Goal: Information Seeking & Learning: Find specific fact

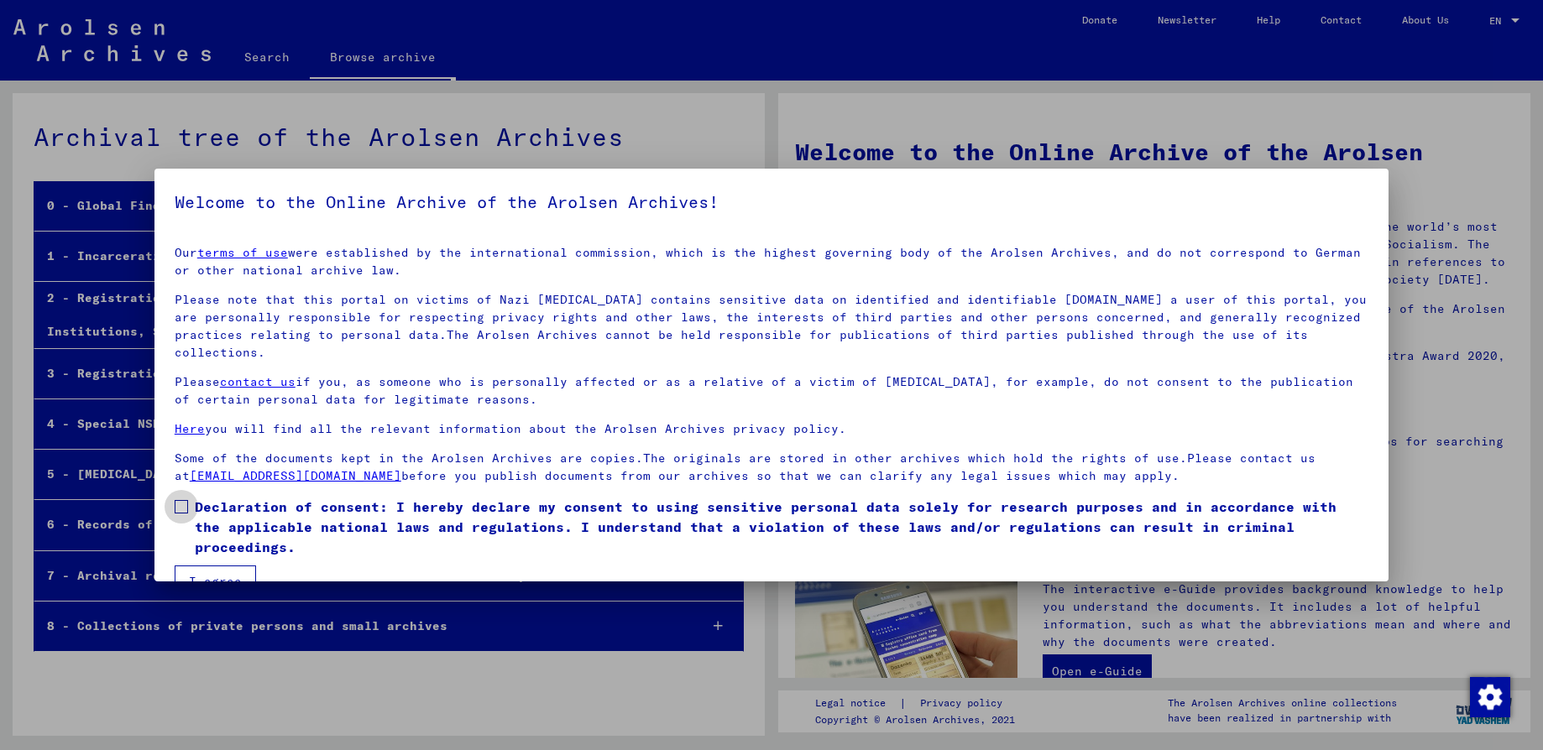
click at [186, 500] on span at bounding box center [181, 506] width 13 height 13
click at [219, 566] on button "I agree" at bounding box center [215, 582] width 81 height 32
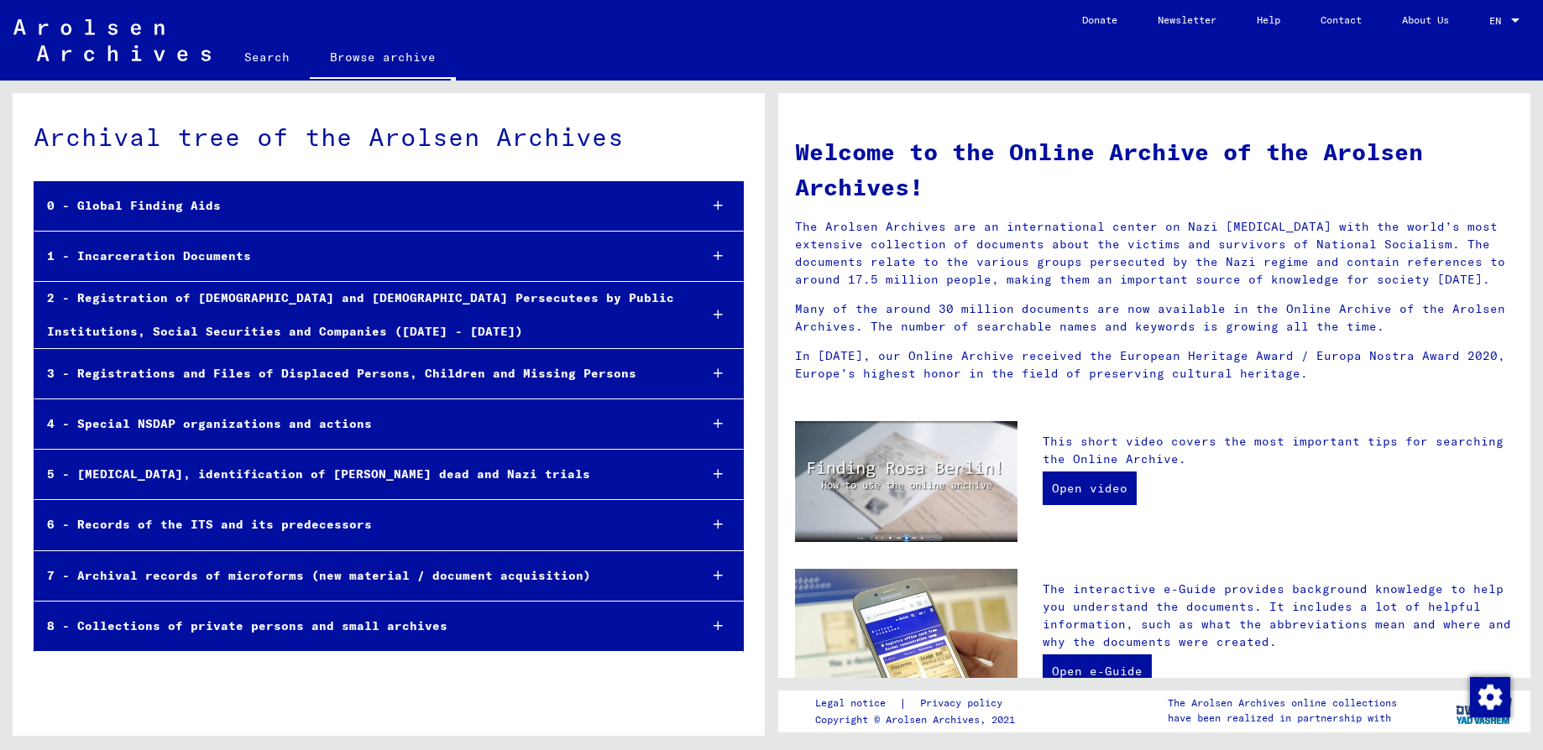
click at [255, 53] on link "Search" at bounding box center [267, 57] width 86 height 40
click at [255, 53] on link "Search" at bounding box center [267, 59] width 86 height 44
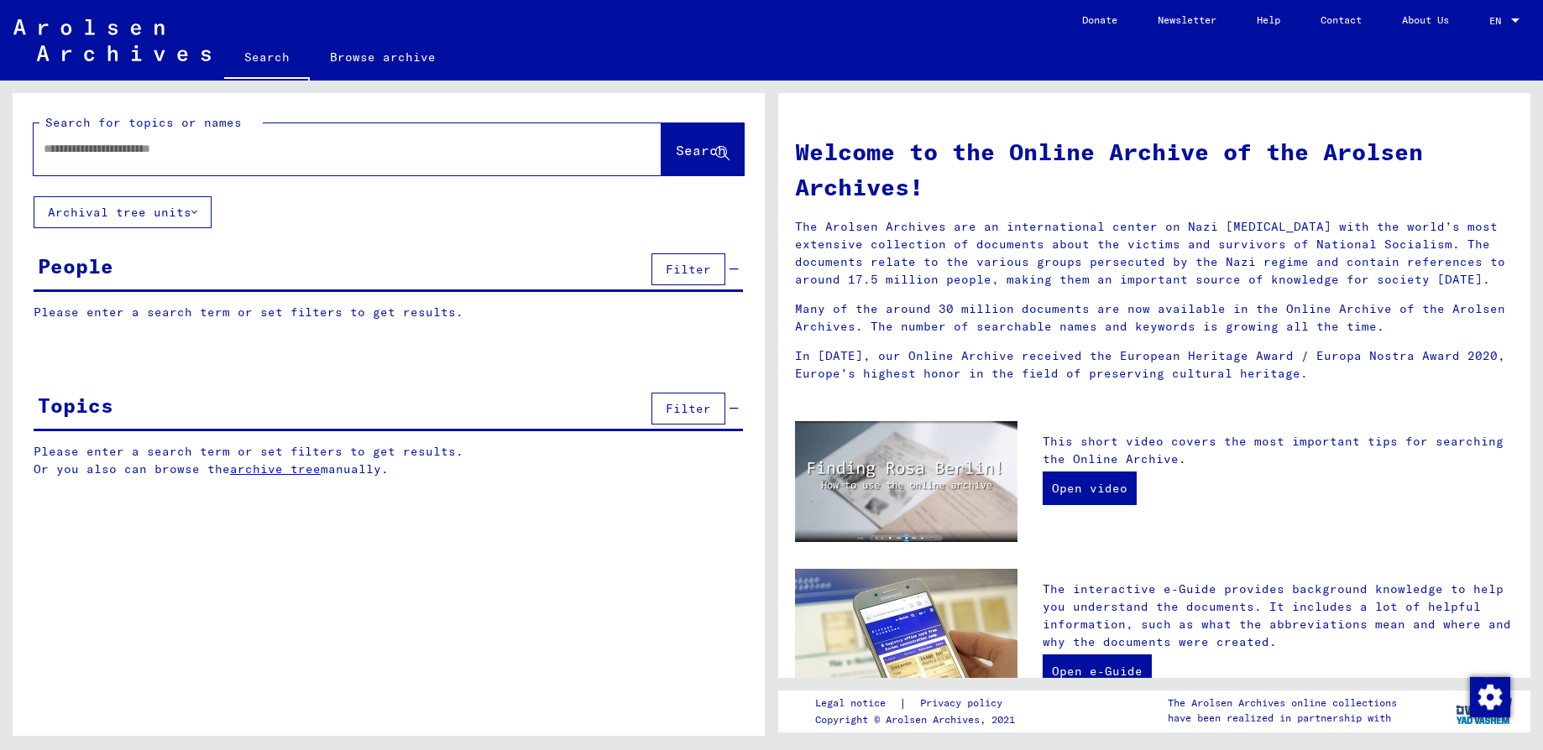
click at [103, 145] on input "text" at bounding box center [327, 149] width 567 height 18
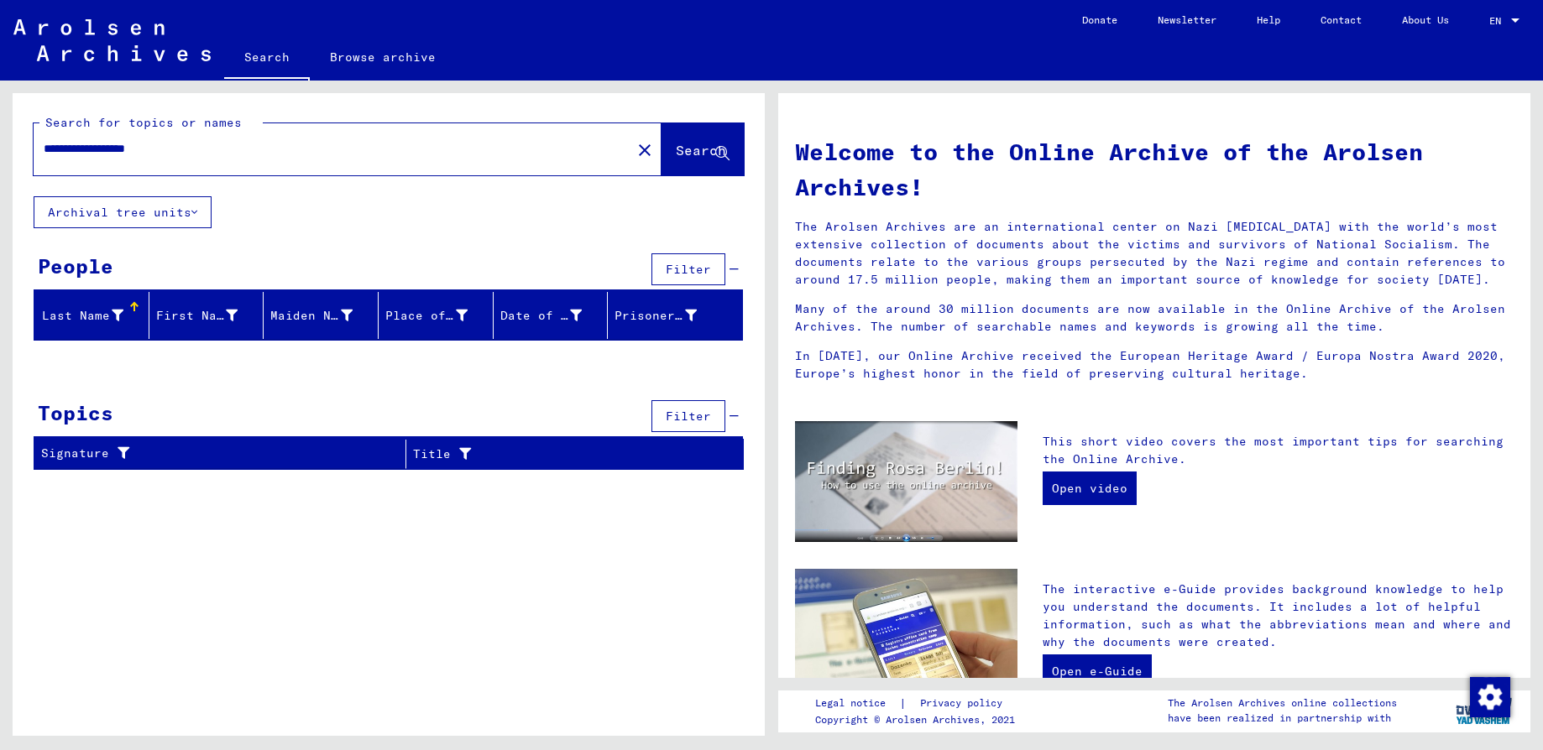
click at [80, 149] on input "**********" at bounding box center [327, 149] width 567 height 18
type input "**********"
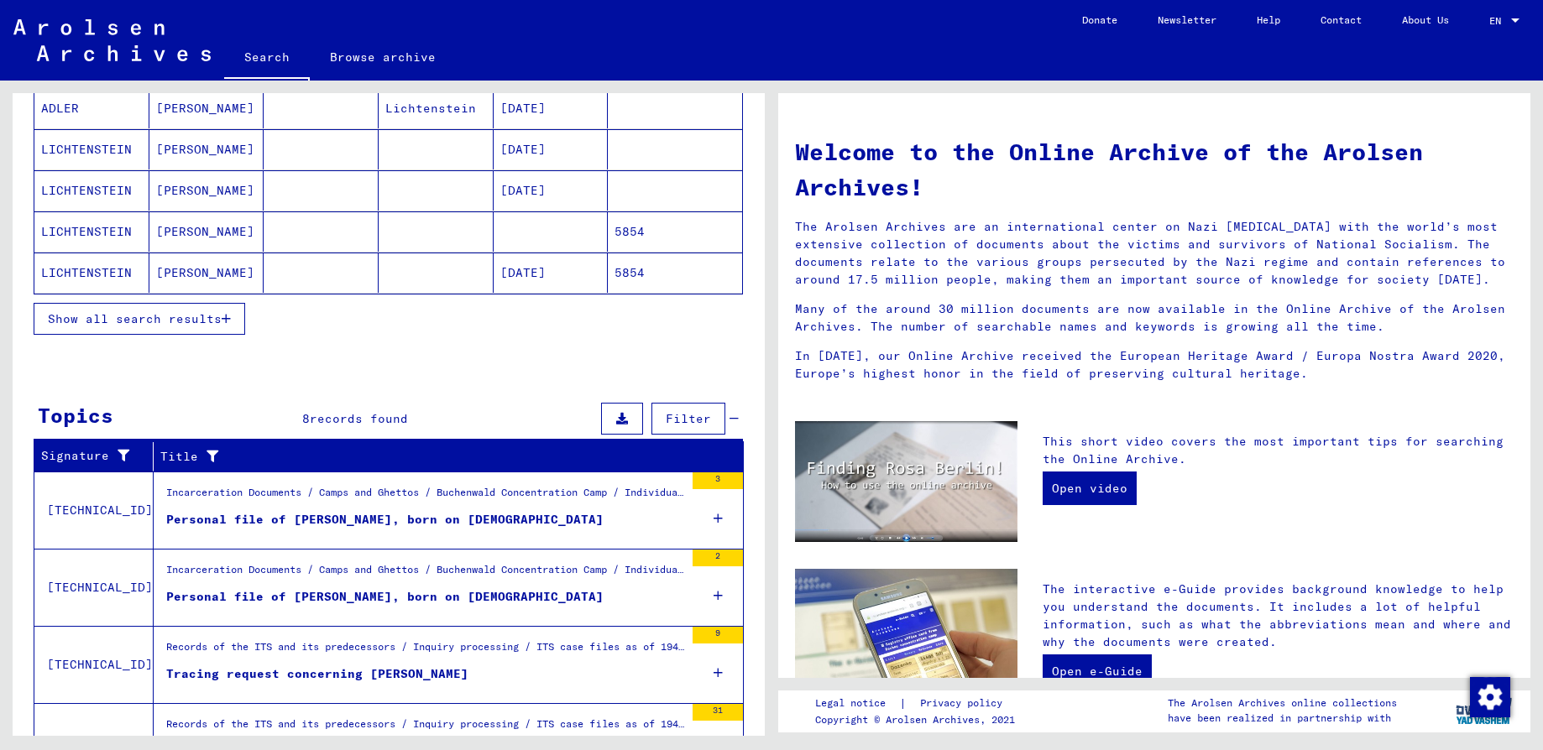
scroll to position [126, 0]
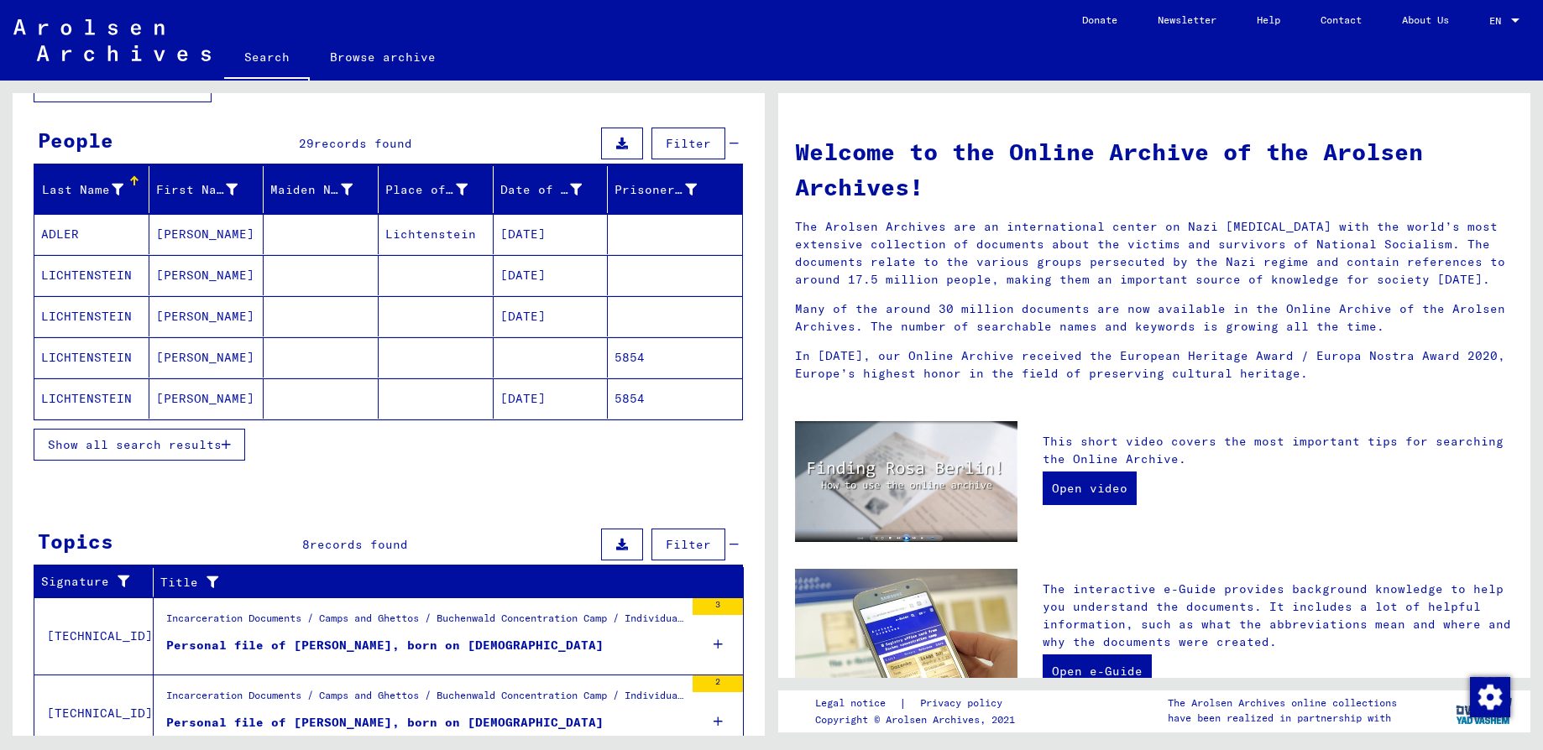
click at [103, 447] on span "Show all search results" at bounding box center [135, 444] width 174 height 15
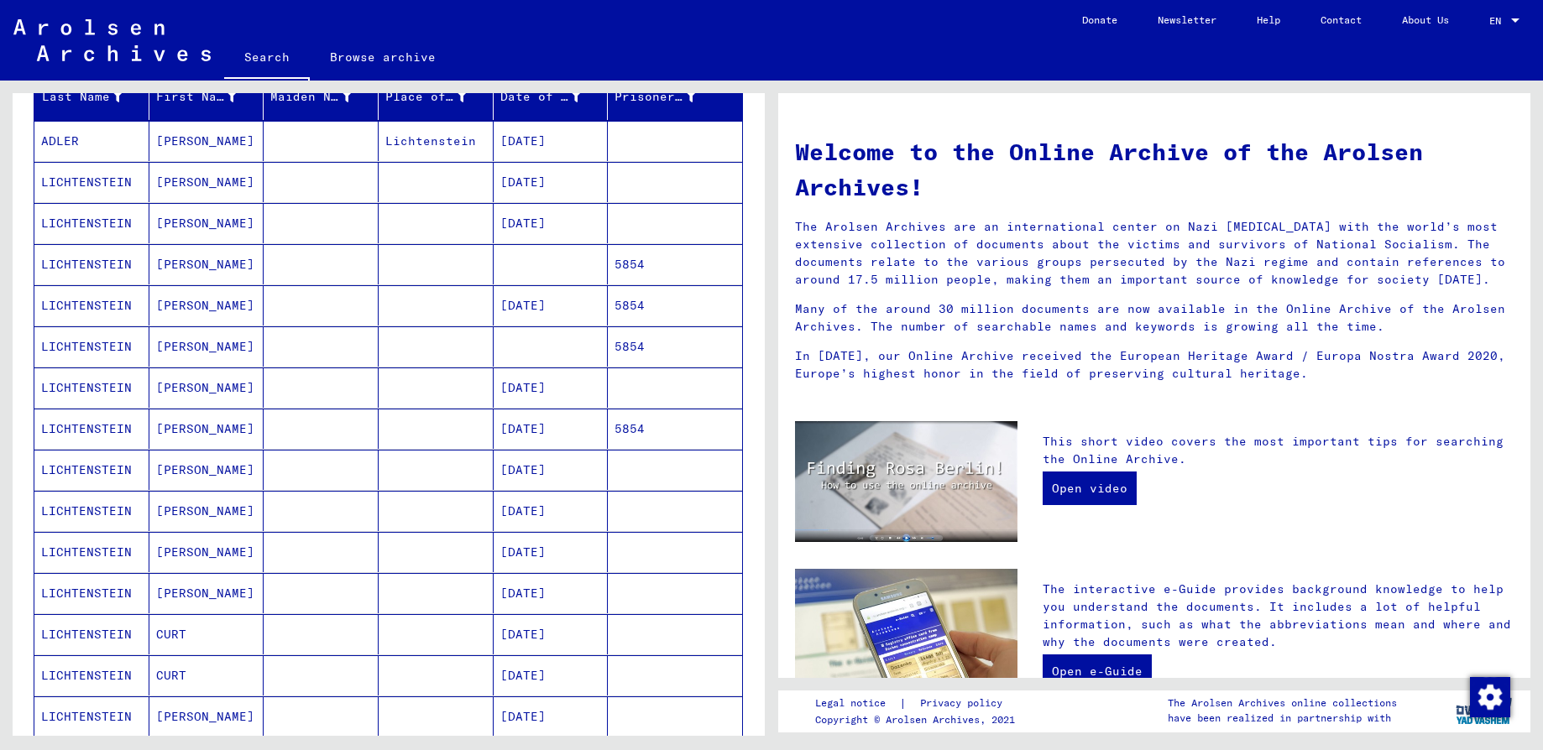
scroll to position [252, 0]
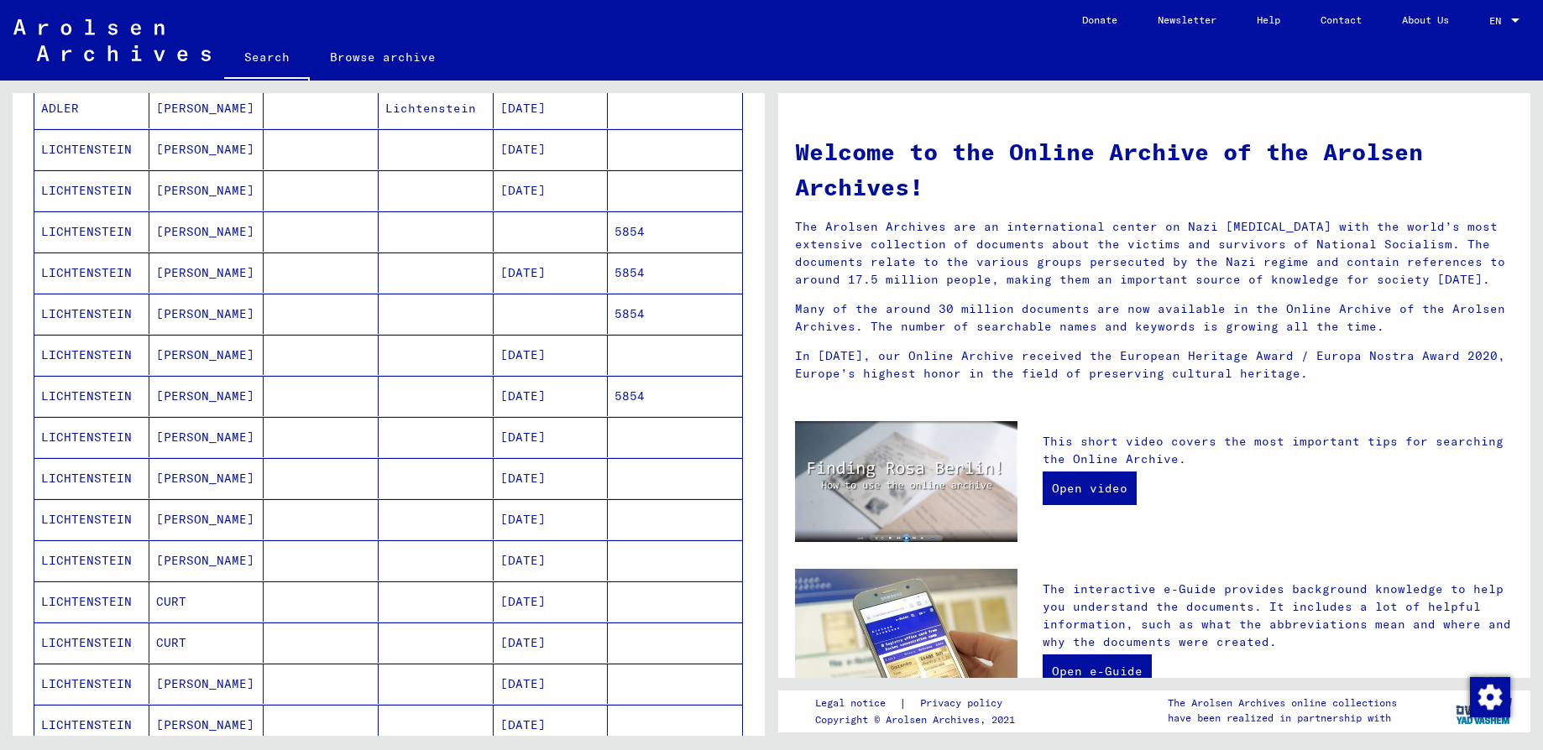
click at [514, 487] on mat-cell "[DATE]" at bounding box center [550, 478] width 115 height 40
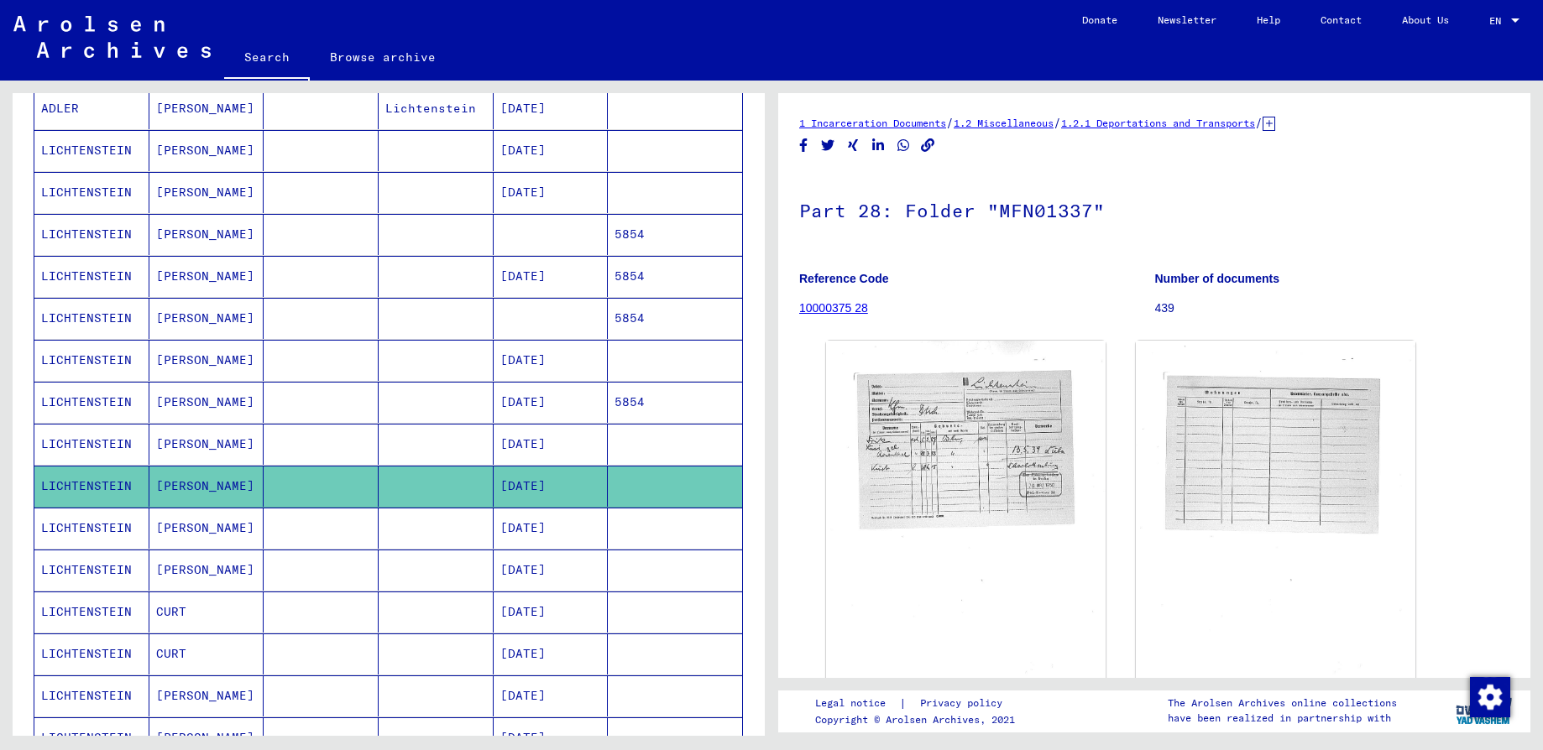
click at [540, 577] on mat-cell "[DATE]" at bounding box center [550, 570] width 115 height 41
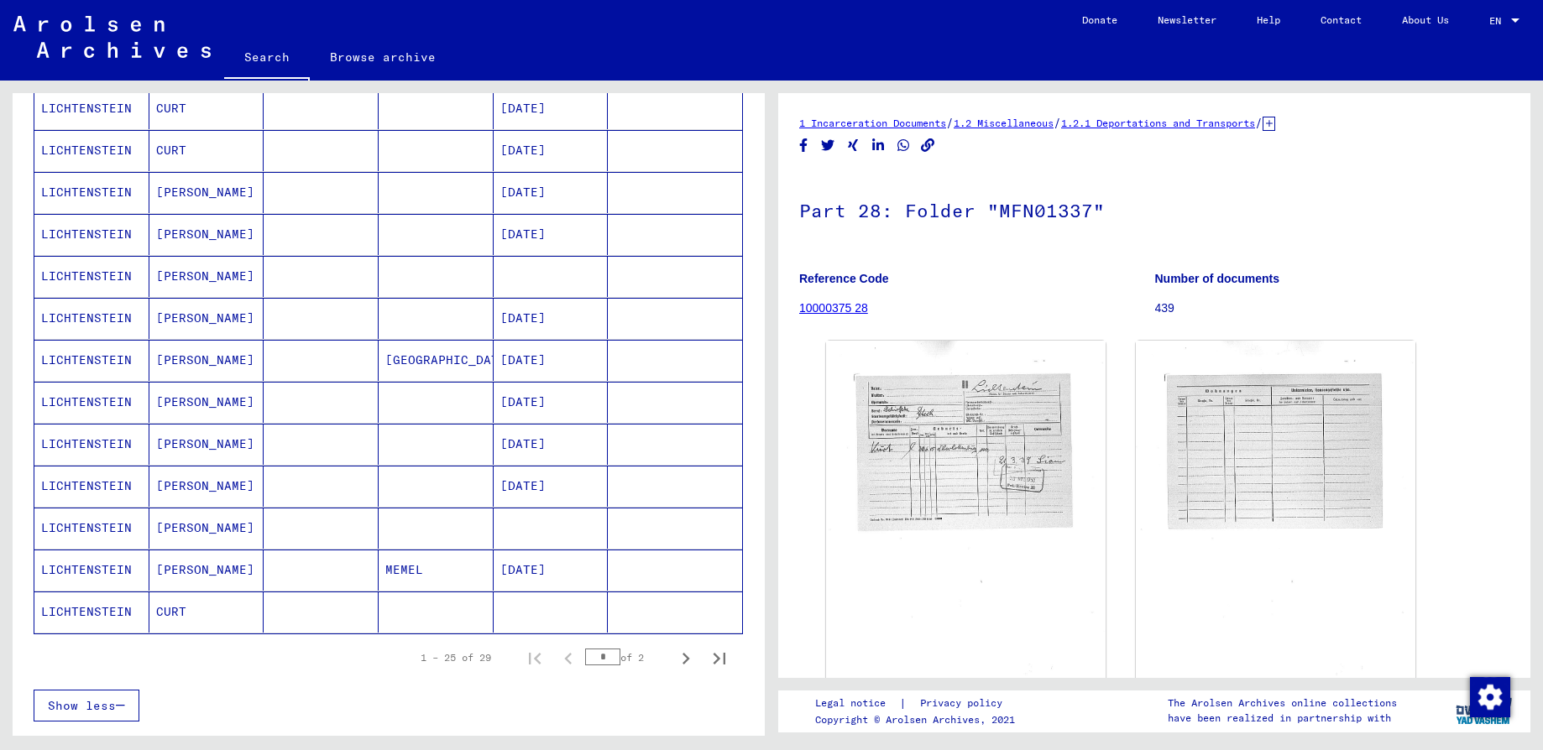
scroll to position [881, 0]
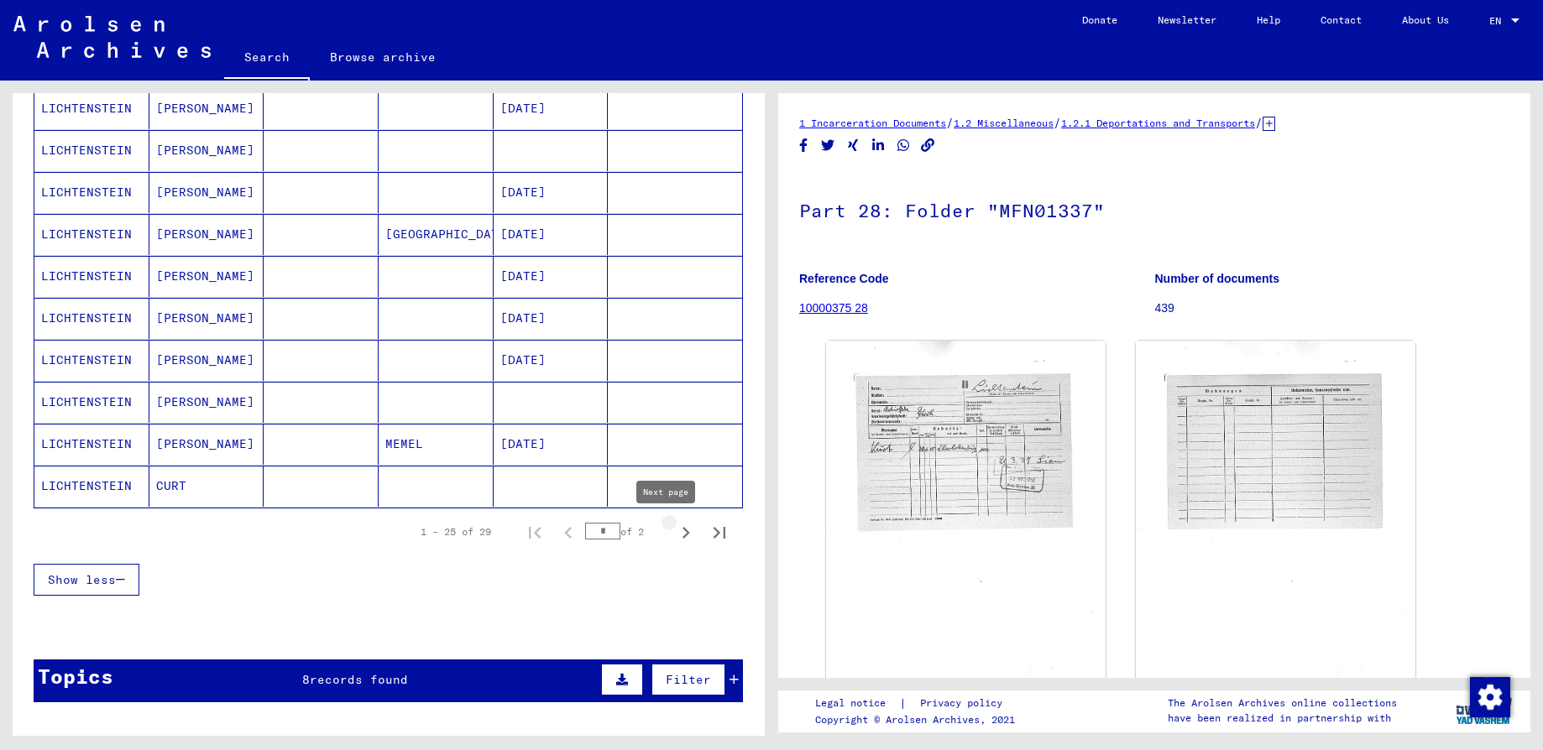
click at [674, 533] on icon "Next page" at bounding box center [685, 532] width 23 height 23
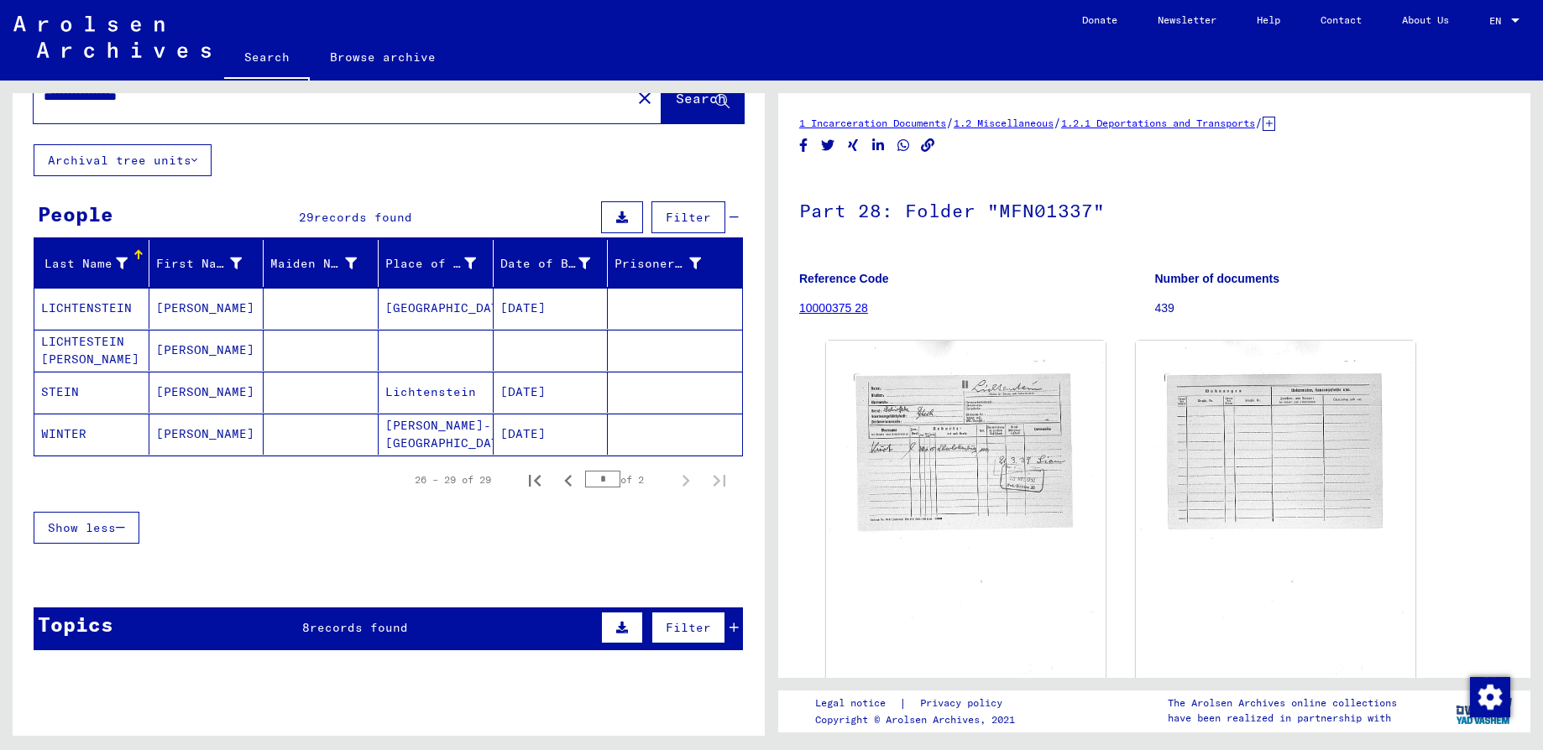
scroll to position [42, 0]
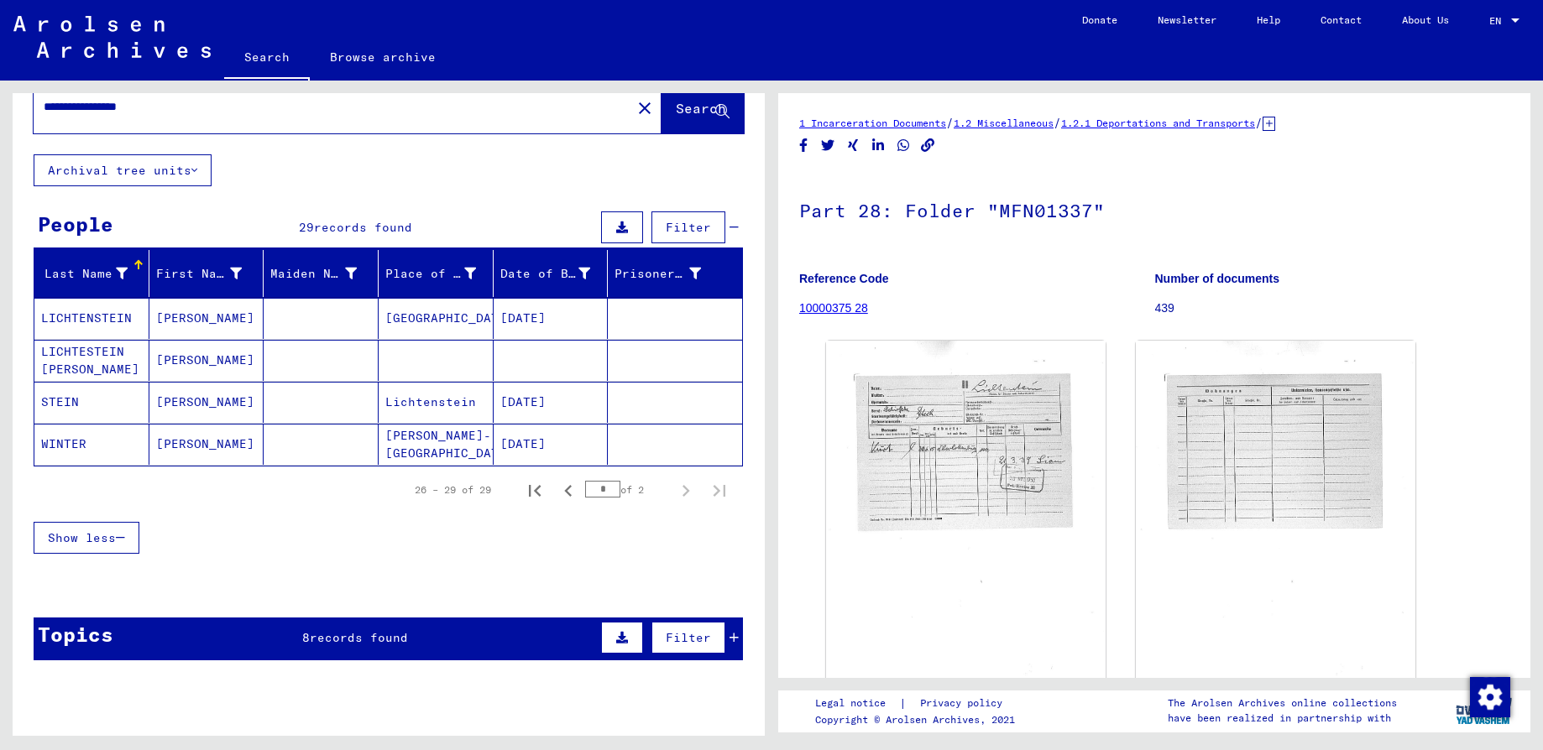
click at [504, 364] on mat-cell at bounding box center [550, 360] width 115 height 41
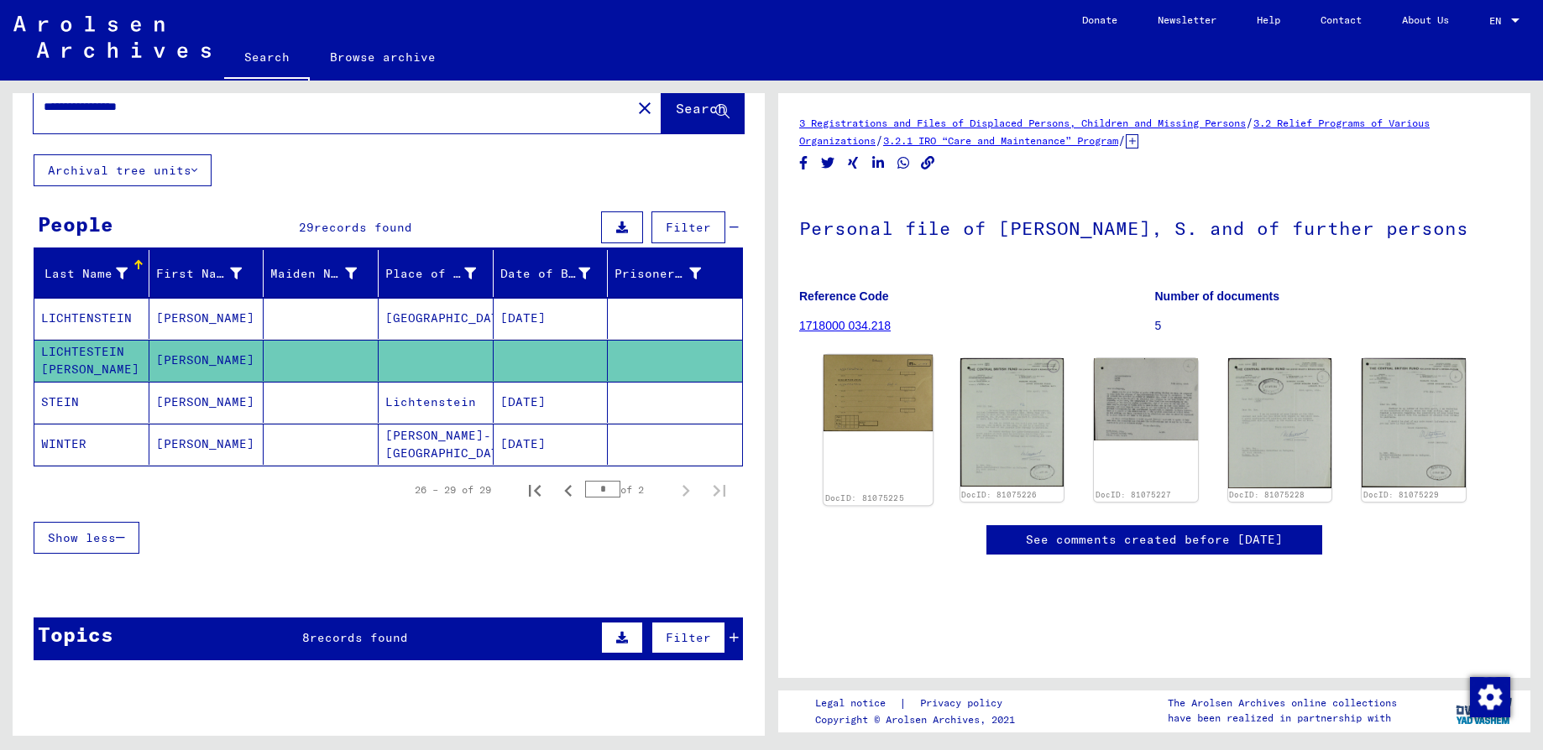
click at [847, 401] on img at bounding box center [877, 393] width 109 height 76
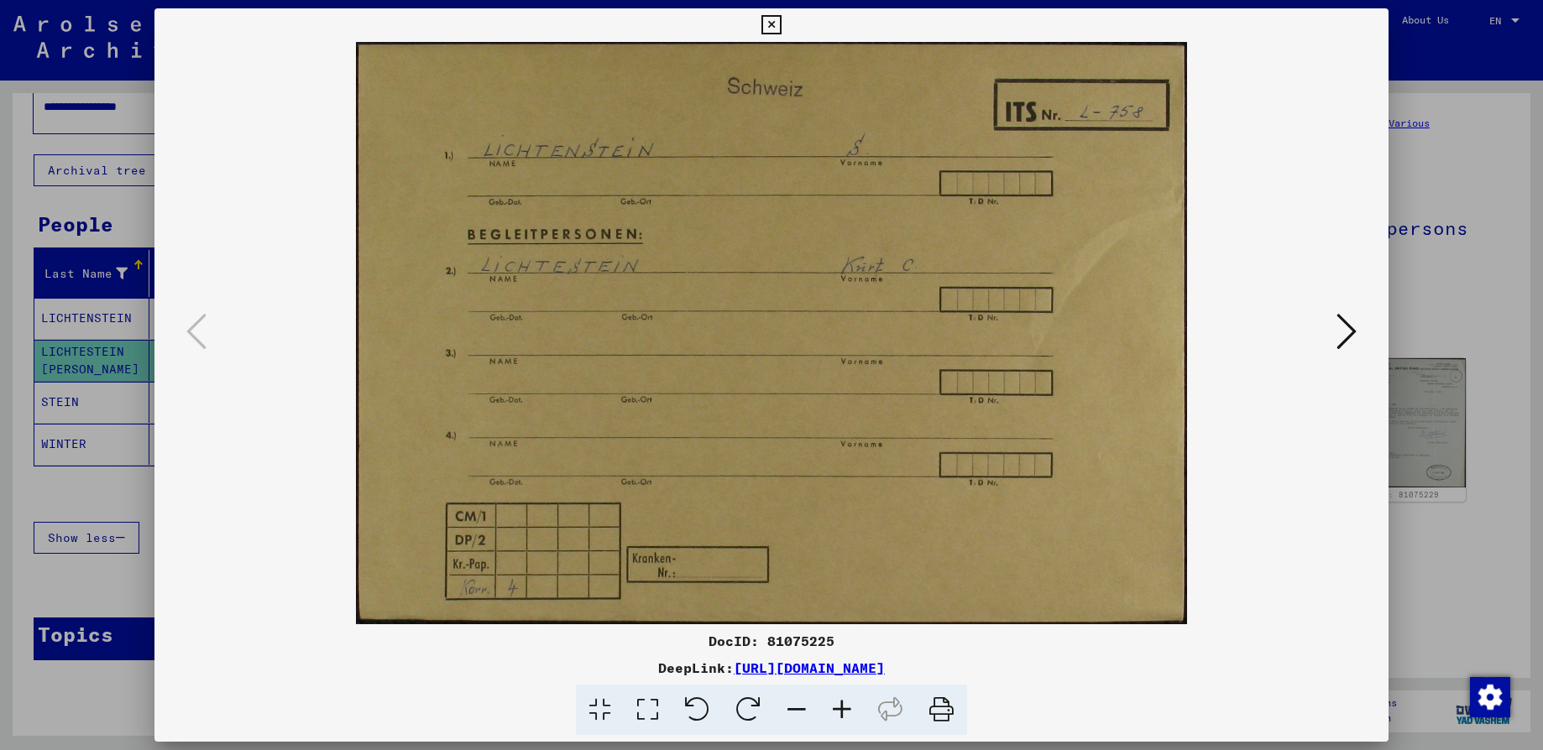
click at [1344, 333] on icon at bounding box center [1346, 331] width 20 height 40
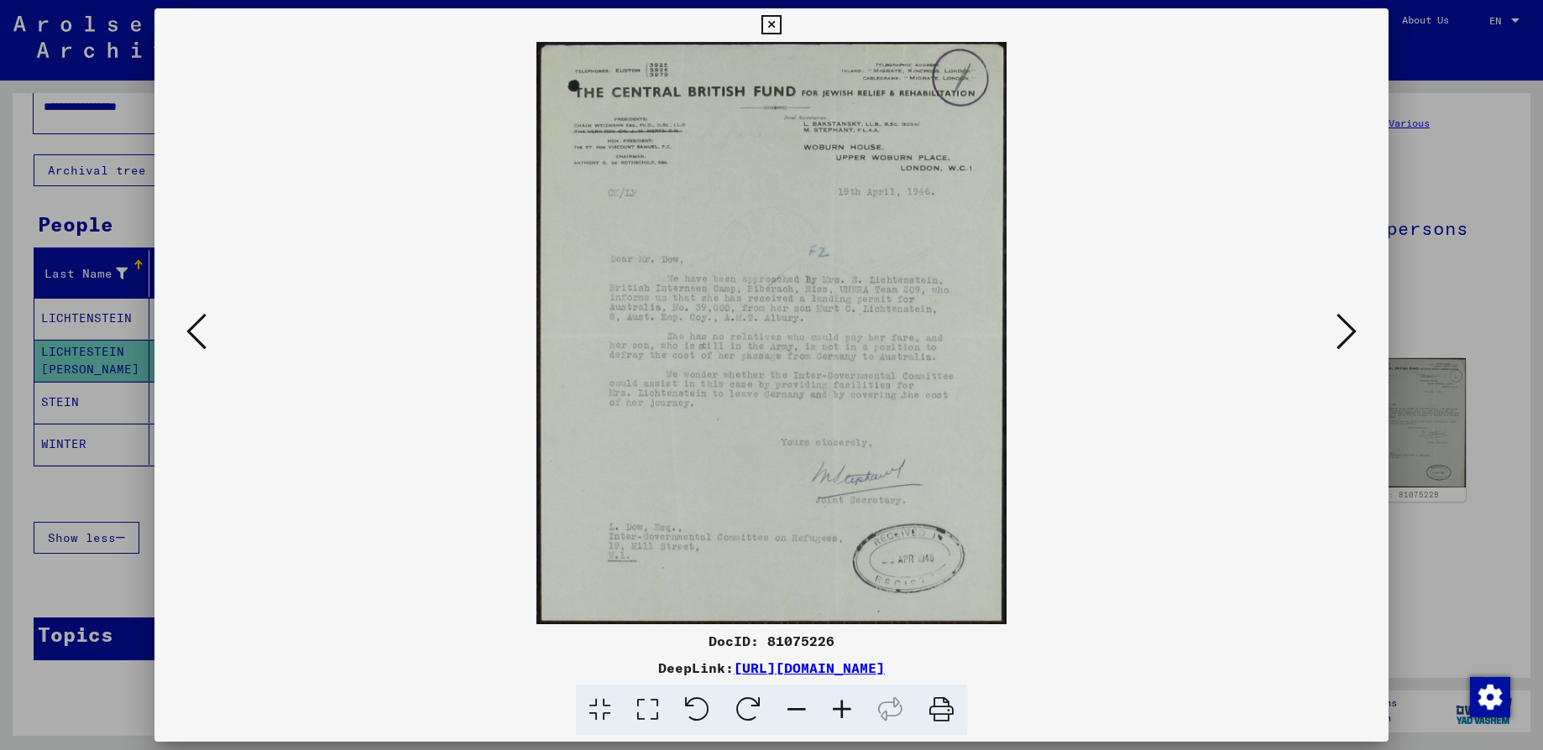
click at [838, 709] on icon at bounding box center [841, 710] width 45 height 51
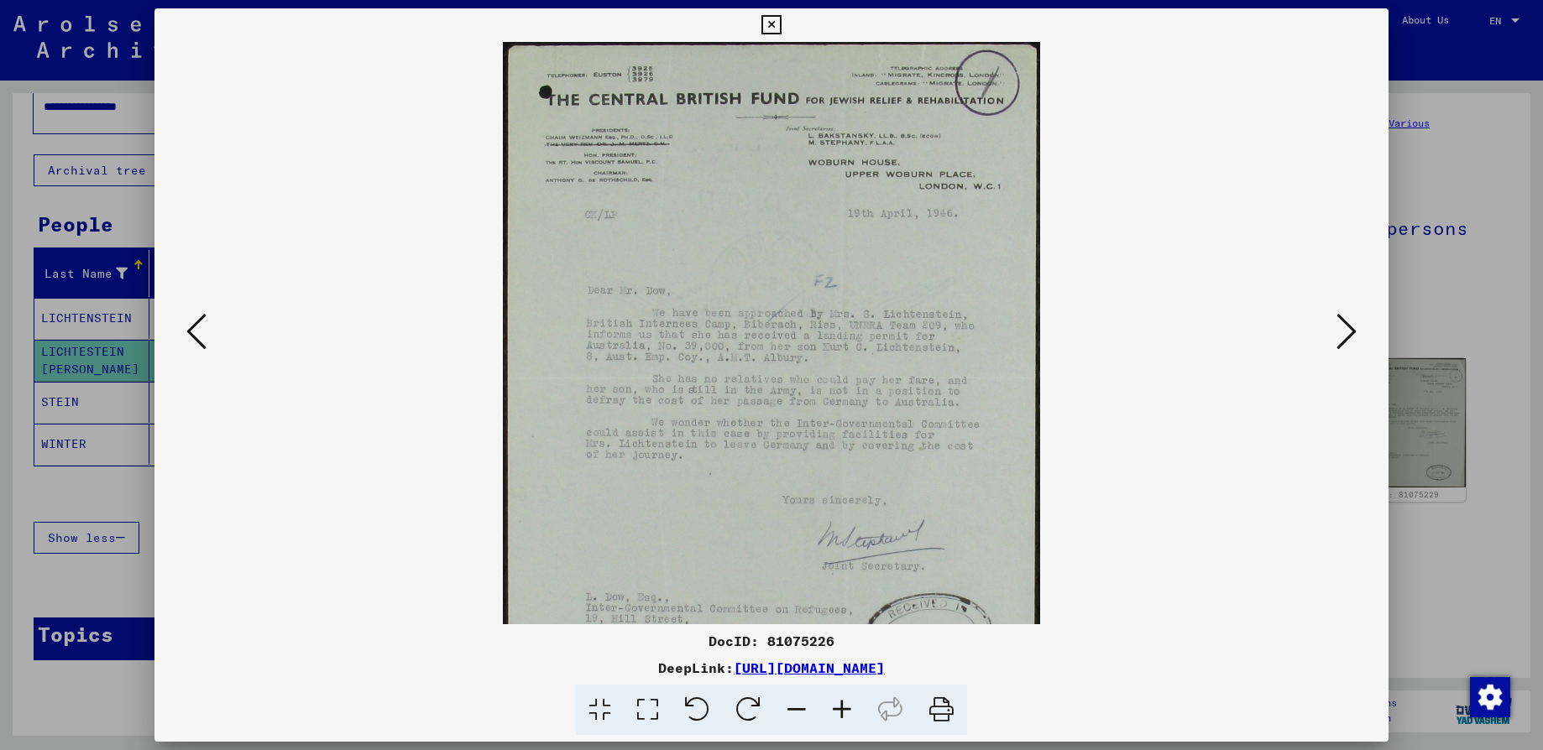
click at [838, 709] on icon at bounding box center [841, 710] width 45 height 51
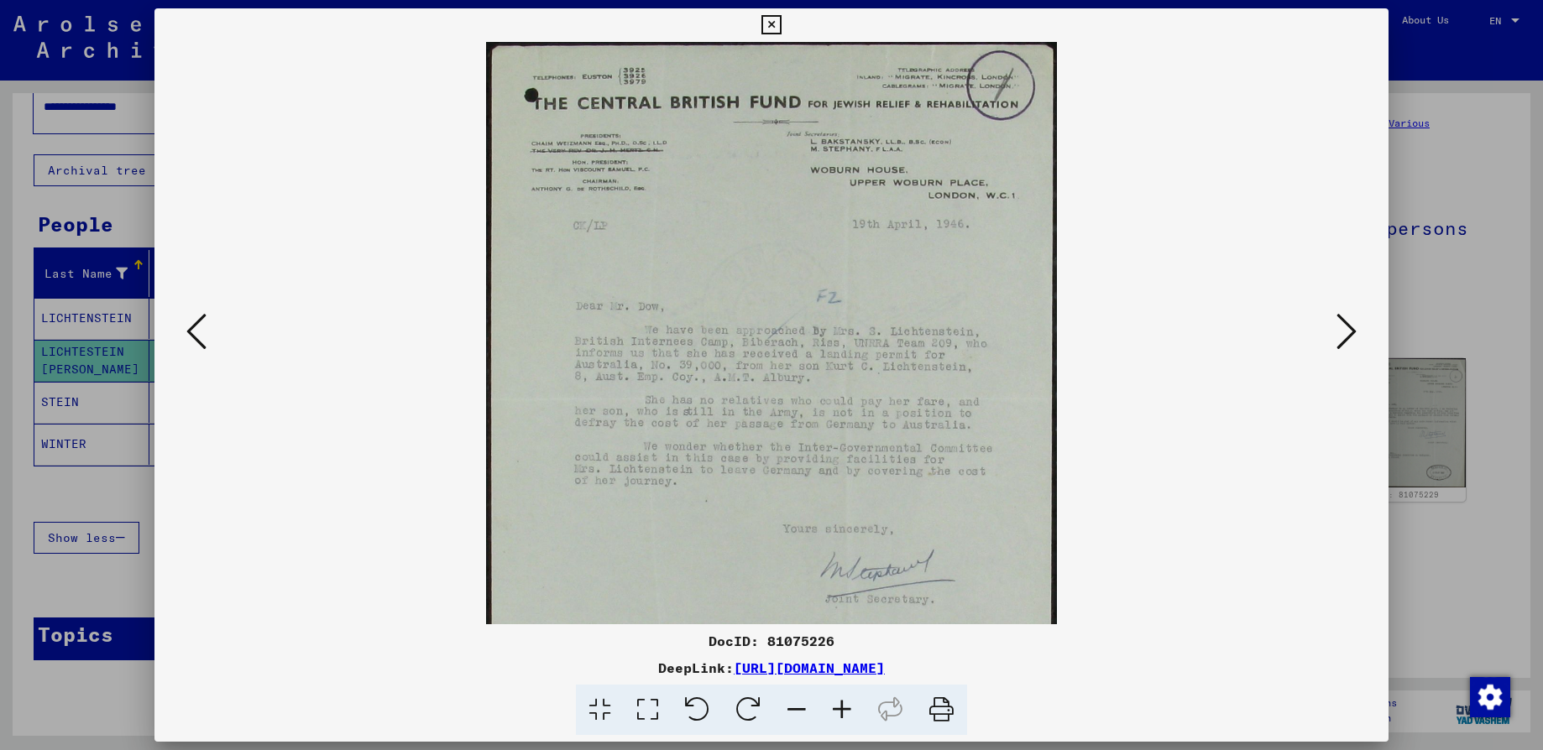
click at [838, 709] on icon at bounding box center [841, 710] width 45 height 51
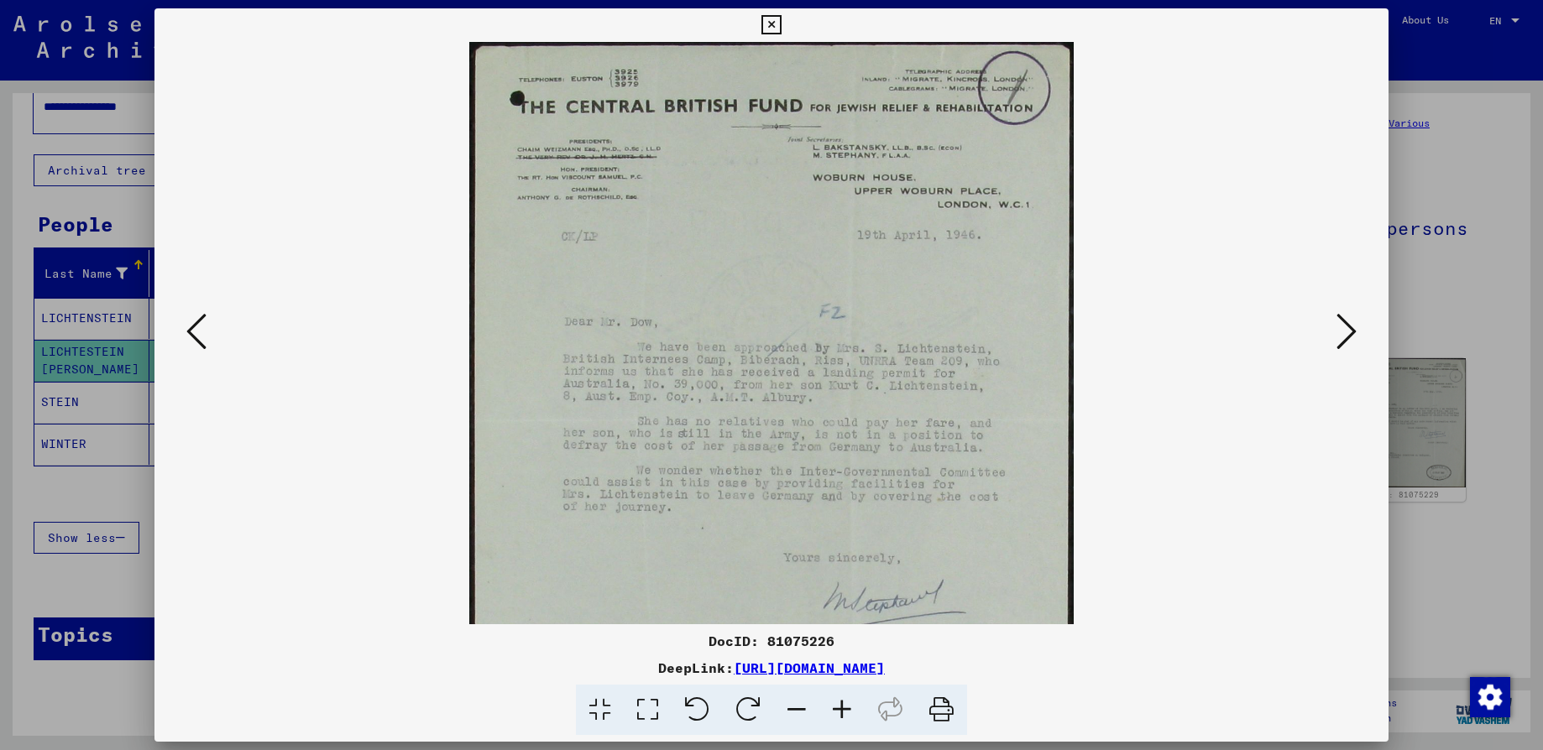
click at [838, 709] on icon at bounding box center [841, 710] width 45 height 51
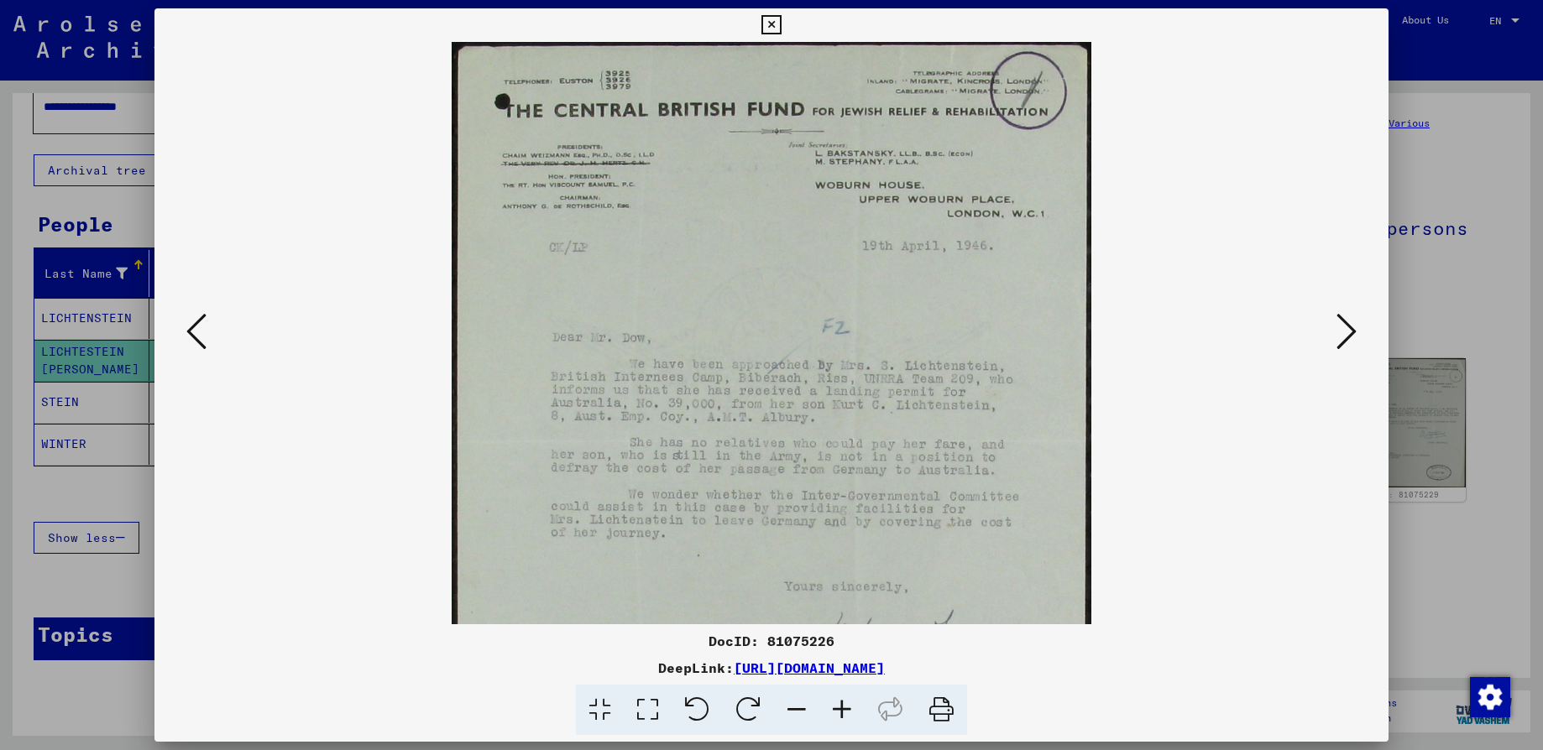
click at [838, 709] on icon at bounding box center [841, 710] width 45 height 51
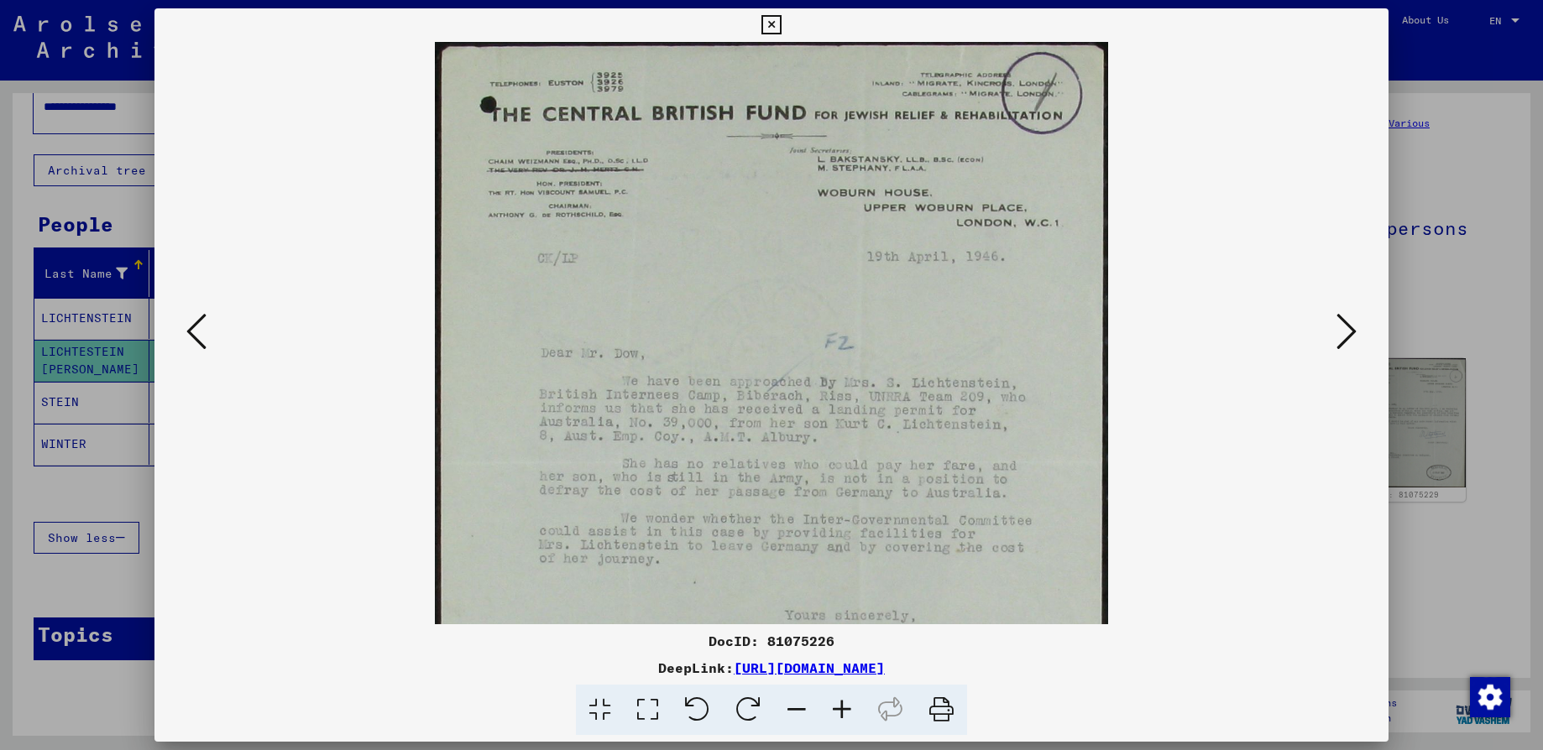
click at [838, 709] on icon at bounding box center [841, 710] width 45 height 51
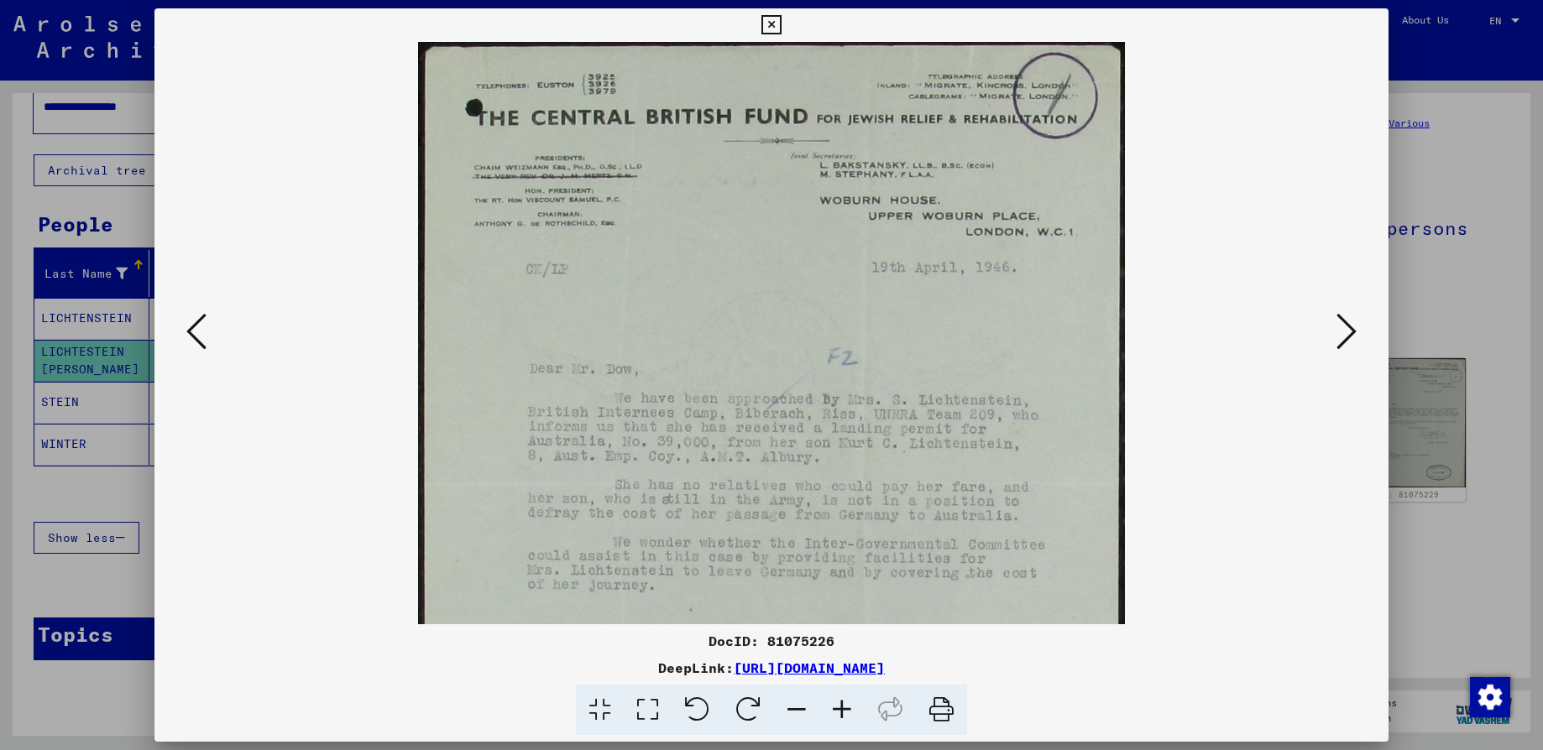
click at [1343, 337] on icon at bounding box center [1346, 331] width 20 height 40
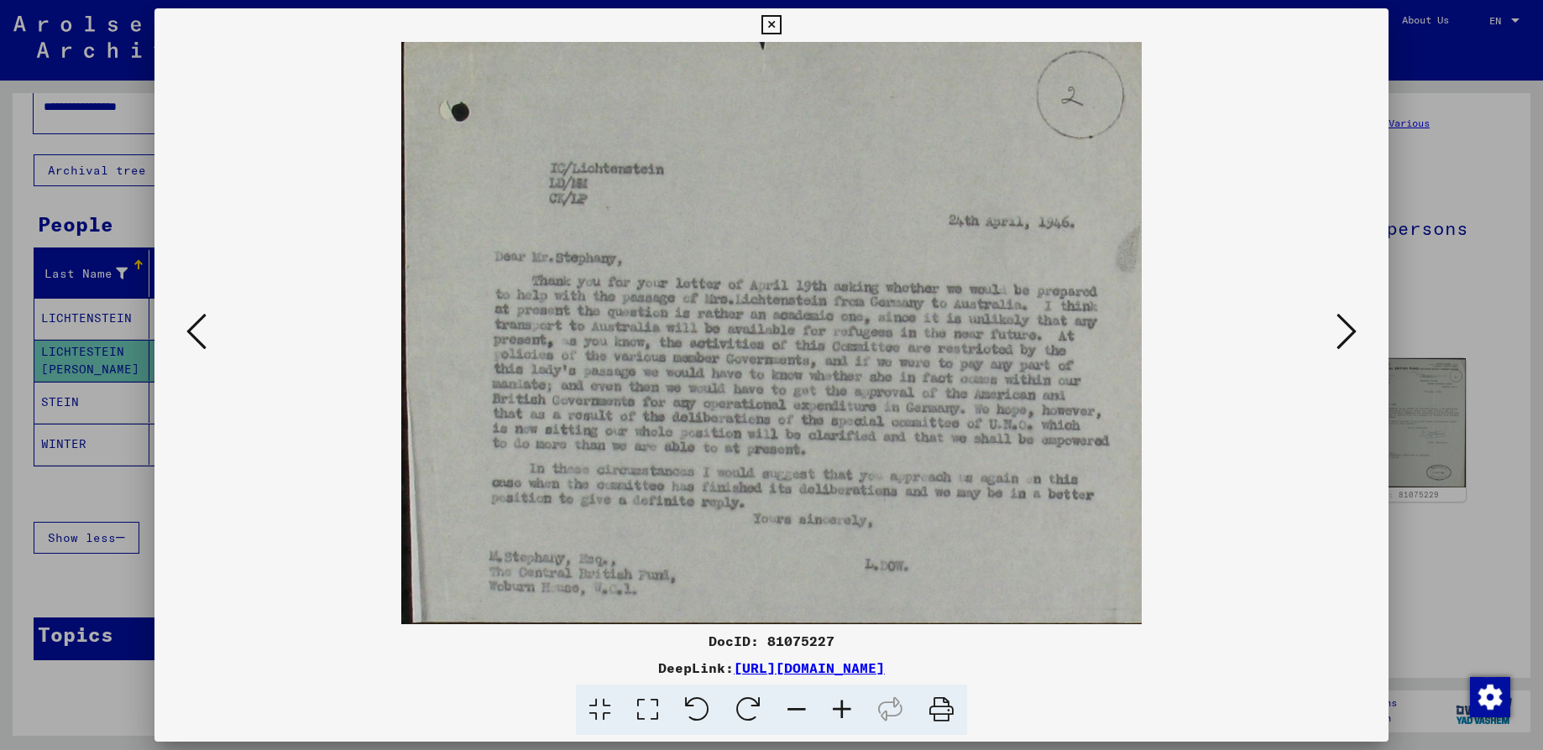
click at [842, 703] on icon at bounding box center [841, 710] width 45 height 51
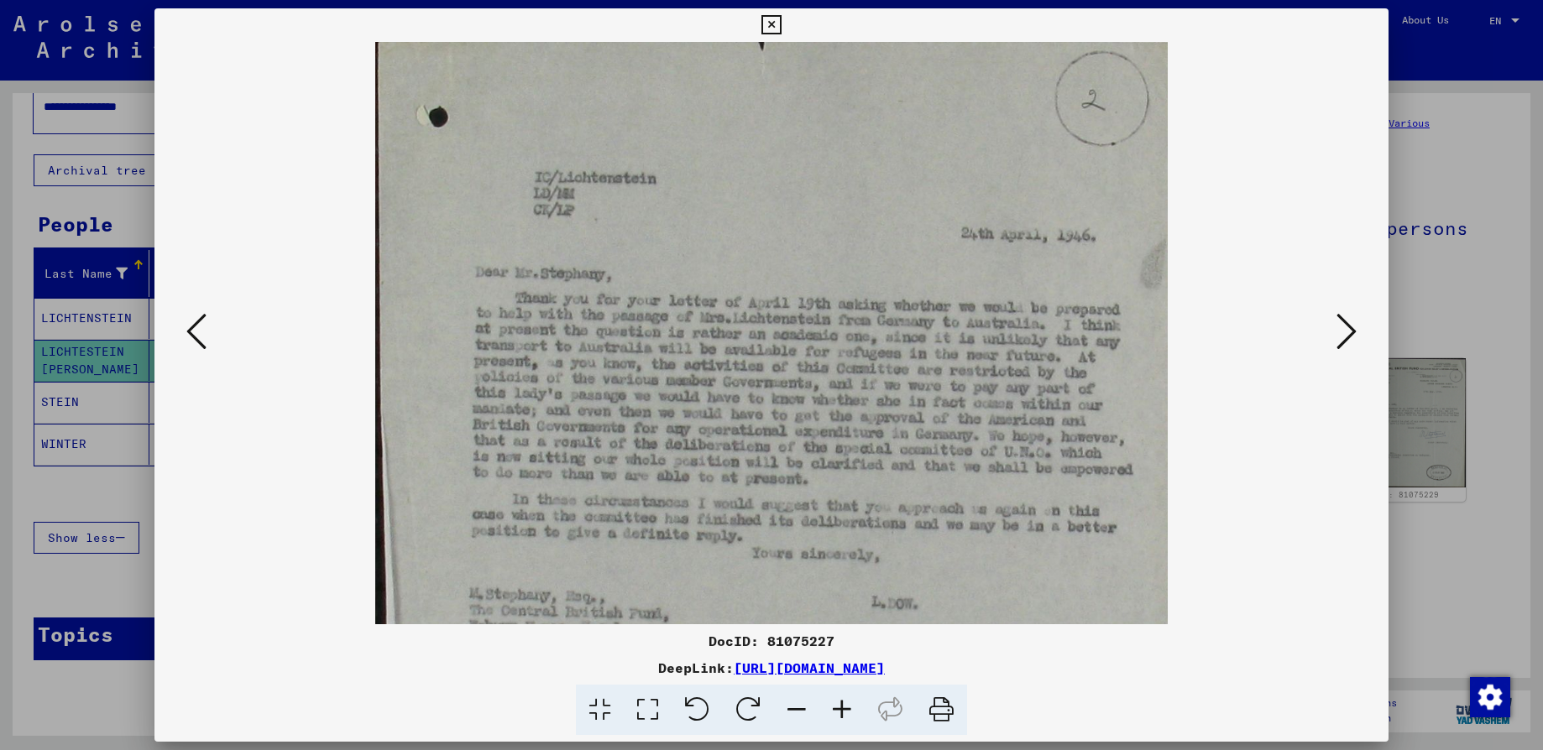
click at [842, 703] on icon at bounding box center [841, 710] width 45 height 51
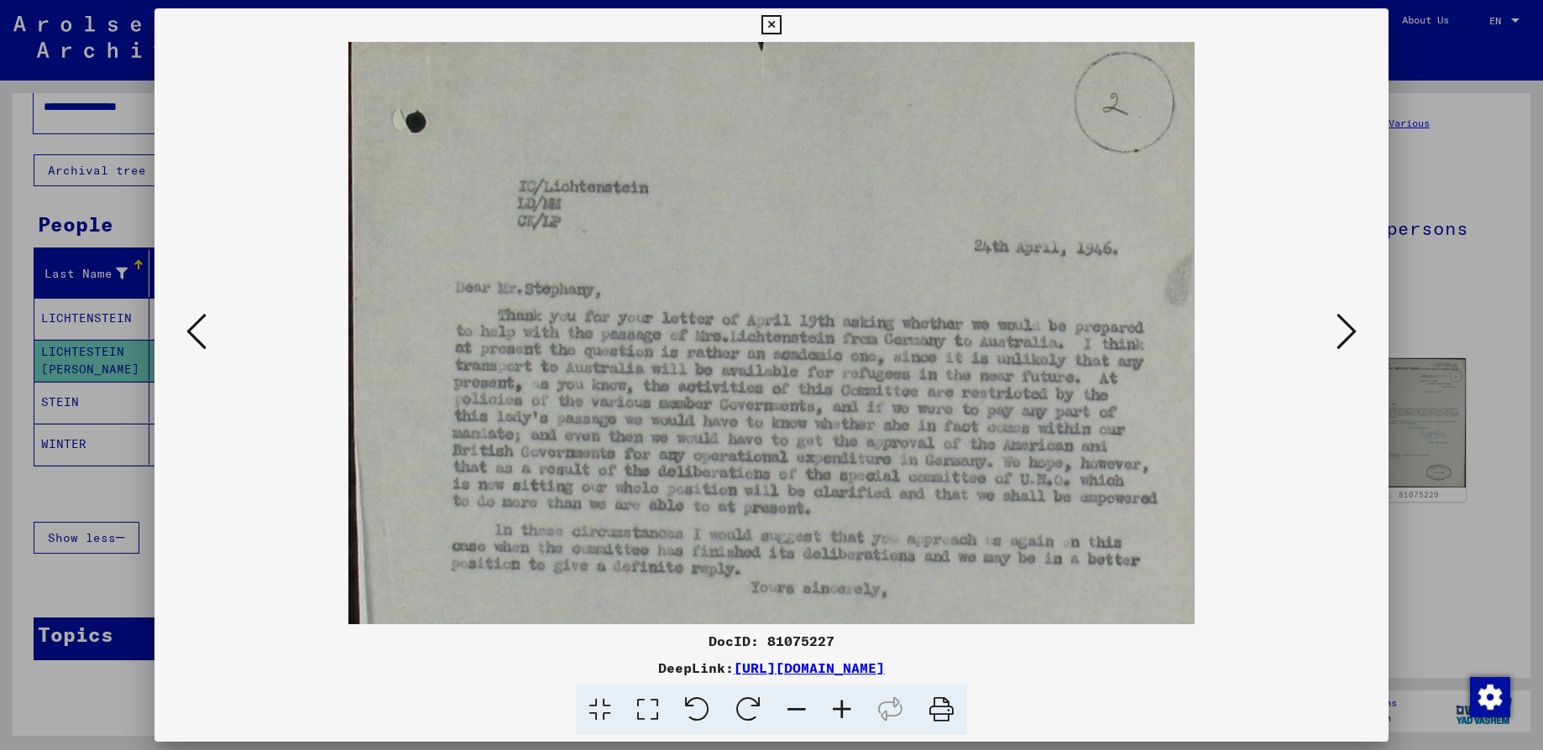
click at [842, 703] on icon at bounding box center [841, 710] width 45 height 51
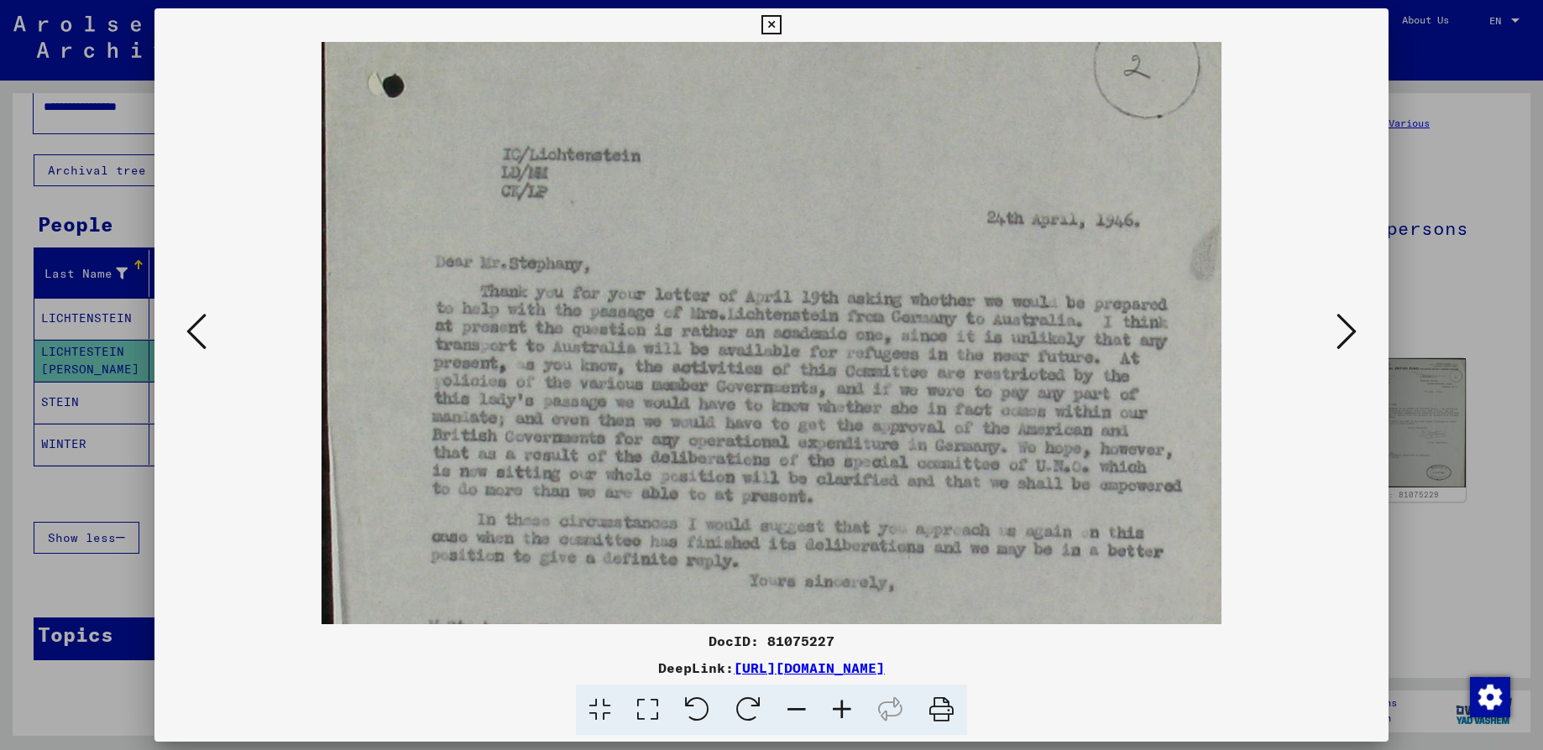
scroll to position [53, 0]
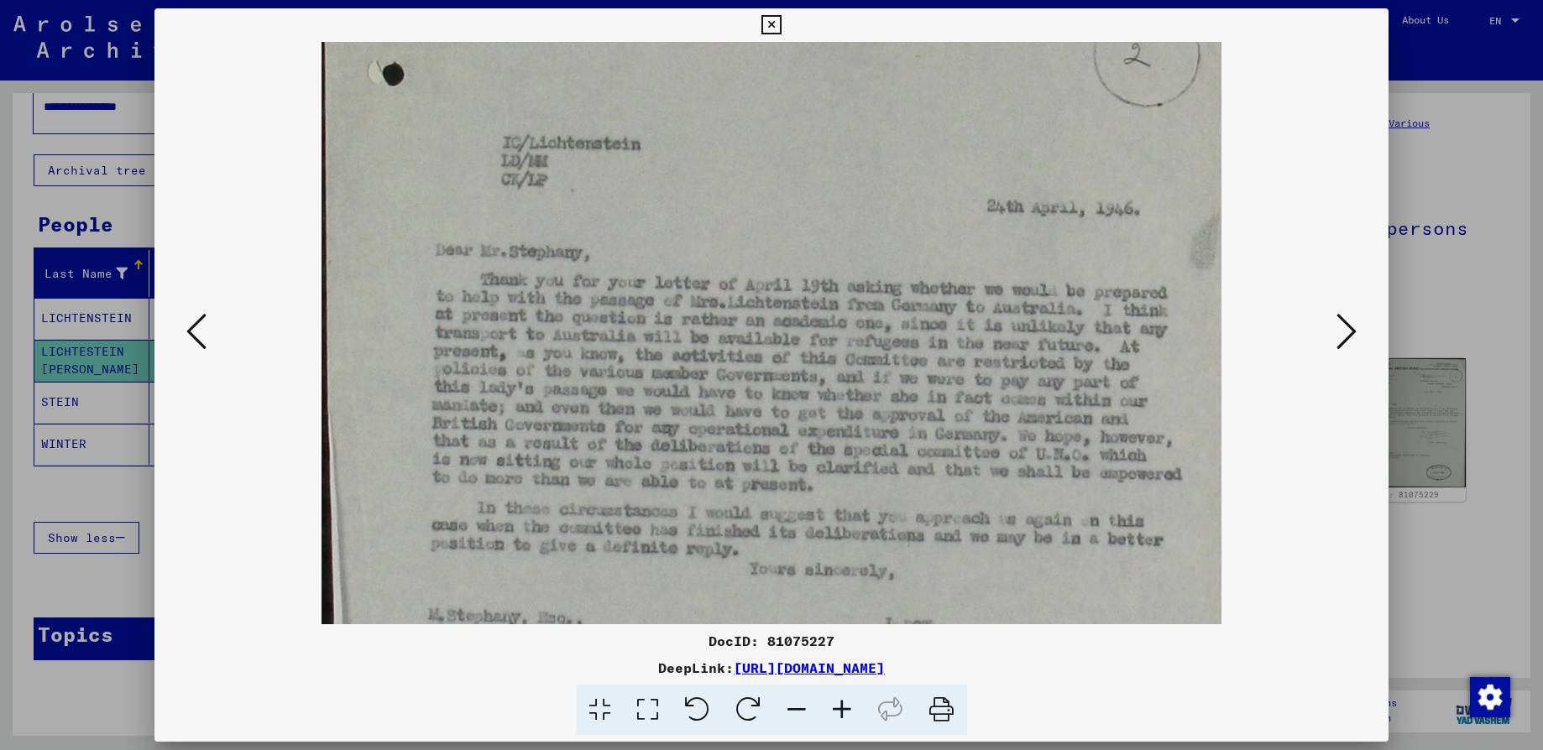
drag, startPoint x: 781, startPoint y: 488, endPoint x: 780, endPoint y: 436, distance: 52.1
click at [780, 436] on img at bounding box center [771, 343] width 900 height 708
click at [1351, 331] on icon at bounding box center [1346, 331] width 20 height 40
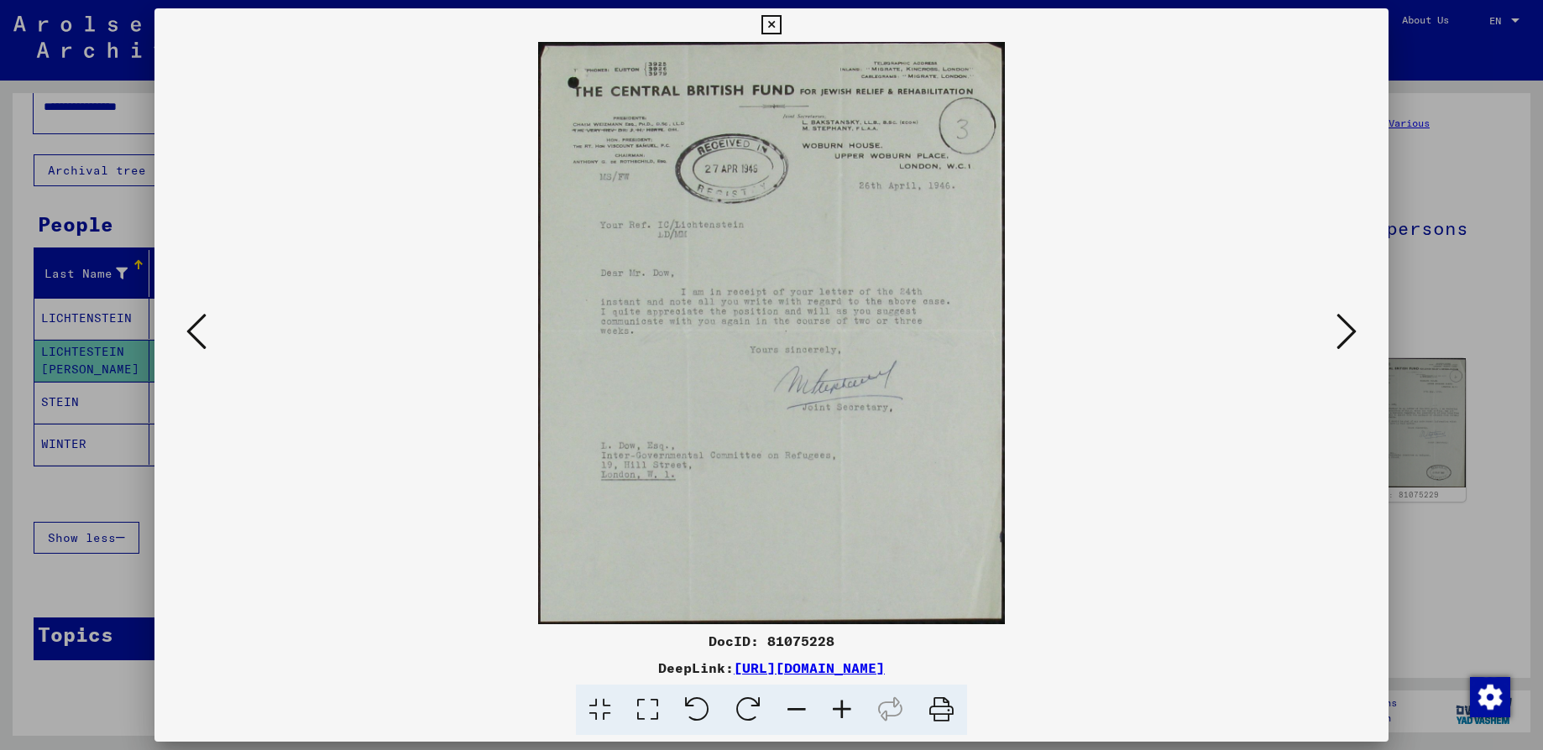
click at [844, 705] on icon at bounding box center [841, 710] width 45 height 51
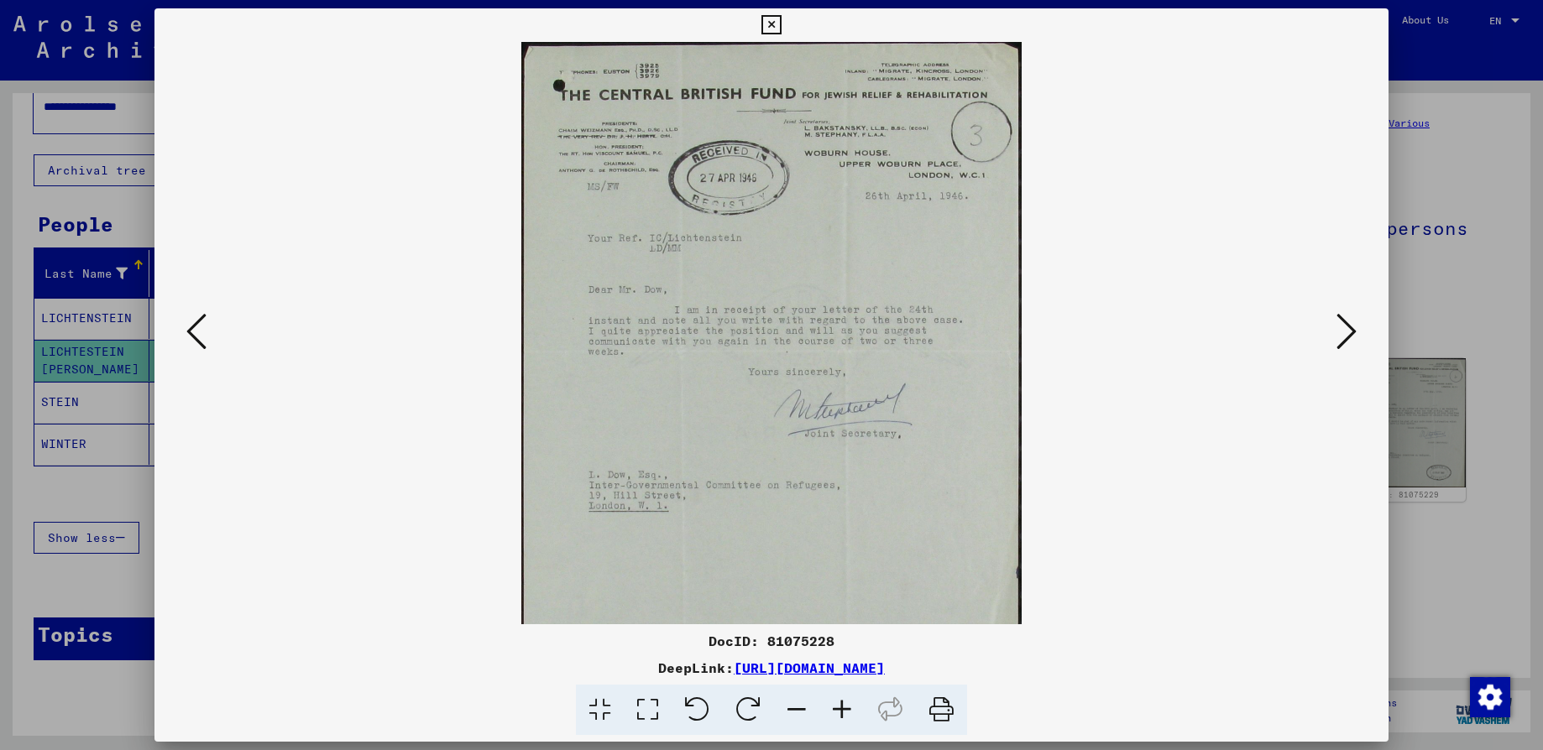
click at [844, 705] on icon at bounding box center [841, 710] width 45 height 51
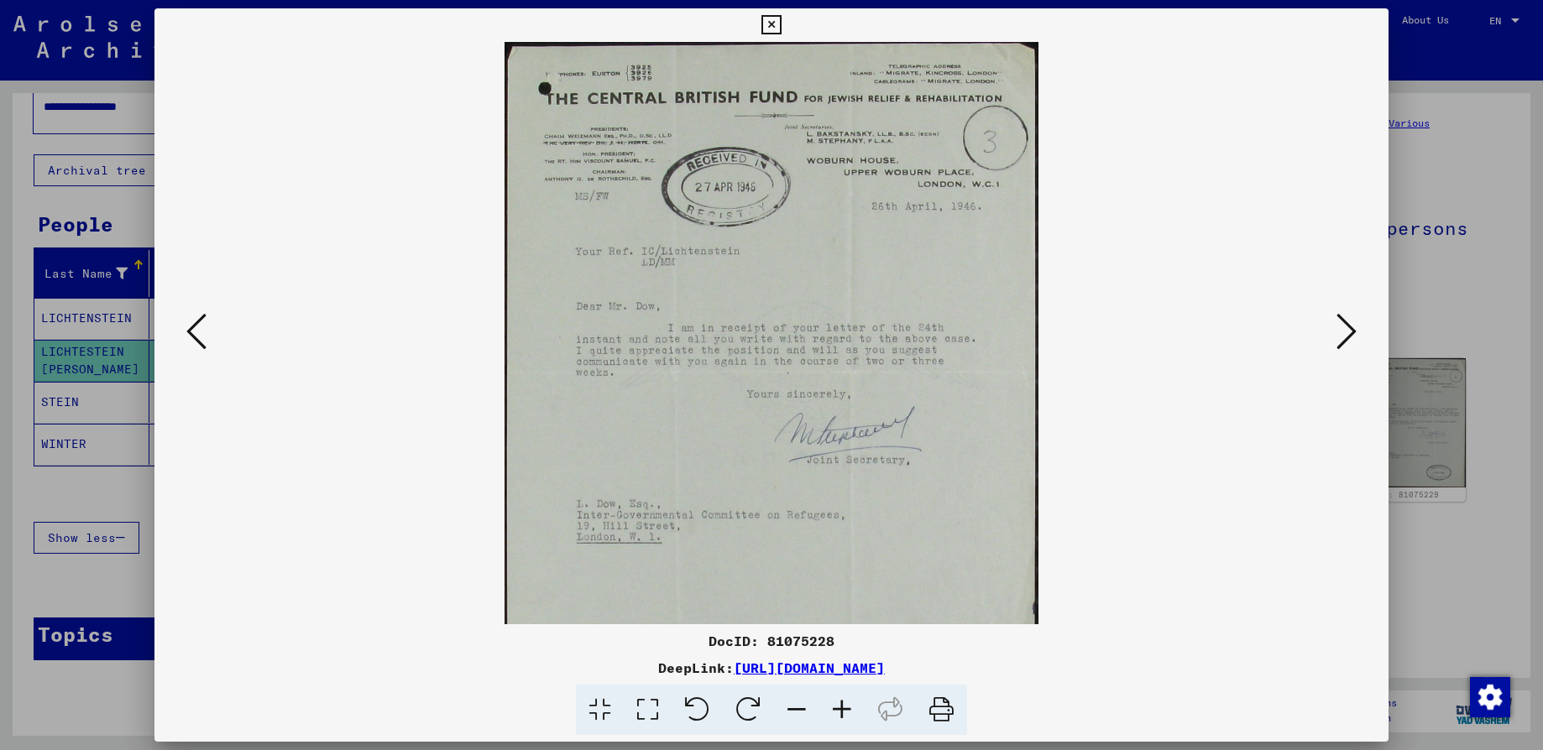
click at [844, 705] on icon at bounding box center [841, 710] width 45 height 51
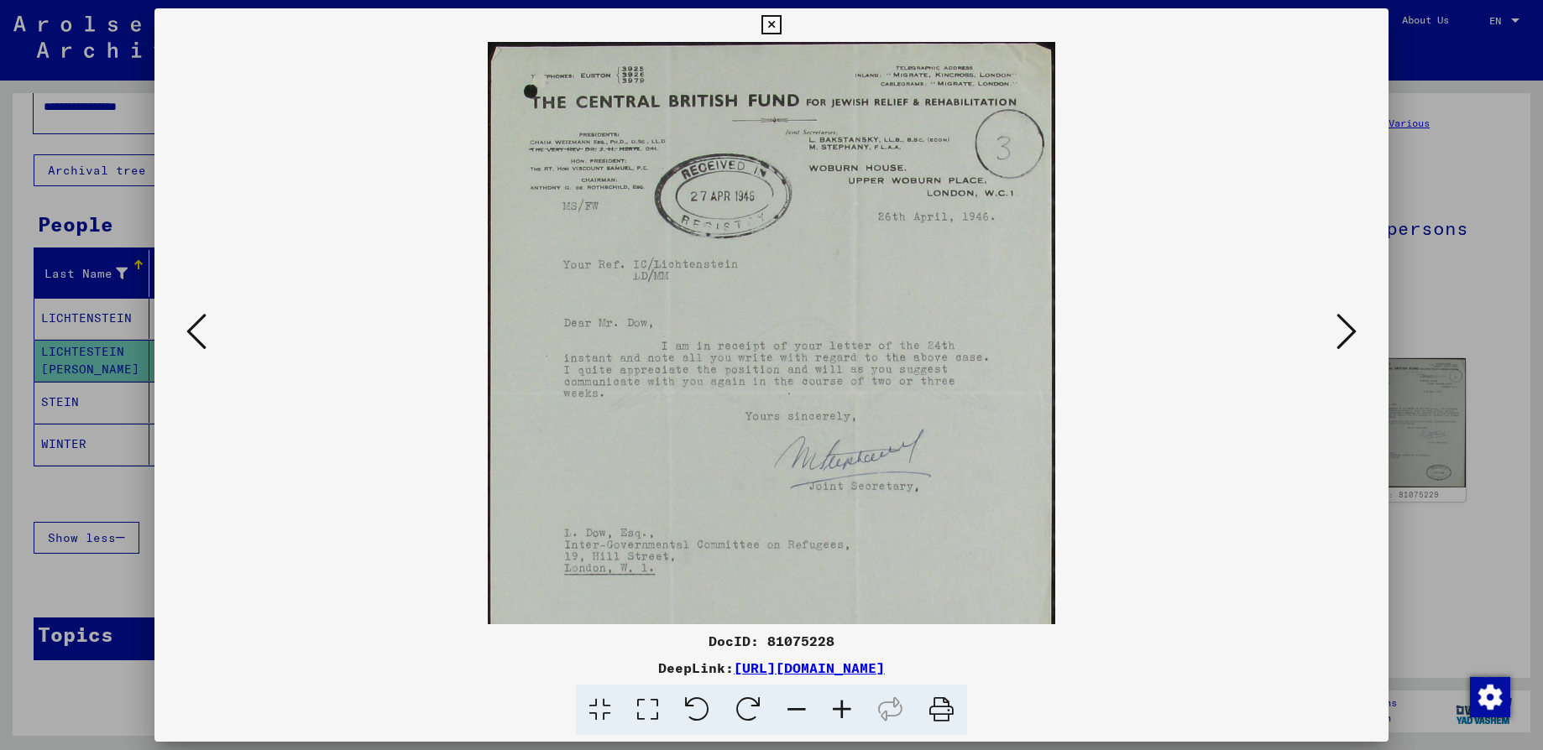
click at [844, 705] on icon at bounding box center [841, 710] width 45 height 51
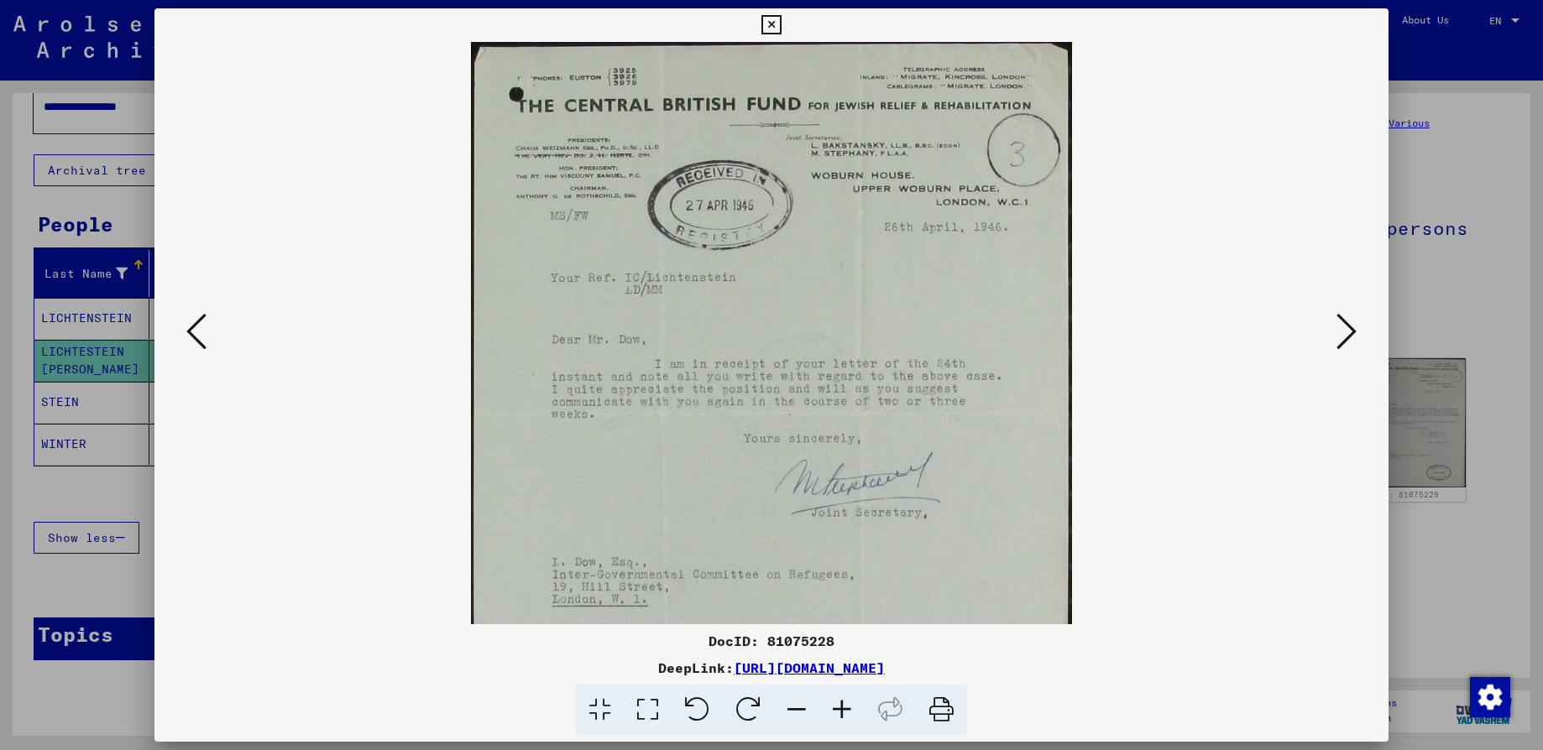
click at [844, 705] on icon at bounding box center [841, 710] width 45 height 51
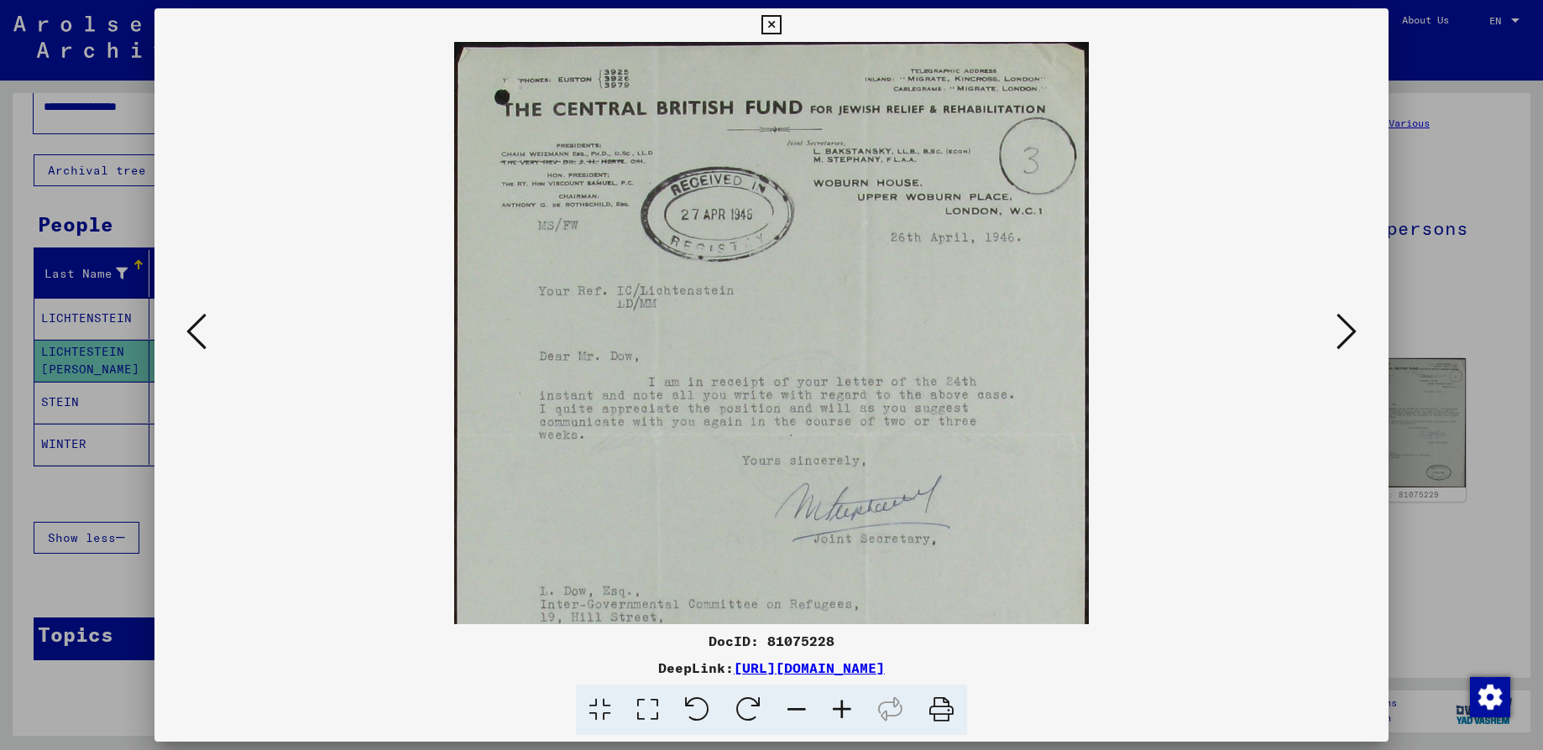
click at [844, 705] on icon at bounding box center [841, 710] width 45 height 51
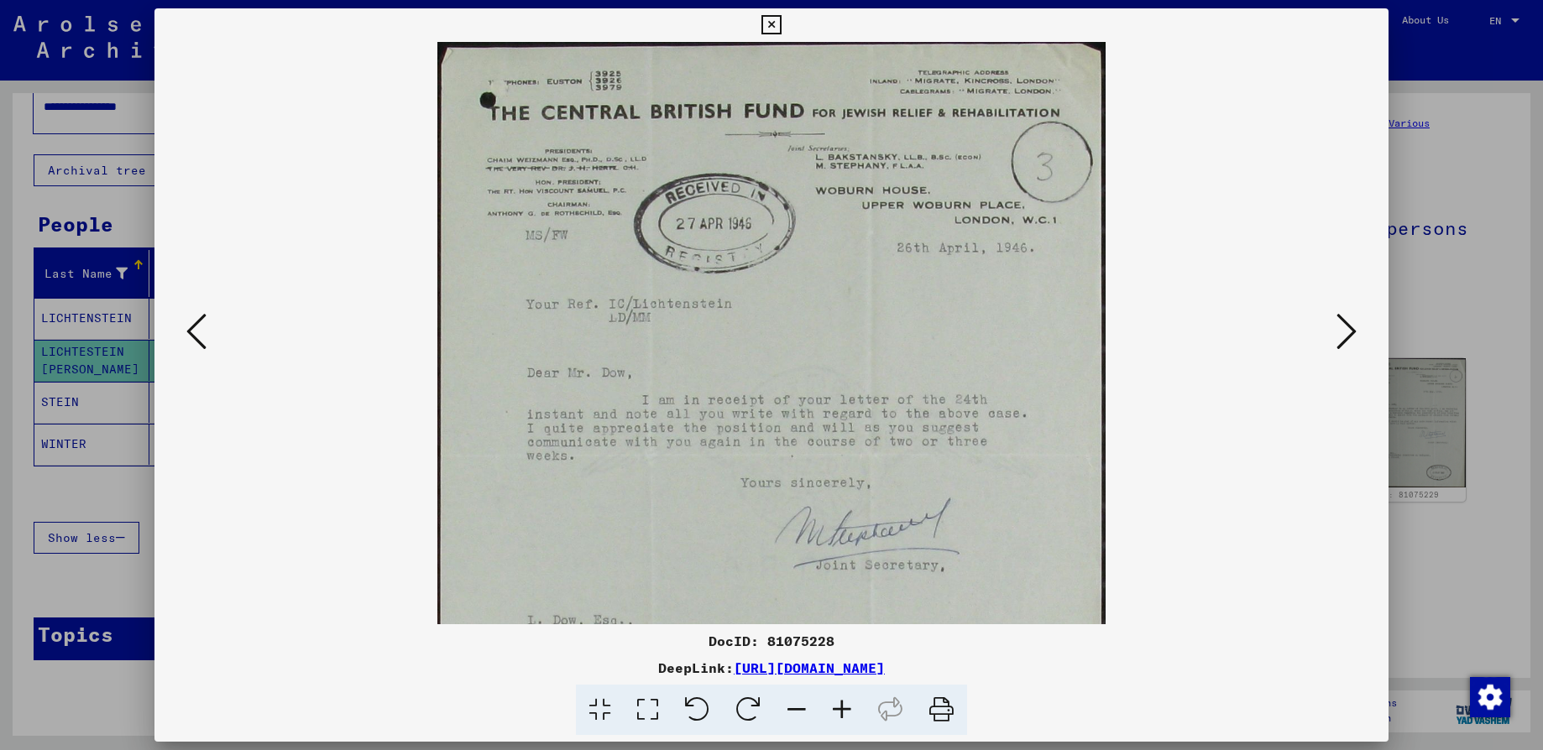
click at [844, 705] on icon at bounding box center [841, 710] width 45 height 51
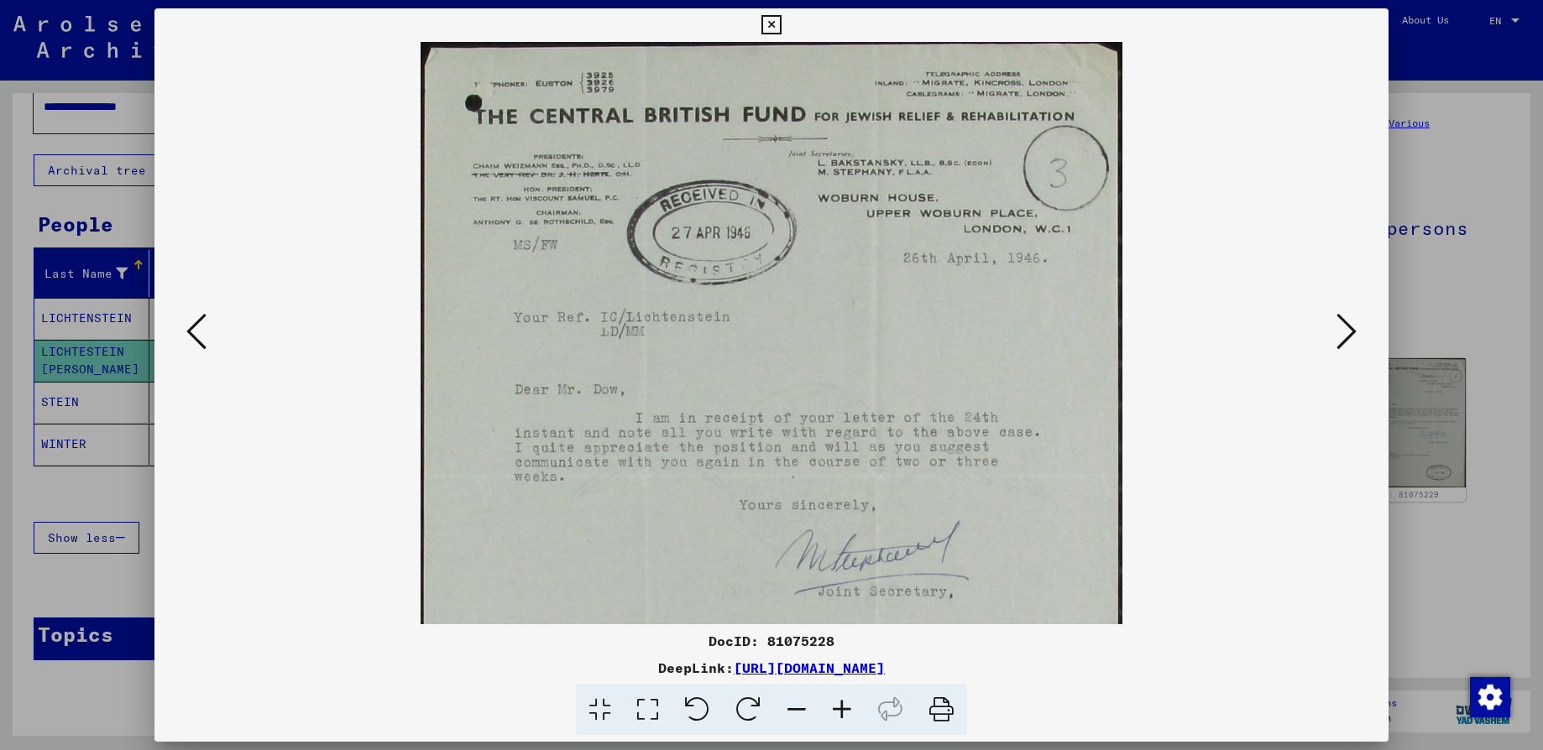
click at [1346, 335] on icon at bounding box center [1346, 331] width 20 height 40
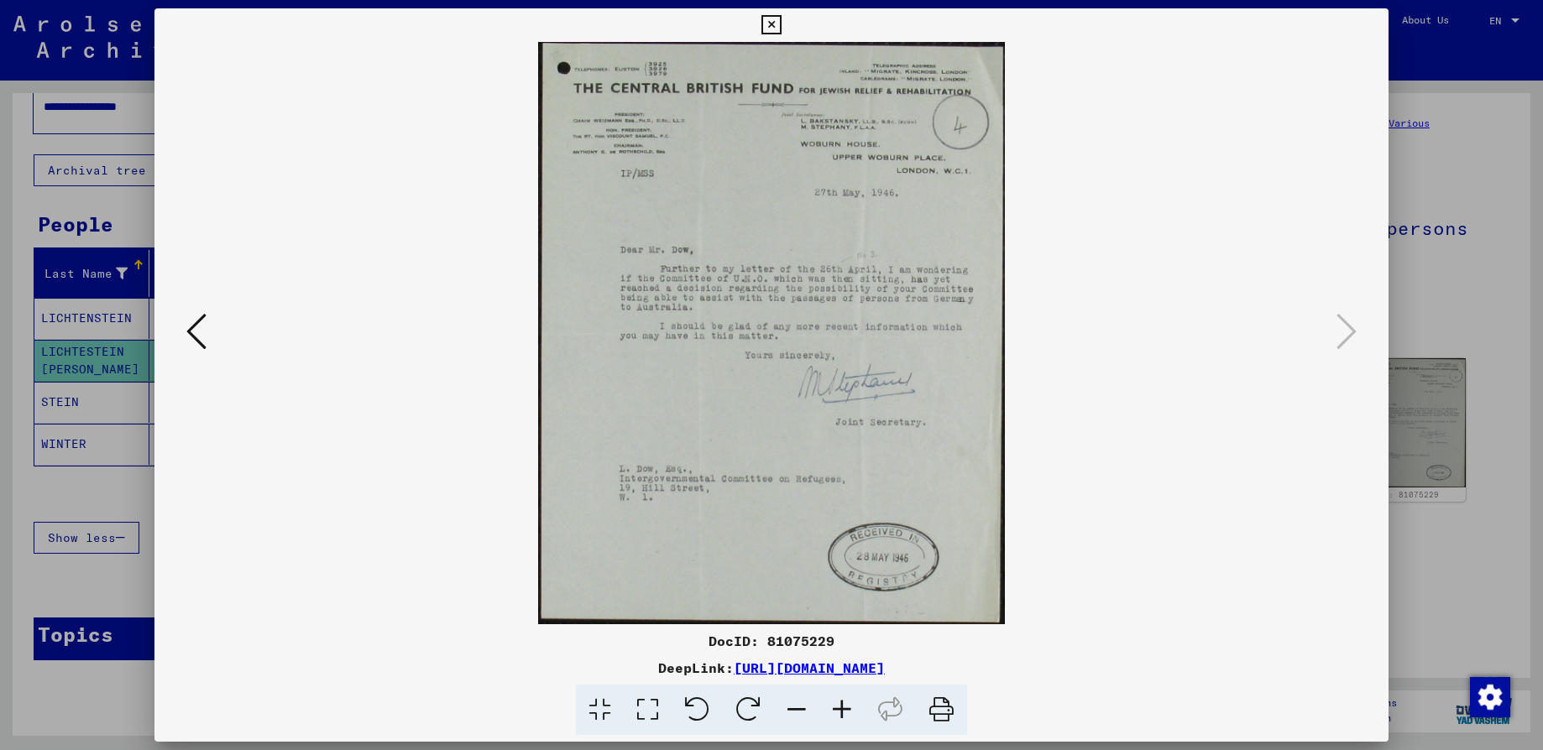
click at [847, 702] on icon at bounding box center [841, 710] width 45 height 51
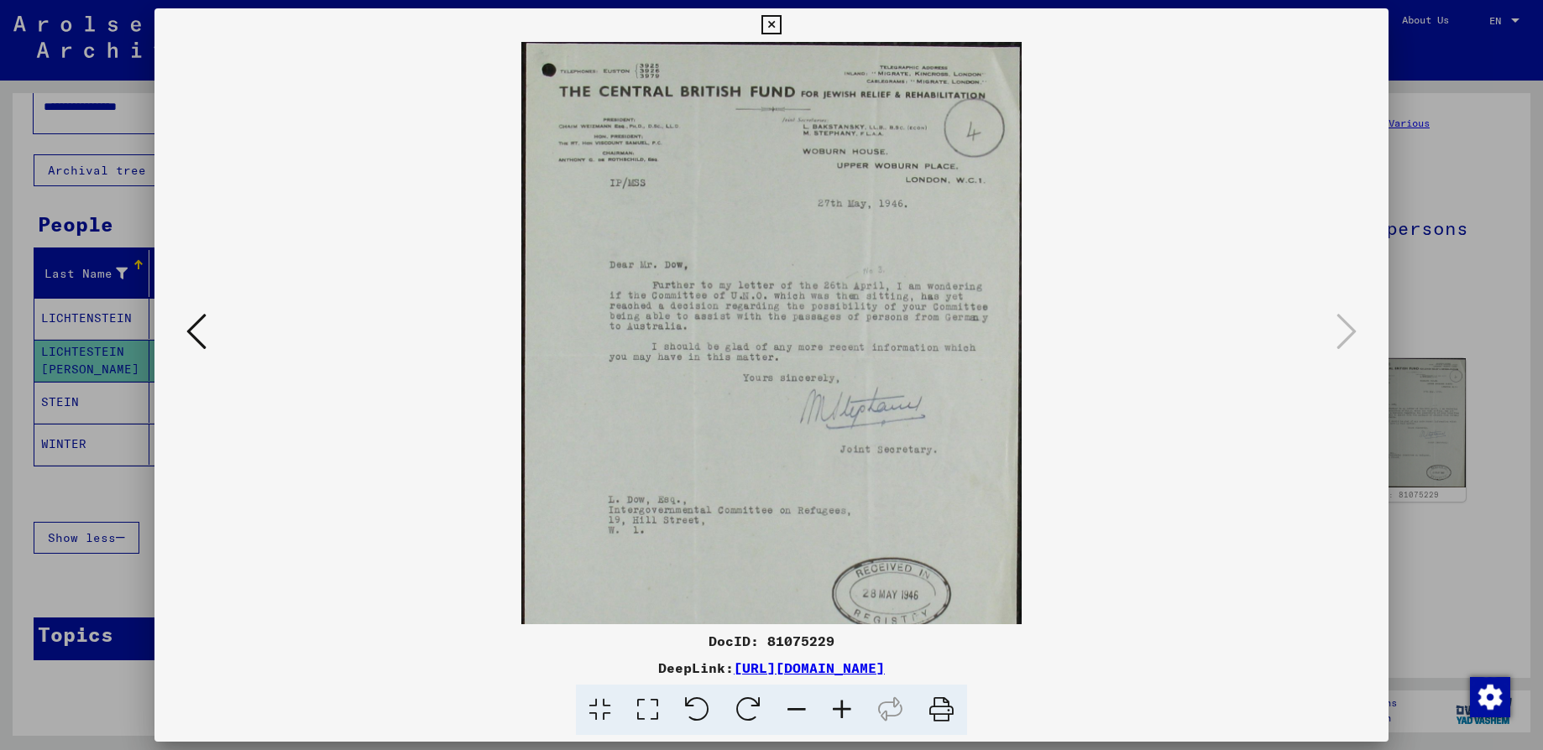
click at [847, 702] on icon at bounding box center [841, 710] width 45 height 51
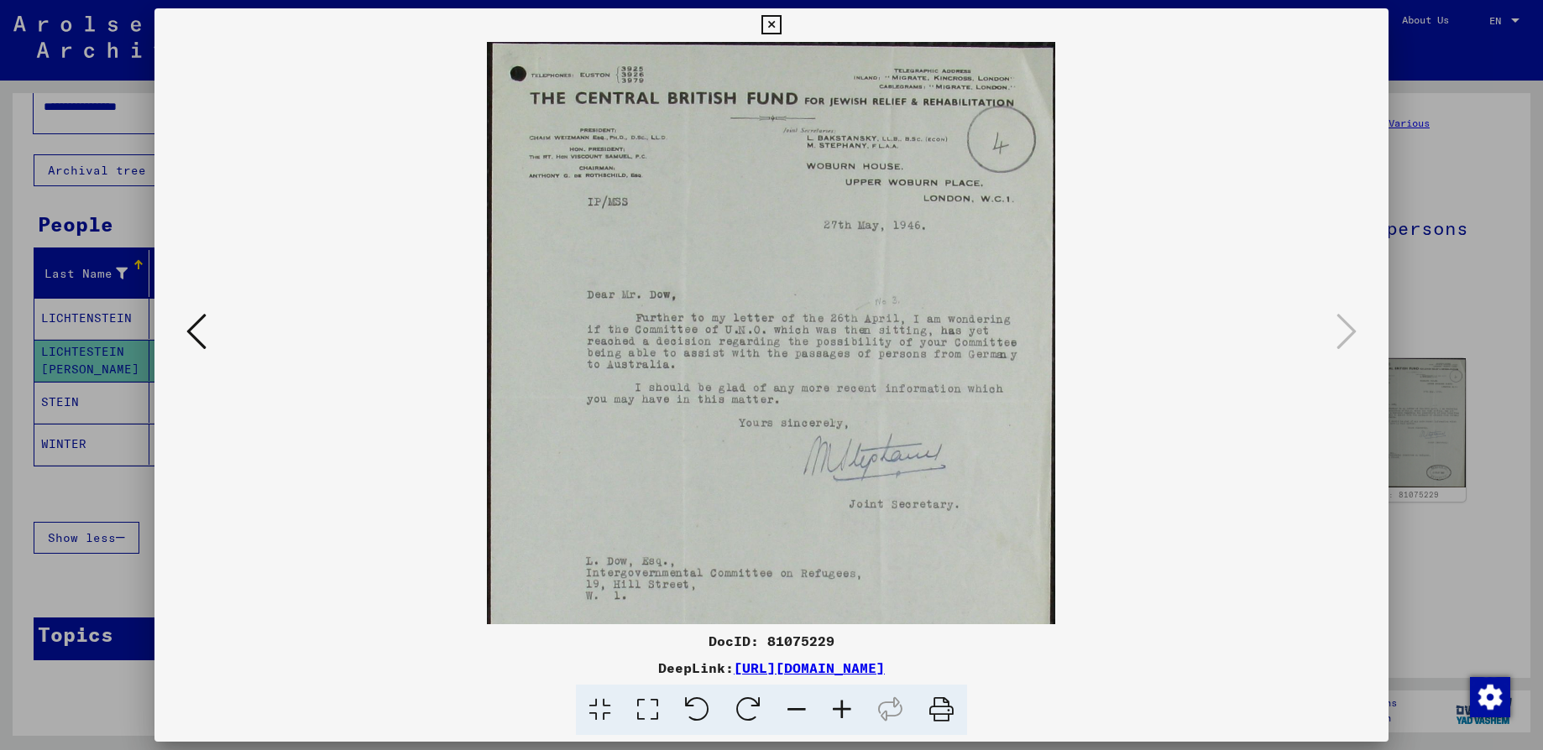
click at [847, 702] on icon at bounding box center [841, 710] width 45 height 51
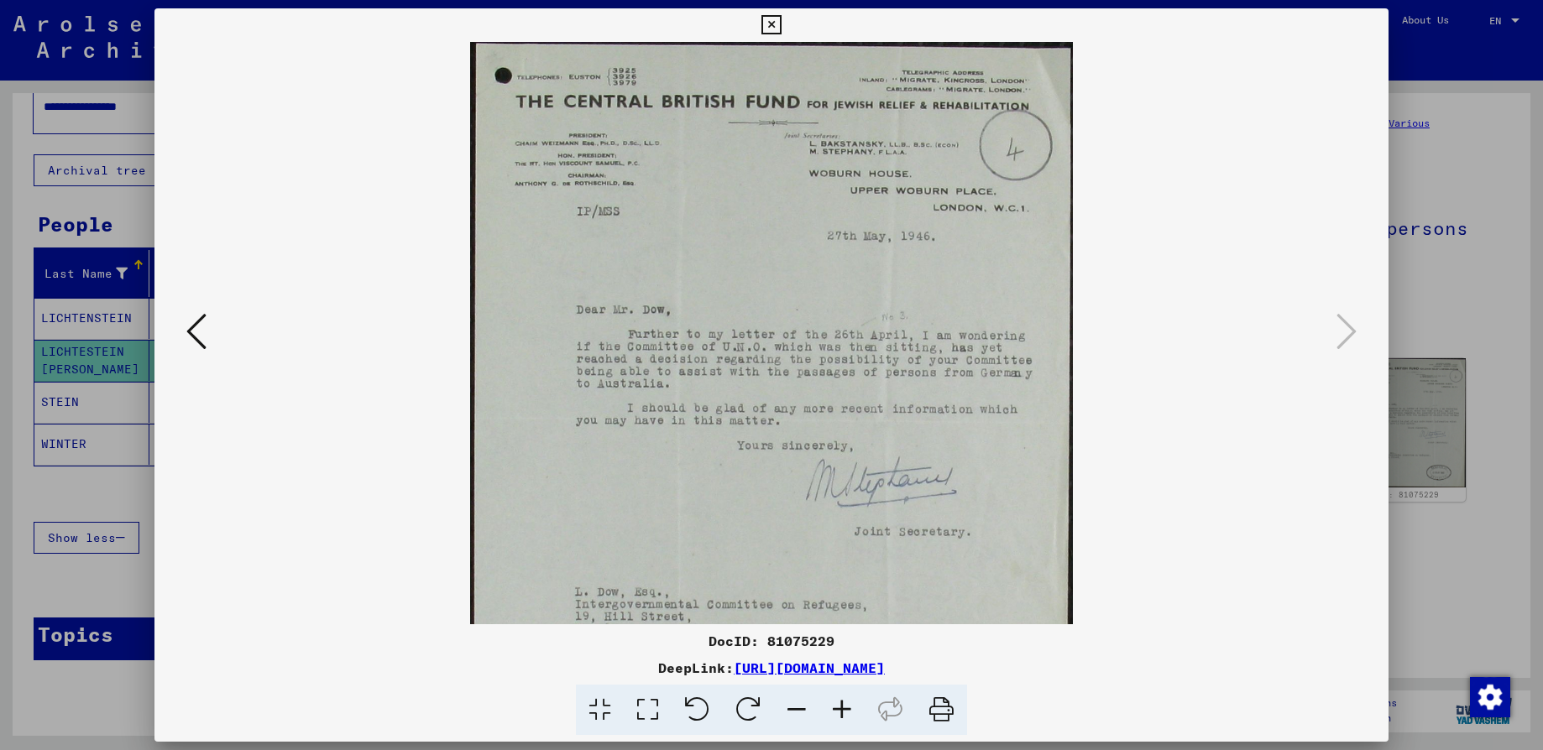
click at [847, 702] on icon at bounding box center [841, 710] width 45 height 51
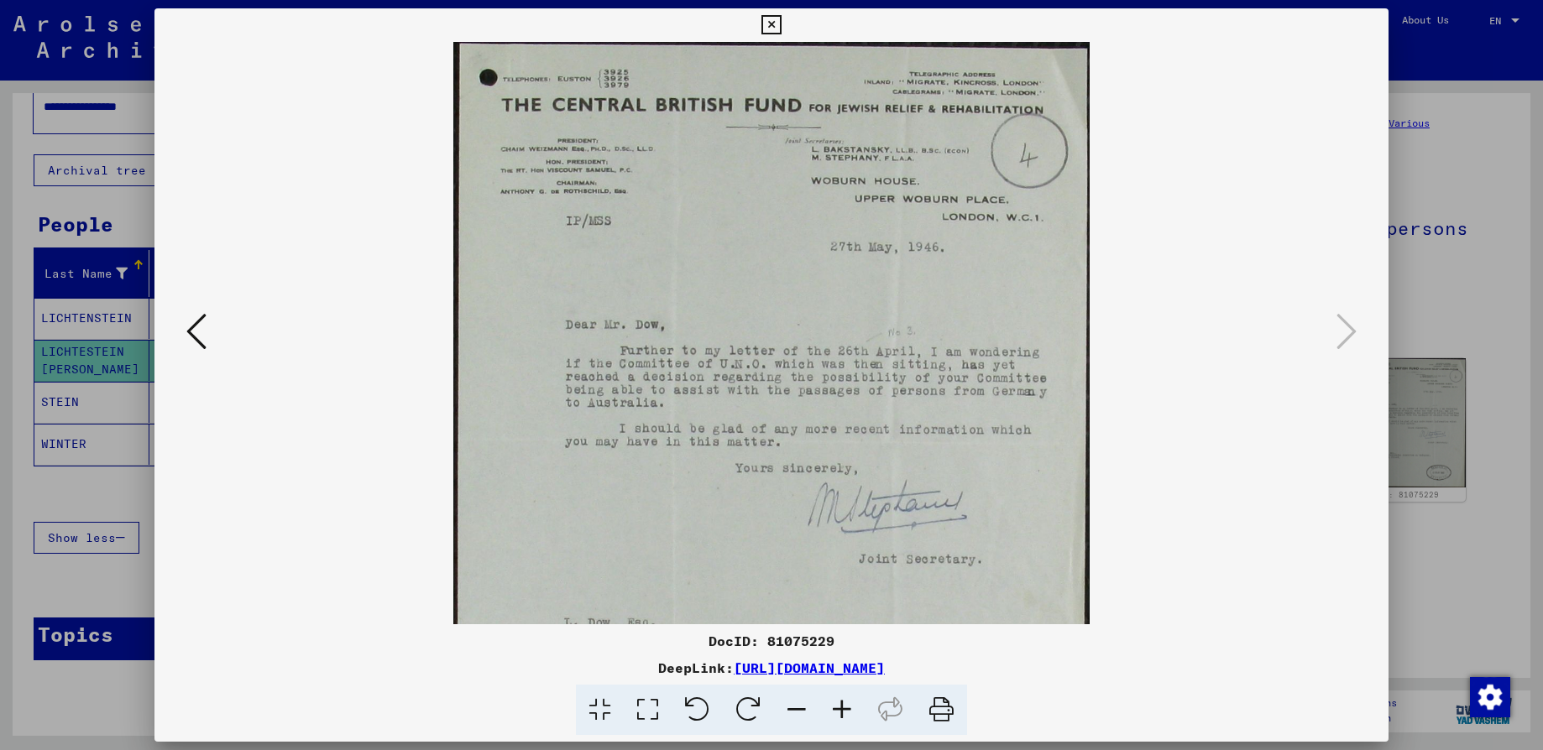
click at [847, 702] on icon at bounding box center [841, 710] width 45 height 51
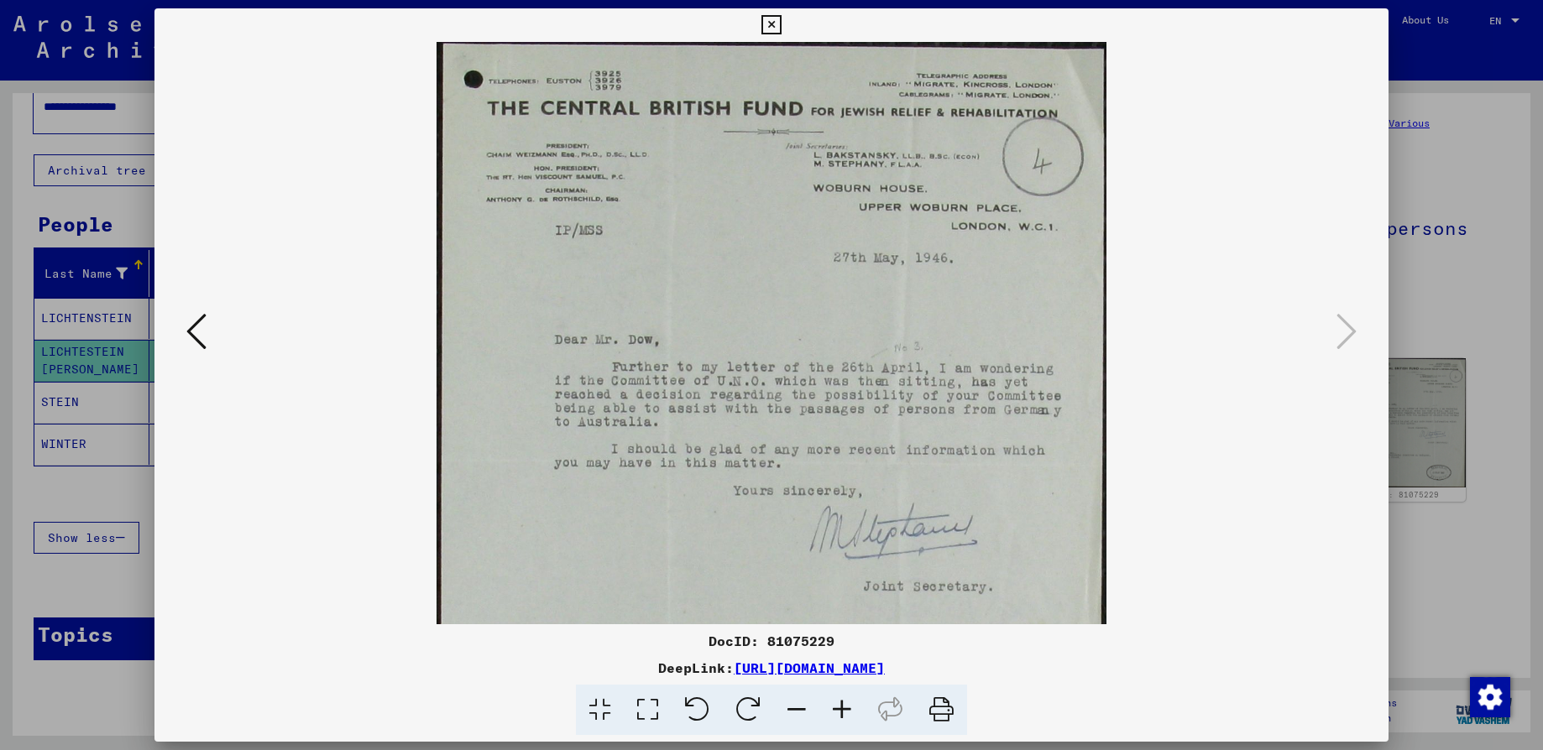
click at [847, 702] on icon at bounding box center [841, 710] width 45 height 51
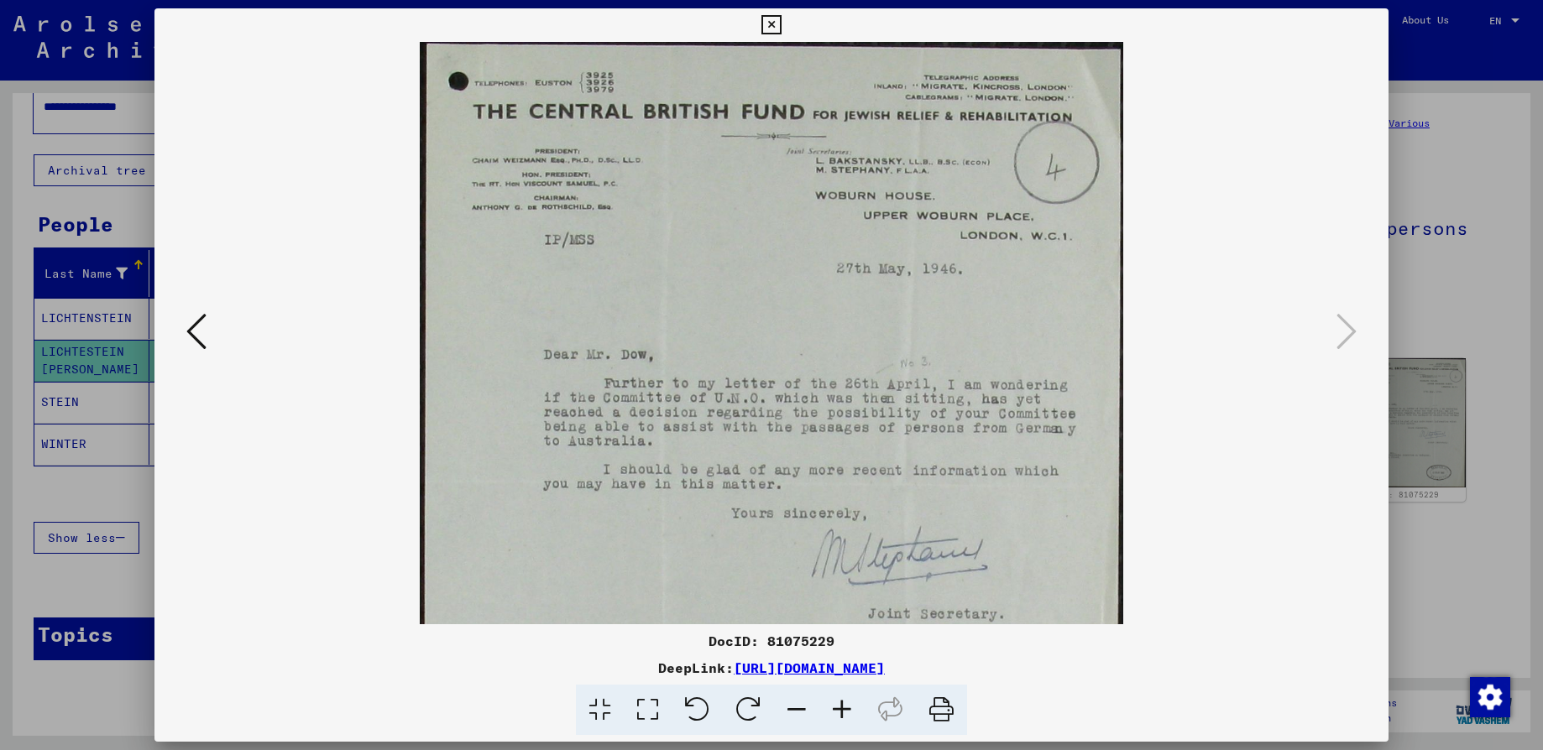
click at [765, 18] on icon at bounding box center [770, 25] width 19 height 20
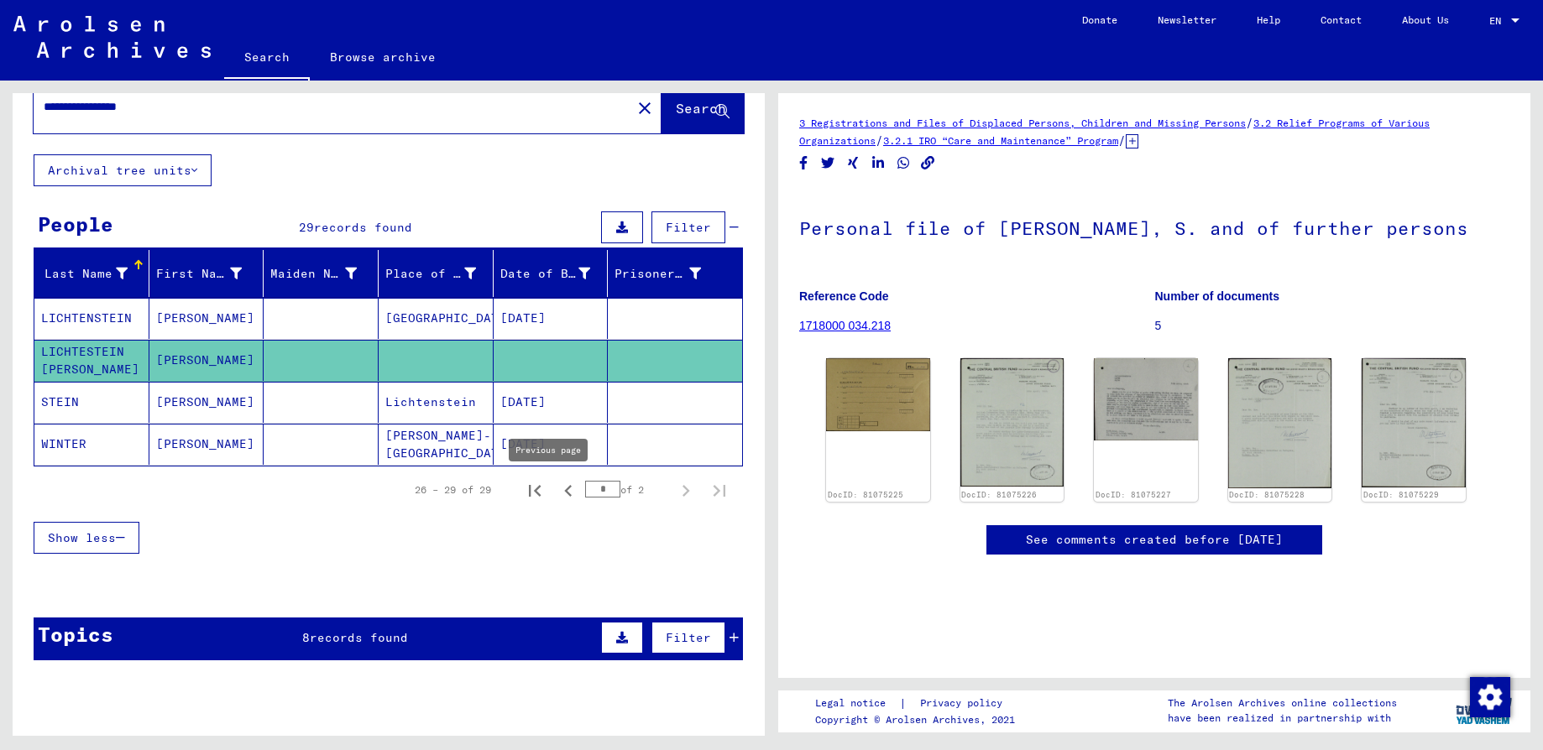
click at [564, 486] on icon "Previous page" at bounding box center [568, 491] width 8 height 12
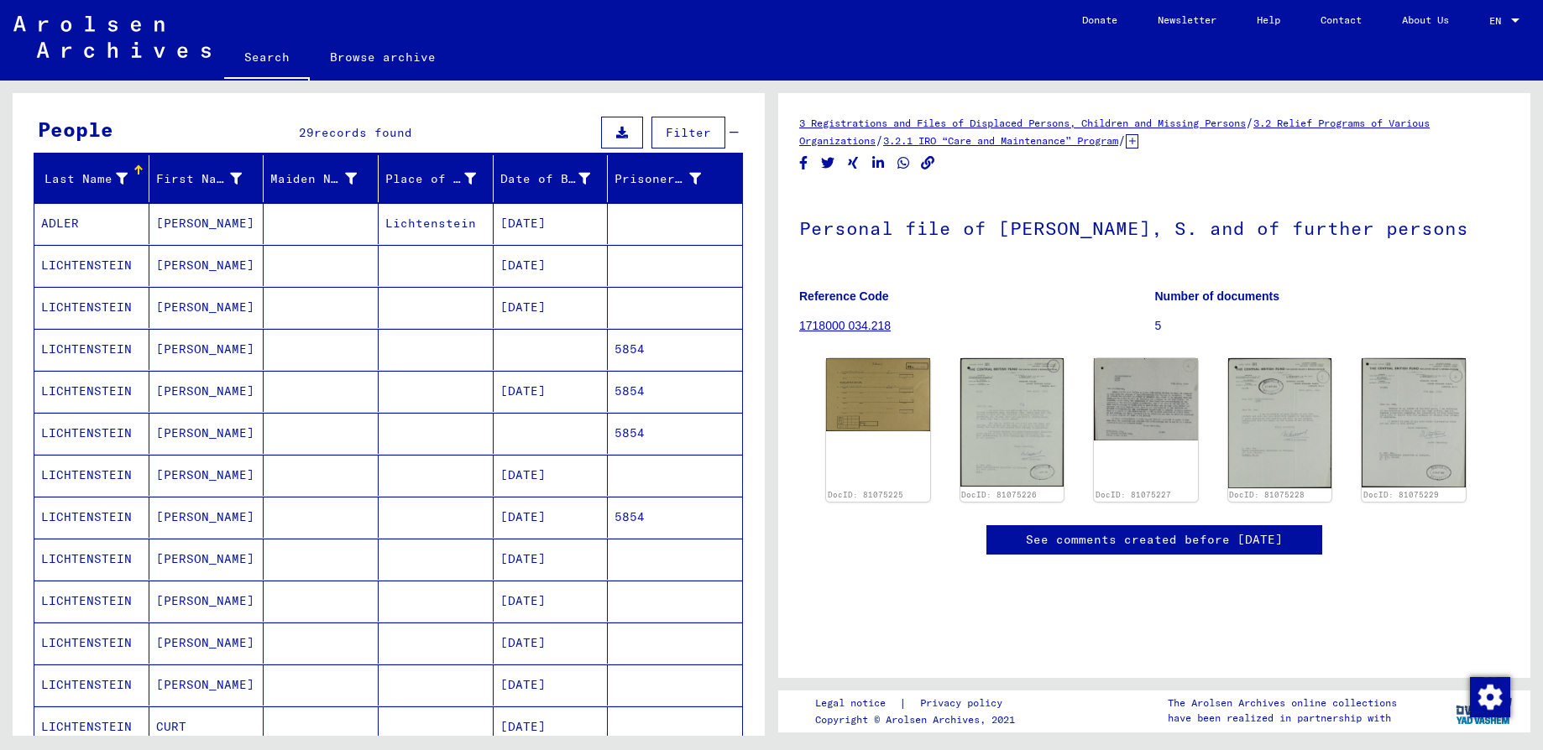
scroll to position [168, 0]
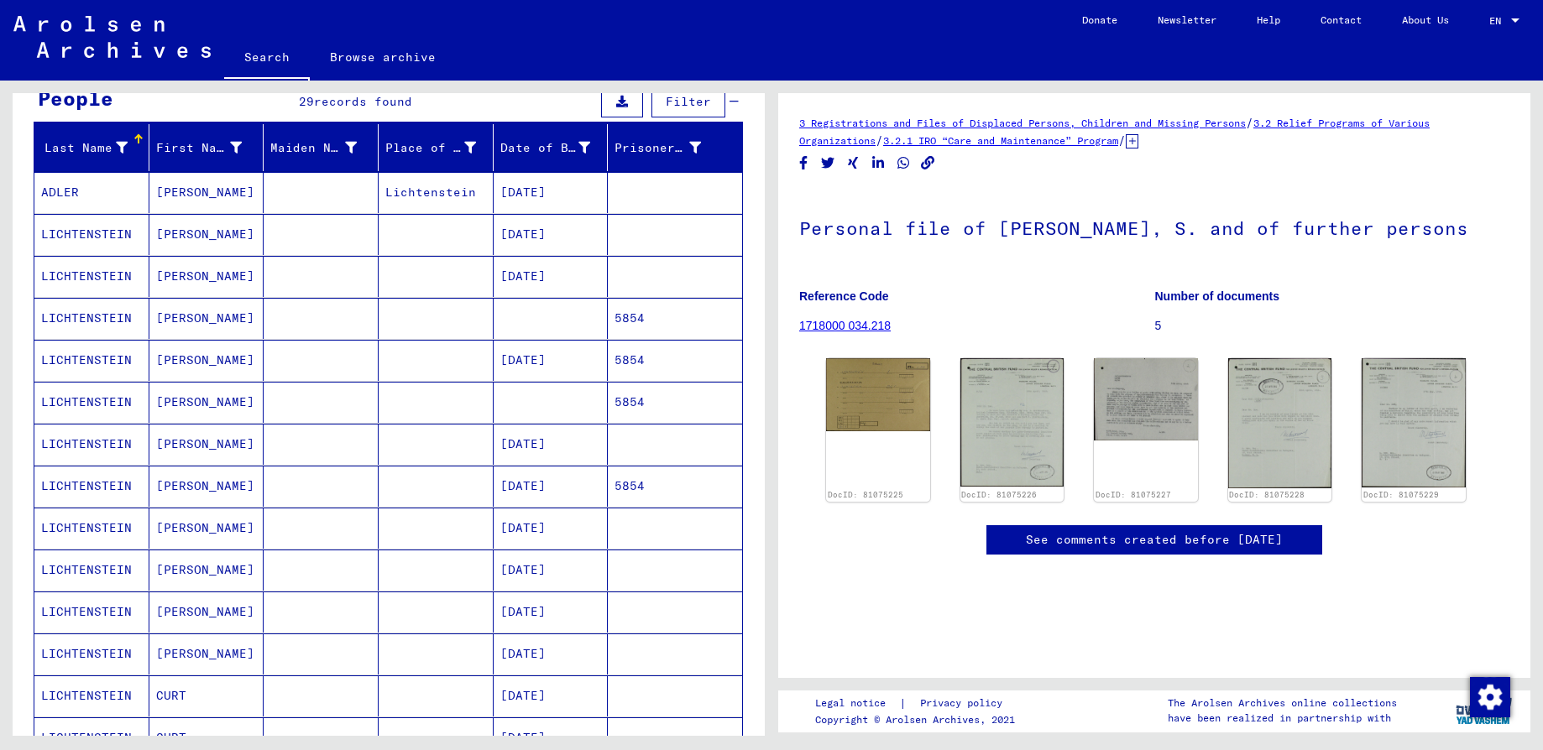
click at [519, 573] on mat-cell "[DATE]" at bounding box center [550, 570] width 115 height 41
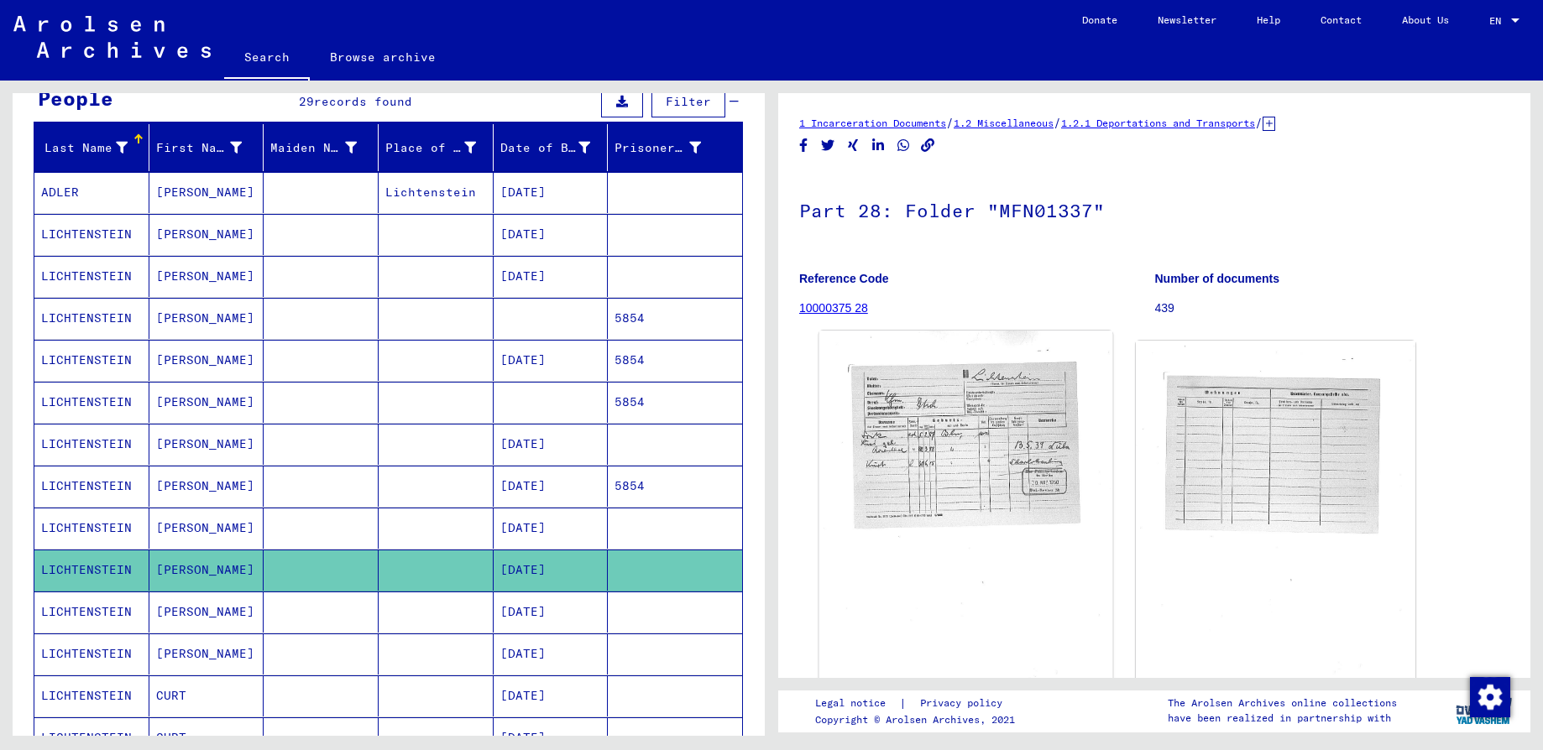
click at [976, 452] on img at bounding box center [966, 533] width 294 height 405
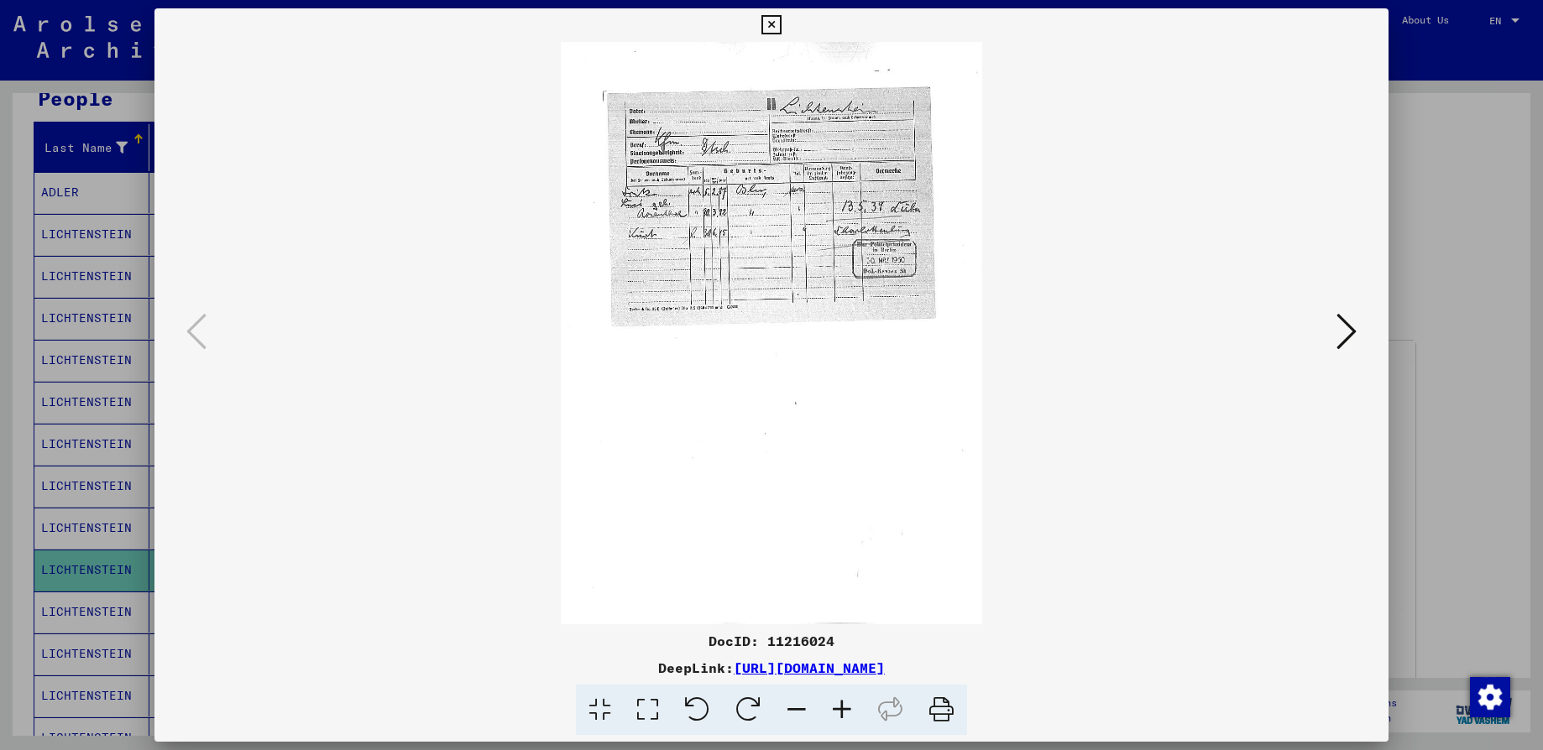
click at [849, 707] on icon at bounding box center [841, 710] width 45 height 51
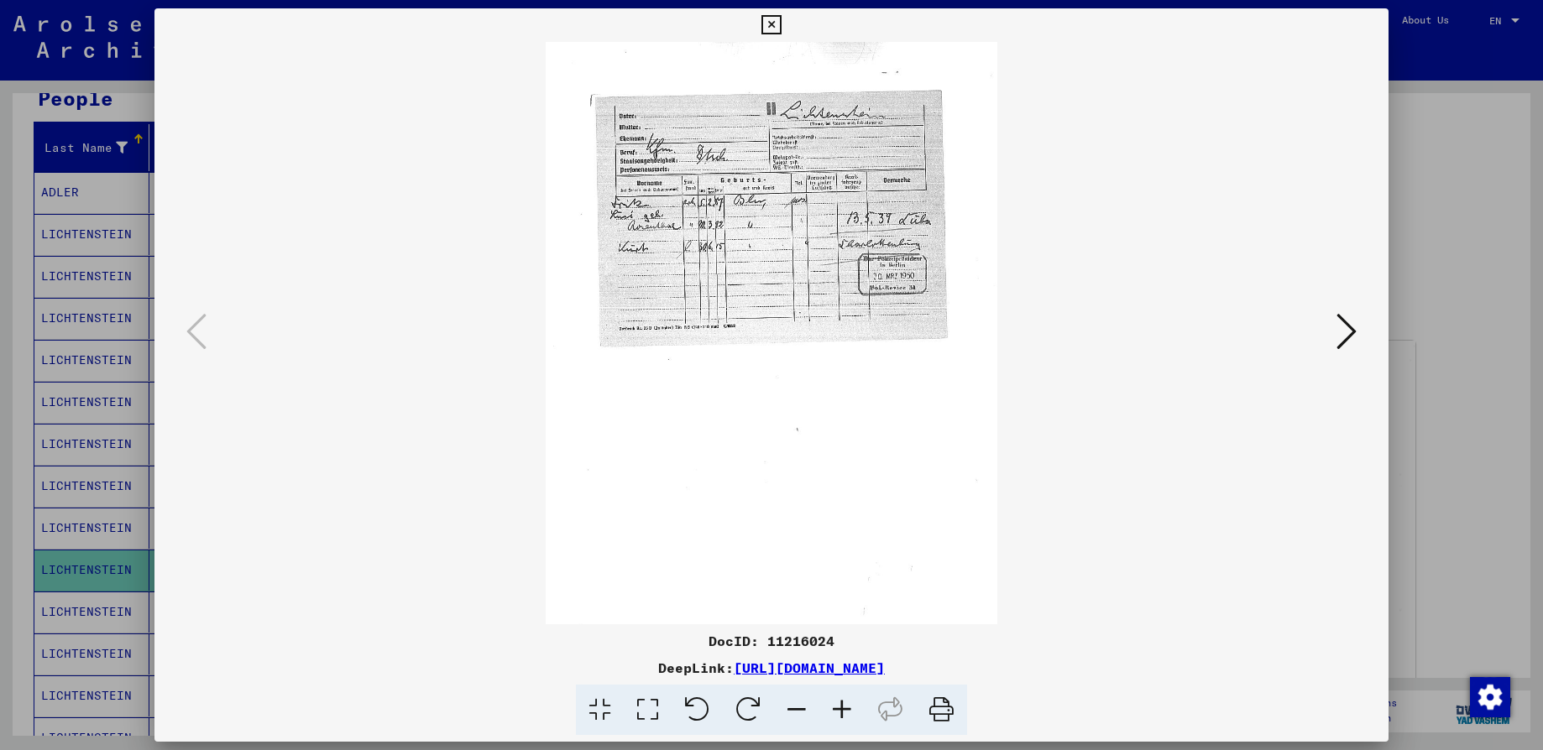
click at [849, 707] on icon at bounding box center [841, 710] width 45 height 51
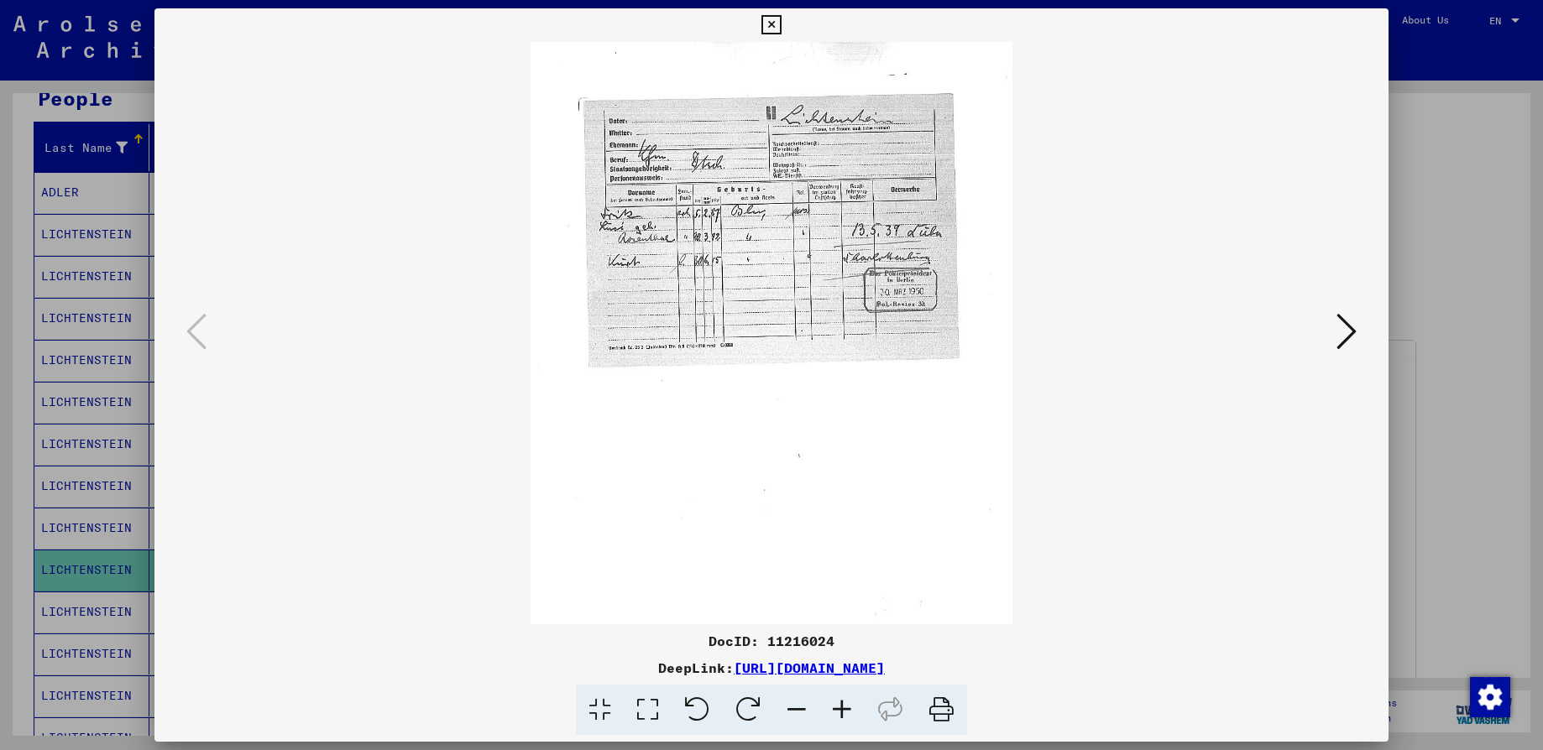
click at [849, 707] on icon at bounding box center [841, 710] width 45 height 51
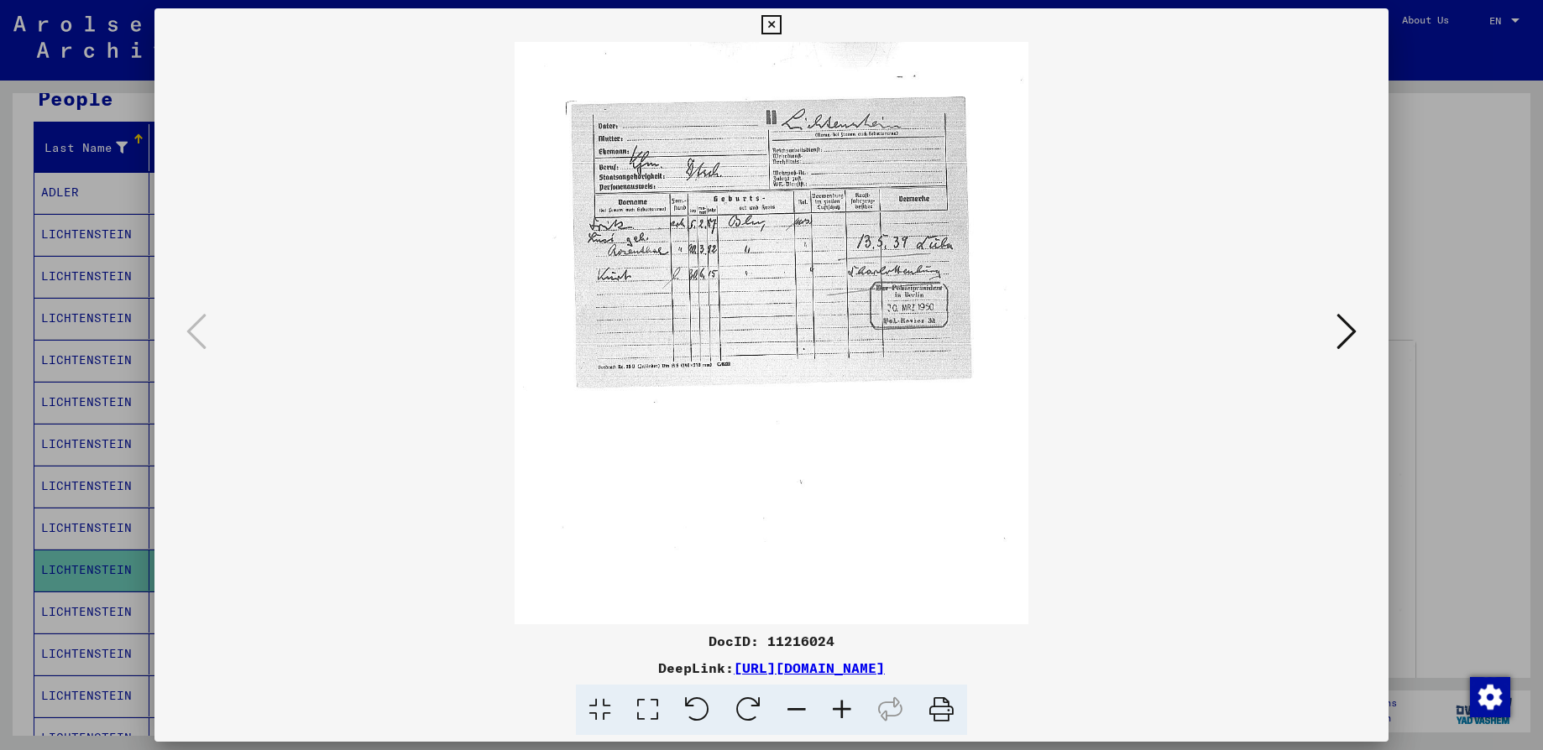
click at [849, 707] on icon at bounding box center [841, 710] width 45 height 51
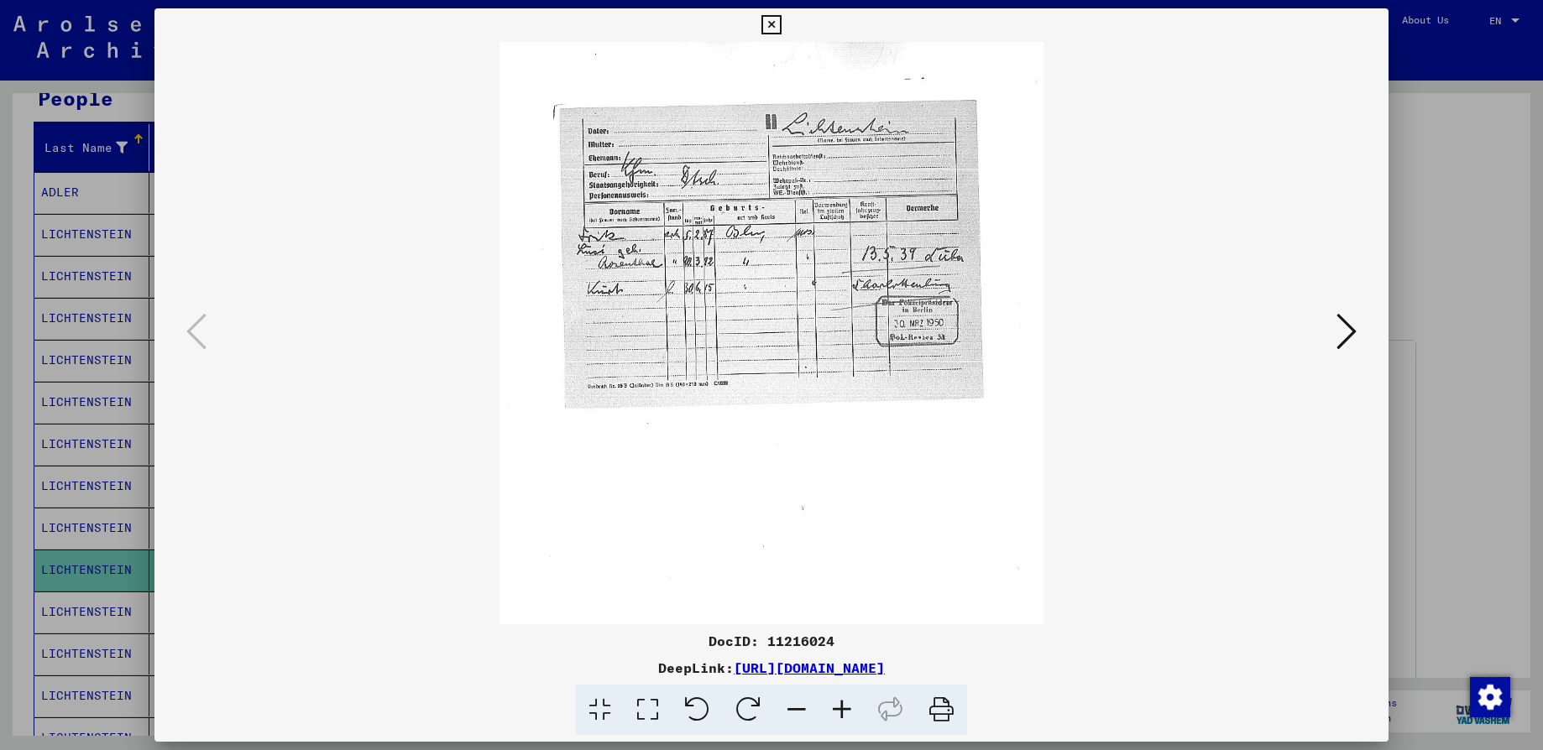
click at [849, 707] on icon at bounding box center [841, 710] width 45 height 51
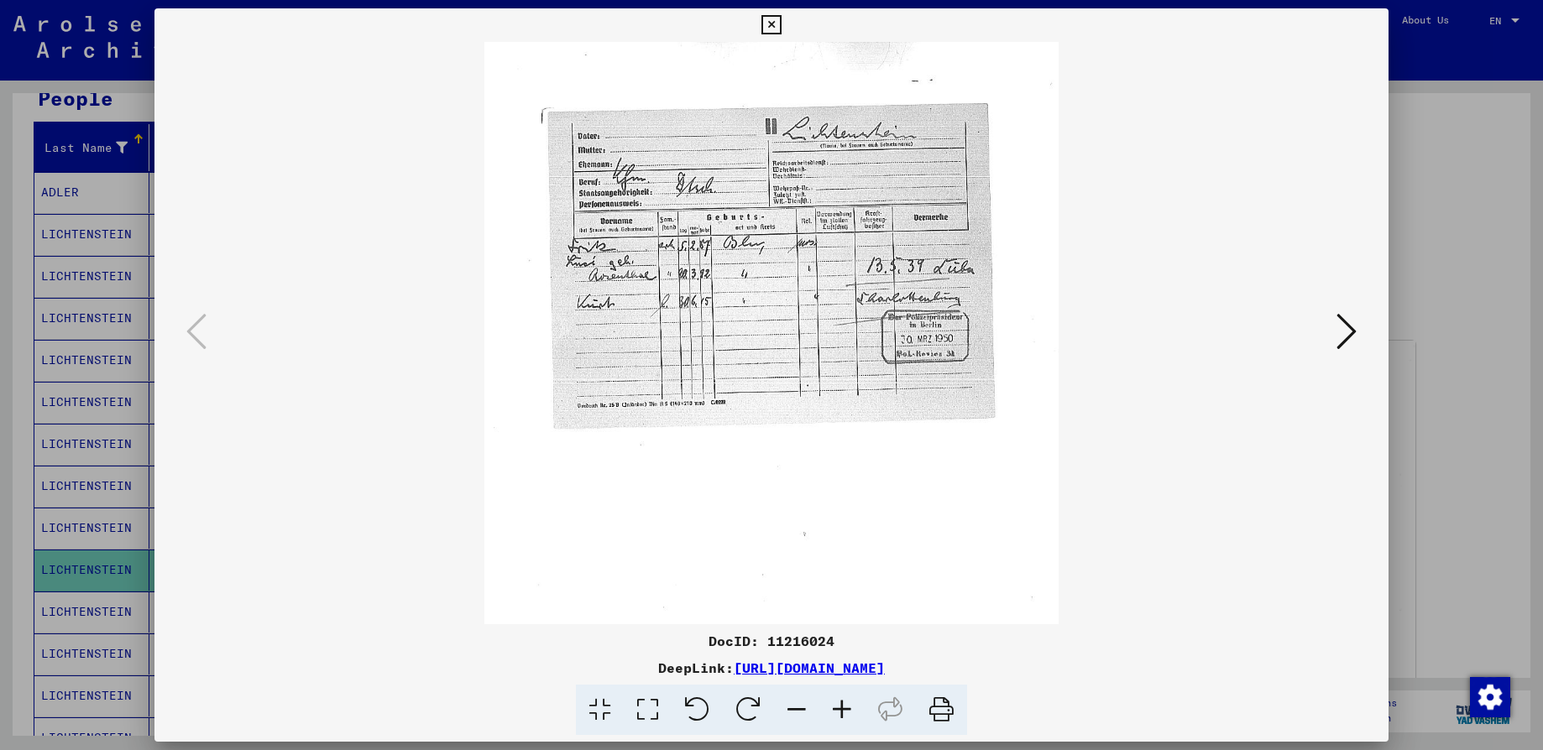
click at [849, 707] on icon at bounding box center [841, 710] width 45 height 51
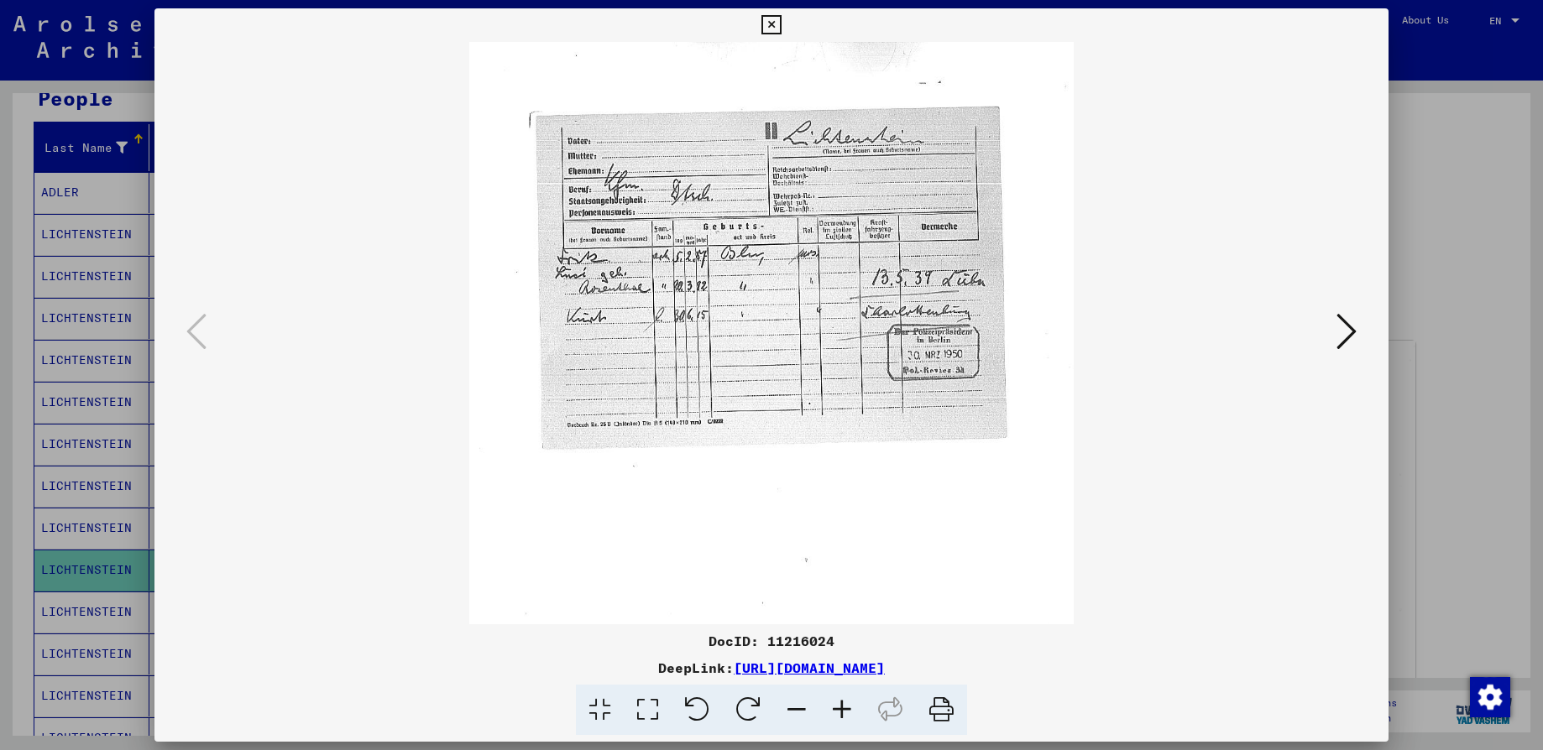
click at [849, 707] on icon at bounding box center [841, 710] width 45 height 51
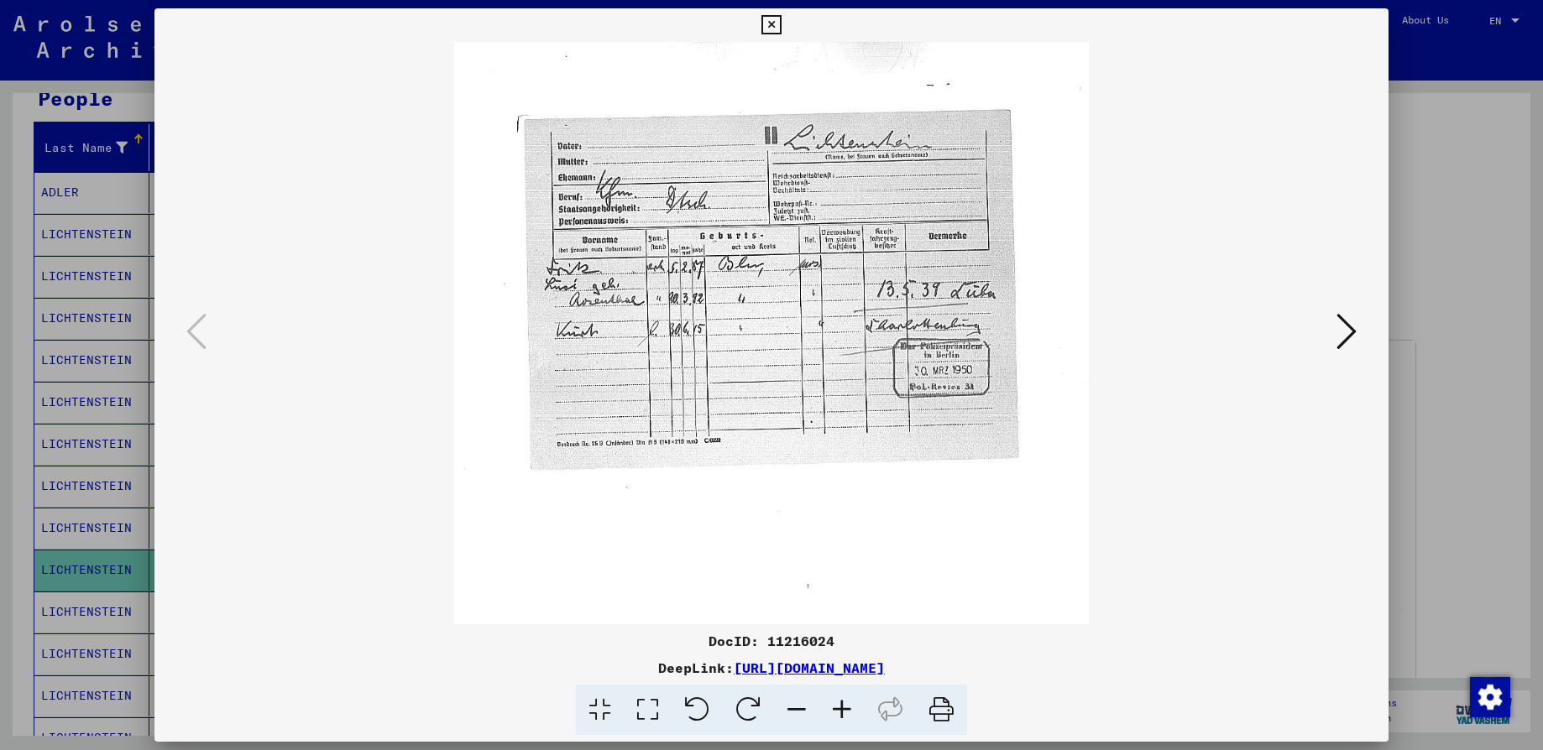
click at [849, 707] on icon at bounding box center [841, 710] width 45 height 51
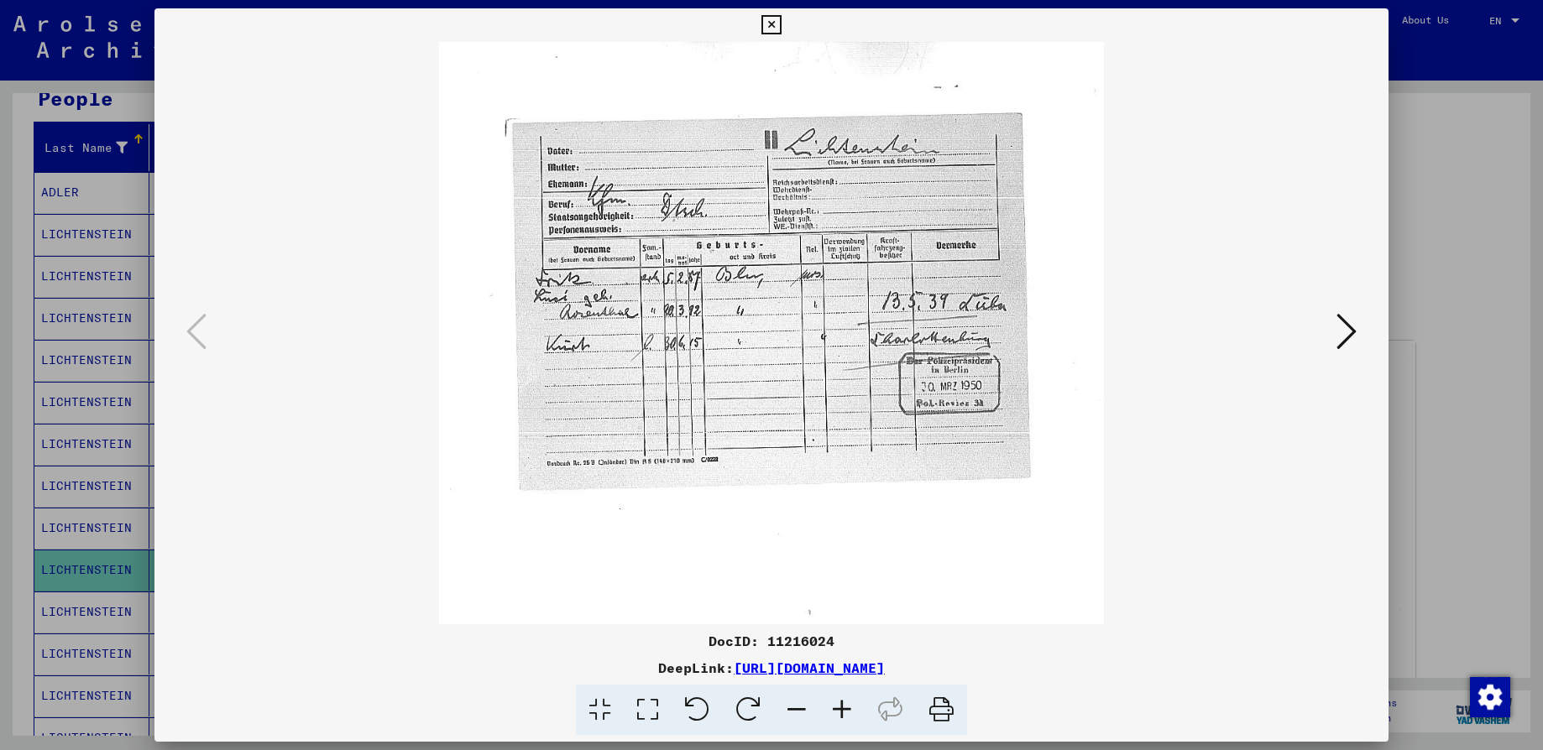
click at [849, 707] on icon at bounding box center [841, 710] width 45 height 51
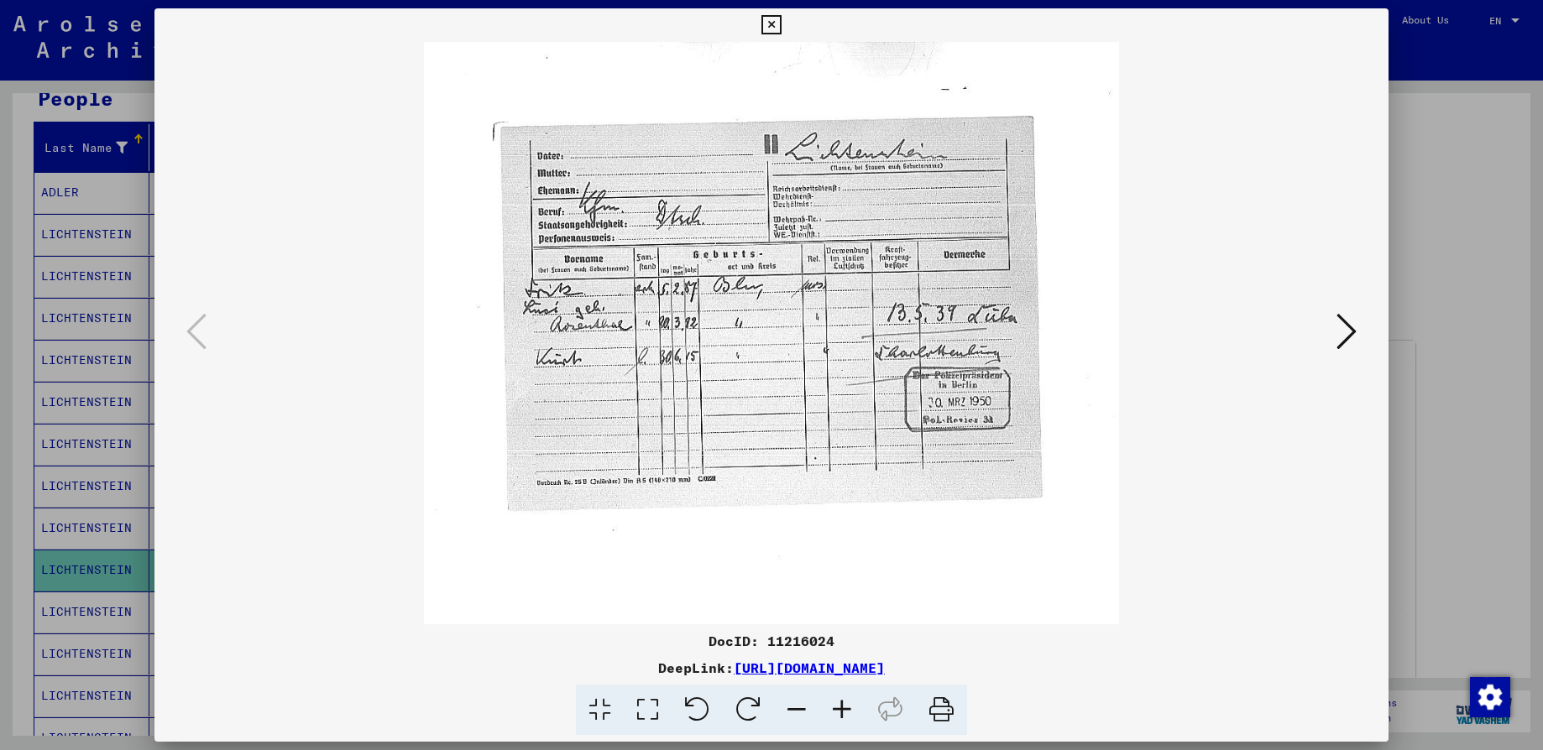
click at [849, 707] on icon at bounding box center [841, 710] width 45 height 51
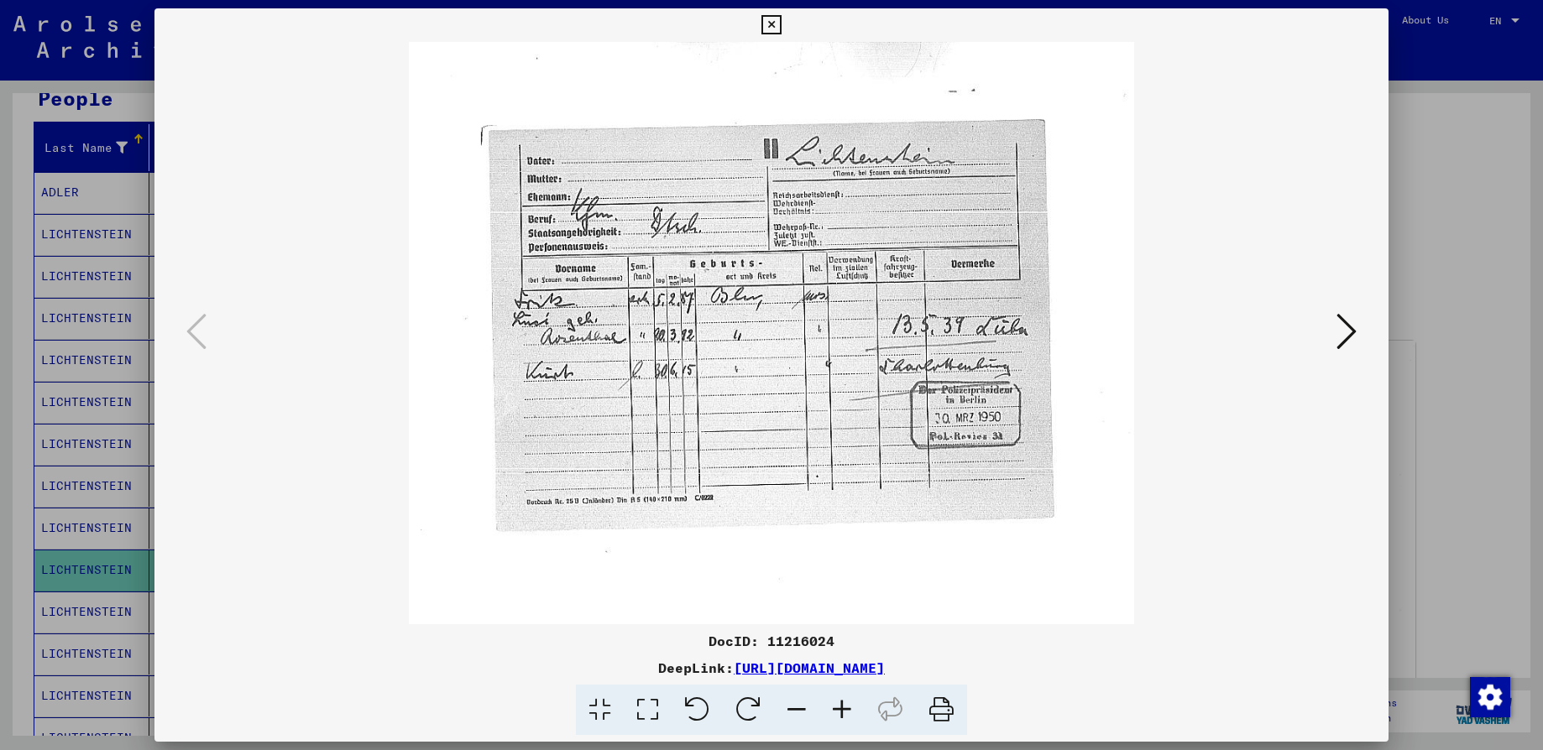
click at [849, 707] on icon at bounding box center [841, 710] width 45 height 51
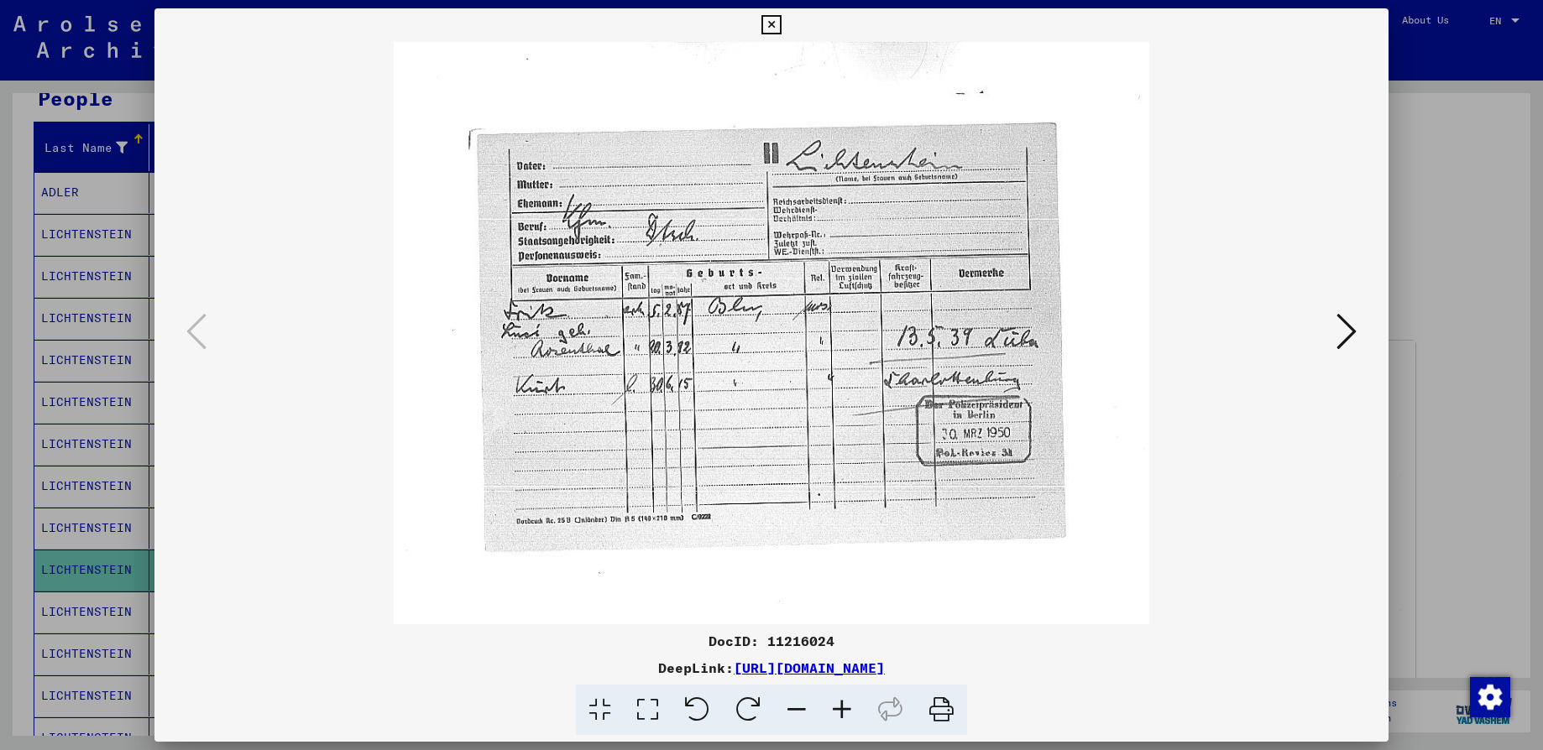
click at [849, 707] on icon at bounding box center [841, 710] width 45 height 51
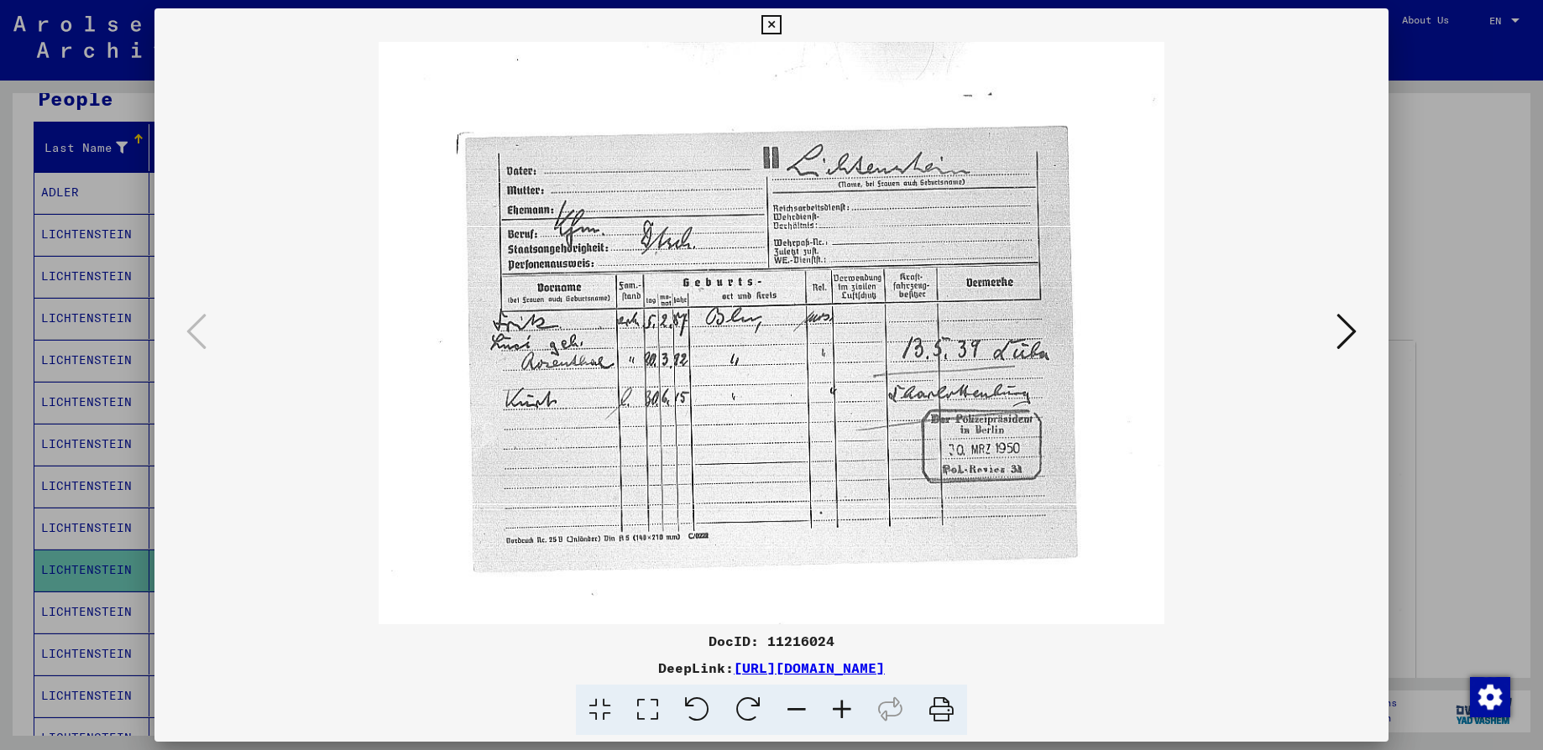
click at [849, 707] on icon at bounding box center [841, 710] width 45 height 51
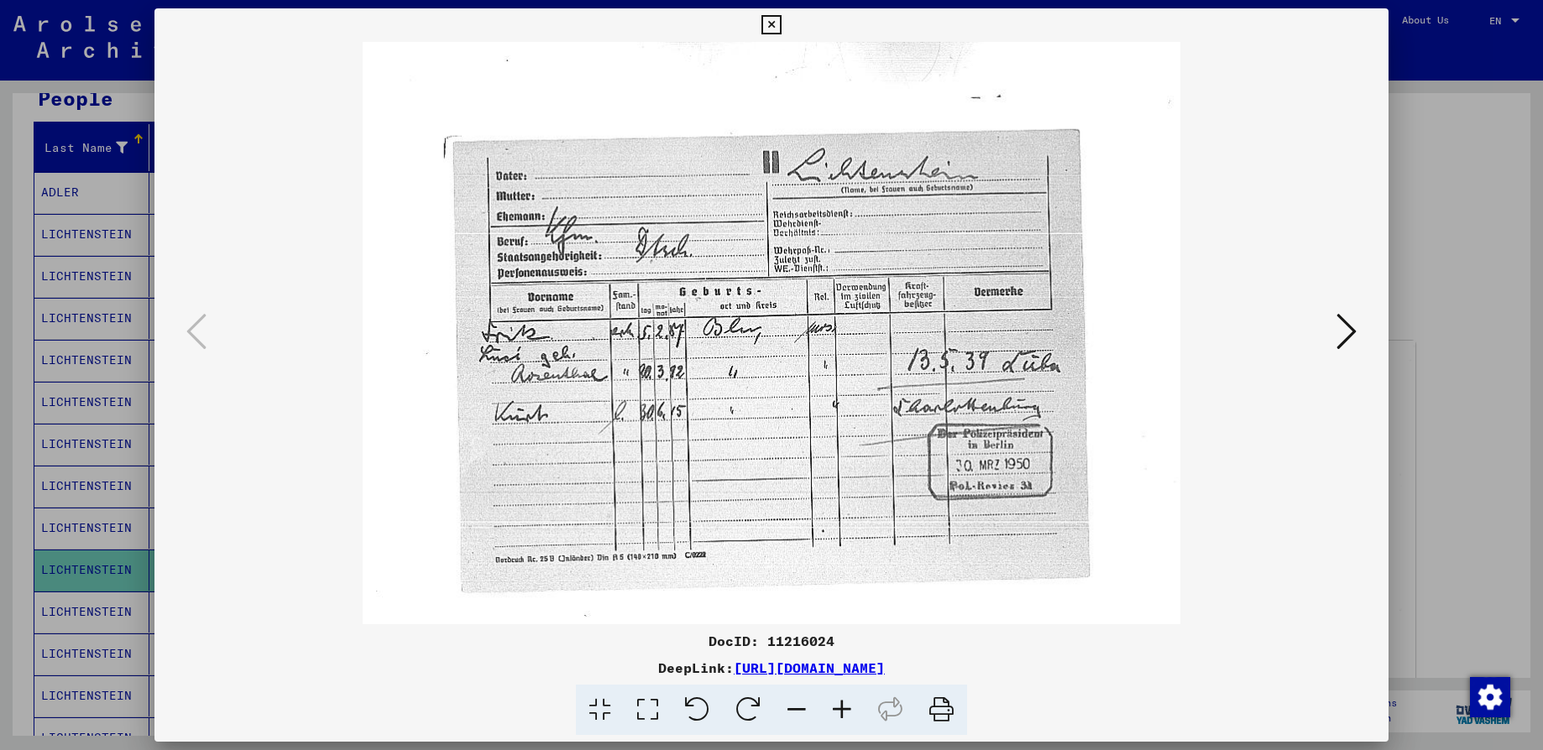
click at [849, 707] on icon at bounding box center [841, 710] width 45 height 51
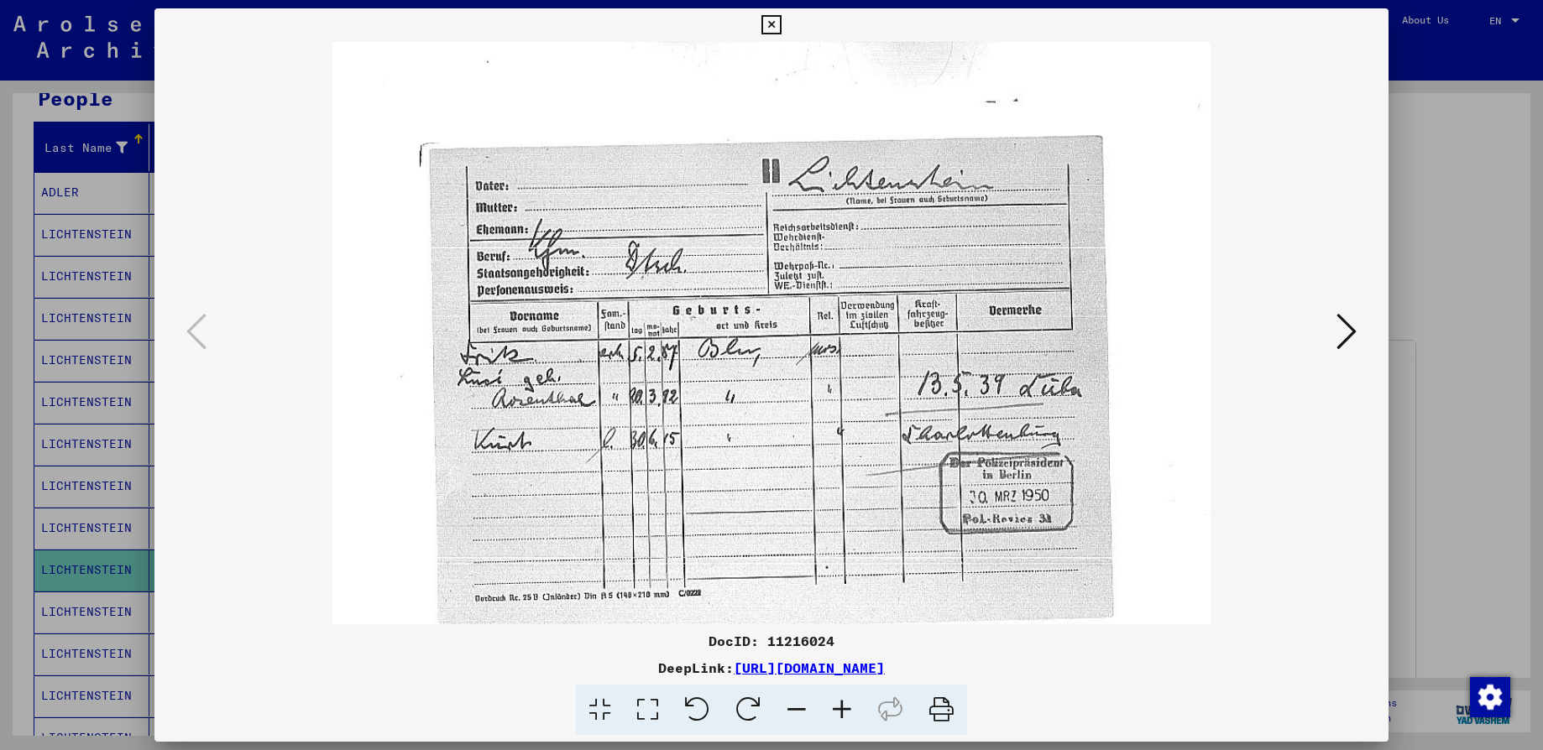
click at [849, 707] on icon at bounding box center [841, 710] width 45 height 51
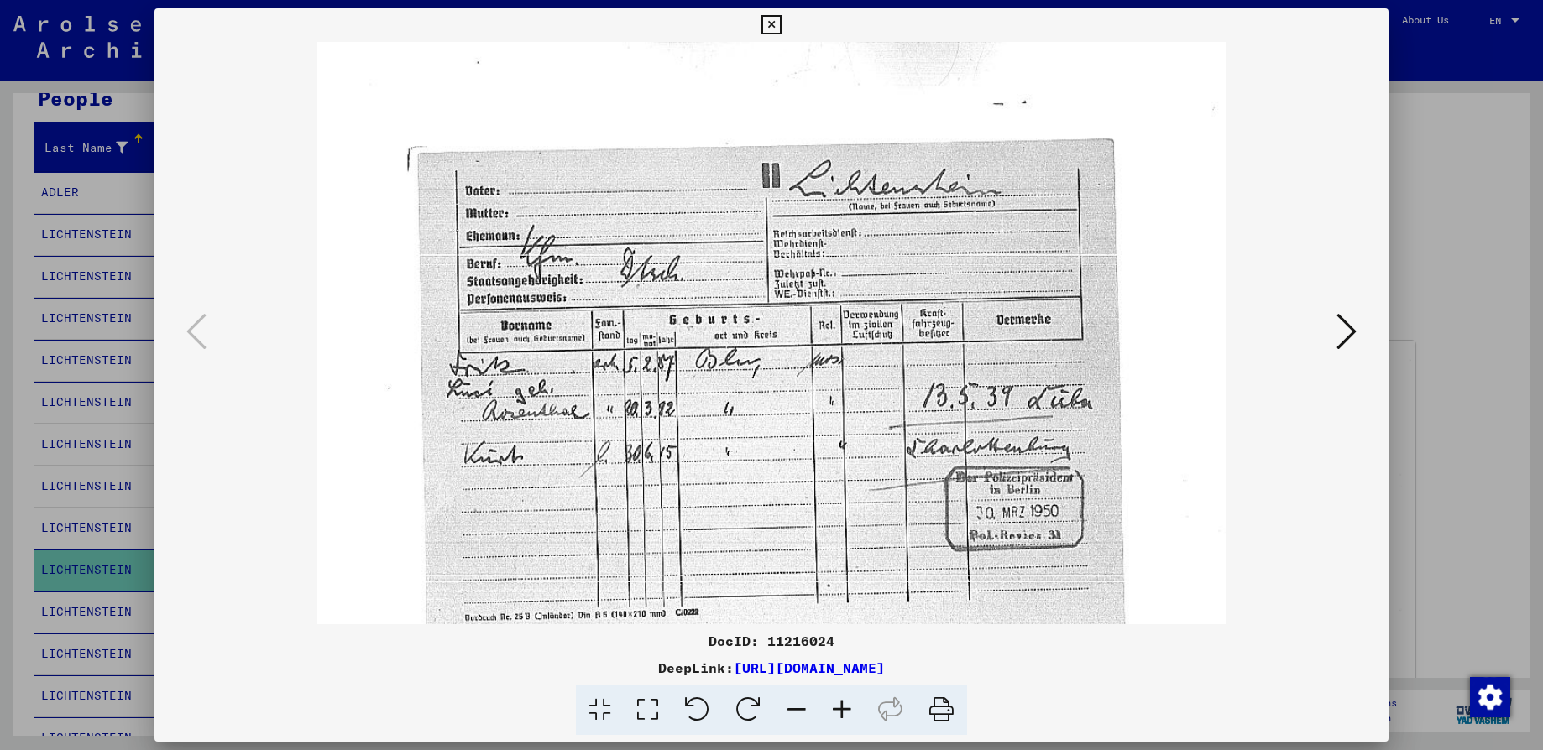
click at [849, 707] on icon at bounding box center [841, 710] width 45 height 51
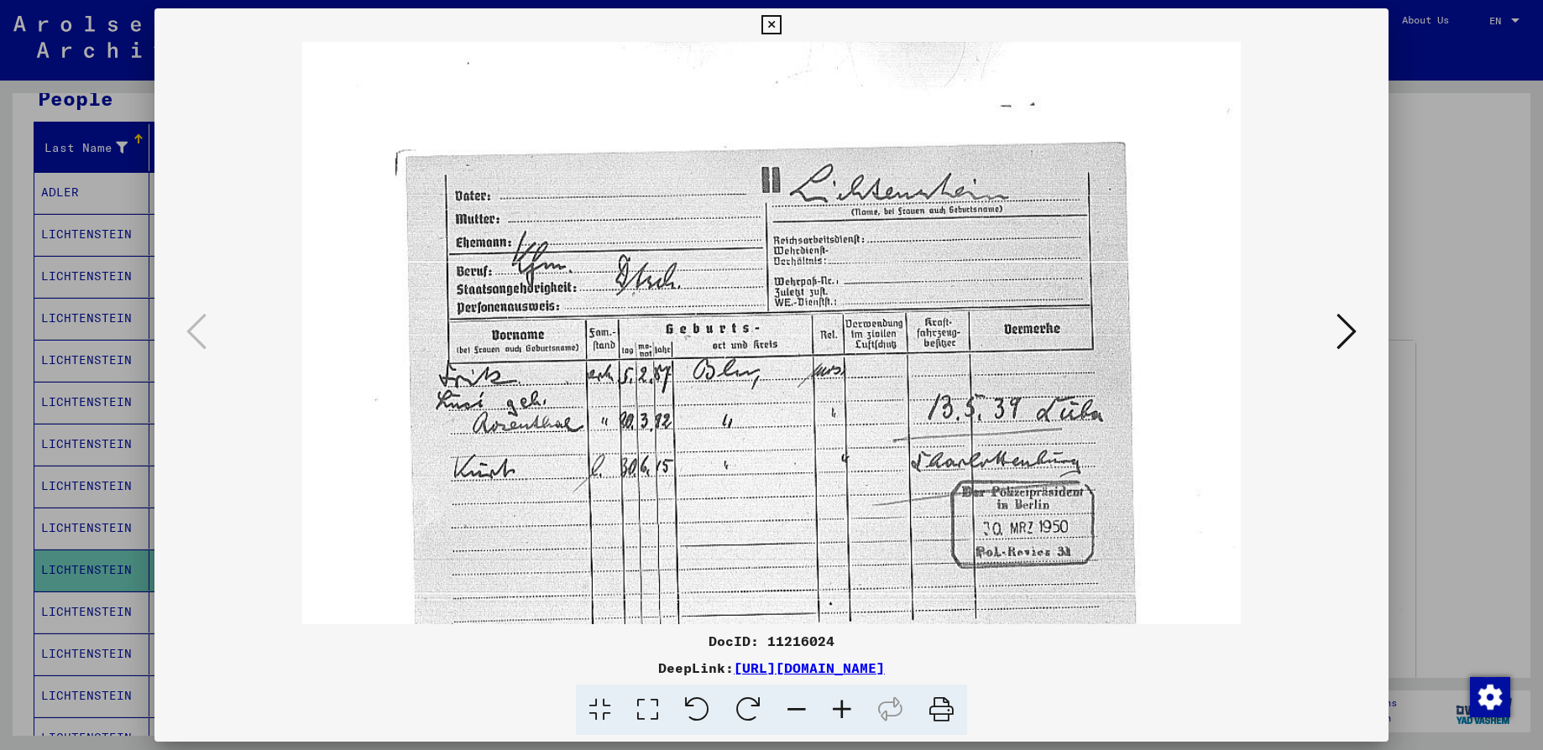
click at [849, 707] on icon at bounding box center [841, 710] width 45 height 51
click at [1350, 446] on div at bounding box center [771, 333] width 1234 height 582
click at [775, 23] on icon at bounding box center [770, 25] width 19 height 20
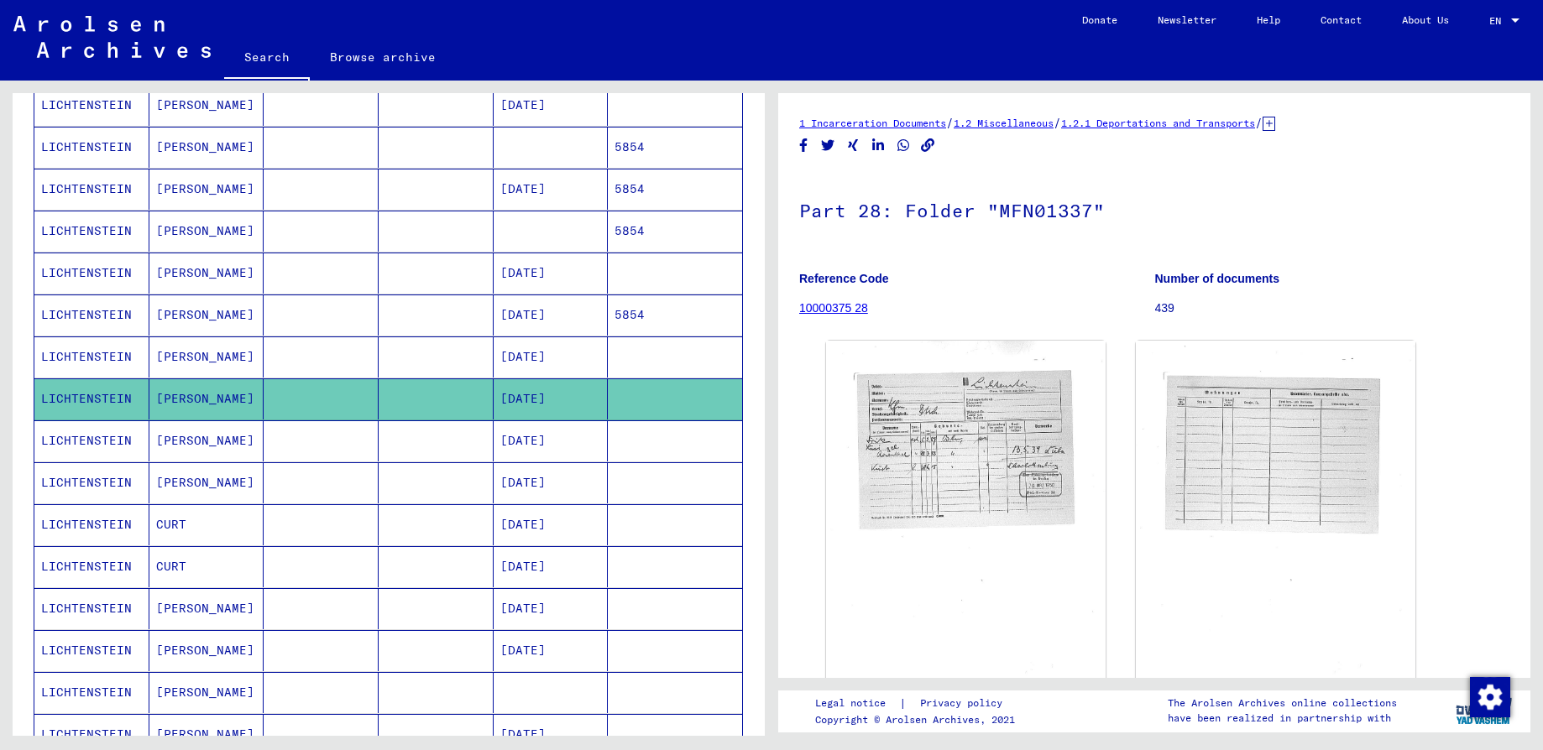
scroll to position [420, 0]
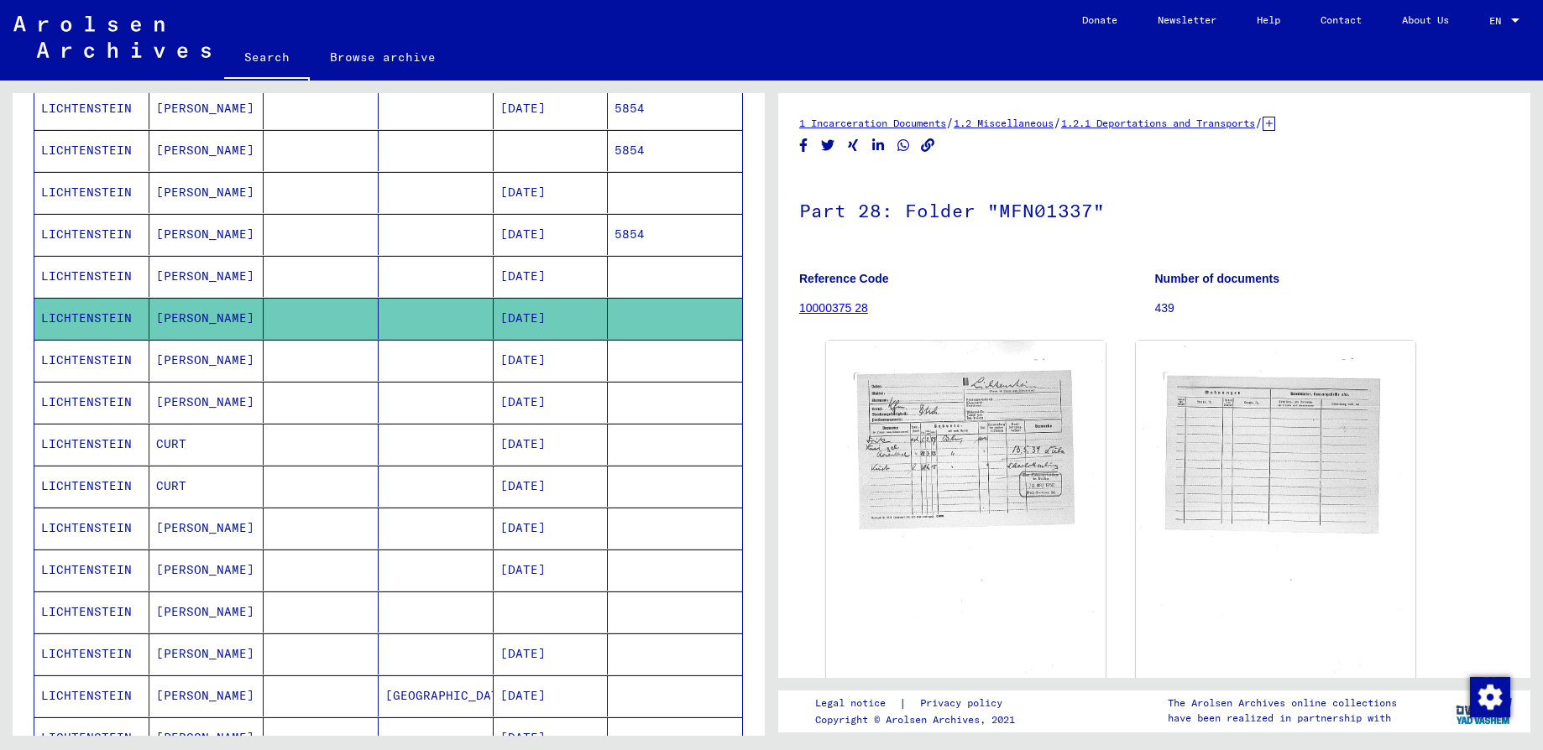
click at [517, 410] on mat-cell "[DATE]" at bounding box center [550, 402] width 115 height 41
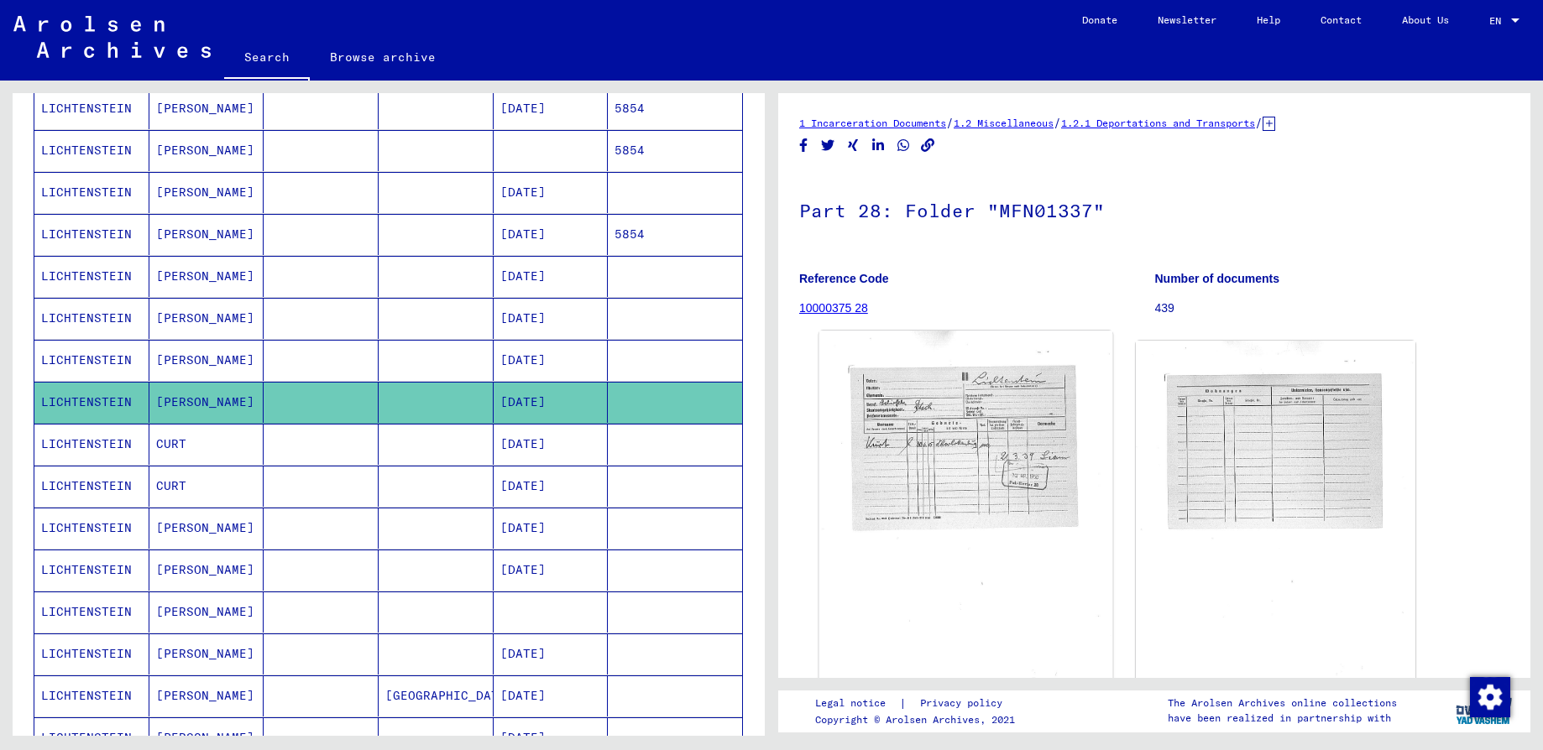
click at [902, 495] on img at bounding box center [966, 533] width 294 height 405
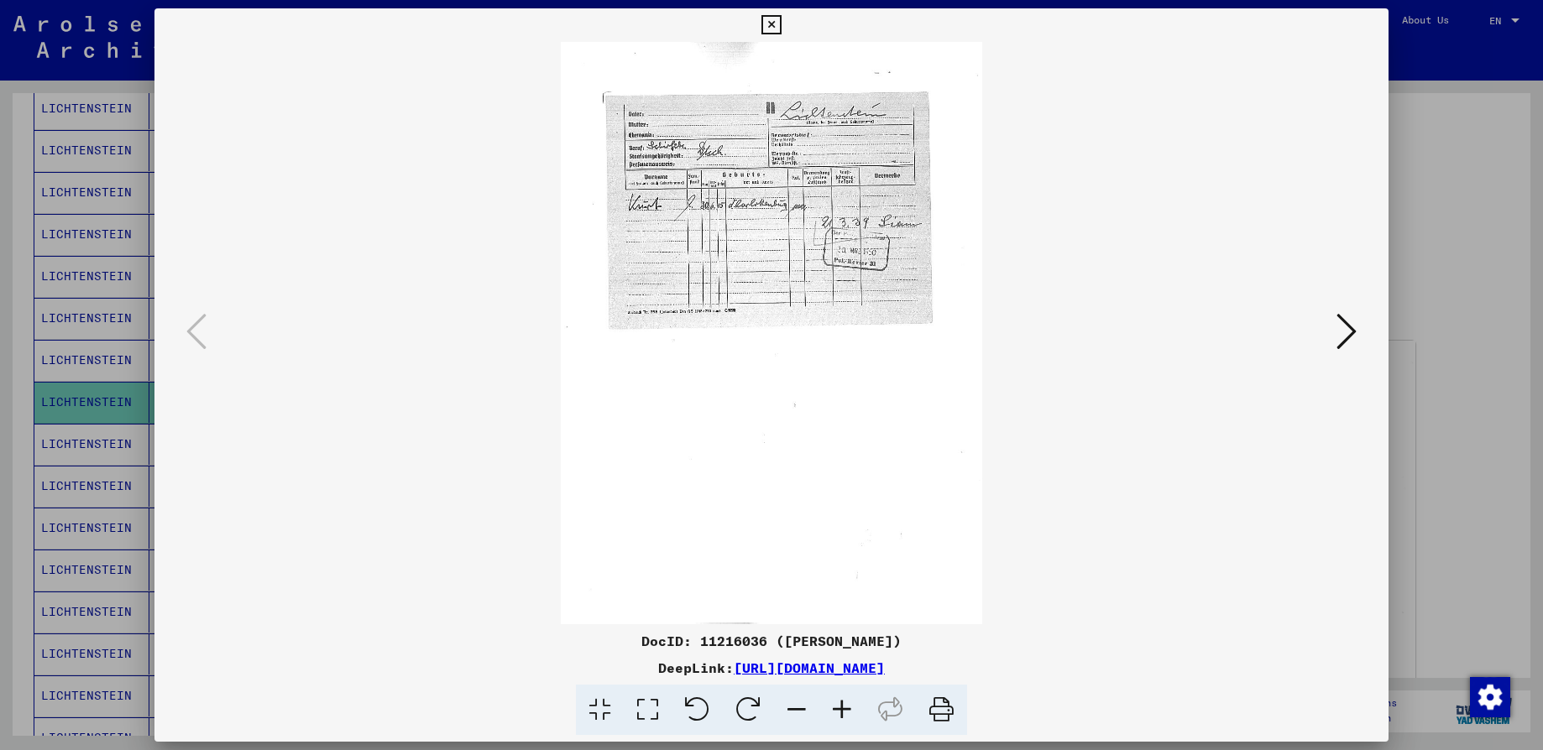
click at [840, 706] on icon at bounding box center [841, 710] width 45 height 51
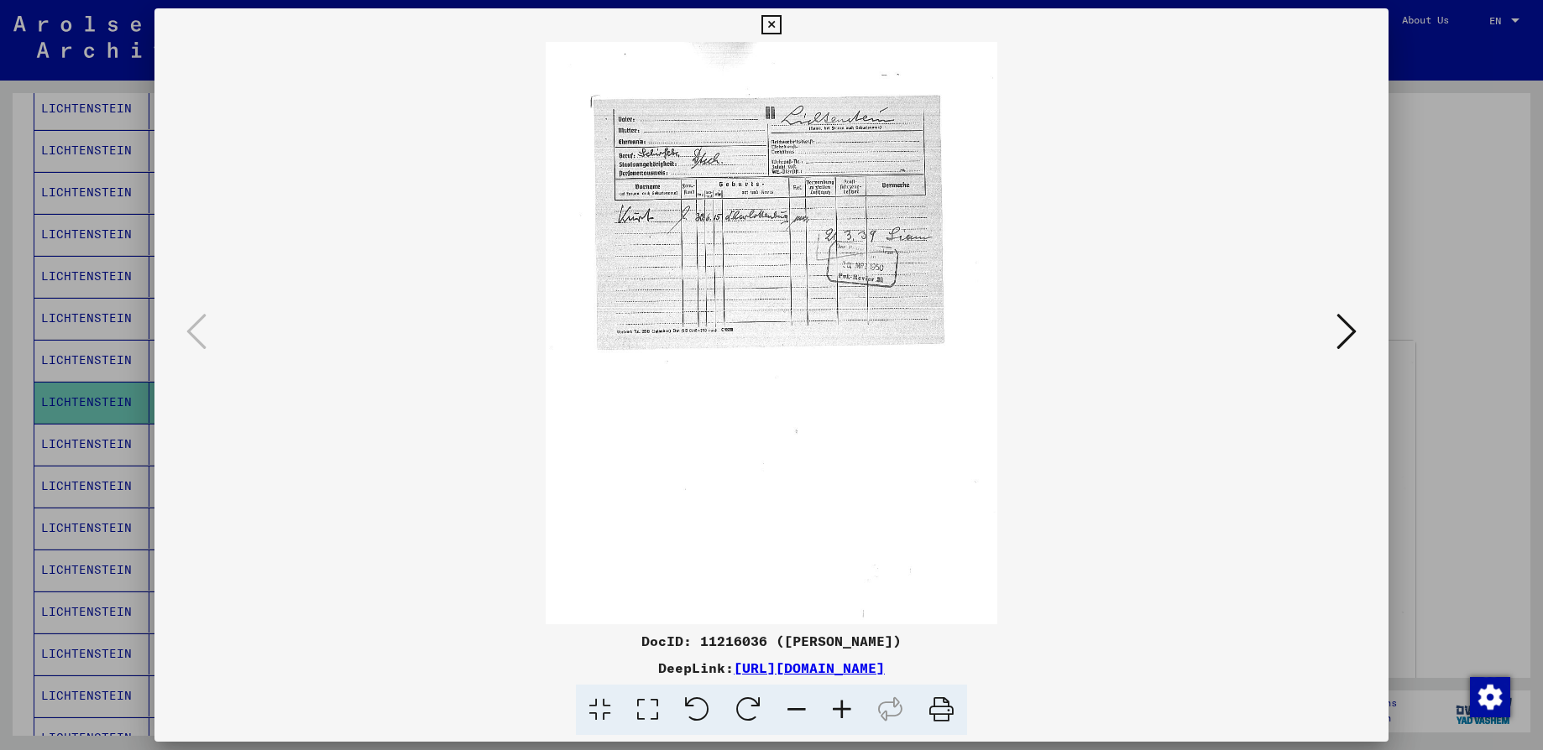
click at [840, 706] on icon at bounding box center [841, 710] width 45 height 51
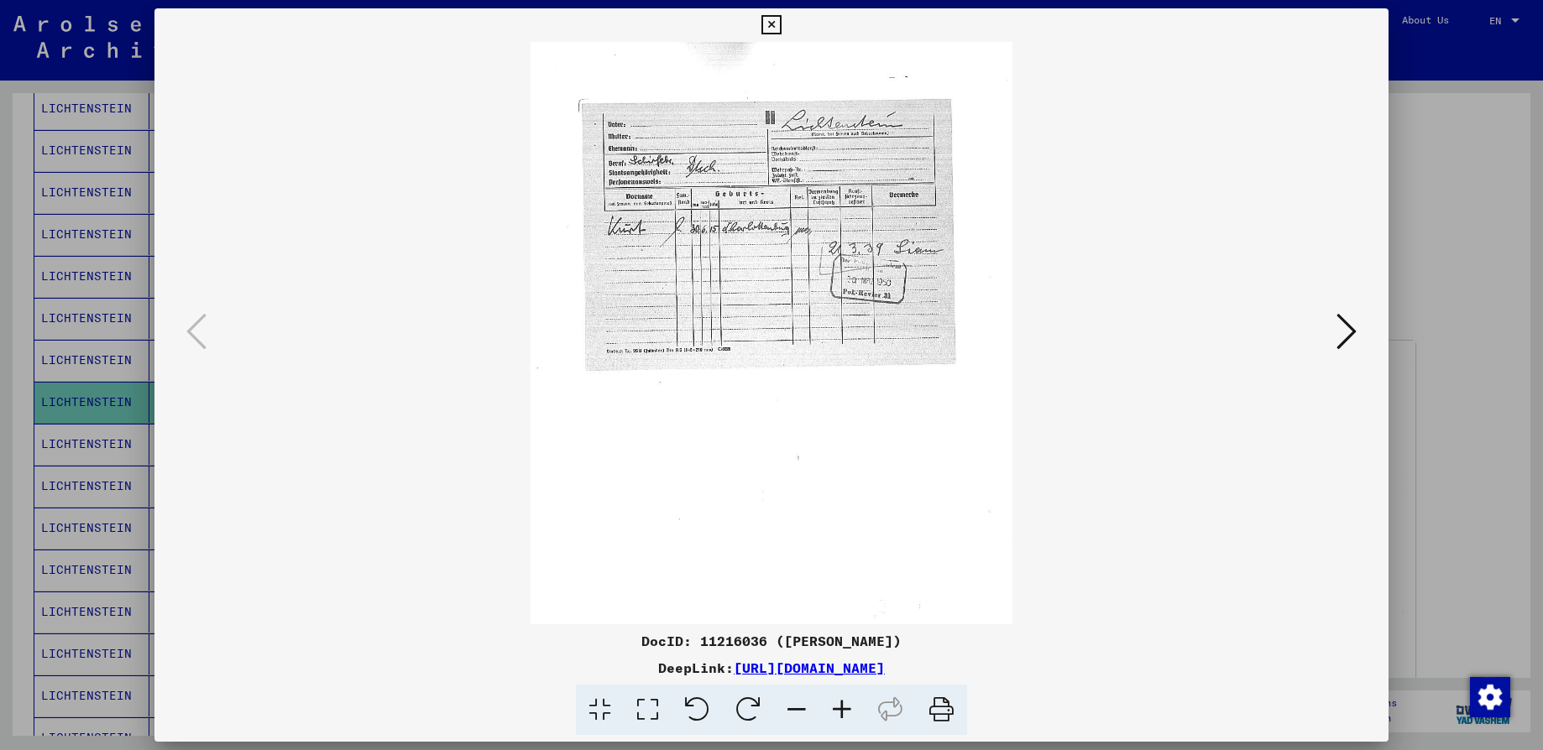
click at [840, 706] on icon at bounding box center [841, 710] width 45 height 51
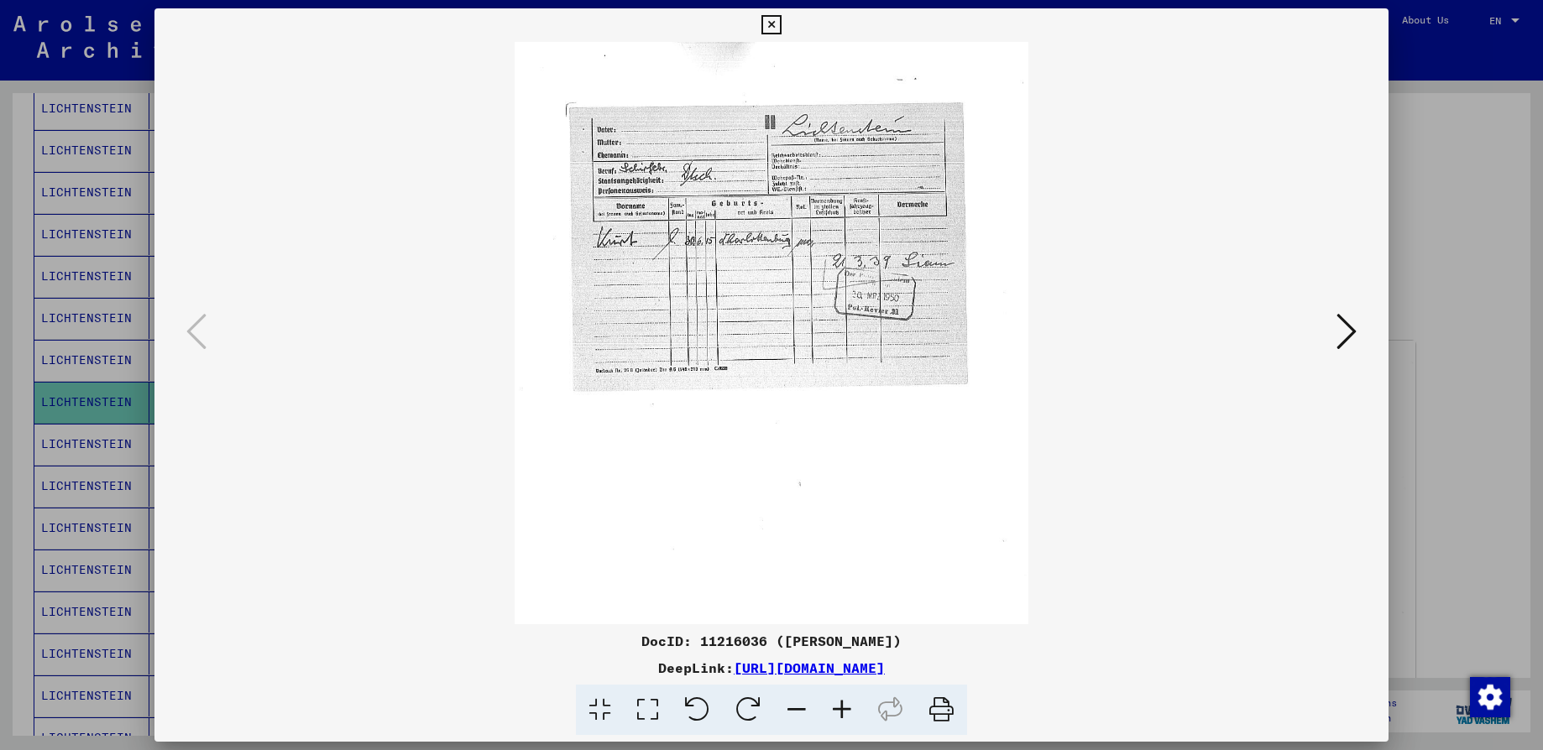
click at [840, 706] on icon at bounding box center [841, 710] width 45 height 51
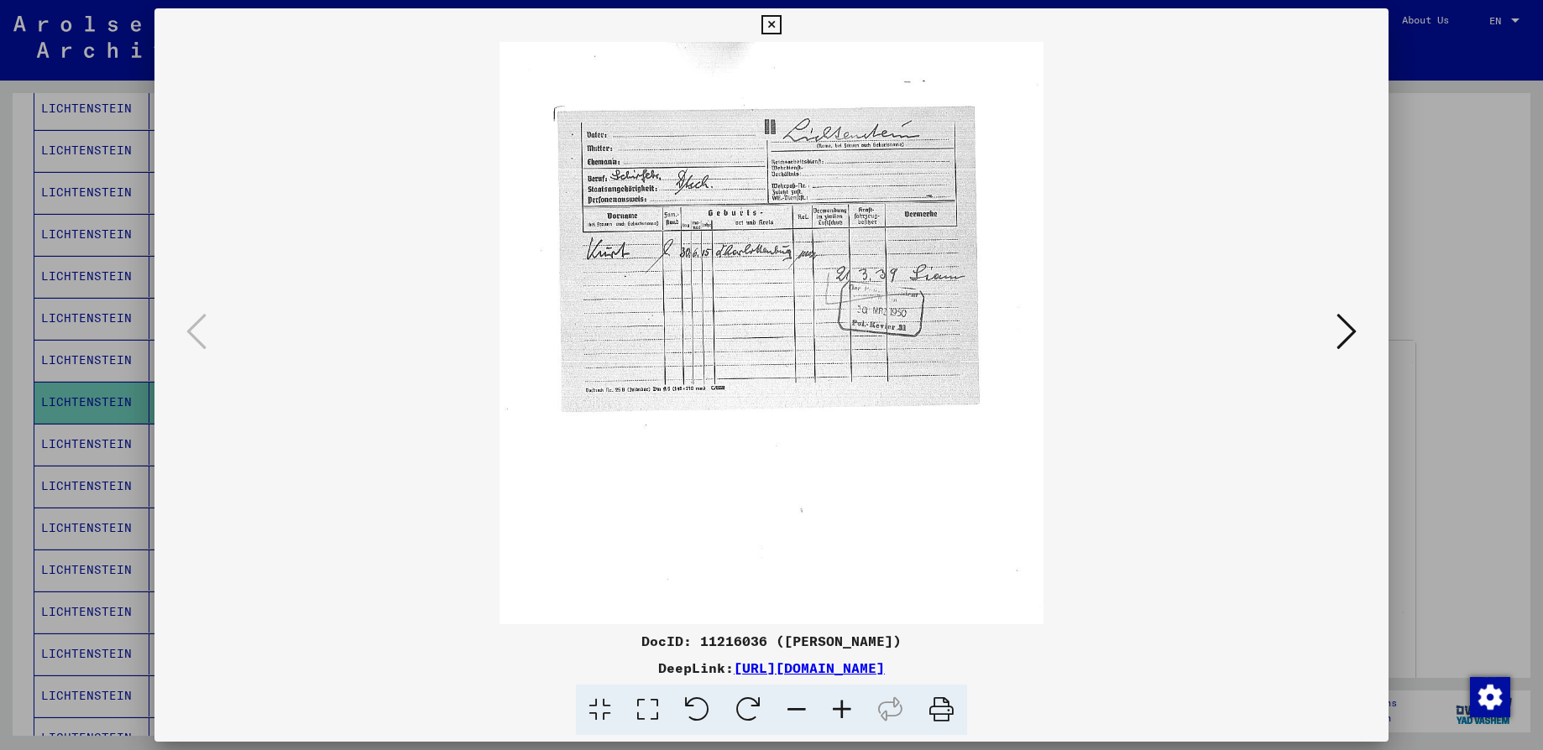
click at [840, 706] on icon at bounding box center [841, 710] width 45 height 51
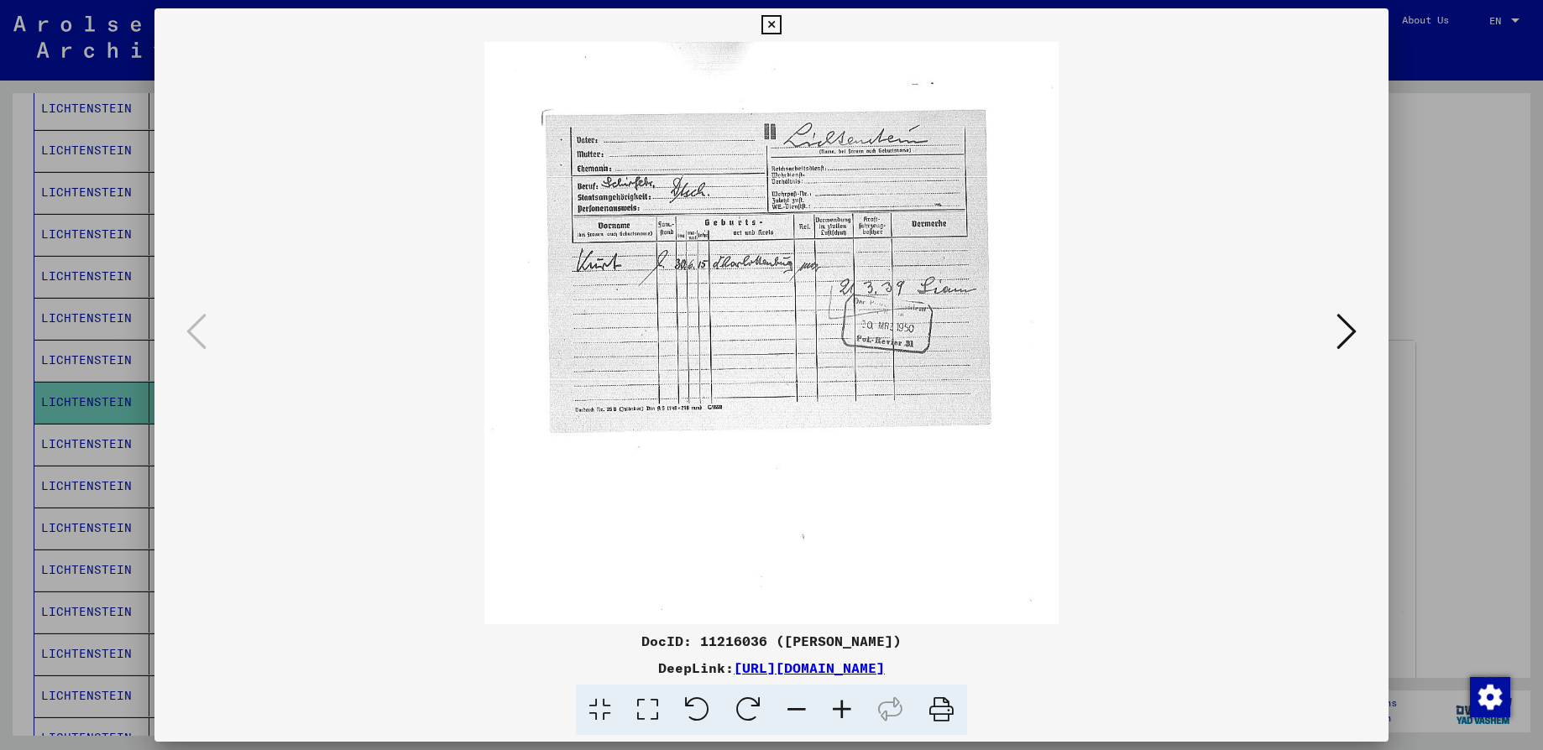
click at [840, 706] on icon at bounding box center [841, 710] width 45 height 51
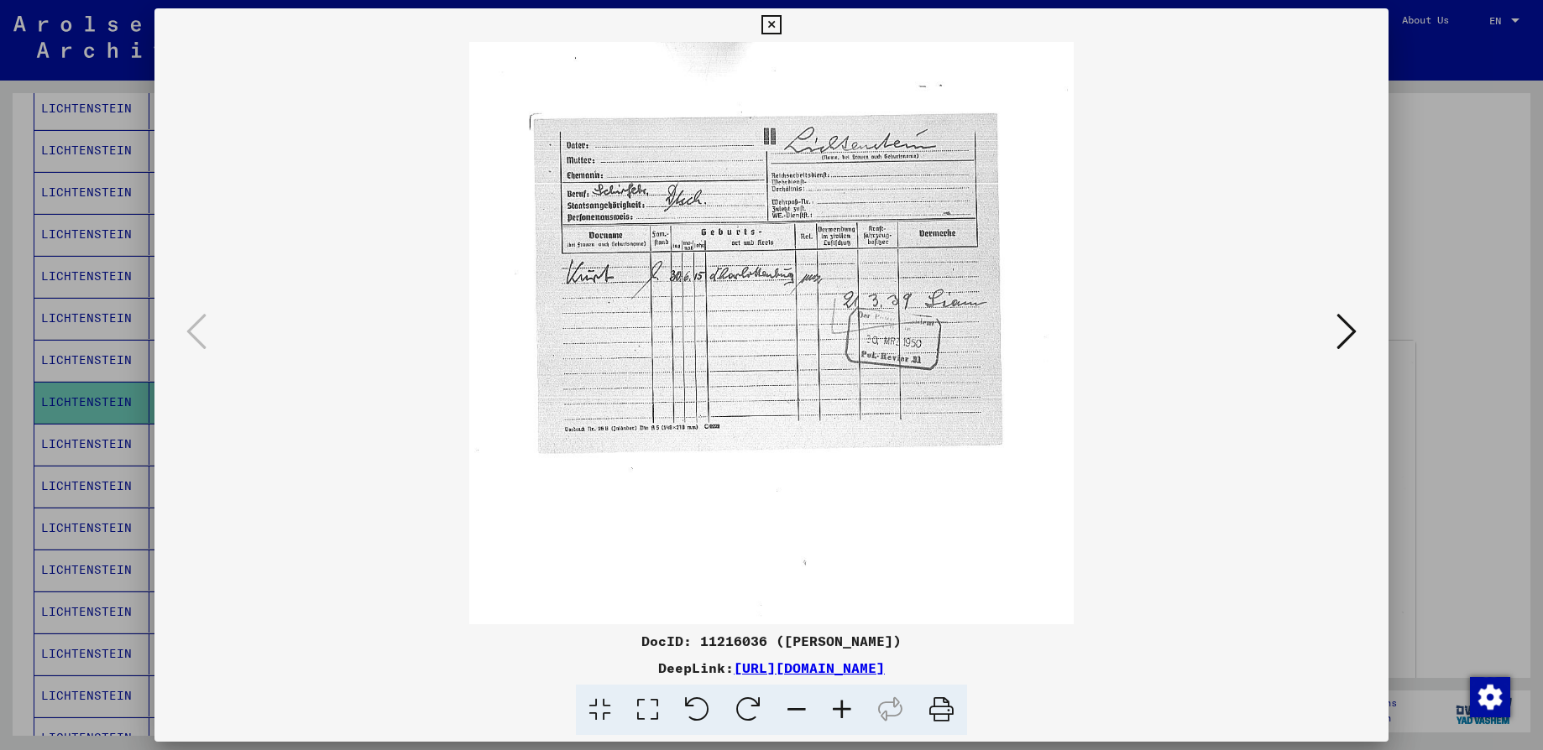
click at [840, 706] on icon at bounding box center [841, 710] width 45 height 51
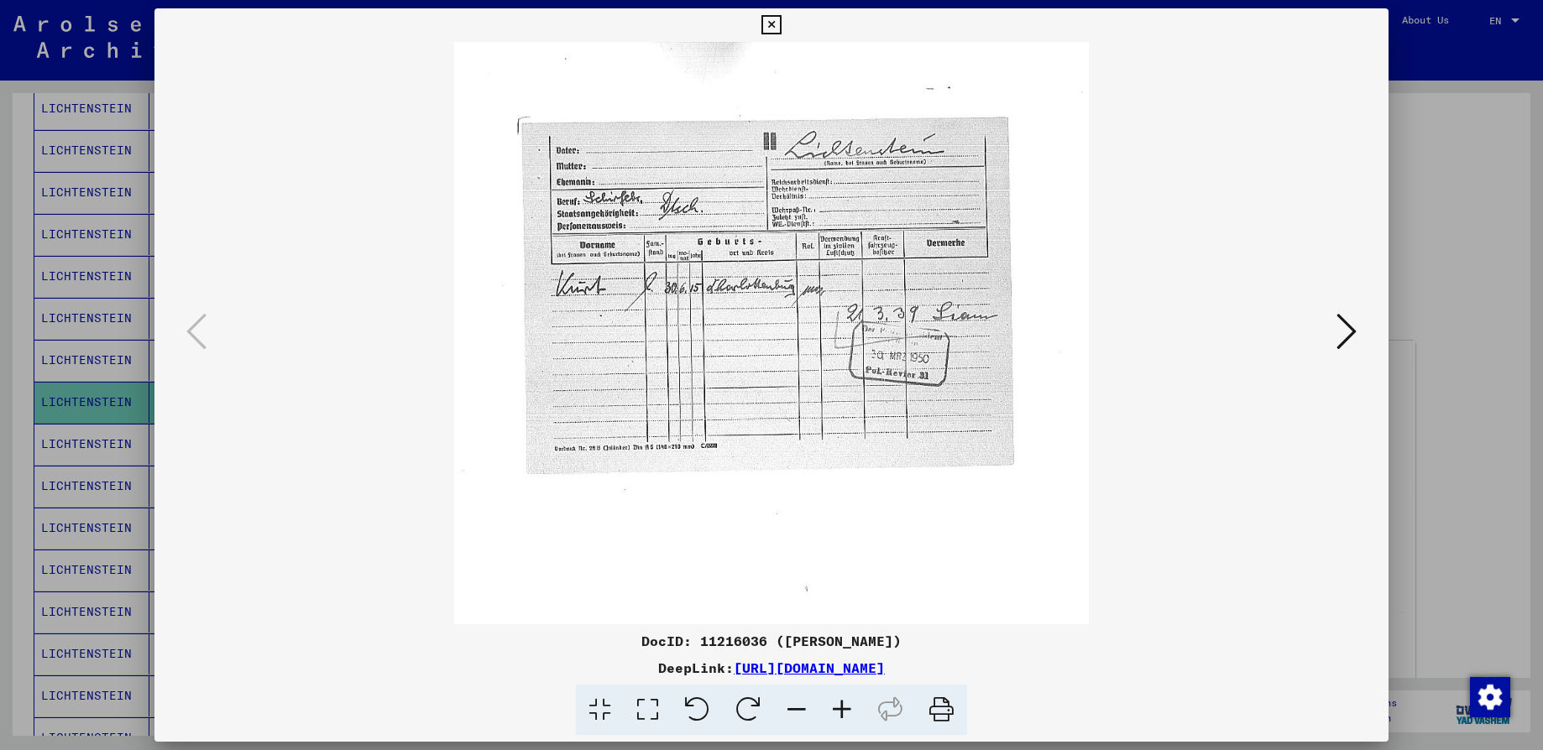
click at [840, 706] on icon at bounding box center [841, 710] width 45 height 51
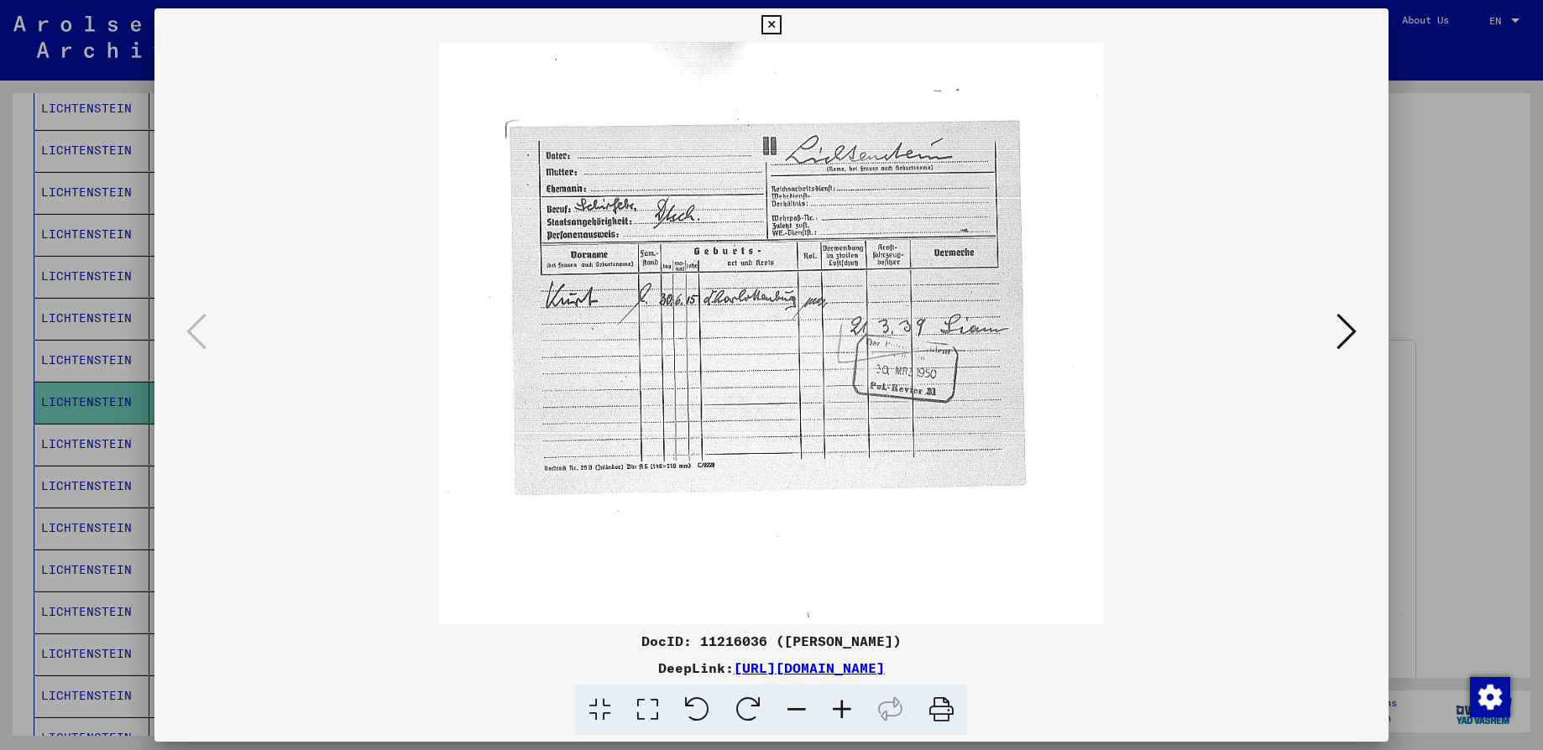
click at [840, 706] on icon at bounding box center [841, 710] width 45 height 51
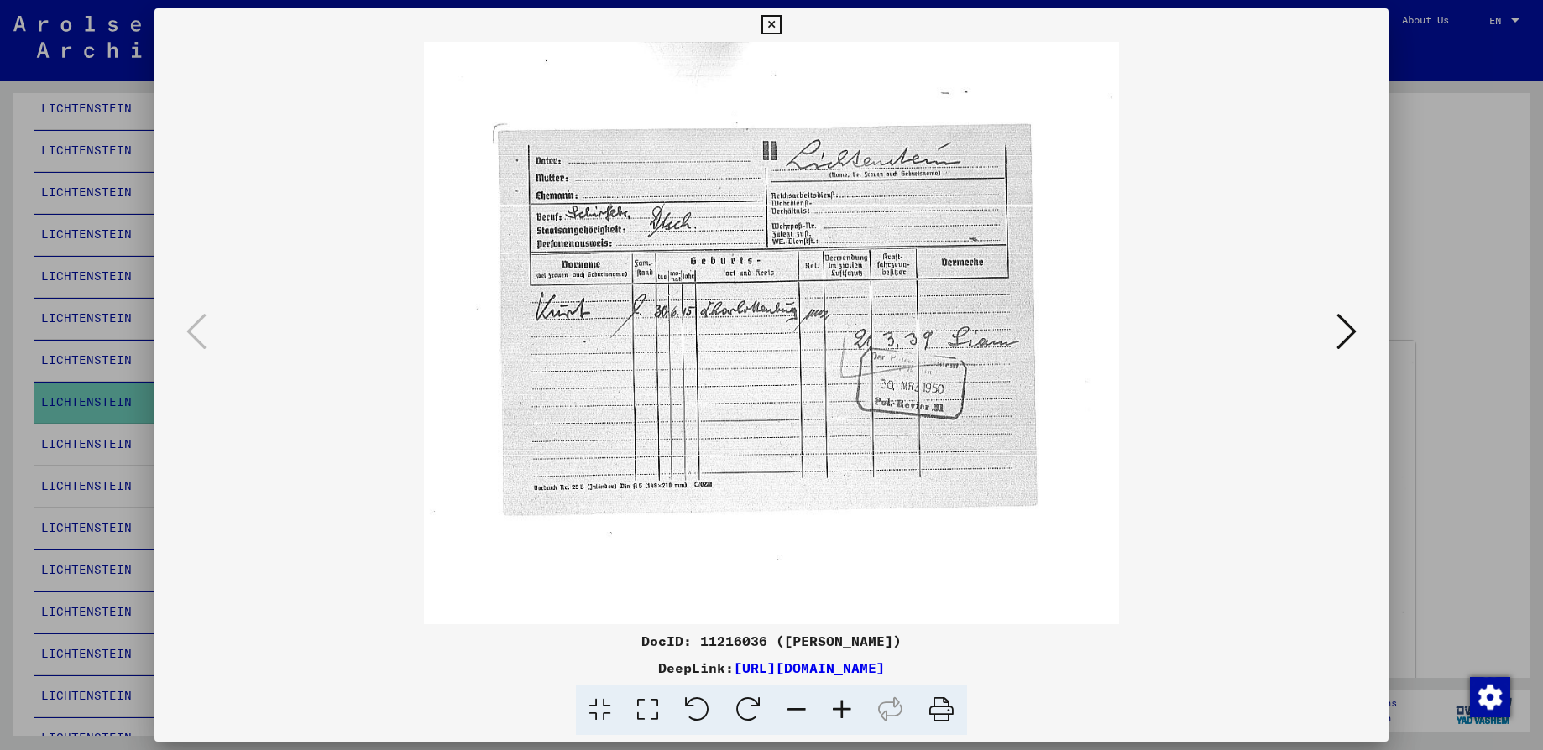
click at [840, 706] on icon at bounding box center [841, 710] width 45 height 51
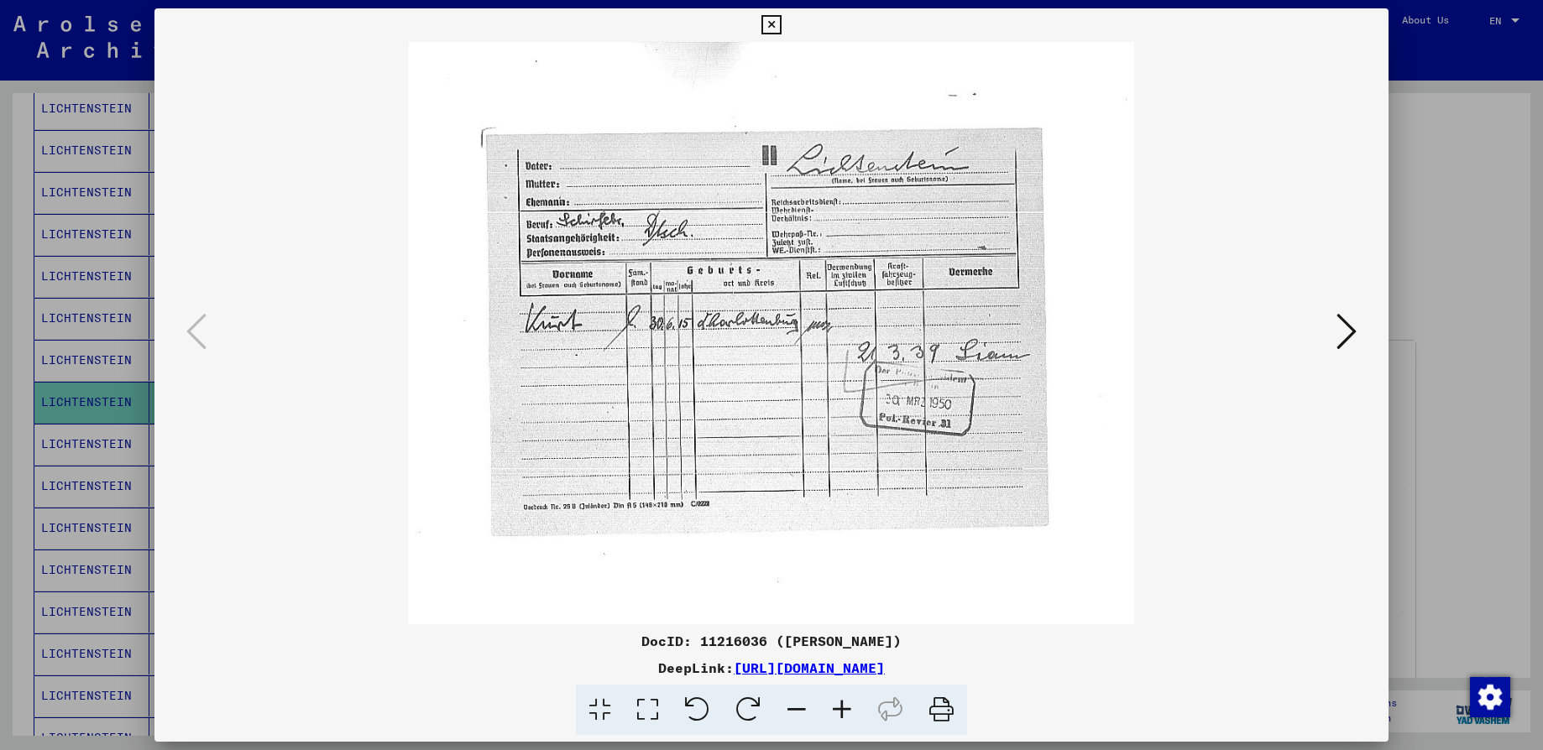
click at [840, 706] on icon at bounding box center [841, 710] width 45 height 51
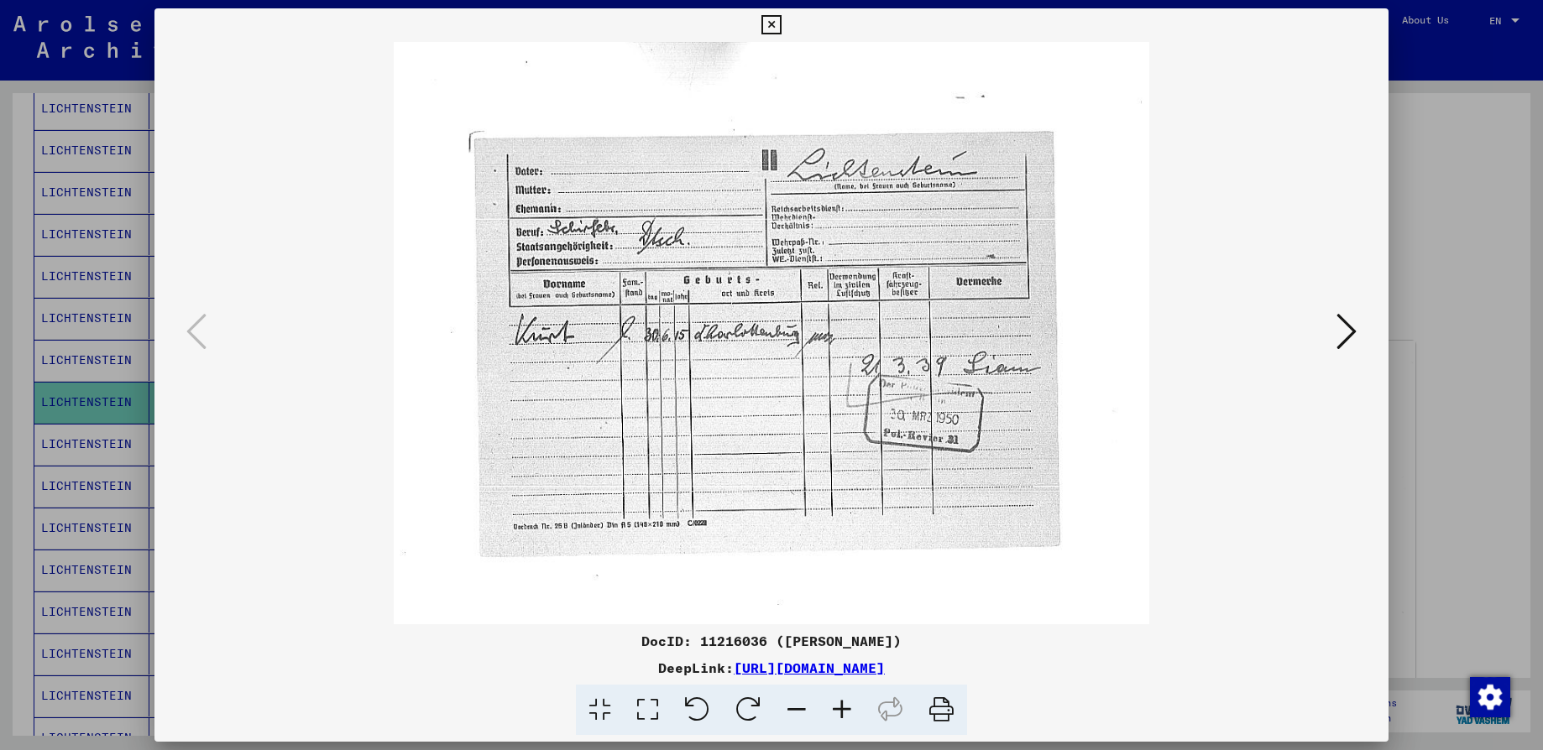
click at [840, 706] on icon at bounding box center [841, 710] width 45 height 51
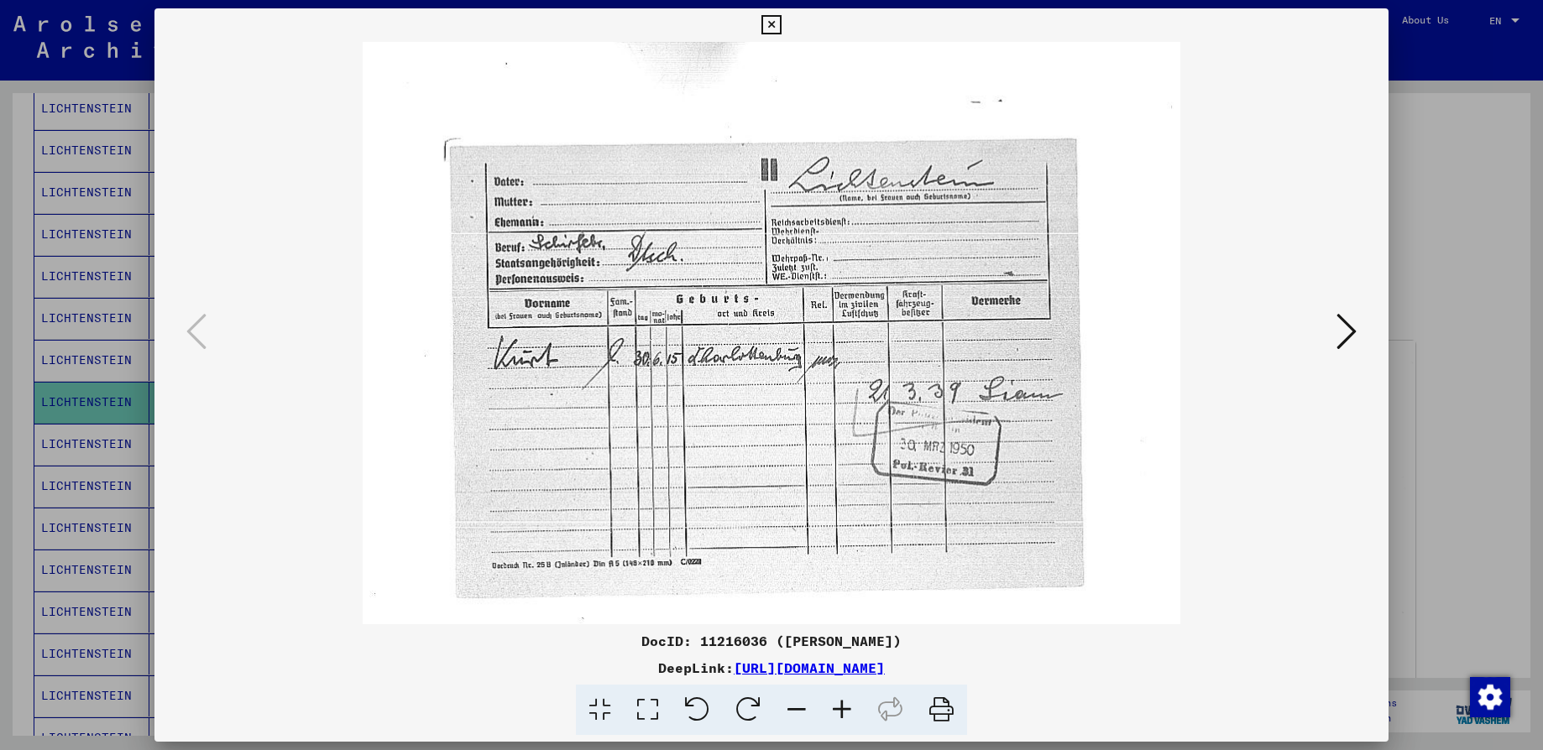
click at [840, 706] on icon at bounding box center [841, 710] width 45 height 51
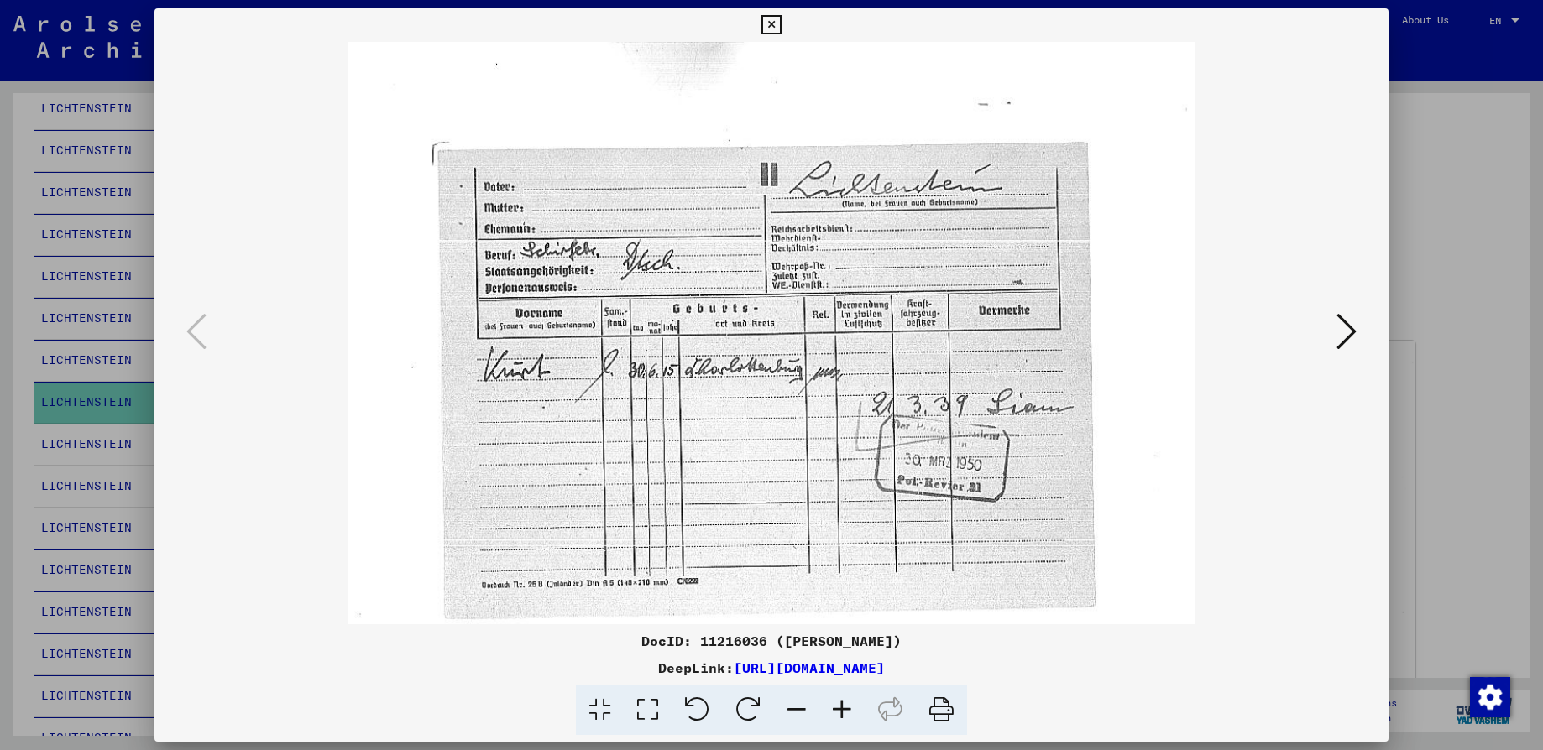
click at [840, 706] on icon at bounding box center [841, 710] width 45 height 51
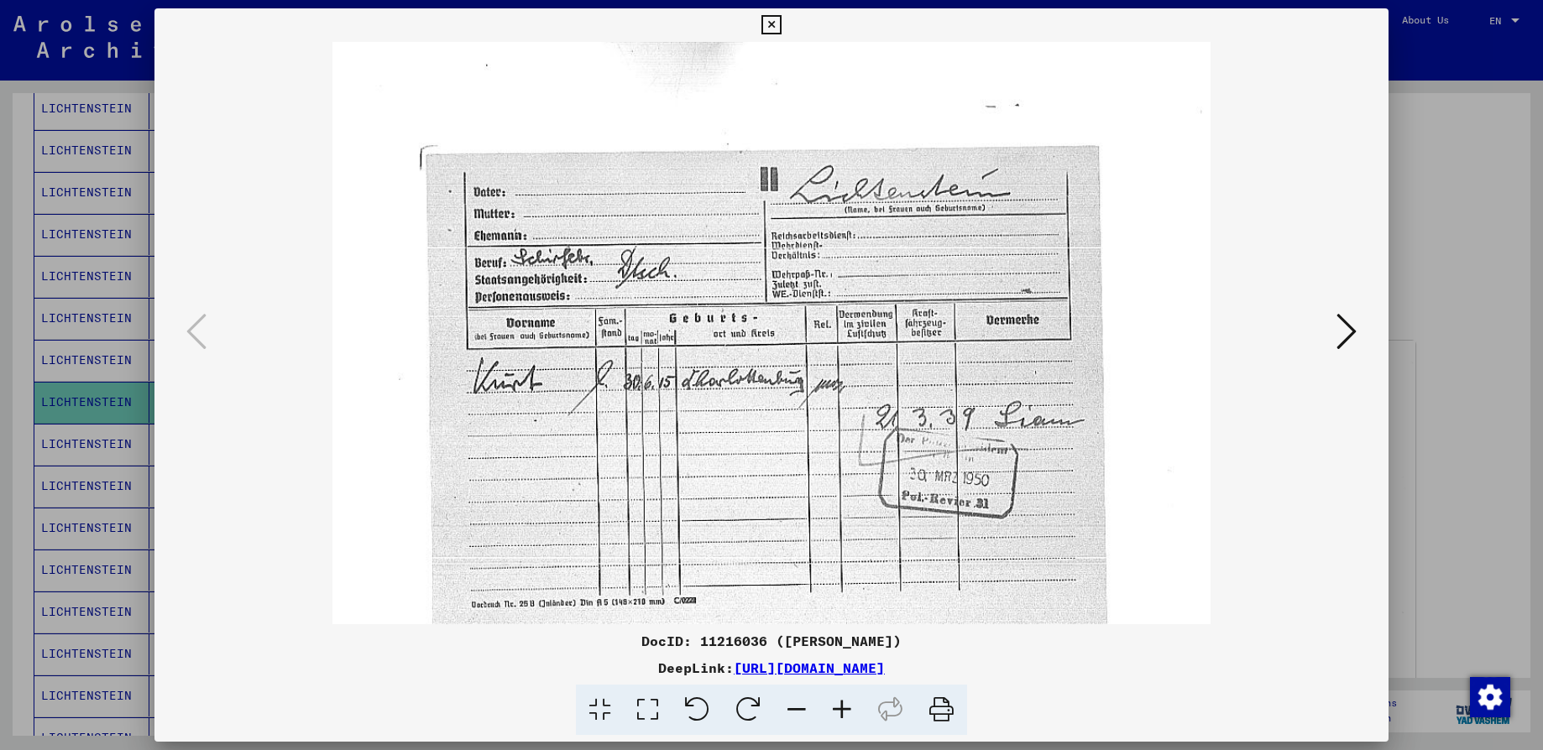
click at [840, 706] on icon at bounding box center [841, 710] width 45 height 51
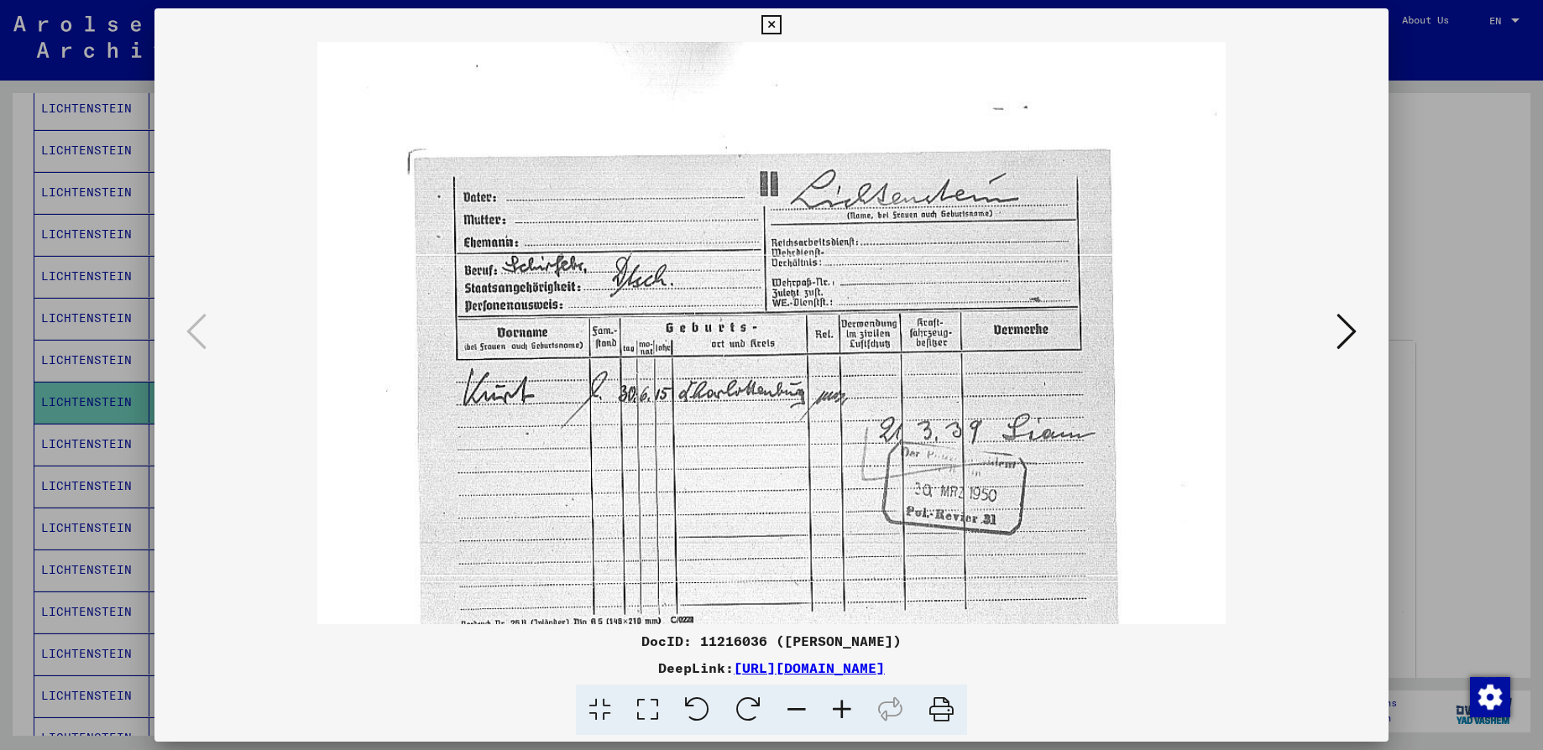
click at [667, 379] on img at bounding box center [771, 669] width 908 height 1254
click at [772, 23] on icon at bounding box center [770, 25] width 19 height 20
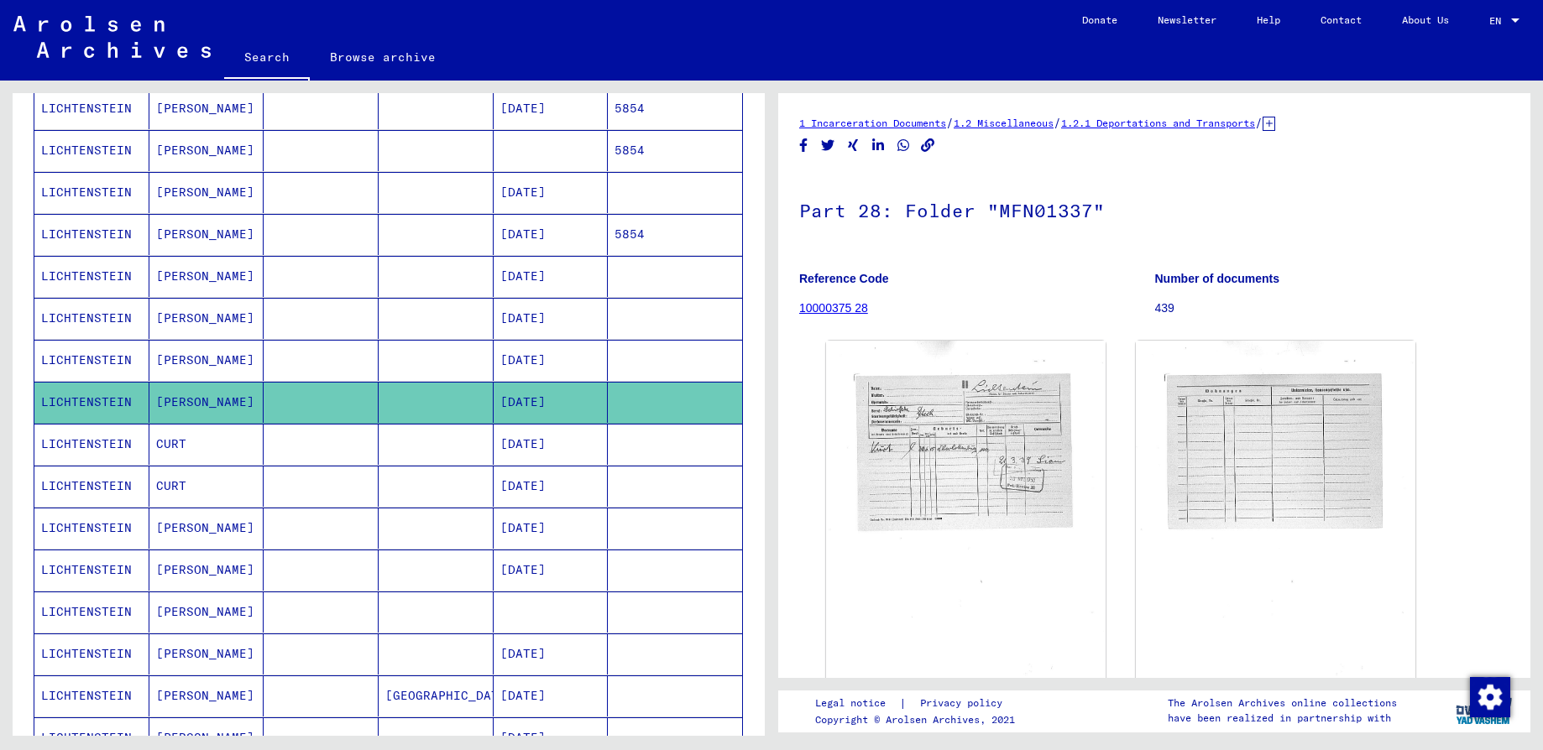
scroll to position [546, 0]
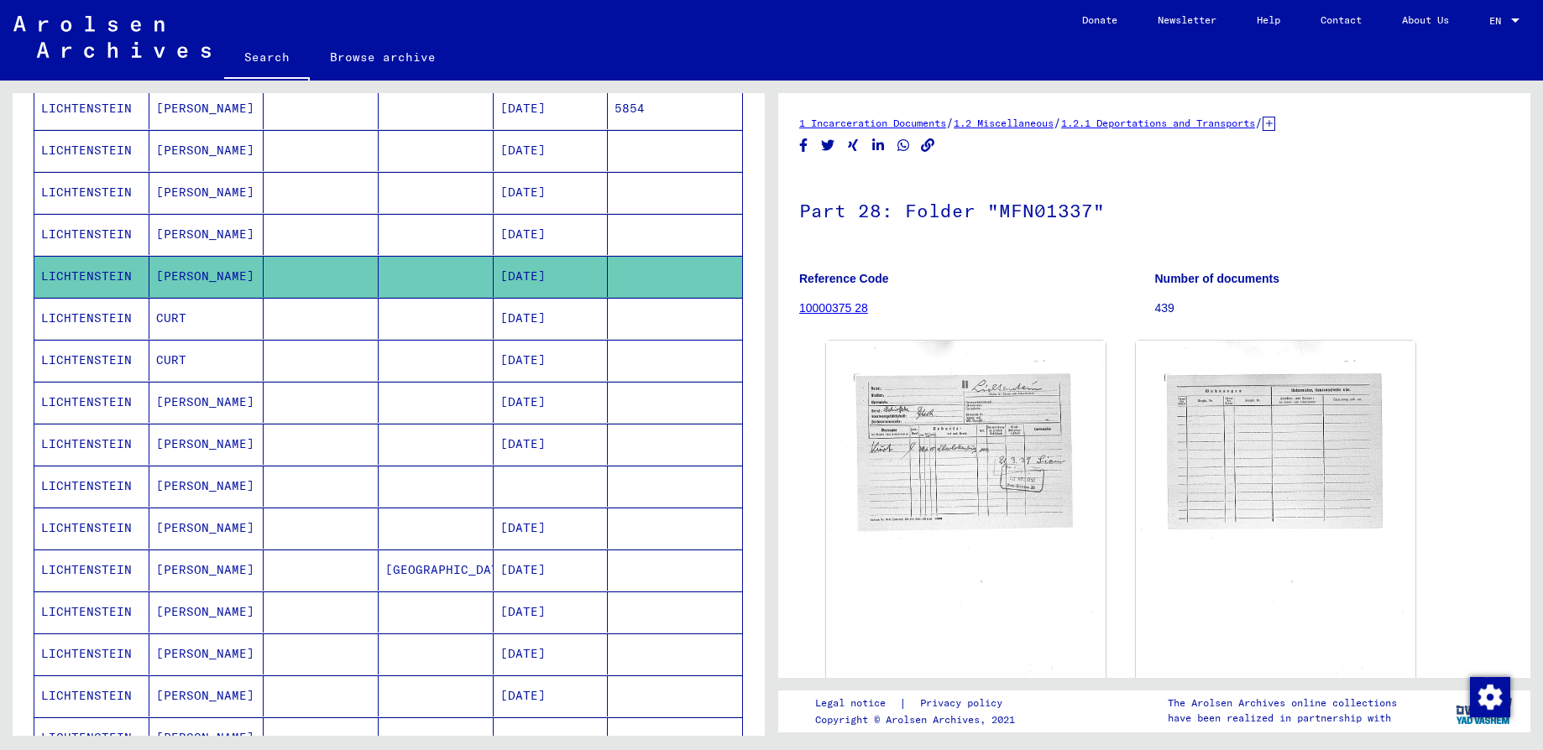
click at [530, 493] on mat-cell at bounding box center [550, 486] width 115 height 41
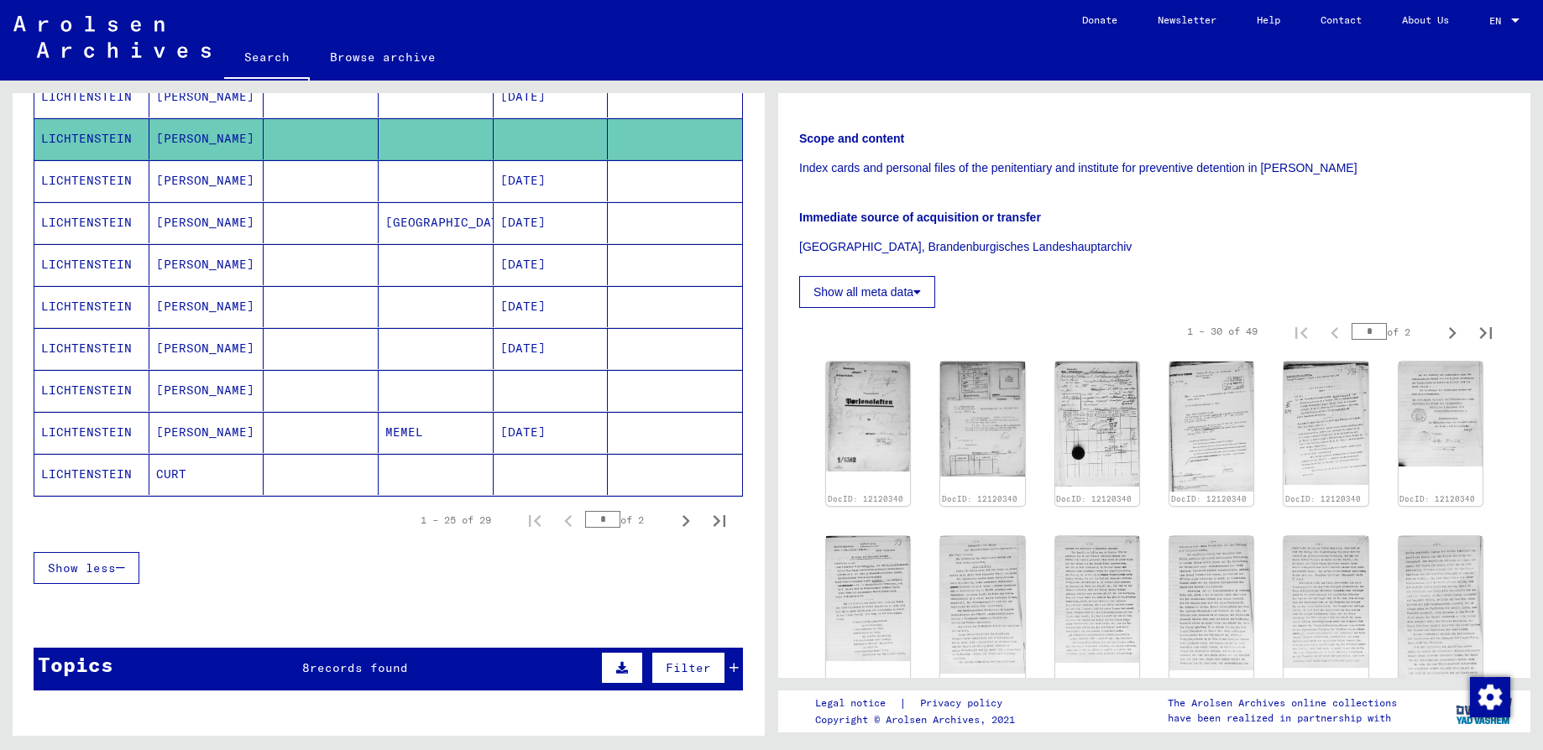
scroll to position [923, 0]
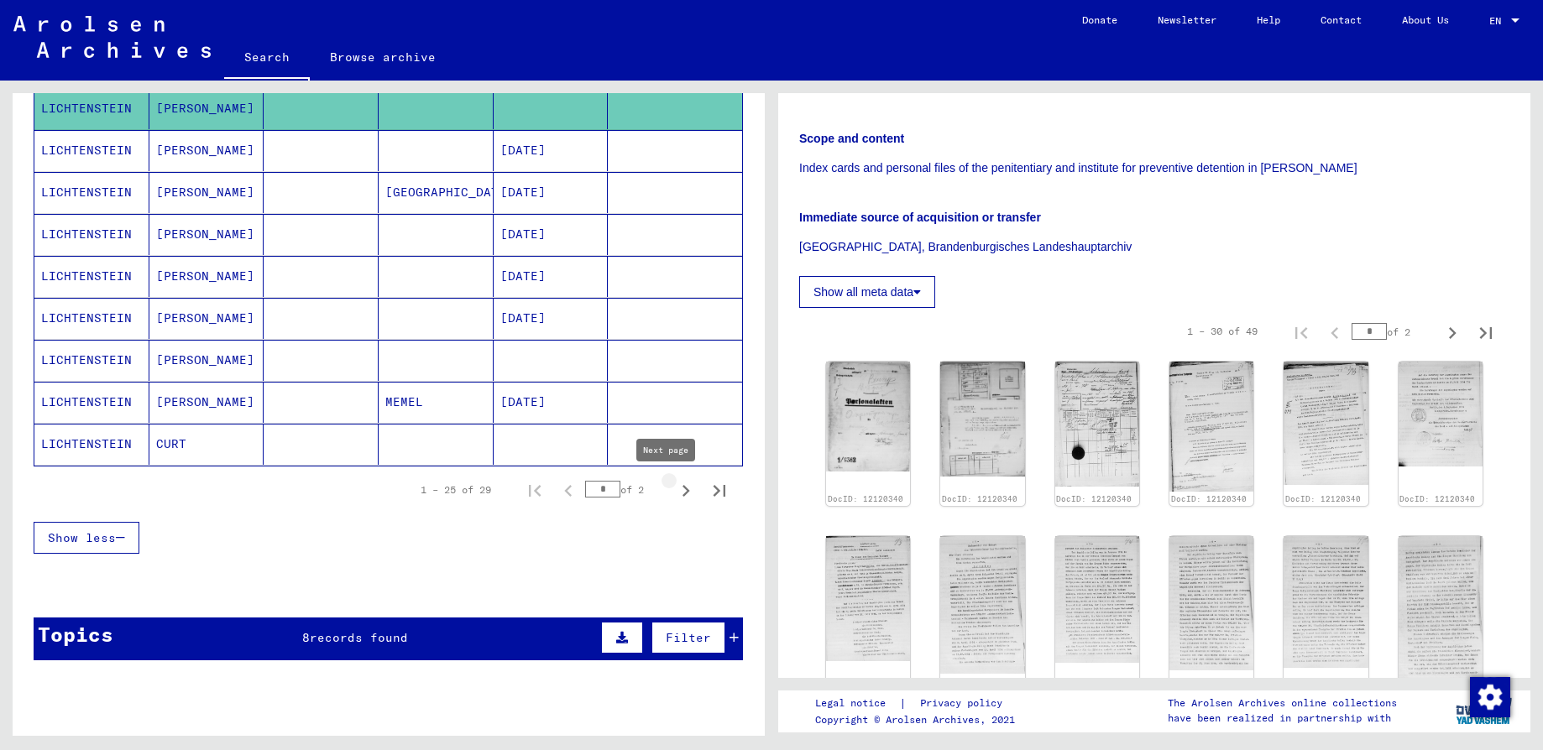
click at [674, 490] on icon "Next page" at bounding box center [685, 490] width 23 height 23
type input "*"
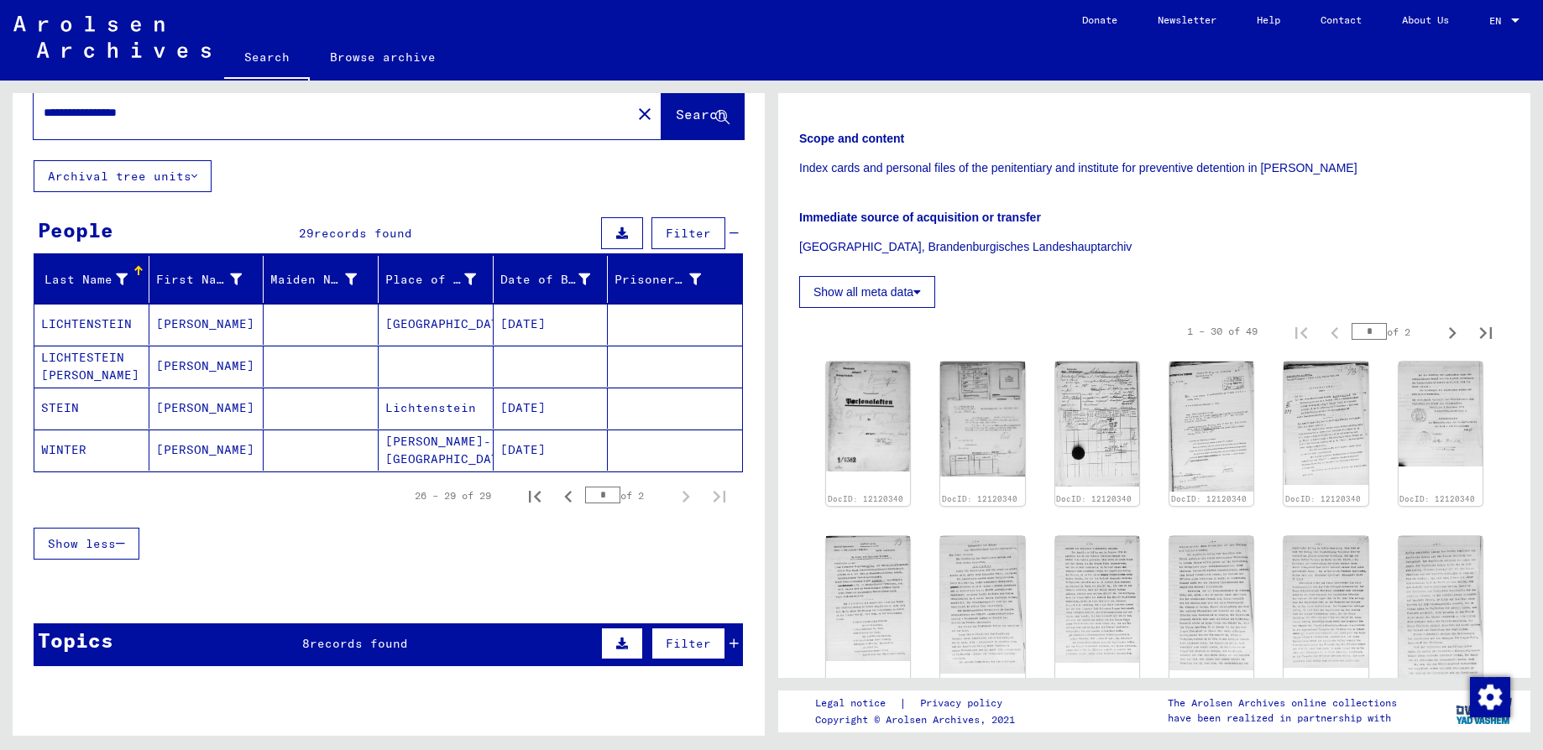
scroll to position [0, 0]
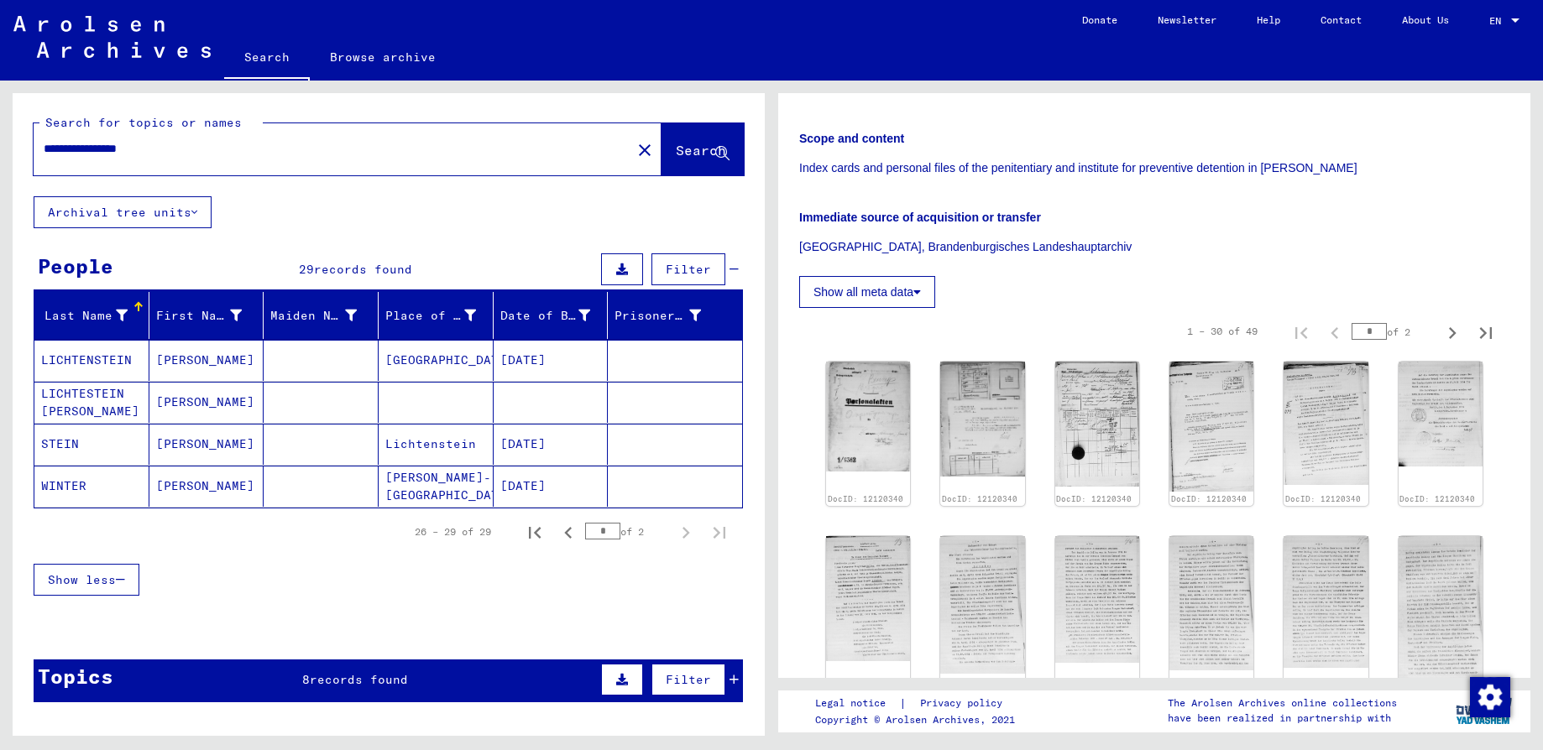
click at [515, 406] on mat-cell at bounding box center [550, 402] width 115 height 41
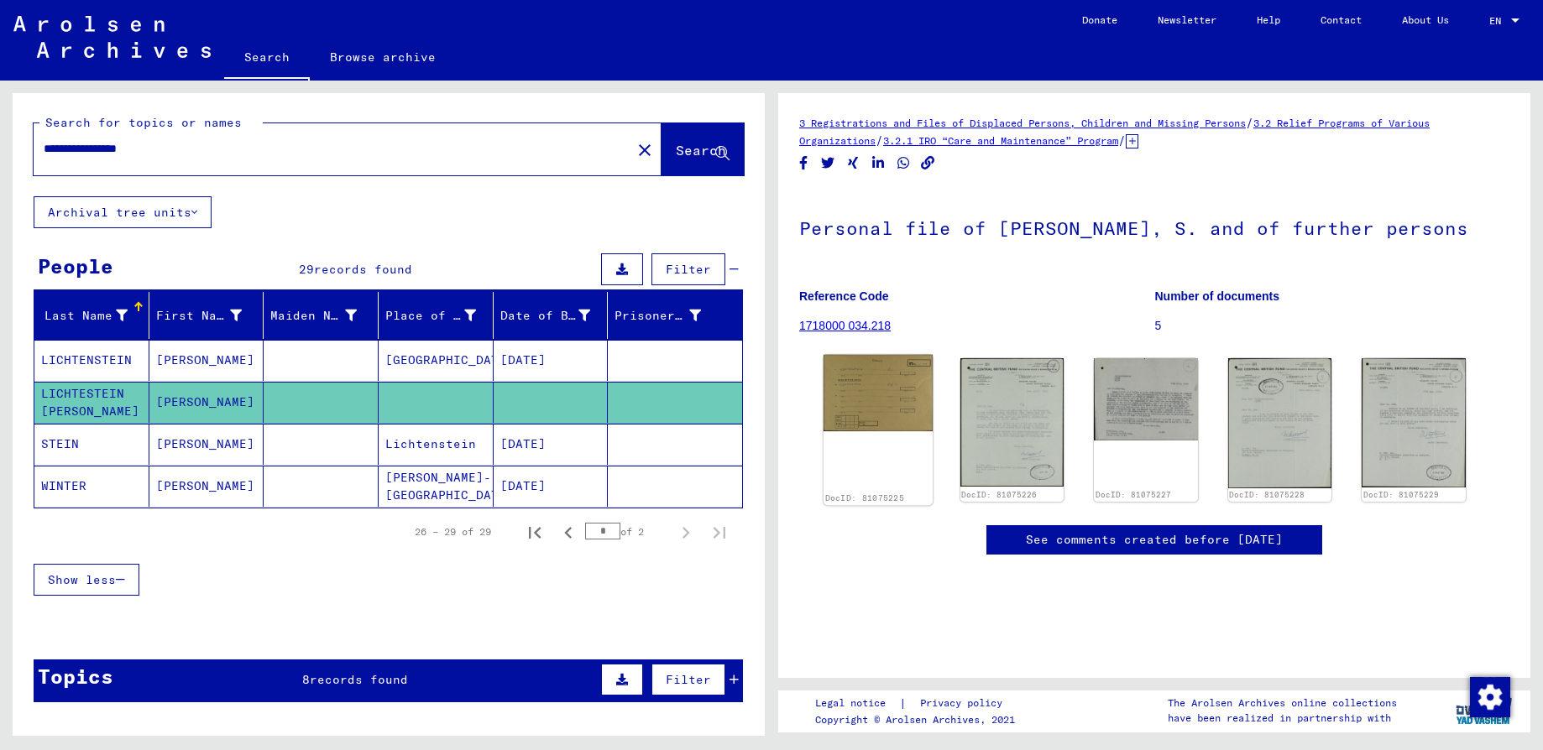
click at [871, 413] on img at bounding box center [877, 393] width 109 height 76
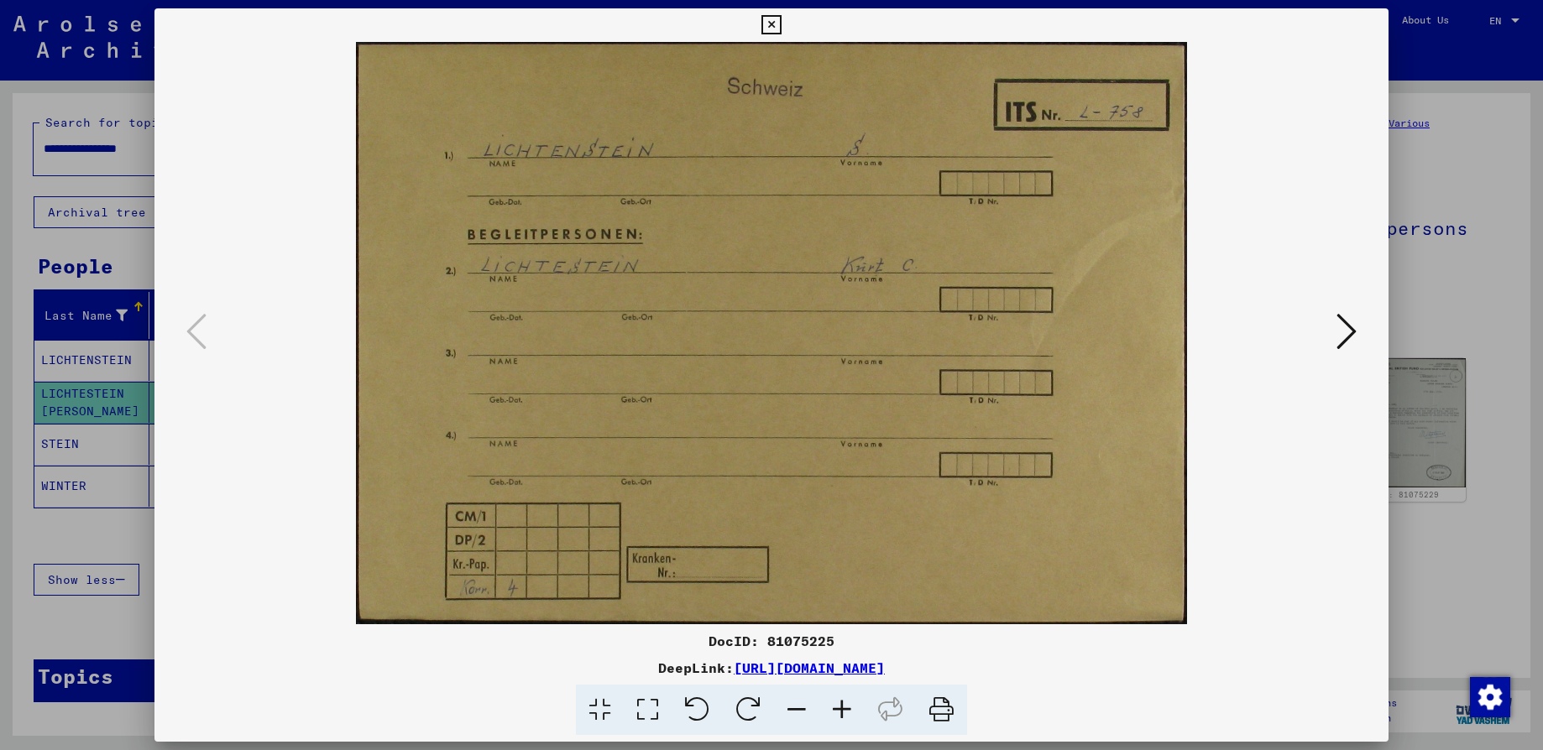
click at [896, 341] on img at bounding box center [771, 333] width 1120 height 582
click at [1348, 332] on icon at bounding box center [1346, 331] width 20 height 40
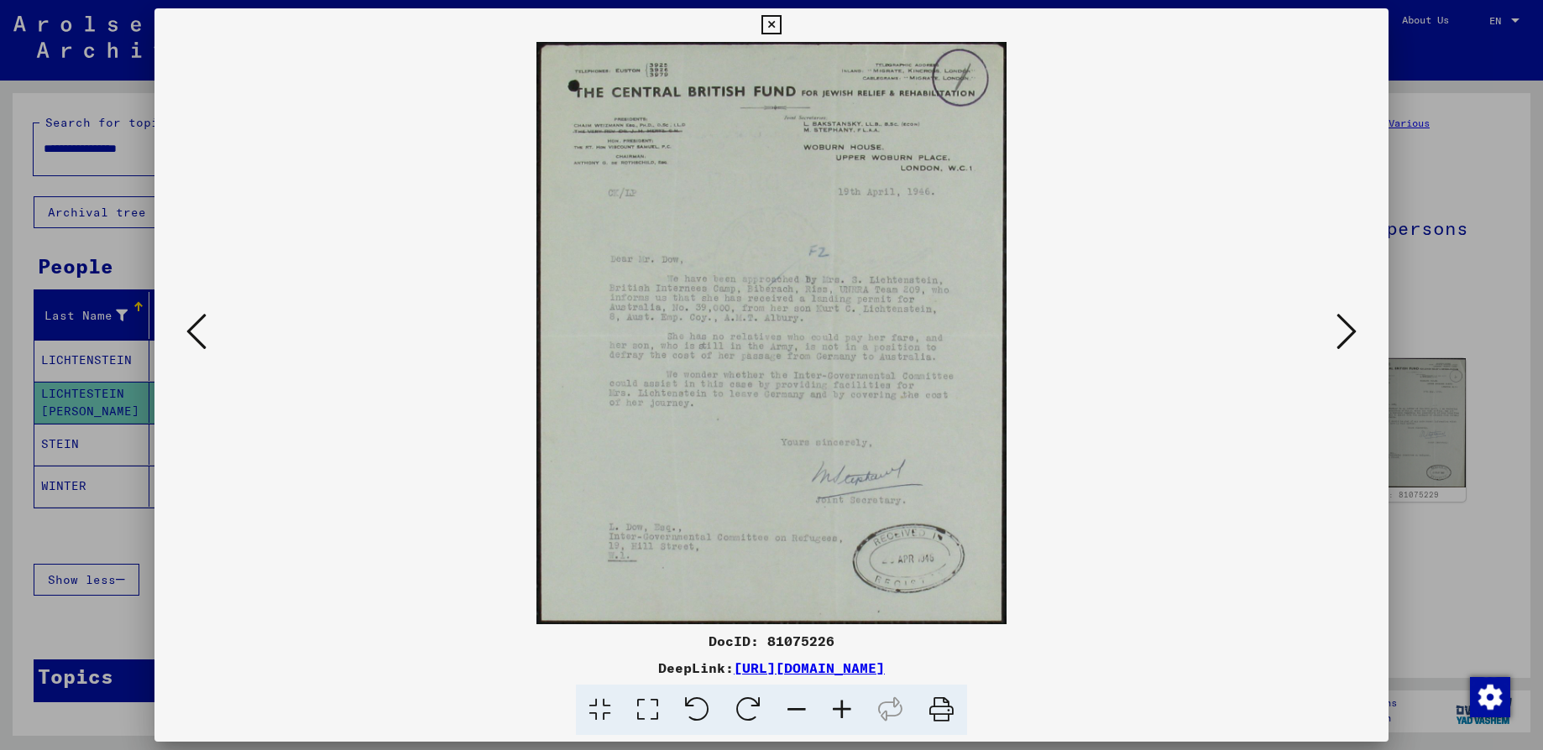
click at [1344, 332] on icon at bounding box center [1346, 331] width 20 height 40
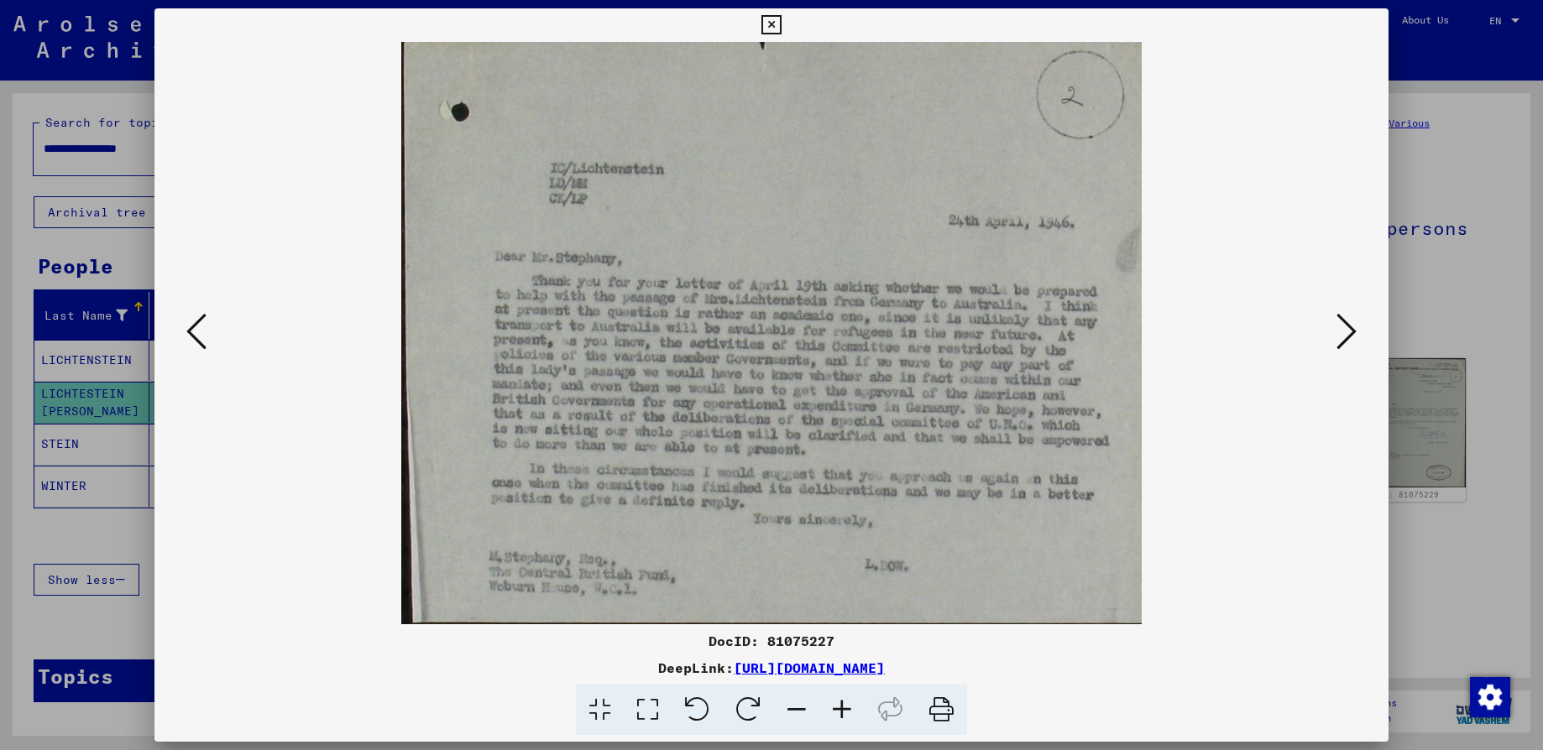
click at [919, 307] on img at bounding box center [771, 333] width 1120 height 582
click at [1341, 330] on icon at bounding box center [1346, 331] width 20 height 40
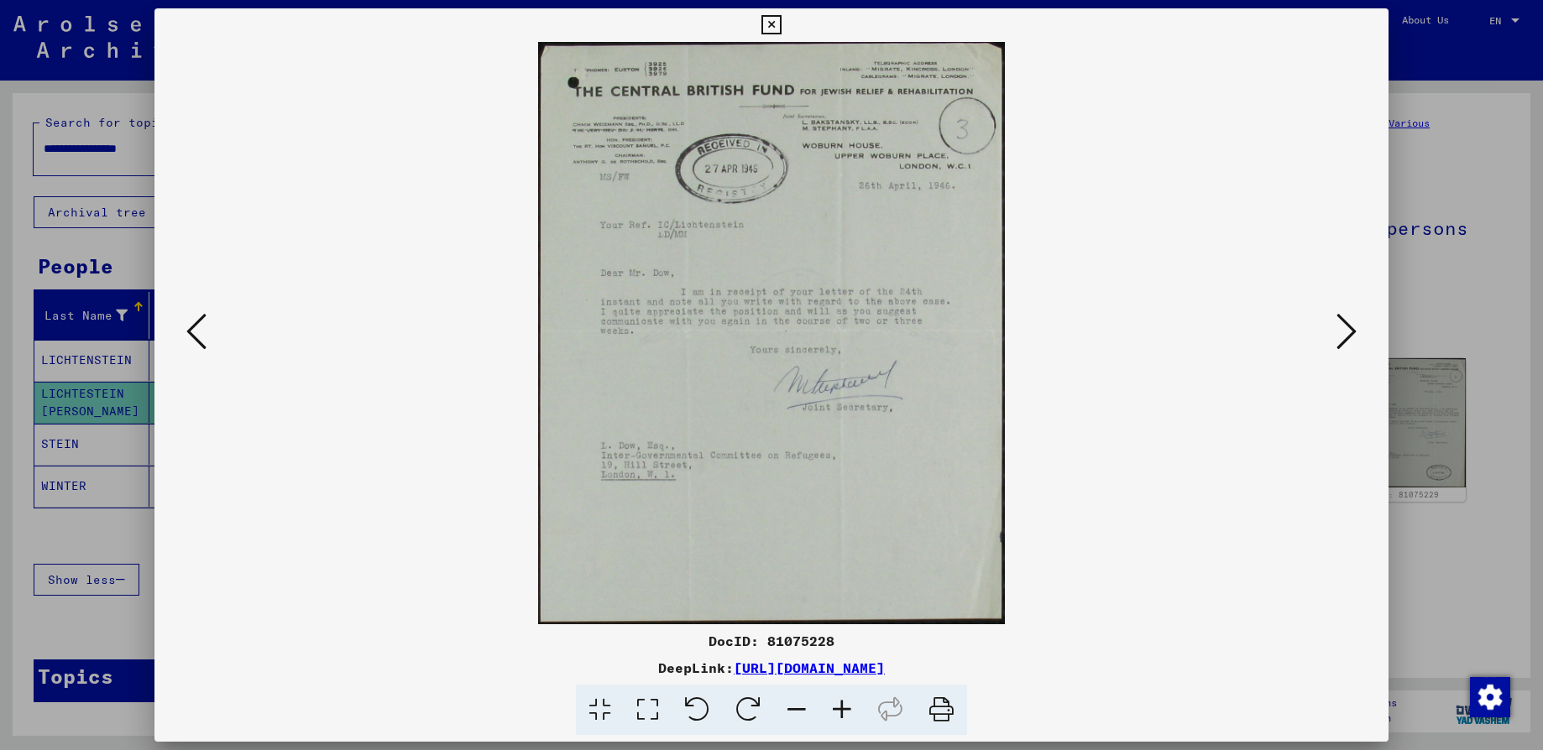
click at [740, 425] on img at bounding box center [771, 333] width 1120 height 582
click at [836, 708] on icon at bounding box center [841, 710] width 45 height 51
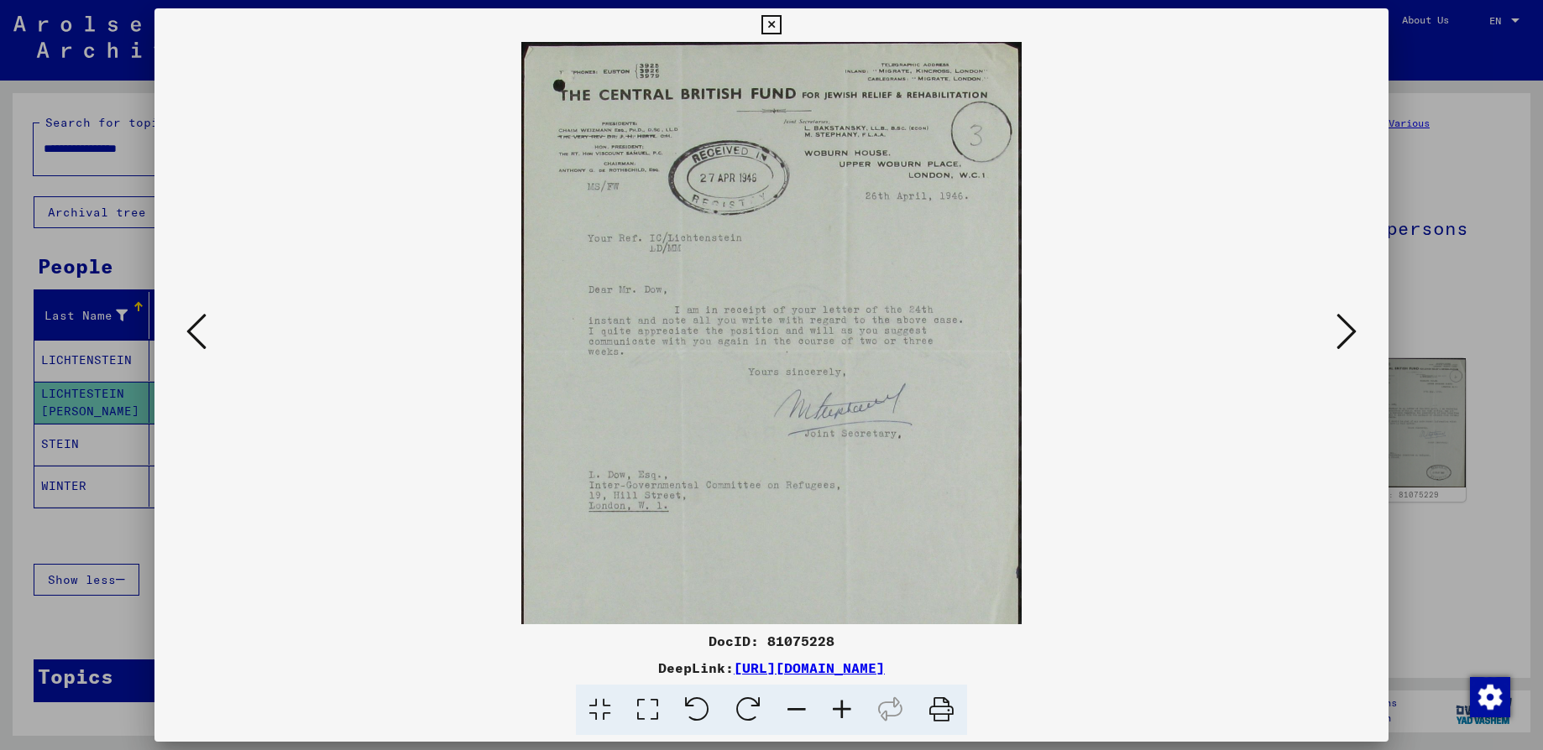
click at [836, 708] on icon at bounding box center [841, 710] width 45 height 51
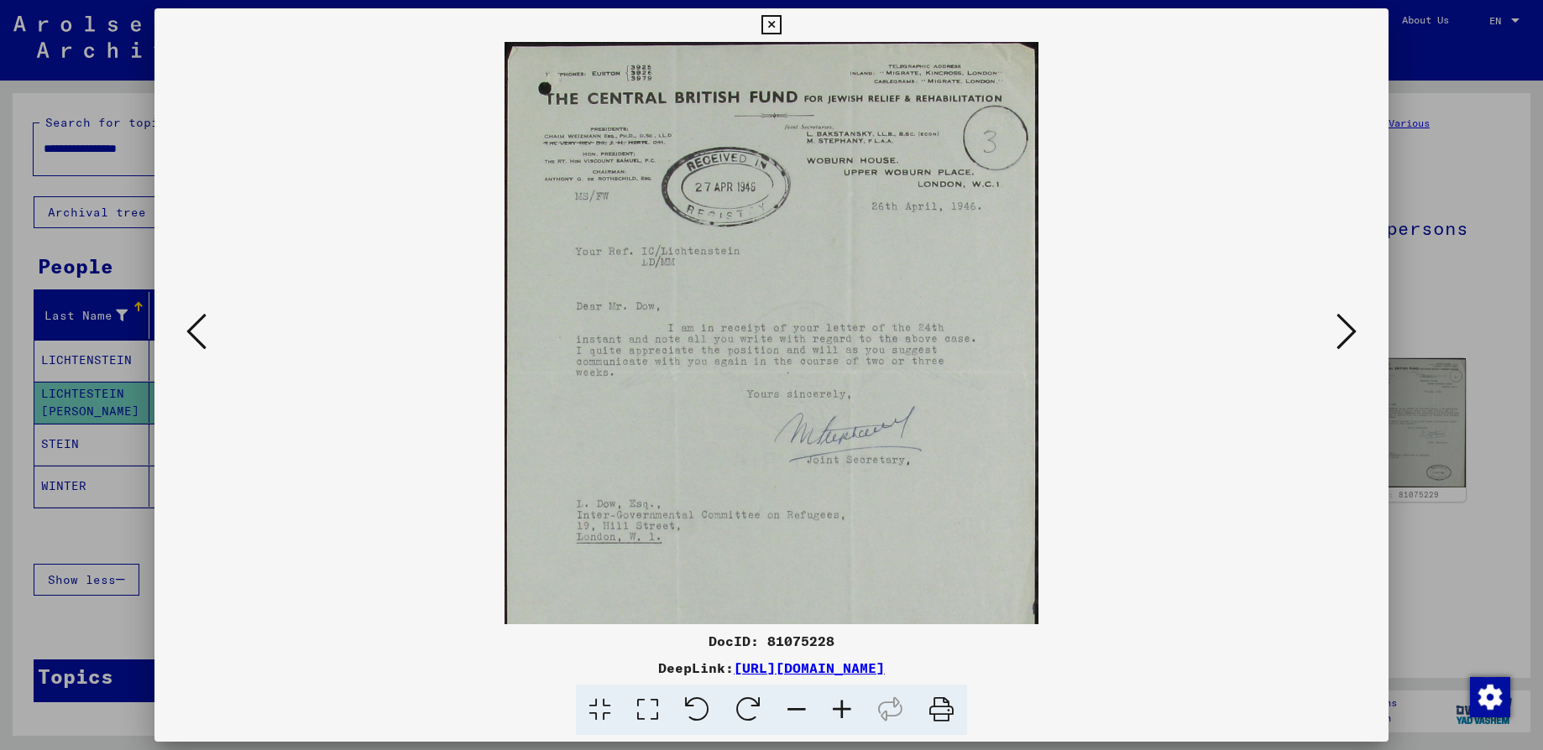
click at [836, 708] on icon at bounding box center [841, 710] width 45 height 51
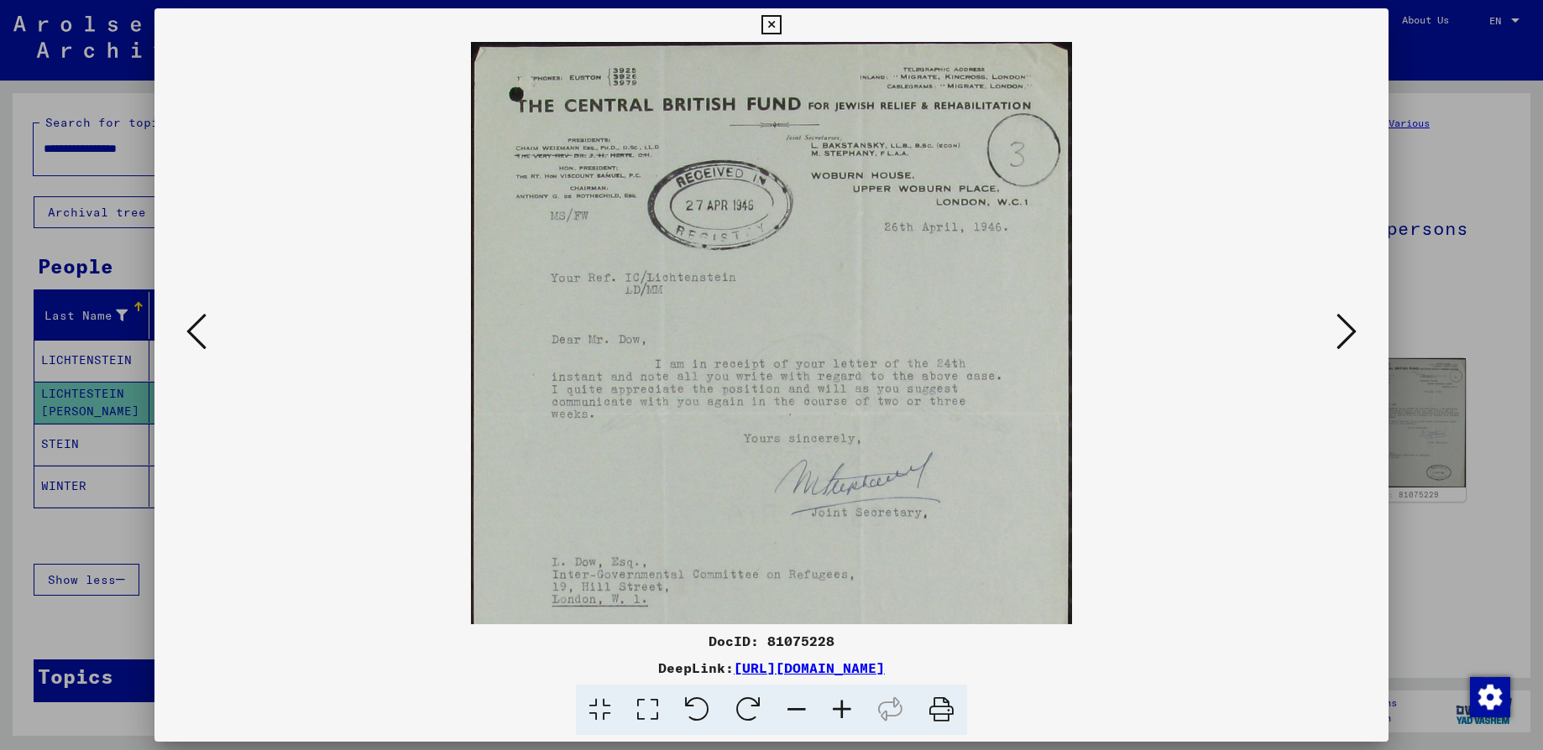
click at [836, 708] on icon at bounding box center [841, 710] width 45 height 51
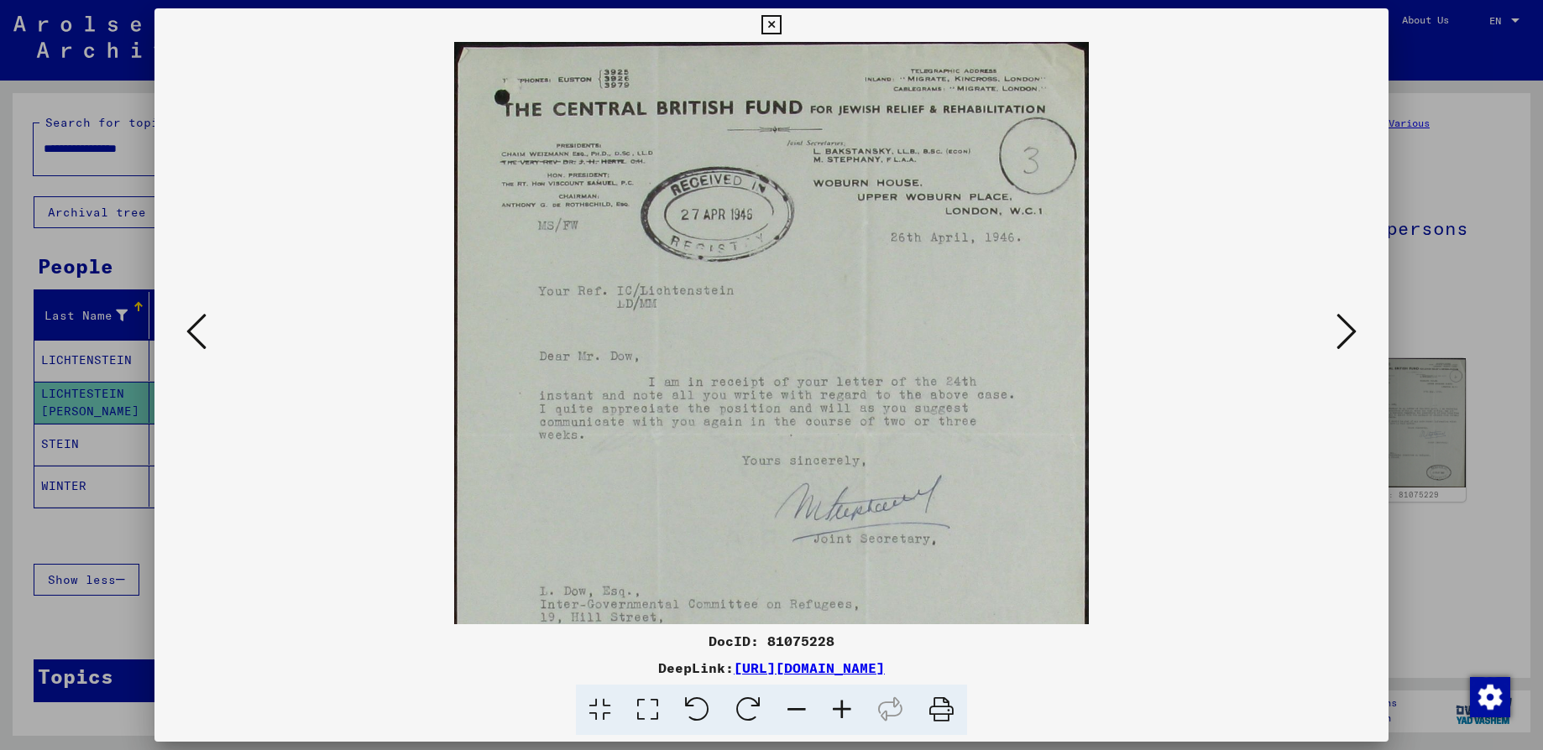
click at [836, 708] on icon at bounding box center [841, 710] width 45 height 51
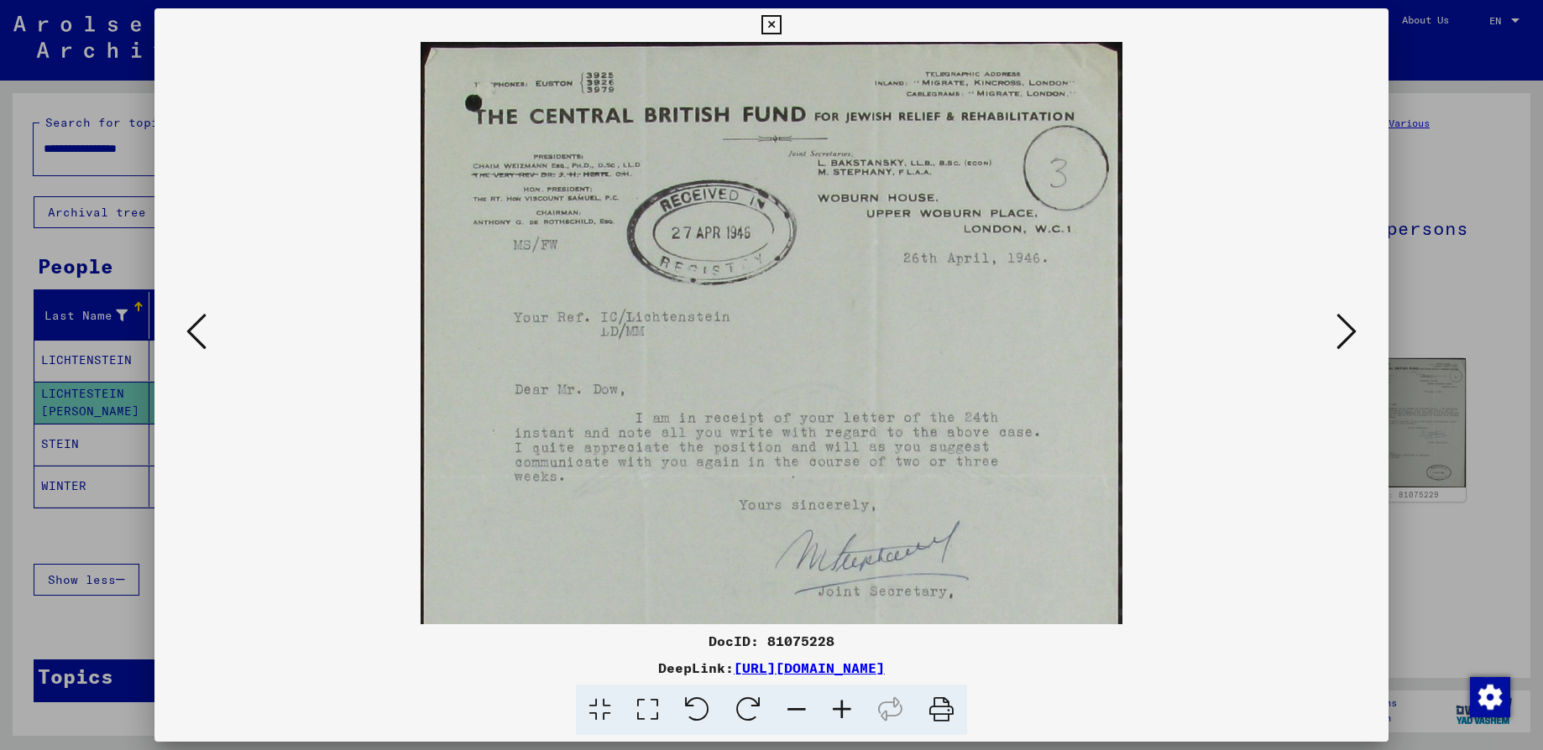
click at [1350, 334] on icon at bounding box center [1346, 331] width 20 height 40
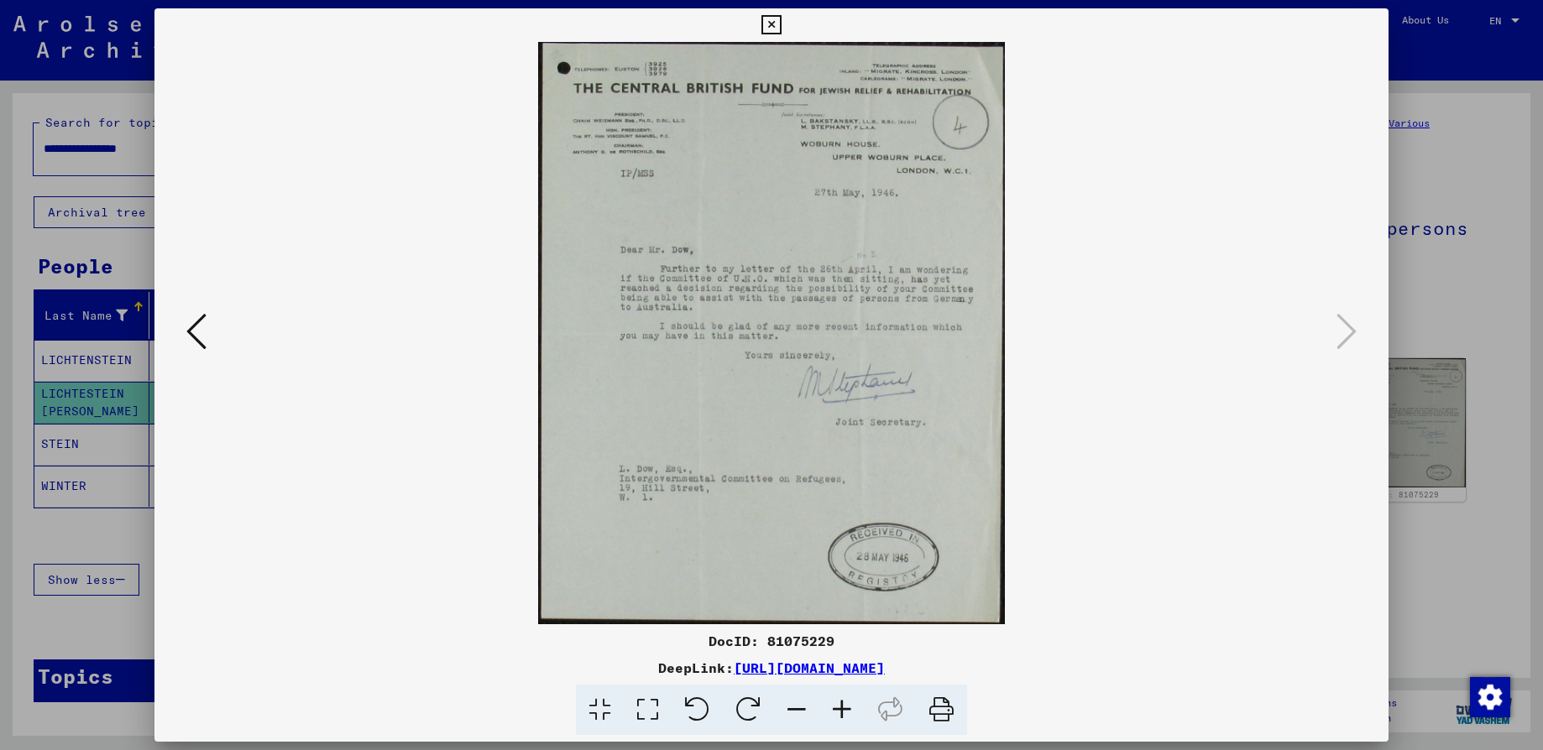
click at [734, 520] on img at bounding box center [771, 333] width 467 height 582
click at [839, 712] on icon at bounding box center [841, 710] width 45 height 51
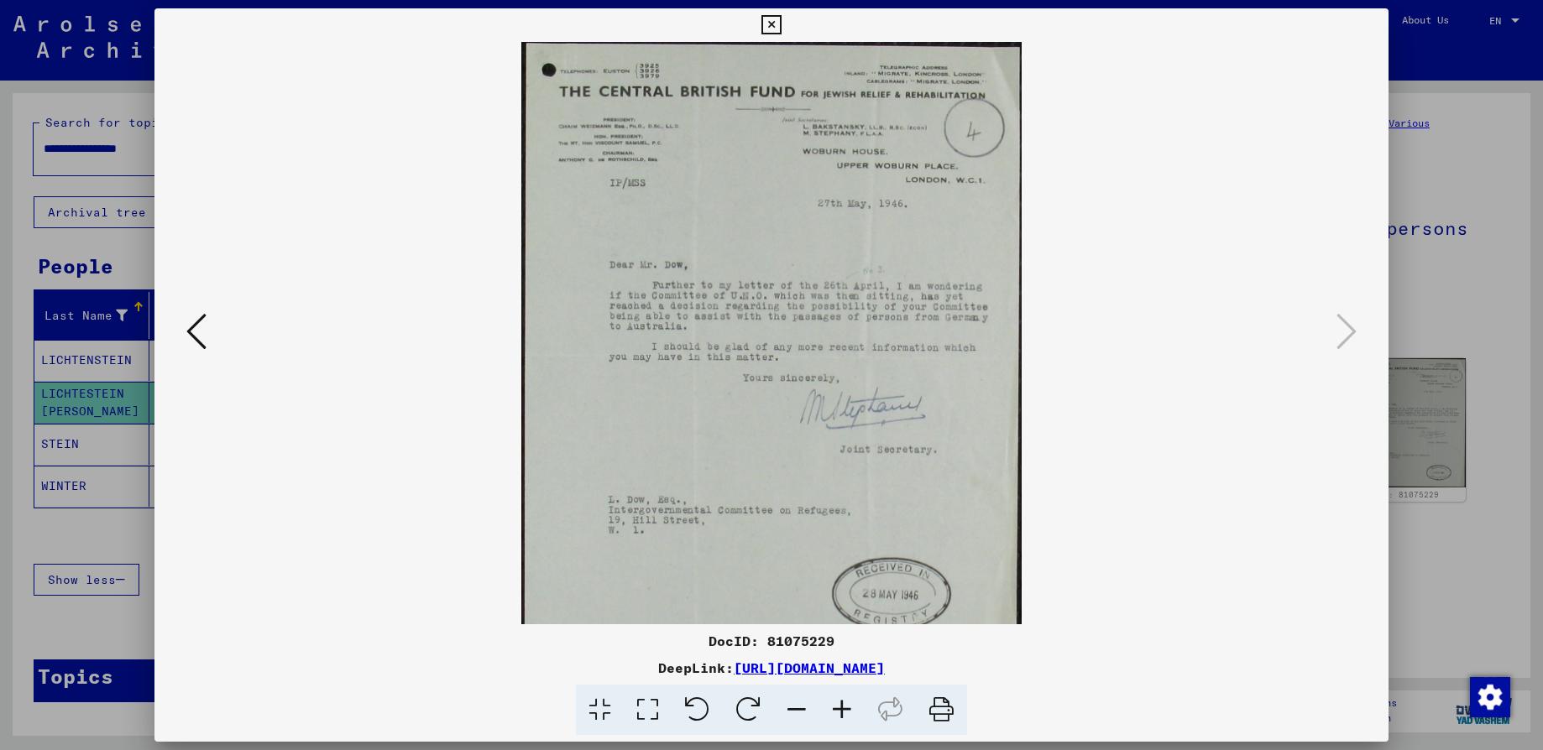
click at [839, 712] on icon at bounding box center [841, 710] width 45 height 51
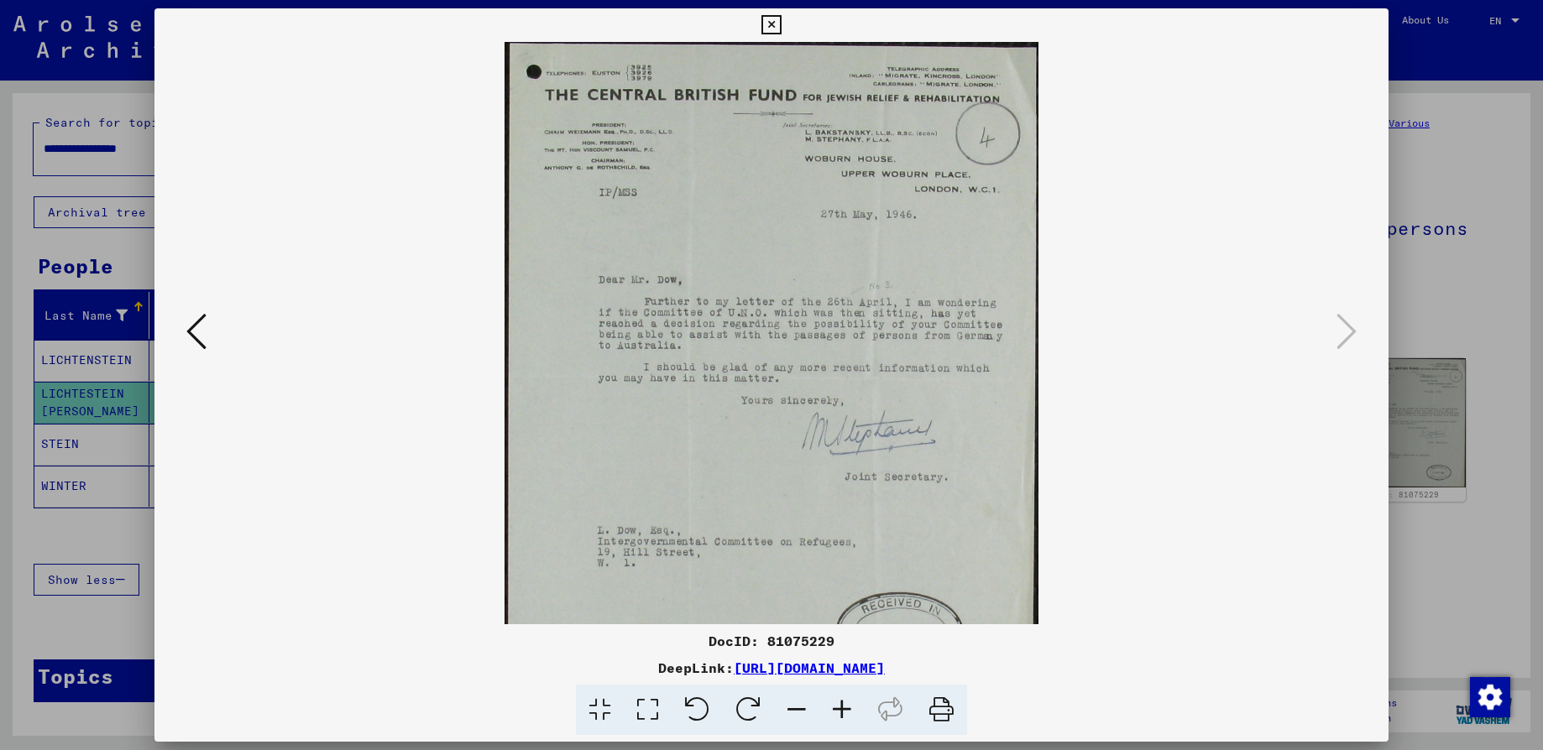
click at [839, 712] on icon at bounding box center [841, 710] width 45 height 51
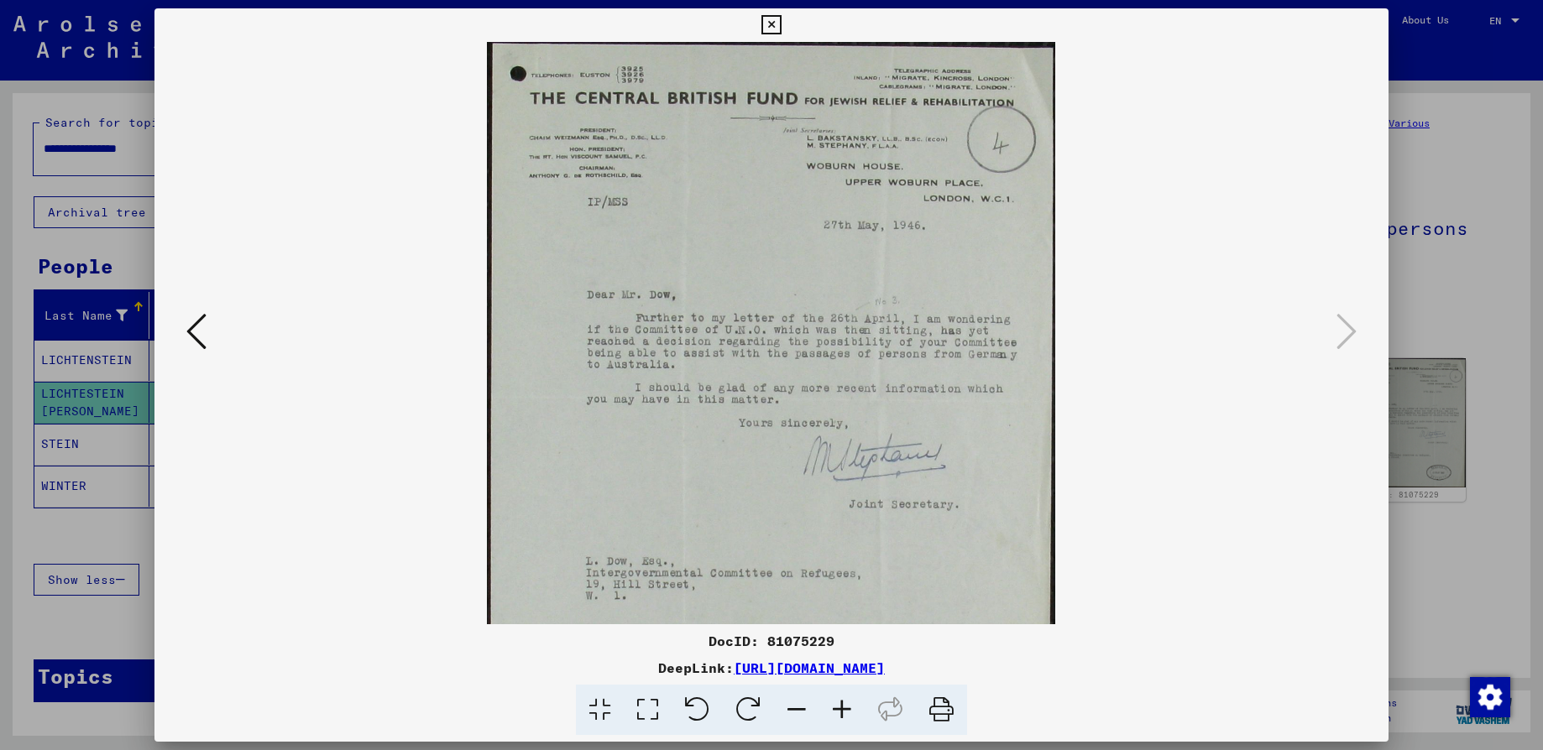
click at [839, 712] on icon at bounding box center [841, 710] width 45 height 51
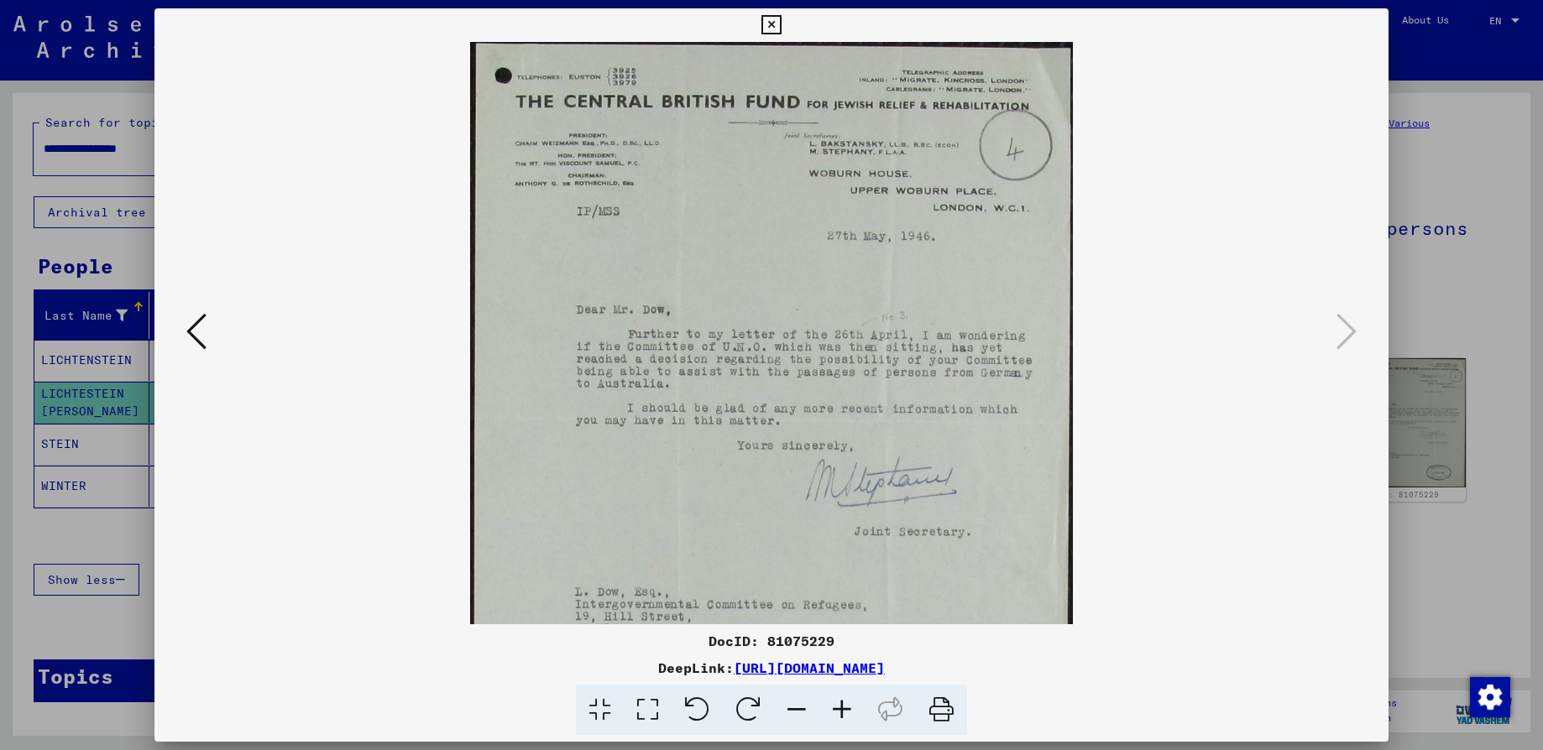
click at [839, 712] on icon at bounding box center [841, 710] width 45 height 51
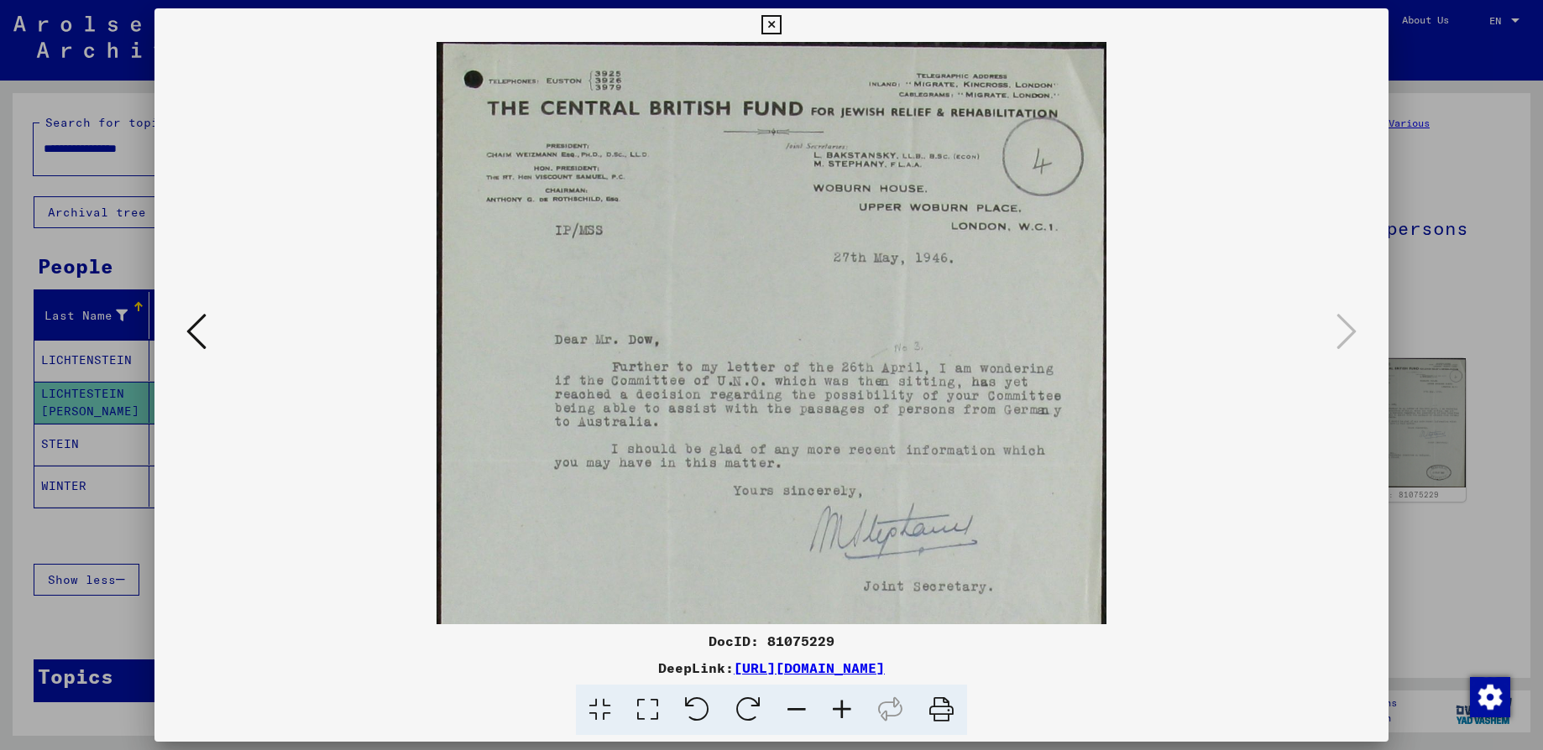
click at [839, 712] on icon at bounding box center [841, 710] width 45 height 51
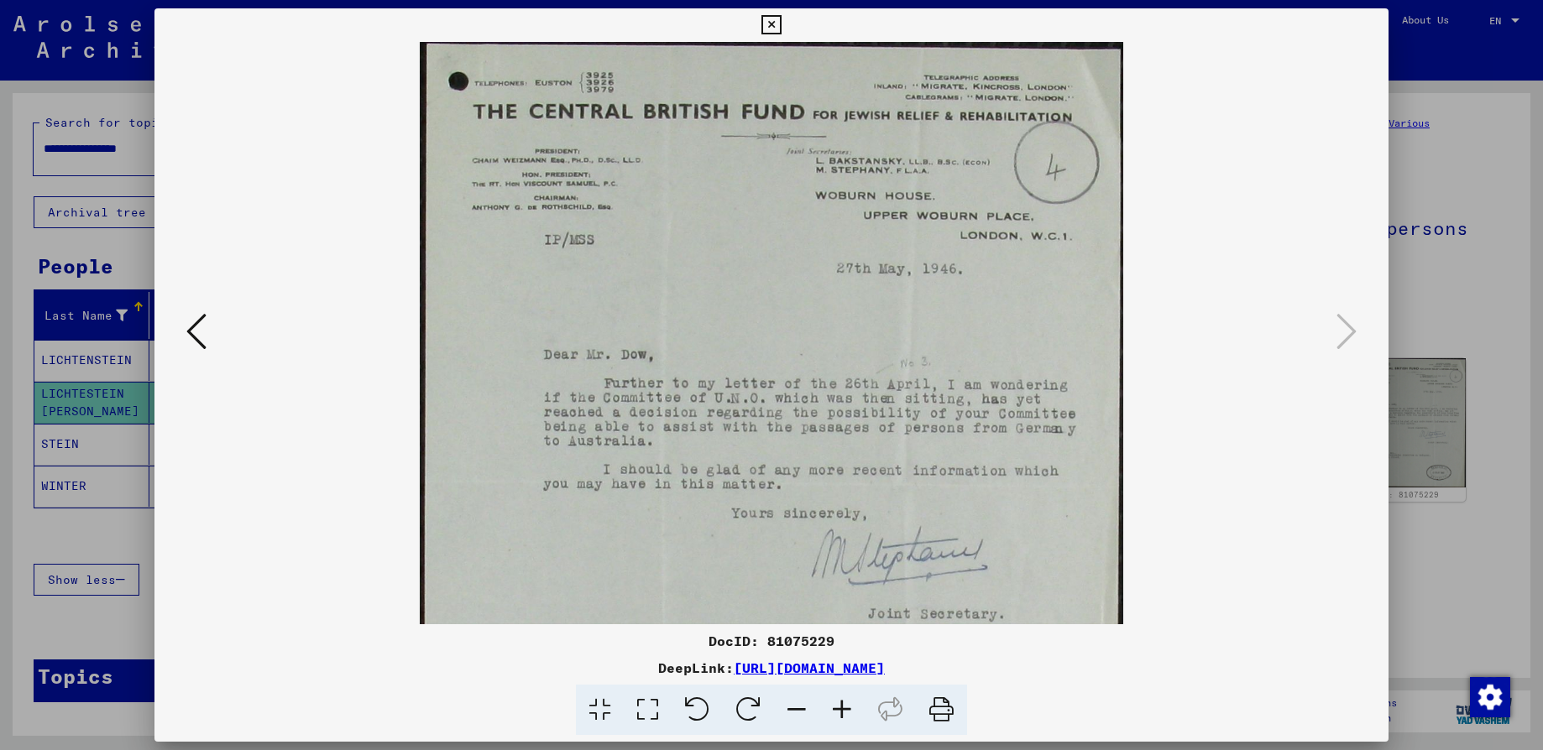
click at [839, 712] on icon at bounding box center [841, 710] width 45 height 51
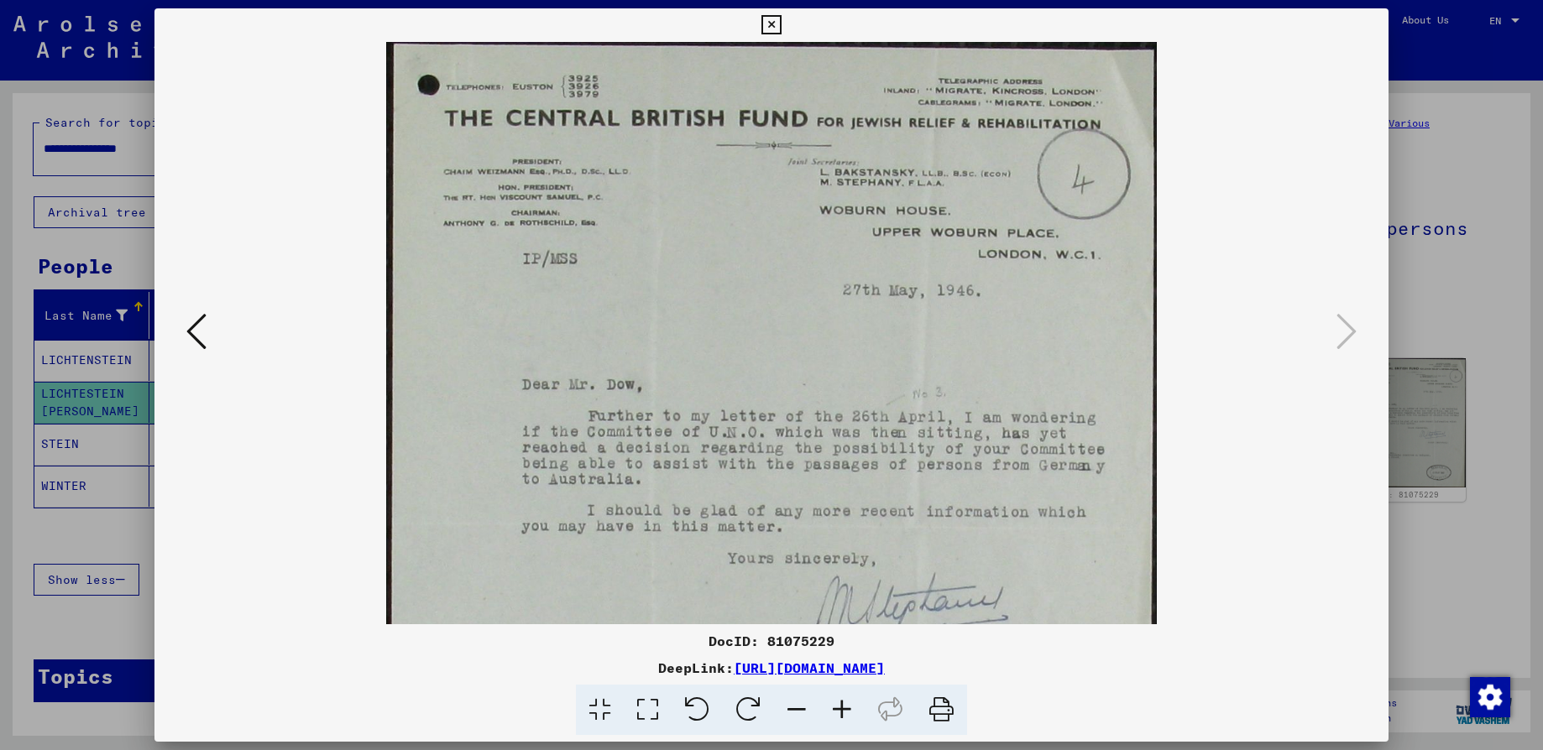
click at [761, 27] on icon at bounding box center [770, 25] width 19 height 20
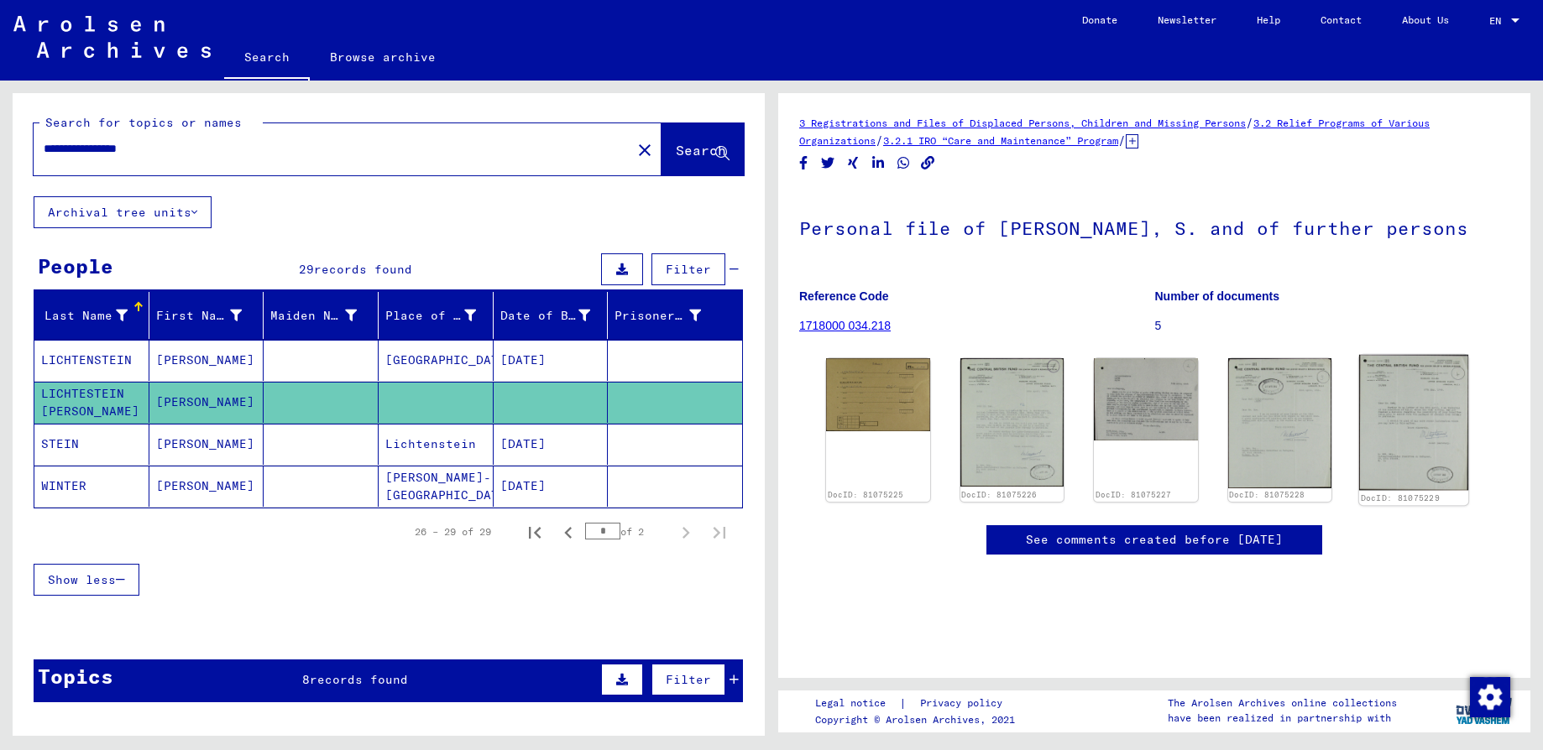
click at [1383, 434] on img at bounding box center [1413, 423] width 109 height 136
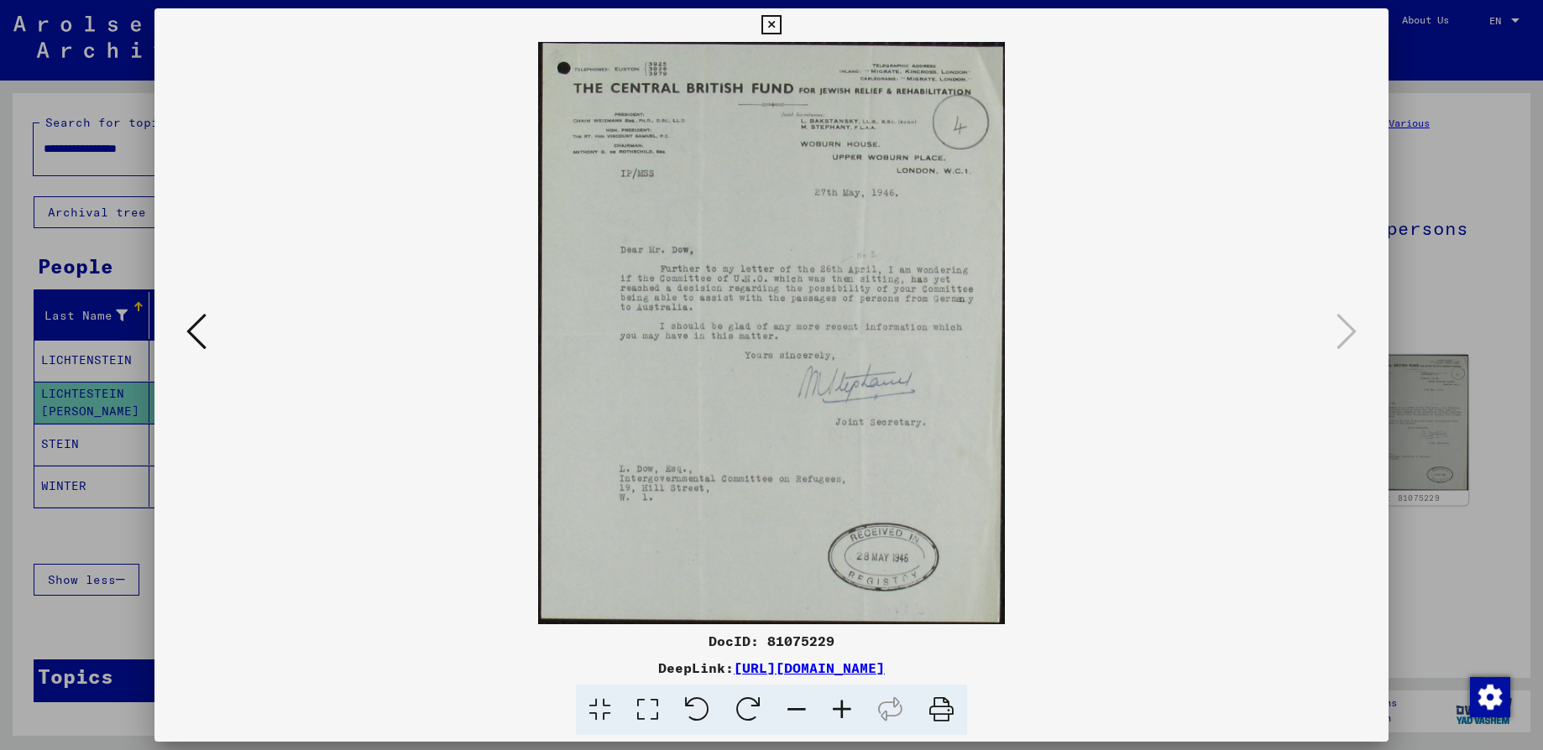
click at [1383, 434] on div "DocID: 81075229 DeepLink: [URL][DOMAIN_NAME]" at bounding box center [771, 375] width 1234 height 734
click at [1383, 434] on div at bounding box center [771, 333] width 1234 height 582
click at [761, 22] on icon at bounding box center [770, 25] width 19 height 20
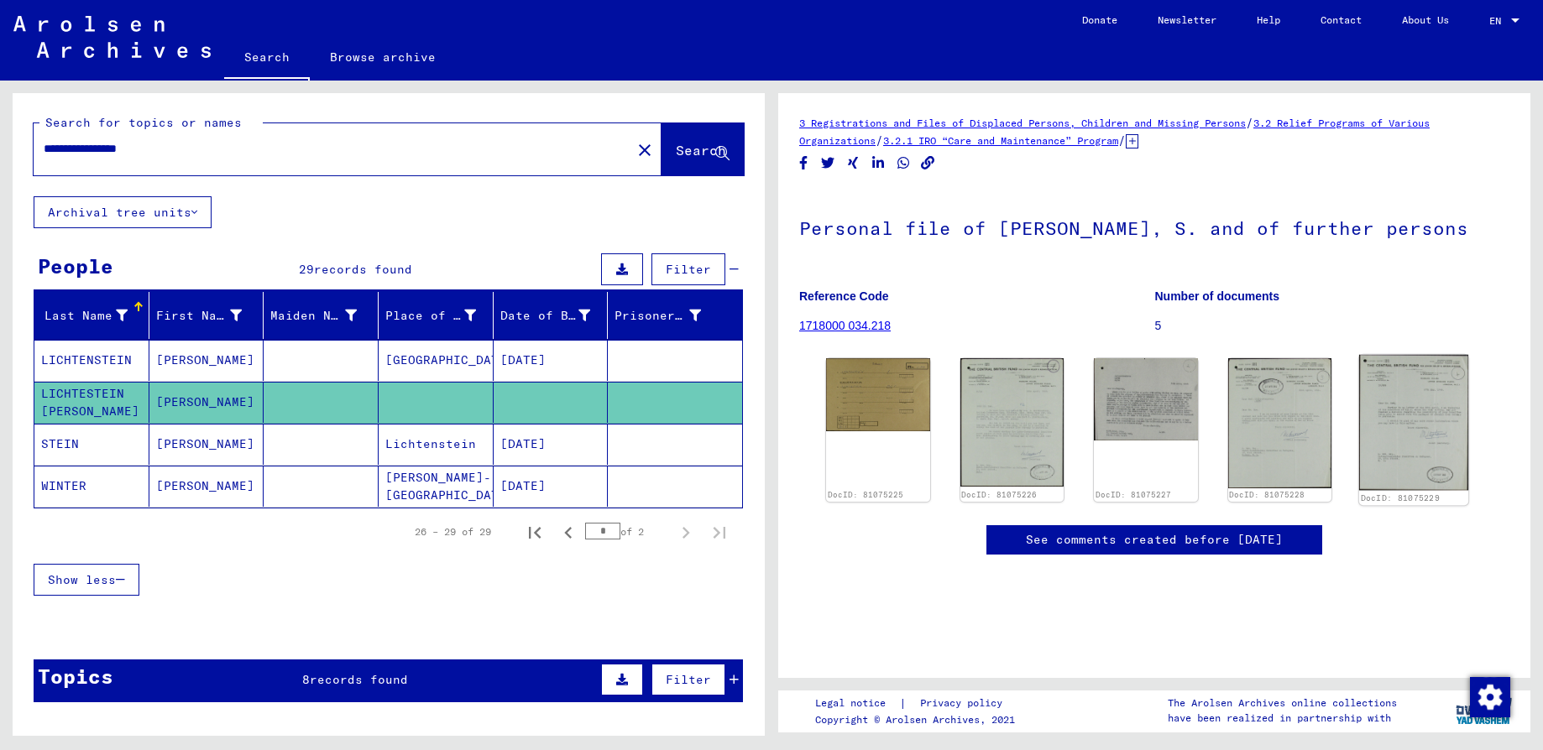
click at [1389, 428] on img at bounding box center [1413, 423] width 109 height 136
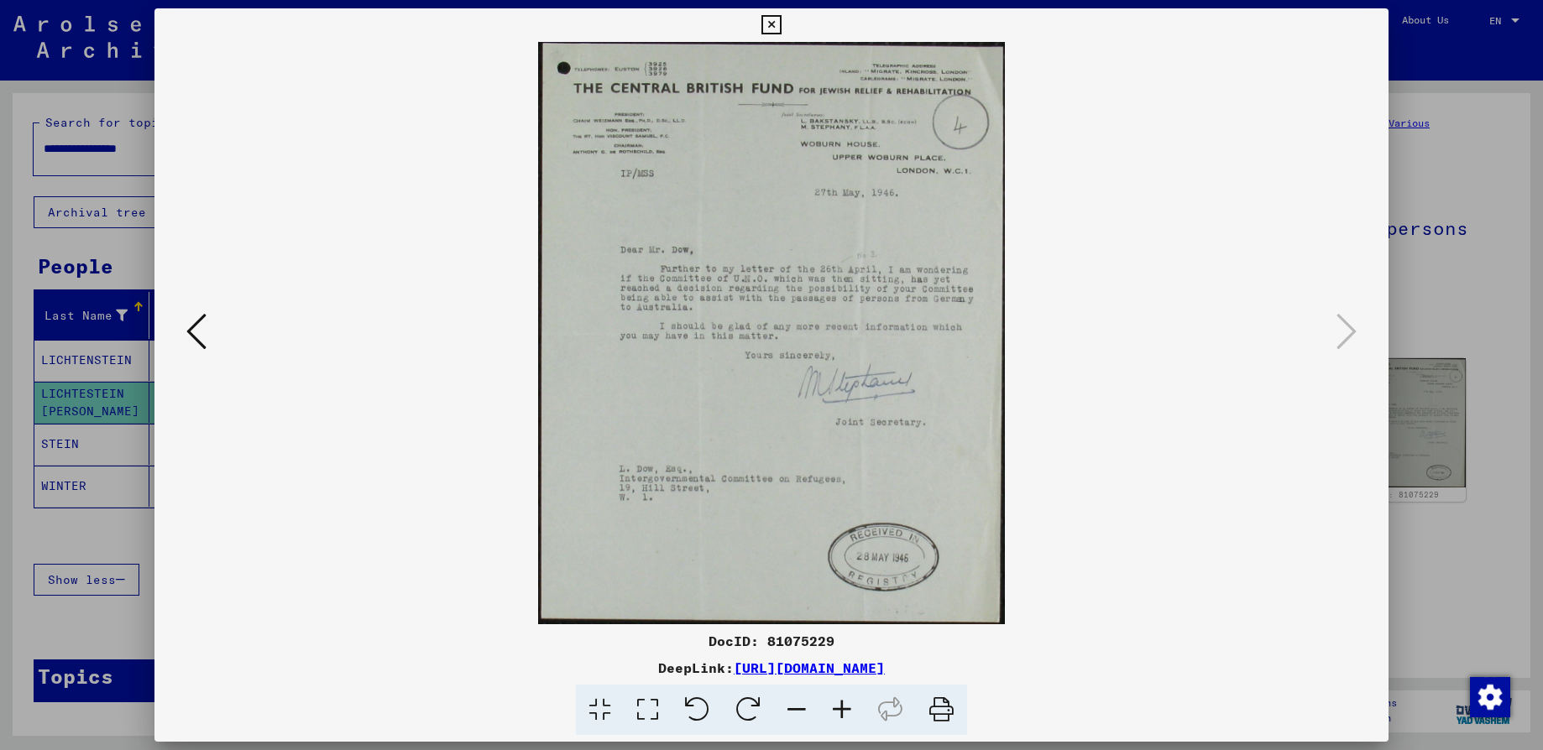
click at [50, 447] on div at bounding box center [771, 375] width 1543 height 750
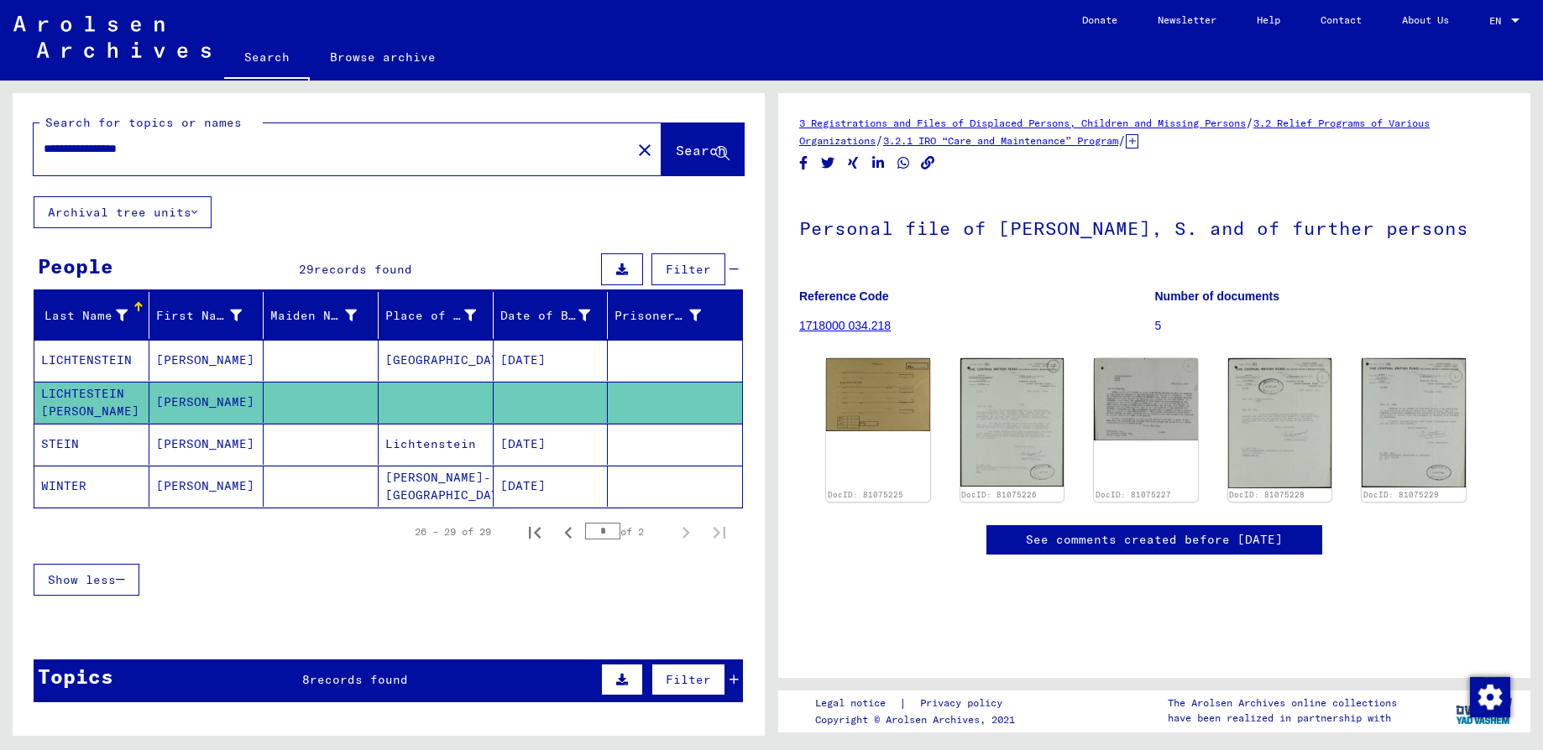
click at [71, 143] on input "**********" at bounding box center [332, 149] width 577 height 18
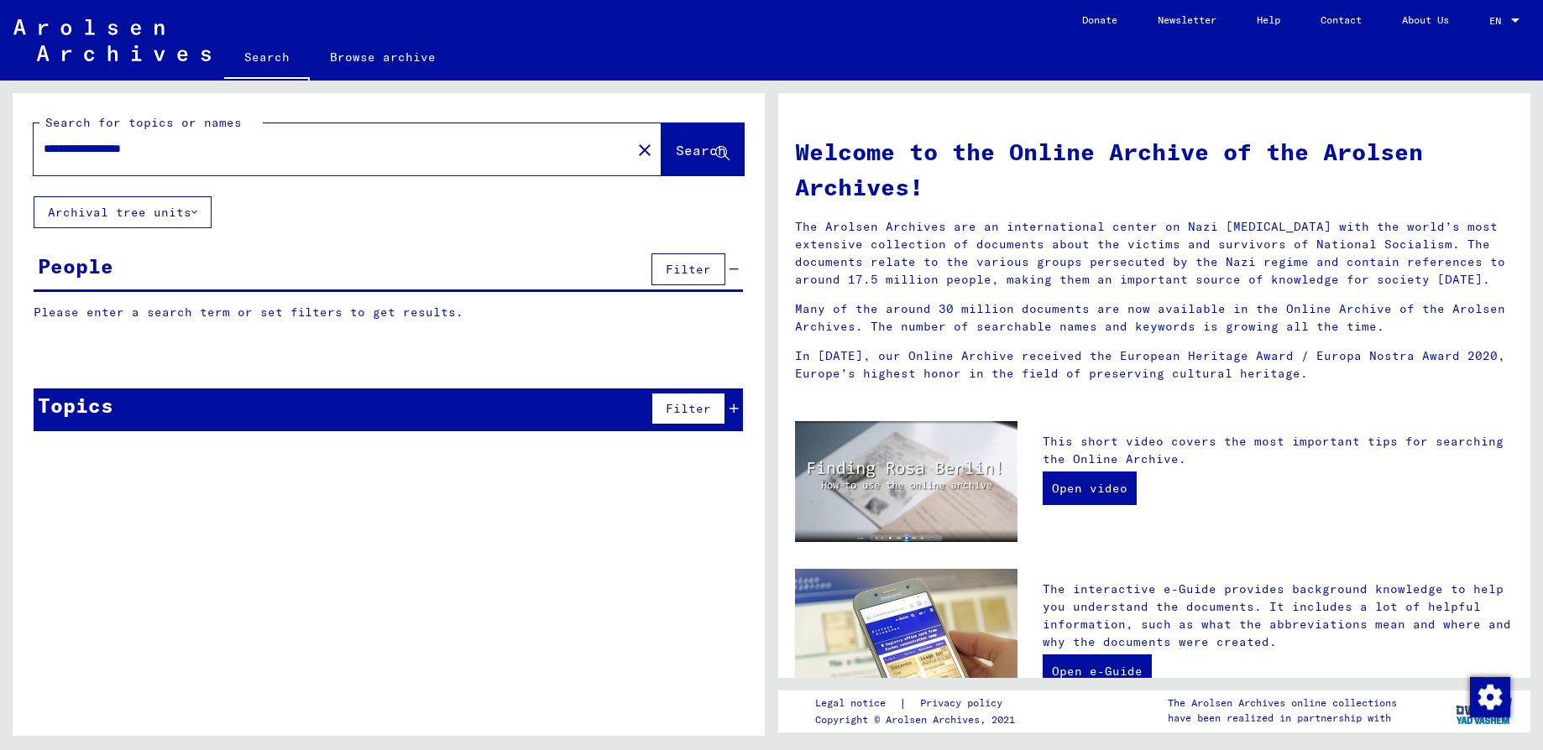
type input "**********"
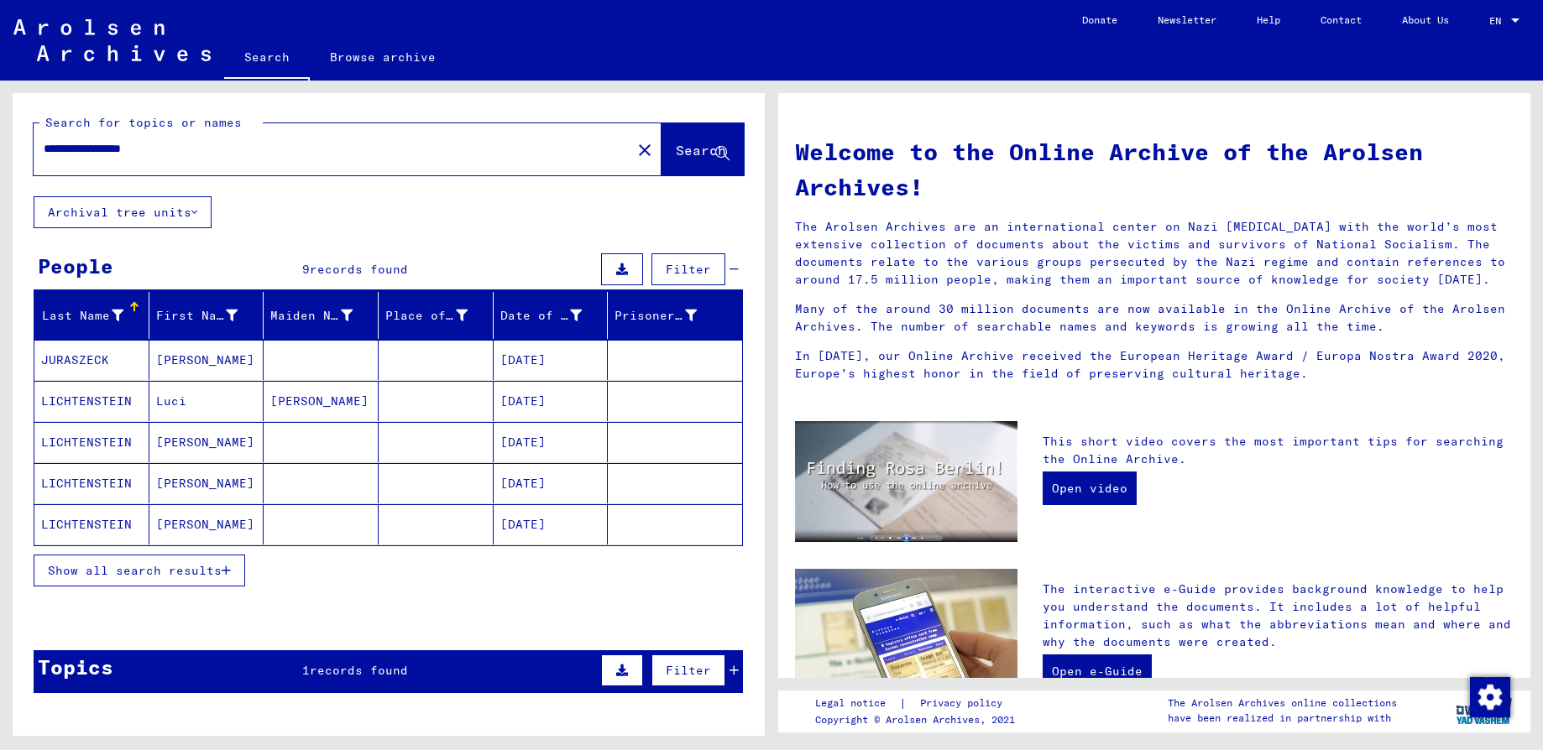
click at [502, 405] on mat-cell "[DATE]" at bounding box center [550, 401] width 115 height 40
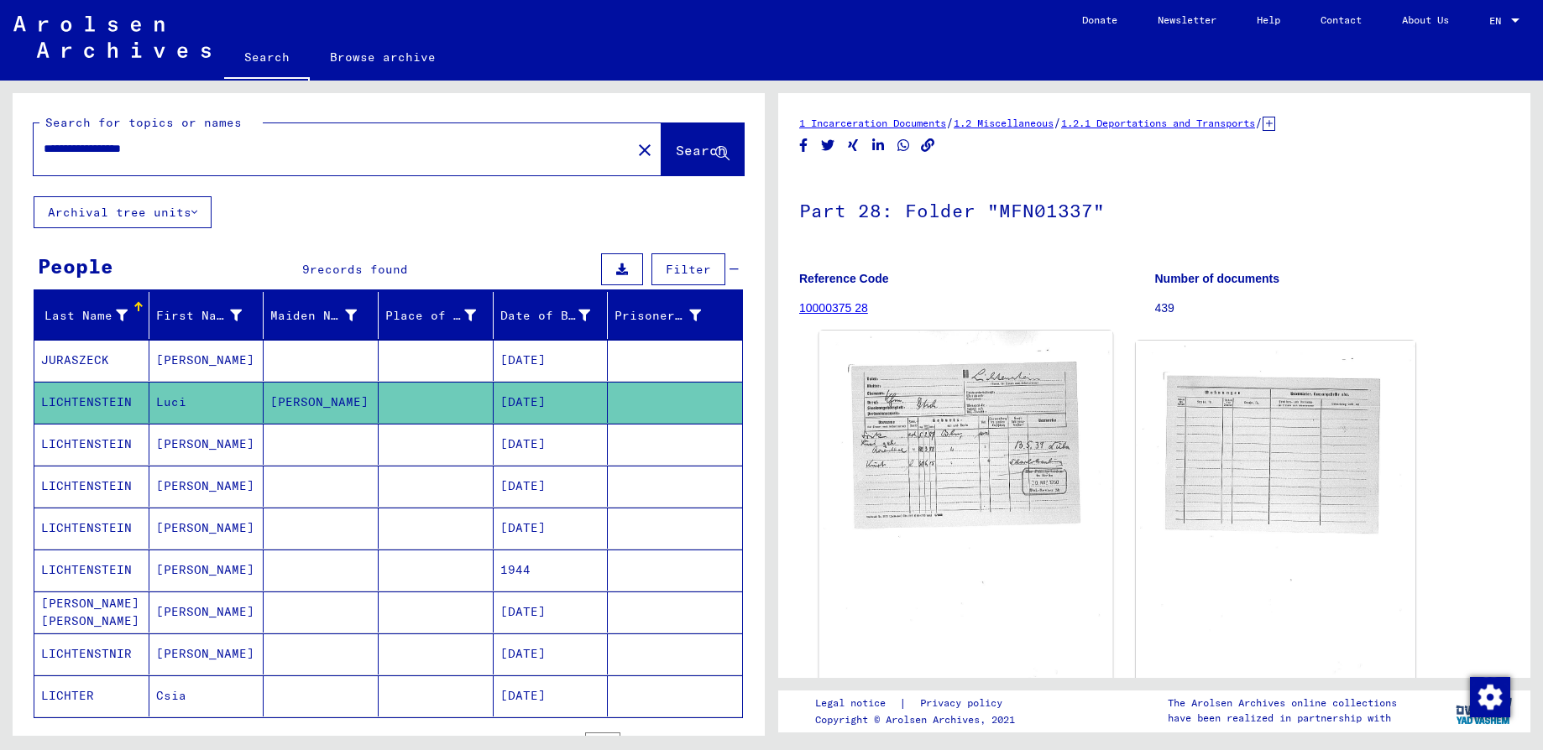
click at [968, 480] on img at bounding box center [966, 533] width 294 height 405
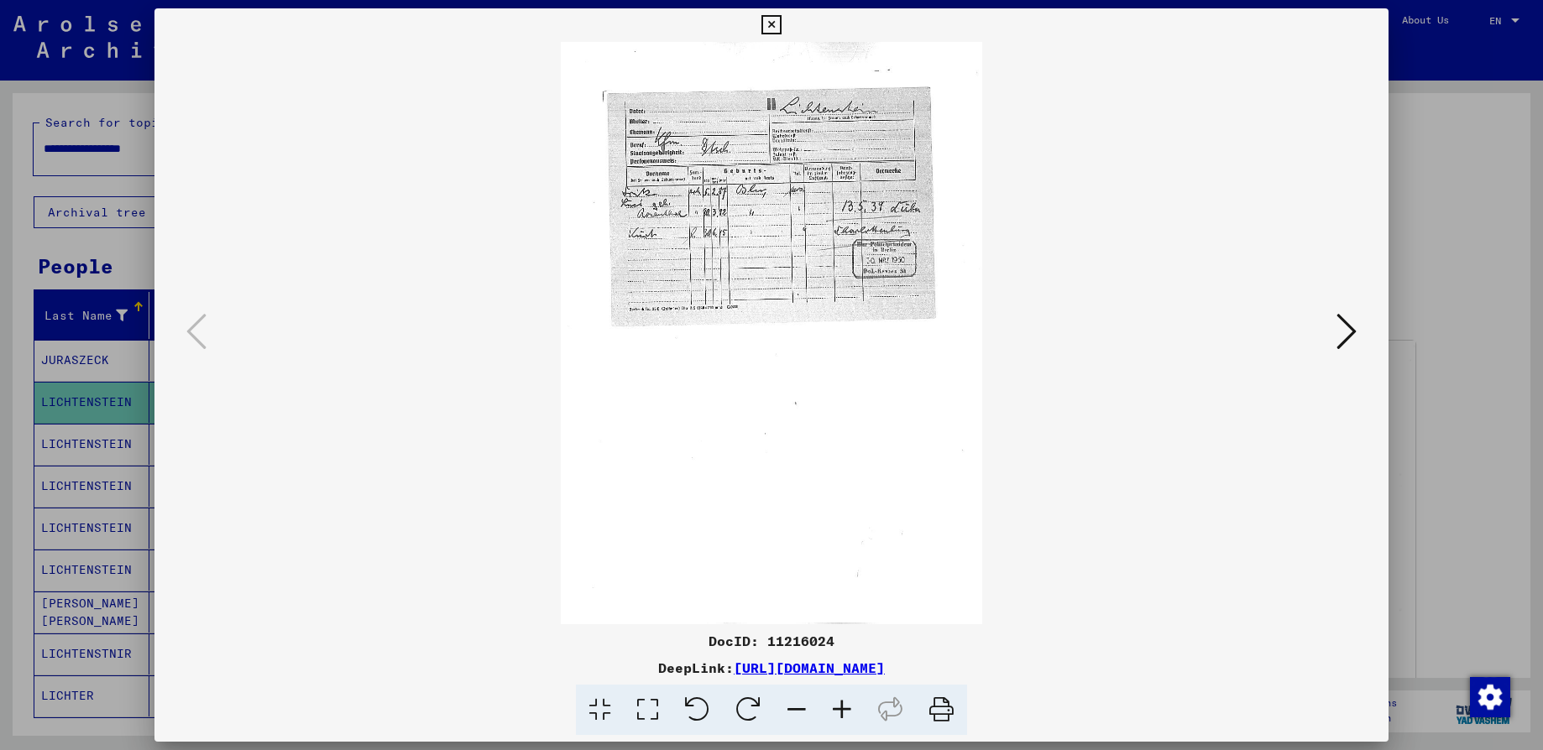
click at [968, 480] on img at bounding box center [771, 333] width 1120 height 582
click at [837, 703] on icon at bounding box center [841, 710] width 45 height 51
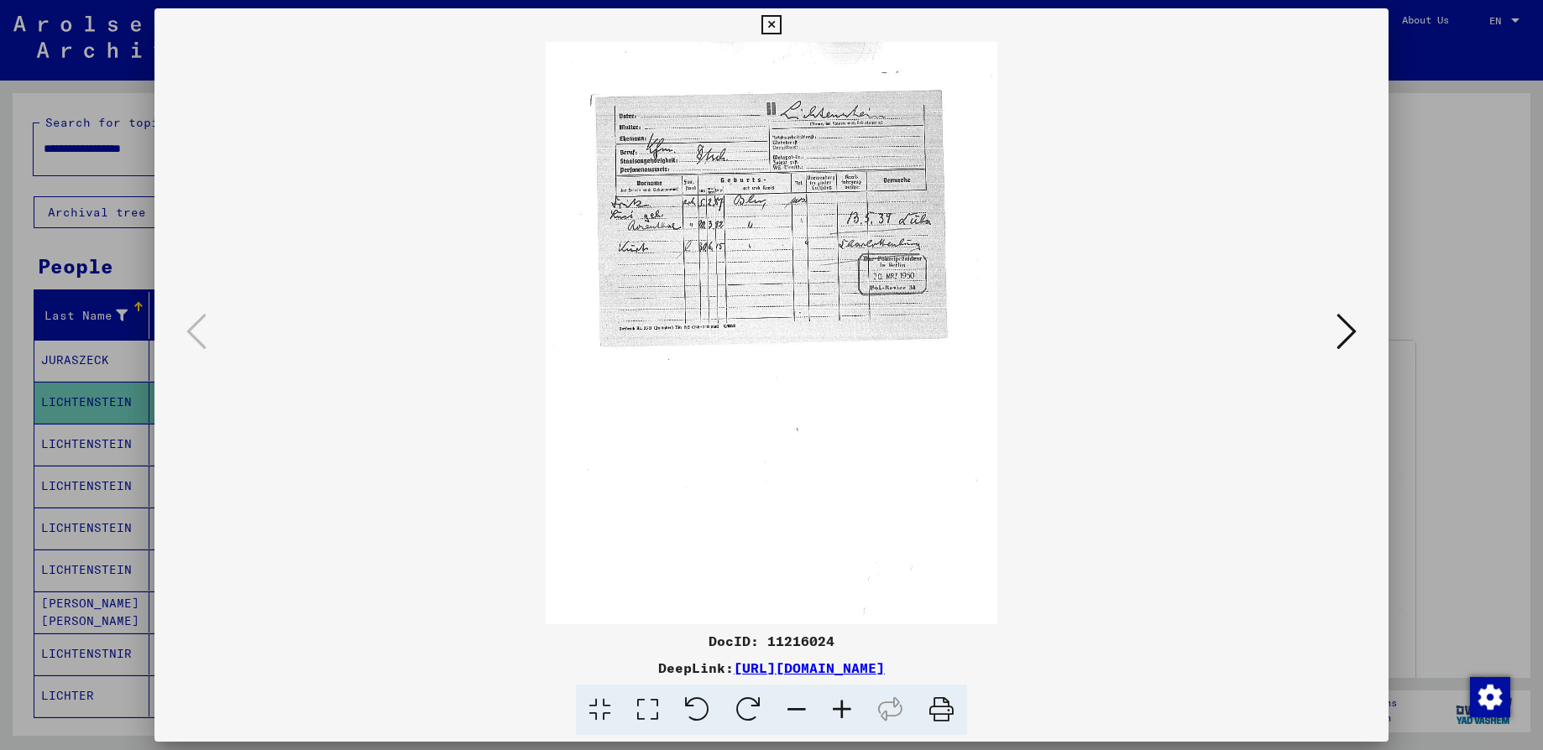
click at [837, 703] on icon at bounding box center [841, 710] width 45 height 51
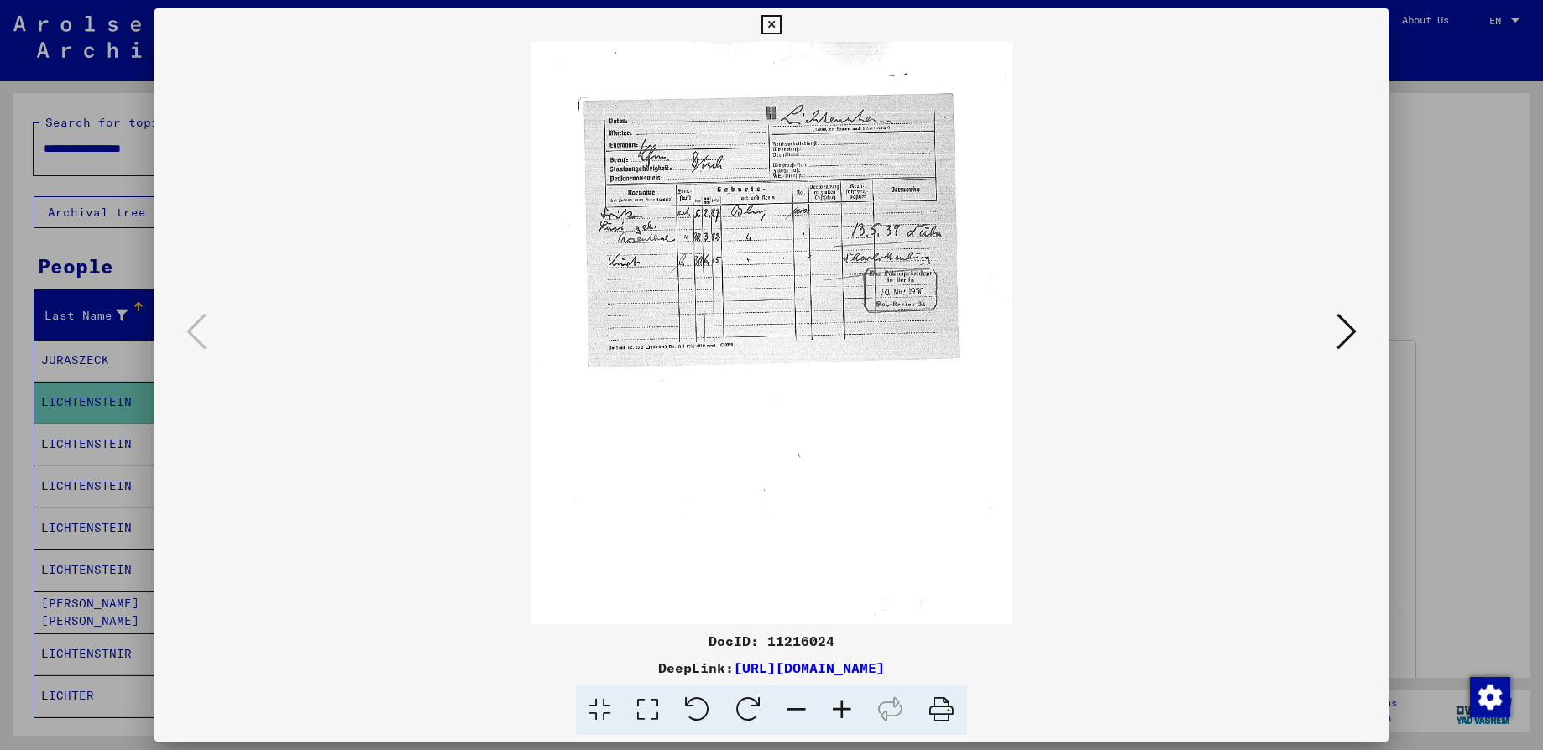
click at [837, 703] on icon at bounding box center [841, 710] width 45 height 51
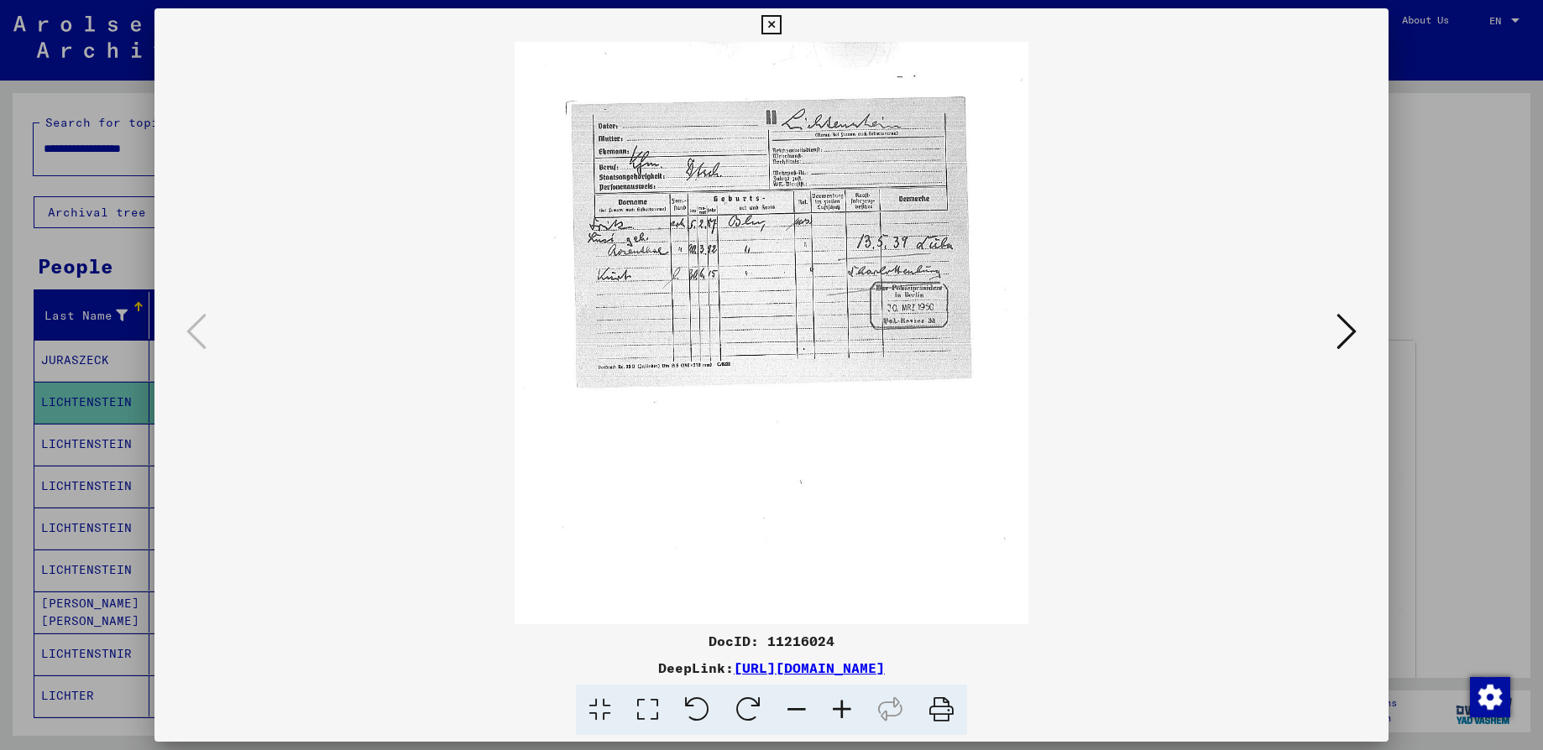
click at [837, 703] on icon at bounding box center [841, 710] width 45 height 51
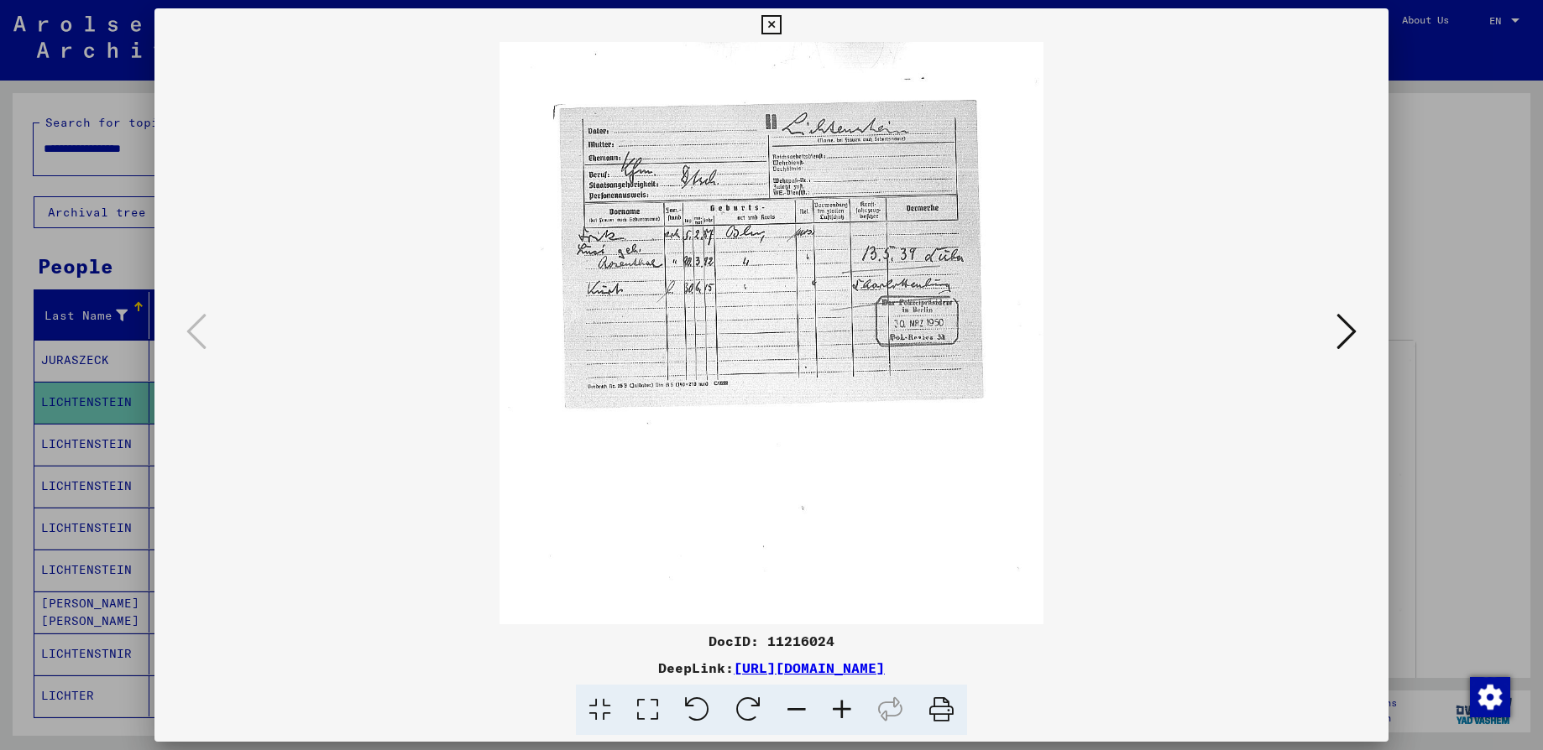
click at [837, 703] on icon at bounding box center [841, 710] width 45 height 51
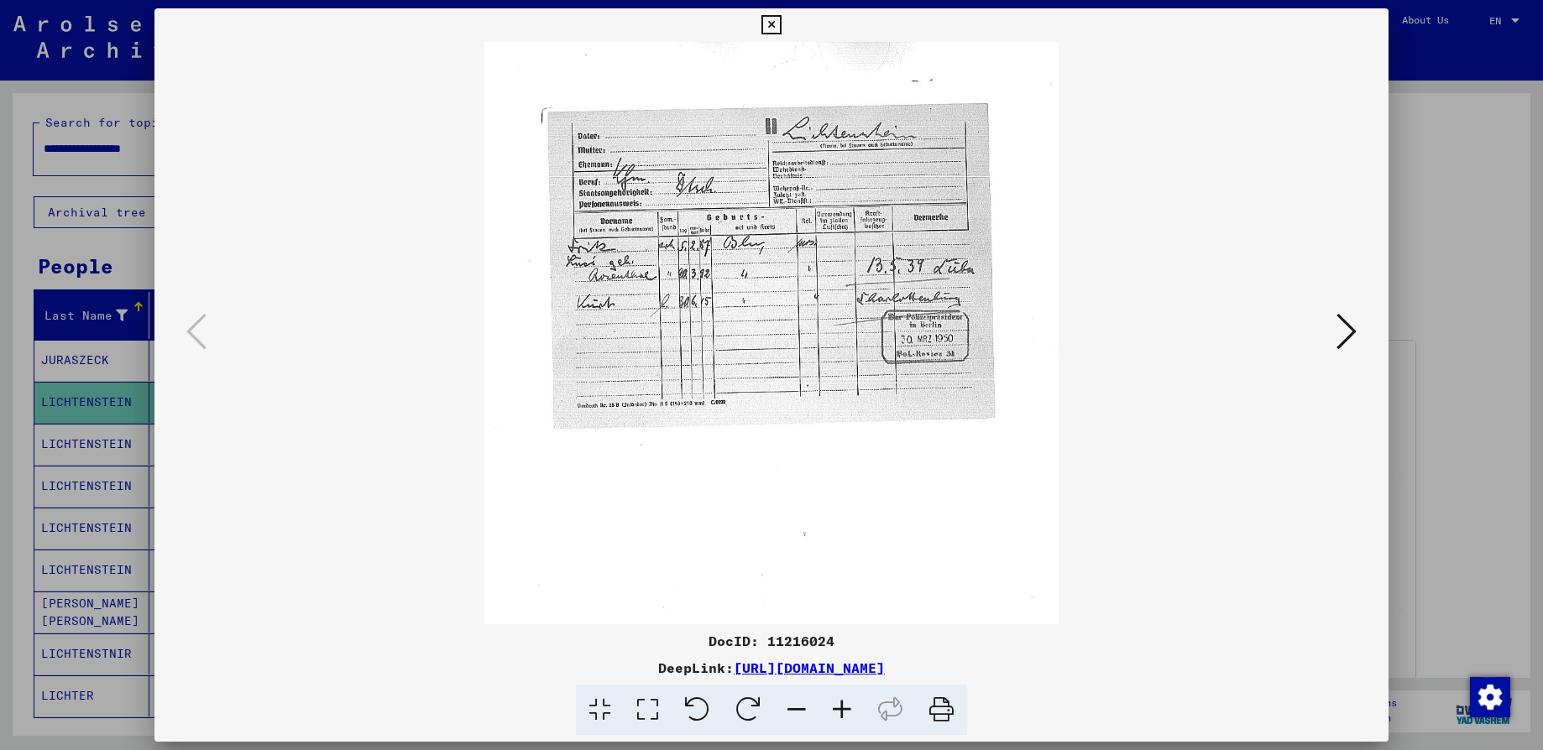
click at [837, 703] on icon at bounding box center [841, 710] width 45 height 51
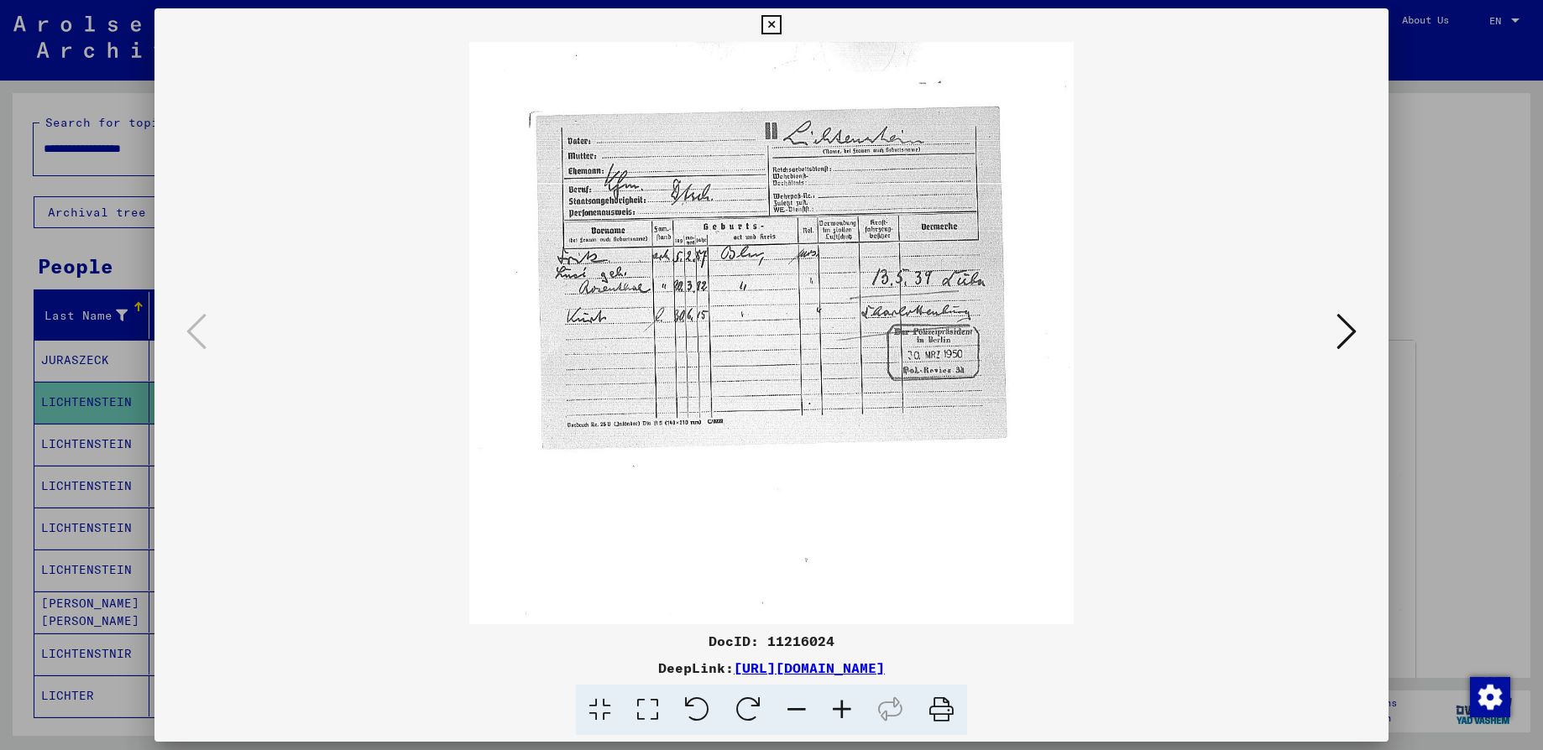
click at [837, 703] on icon at bounding box center [841, 710] width 45 height 51
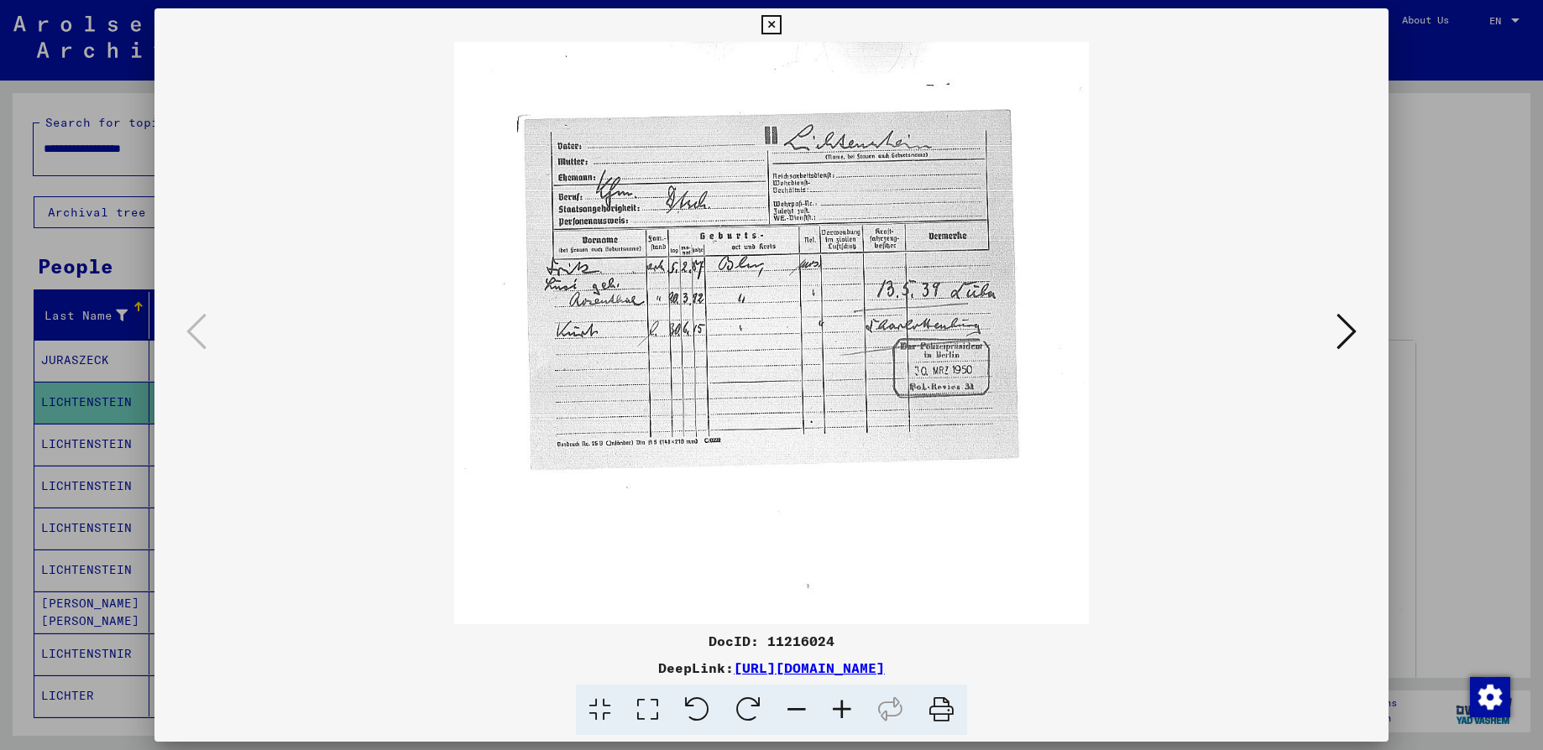
click at [837, 703] on icon at bounding box center [841, 710] width 45 height 51
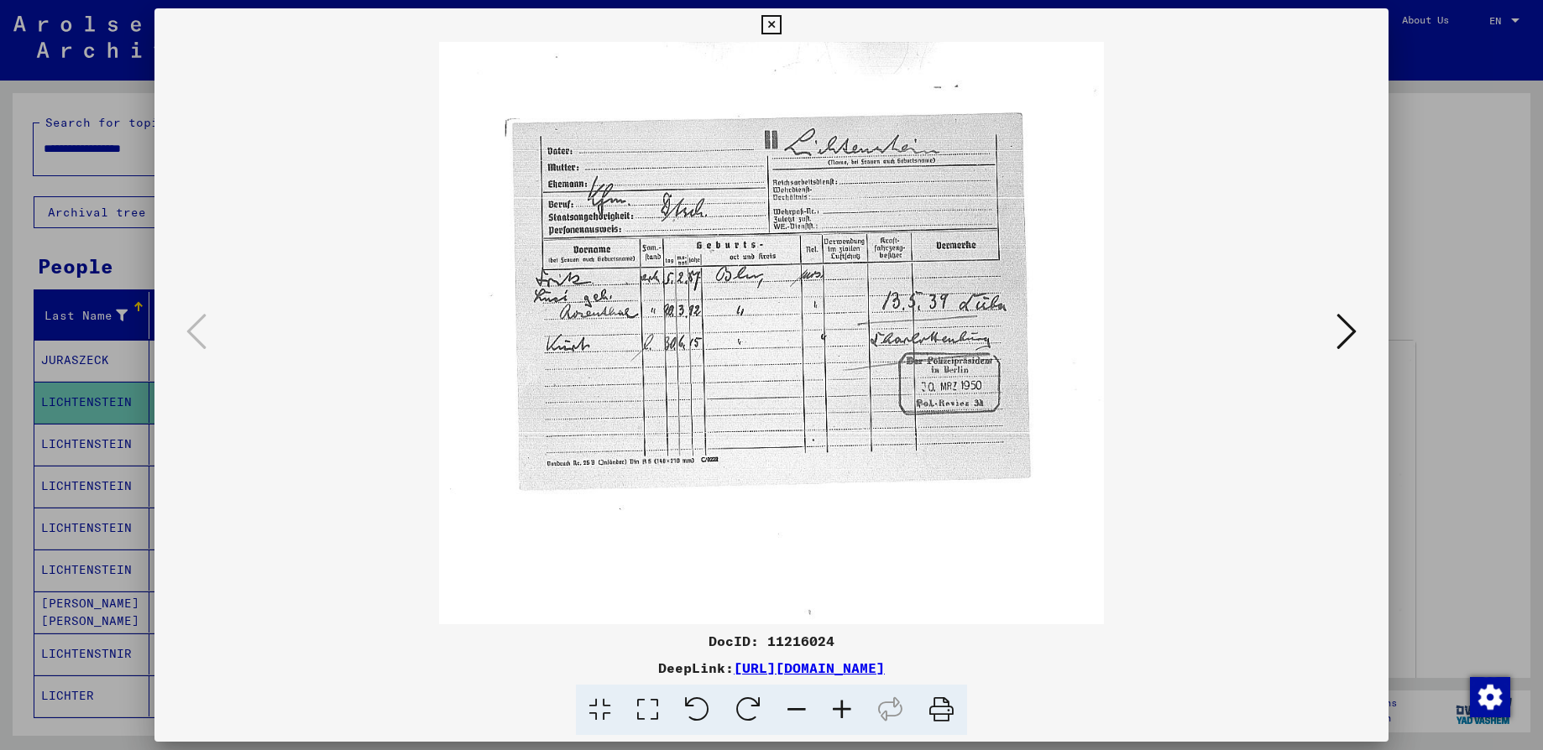
click at [837, 703] on icon at bounding box center [841, 710] width 45 height 51
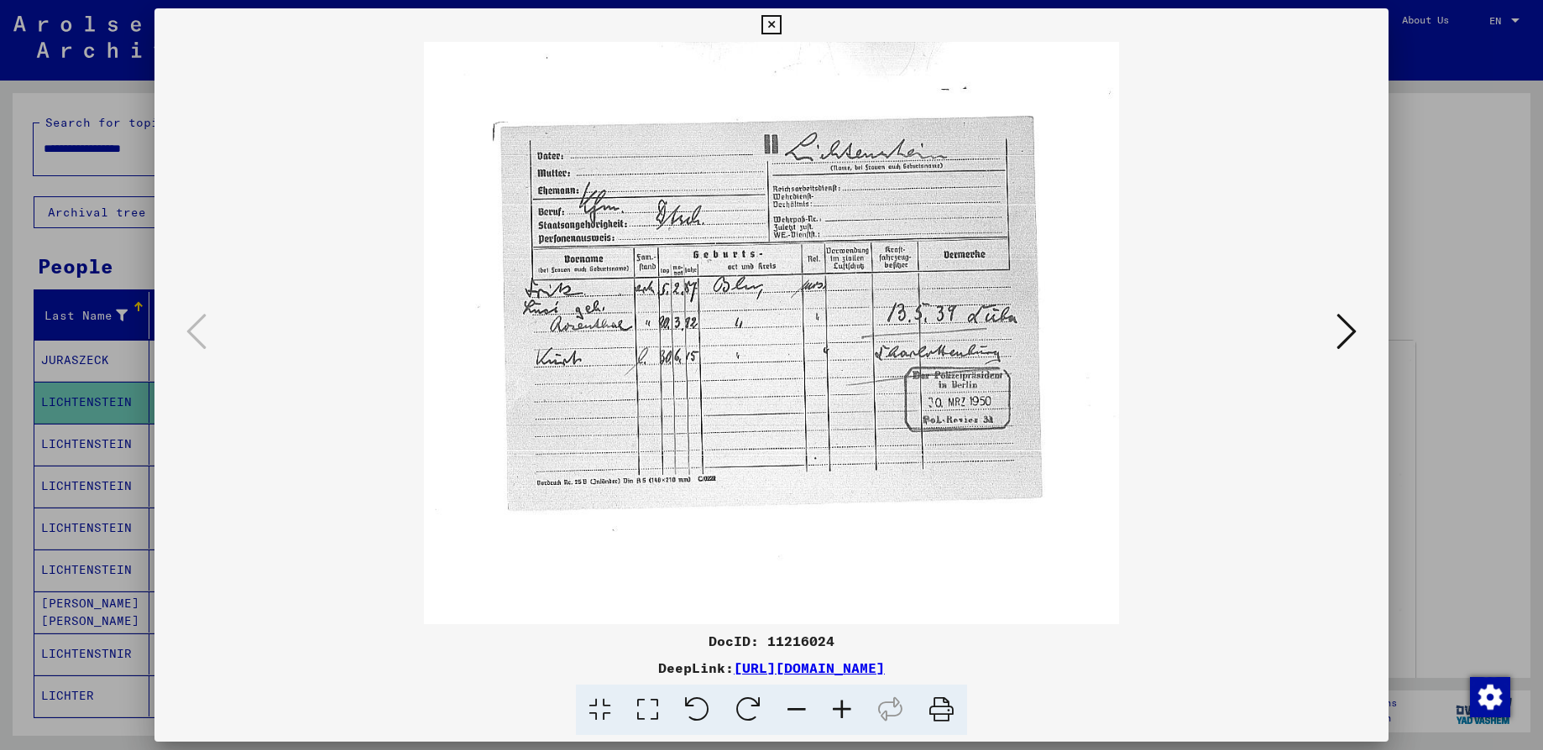
click at [775, 28] on icon at bounding box center [770, 25] width 19 height 20
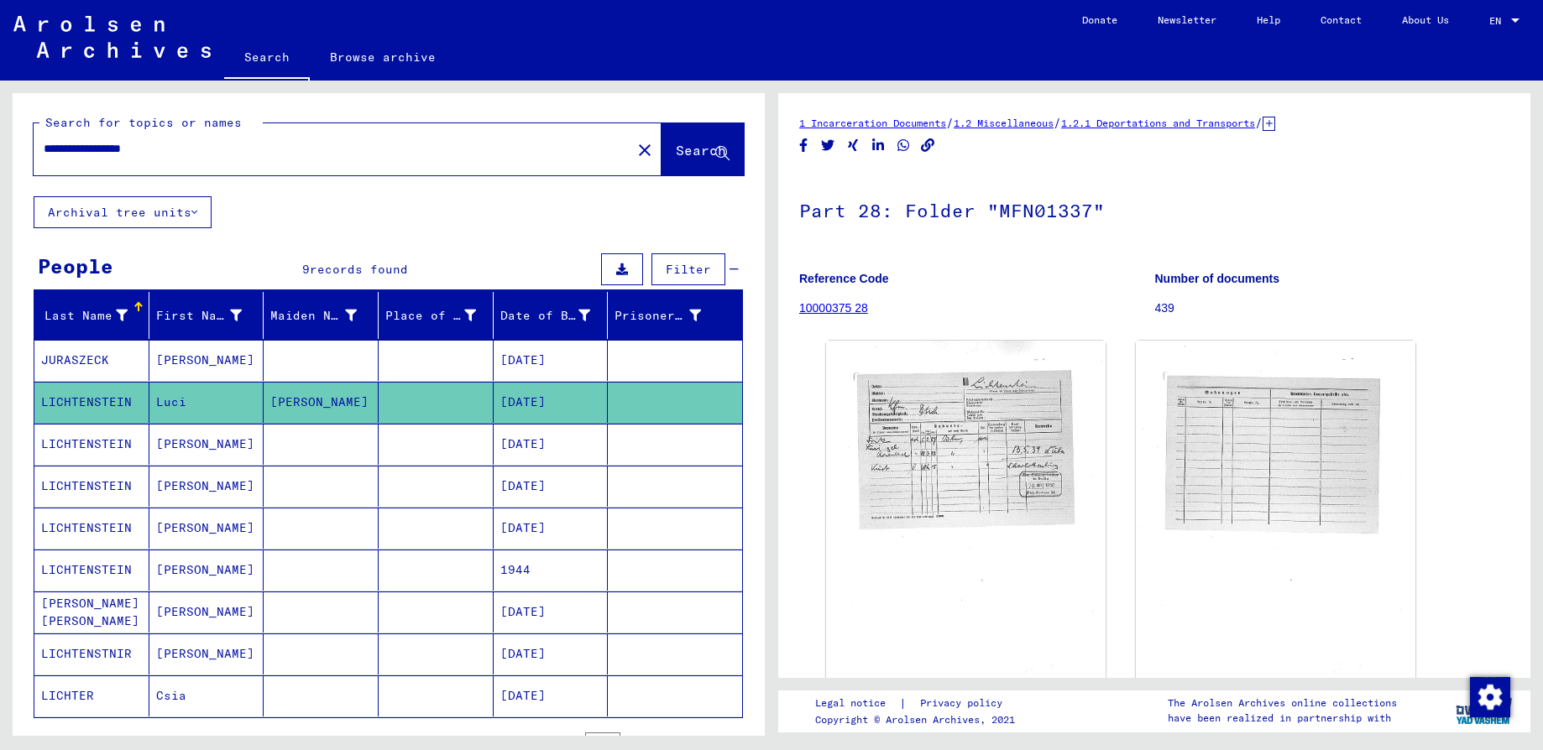
click at [541, 443] on mat-cell "[DATE]" at bounding box center [550, 444] width 115 height 41
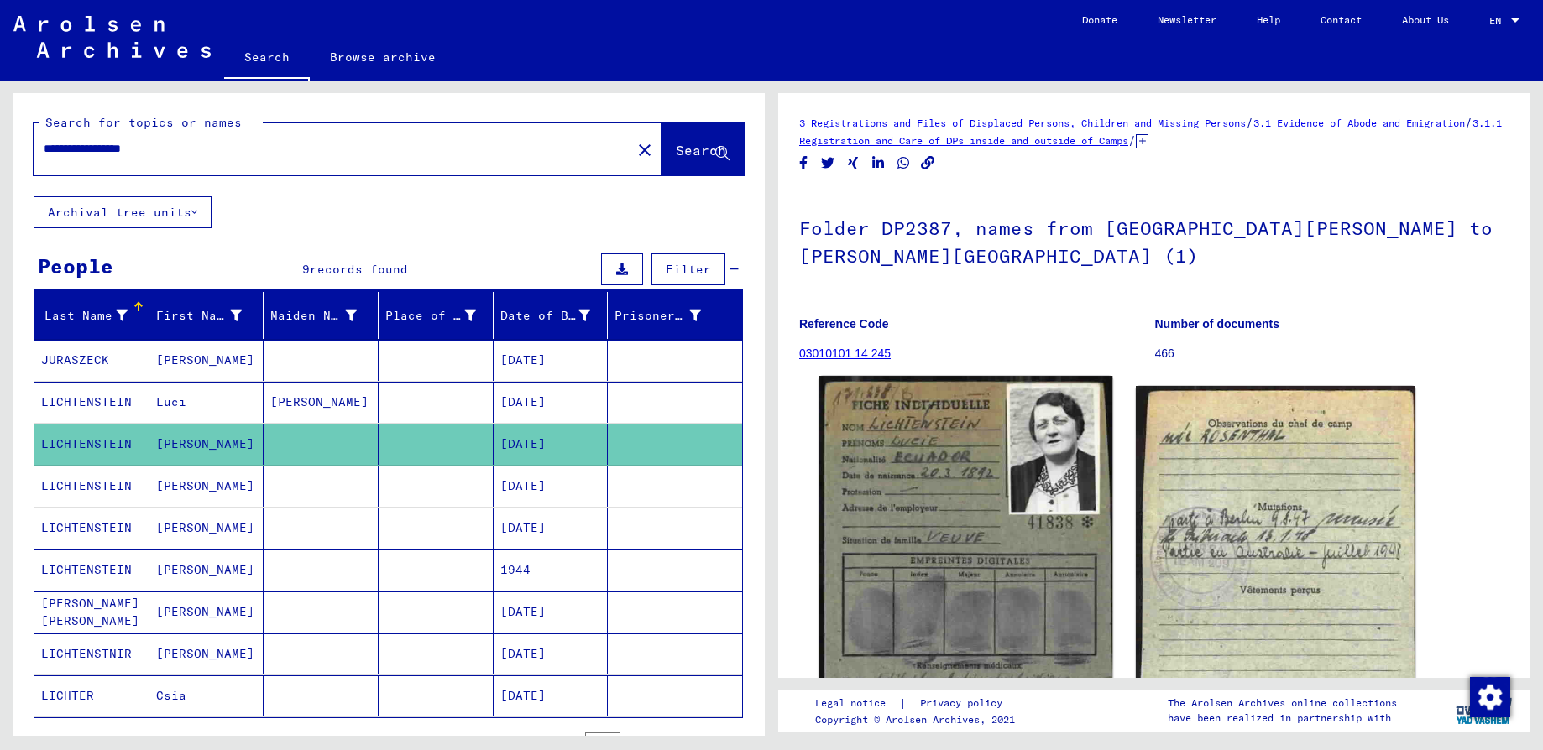
click at [979, 524] on img at bounding box center [966, 579] width 294 height 407
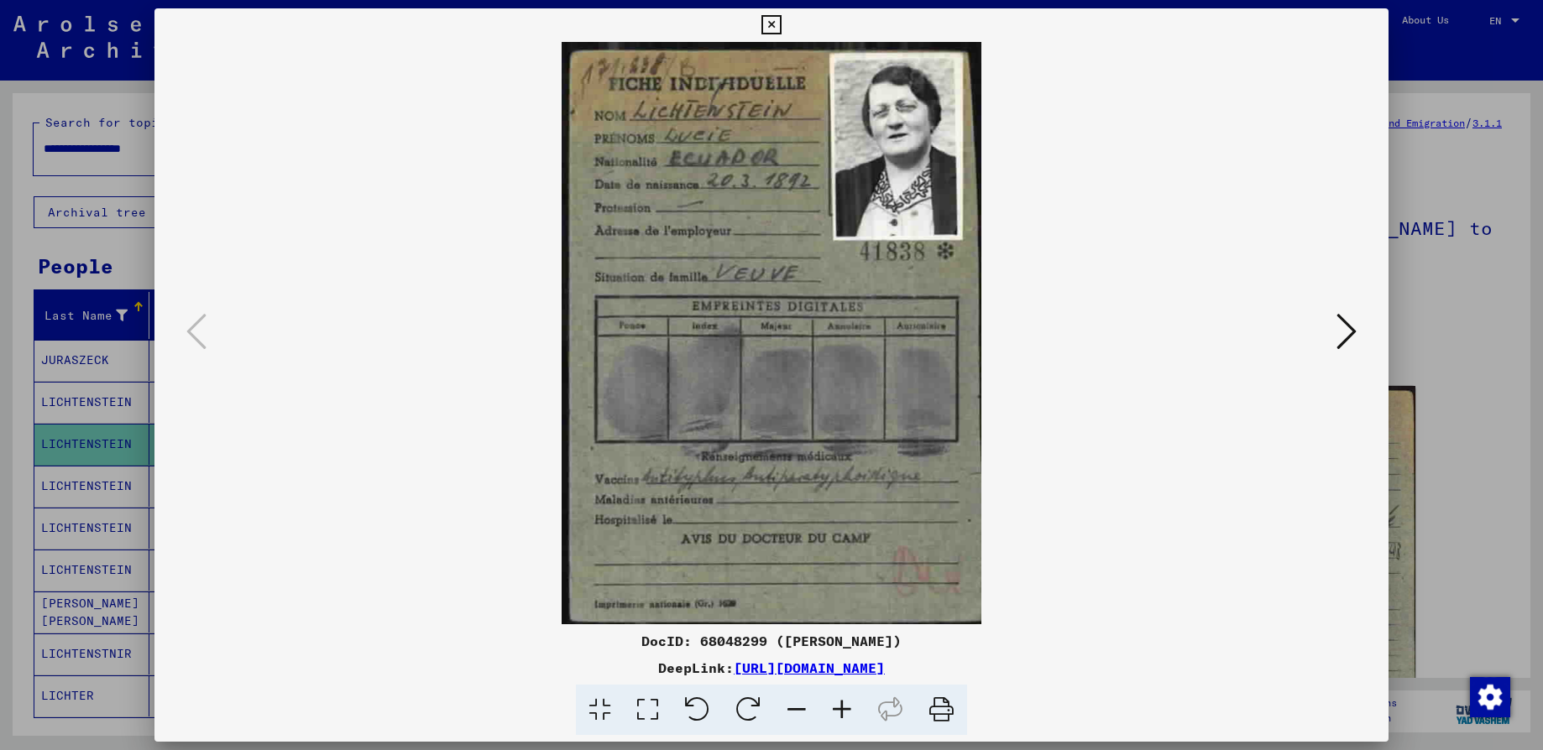
click at [907, 399] on img at bounding box center [771, 333] width 1120 height 582
click at [837, 710] on icon at bounding box center [841, 710] width 45 height 51
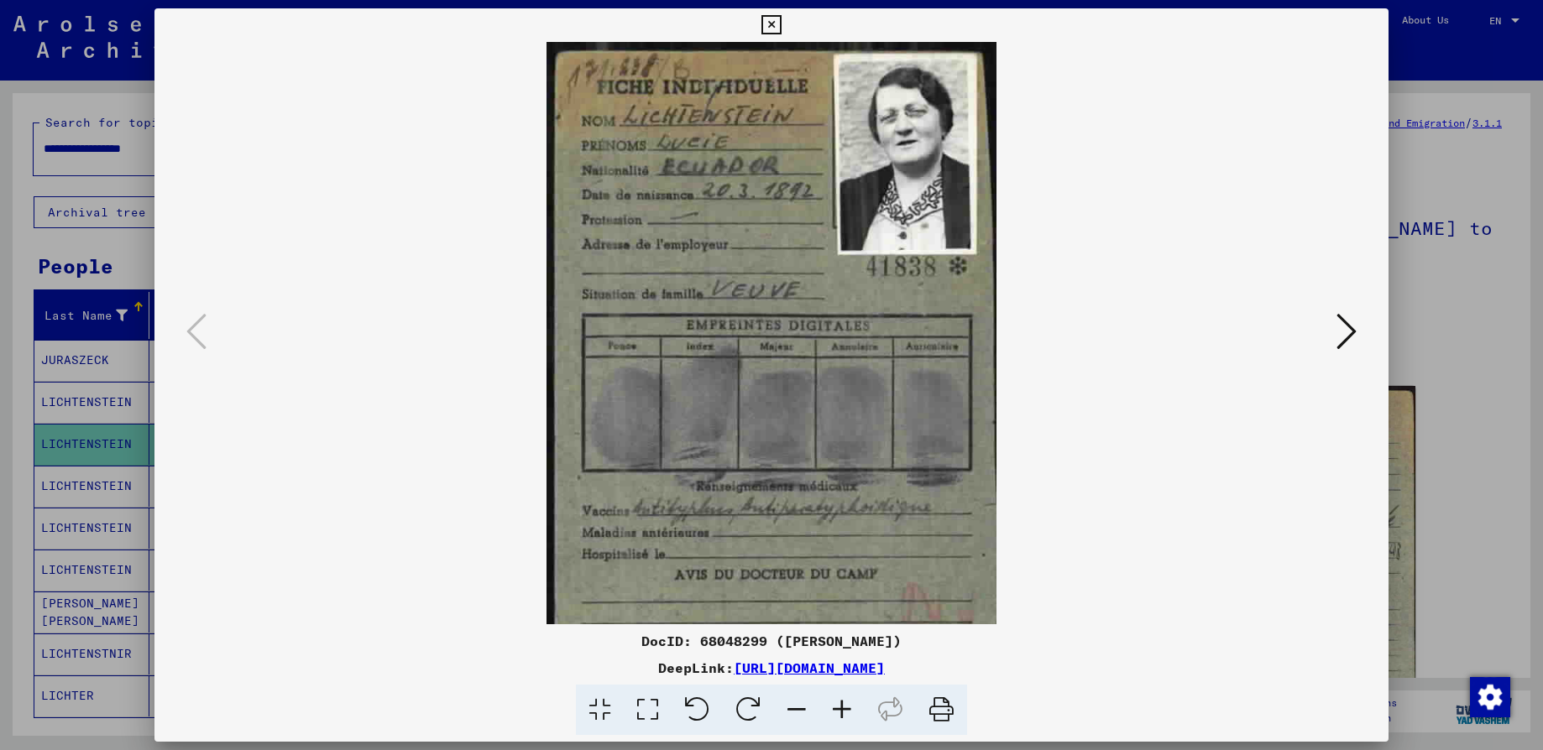
click at [837, 710] on icon at bounding box center [841, 710] width 45 height 51
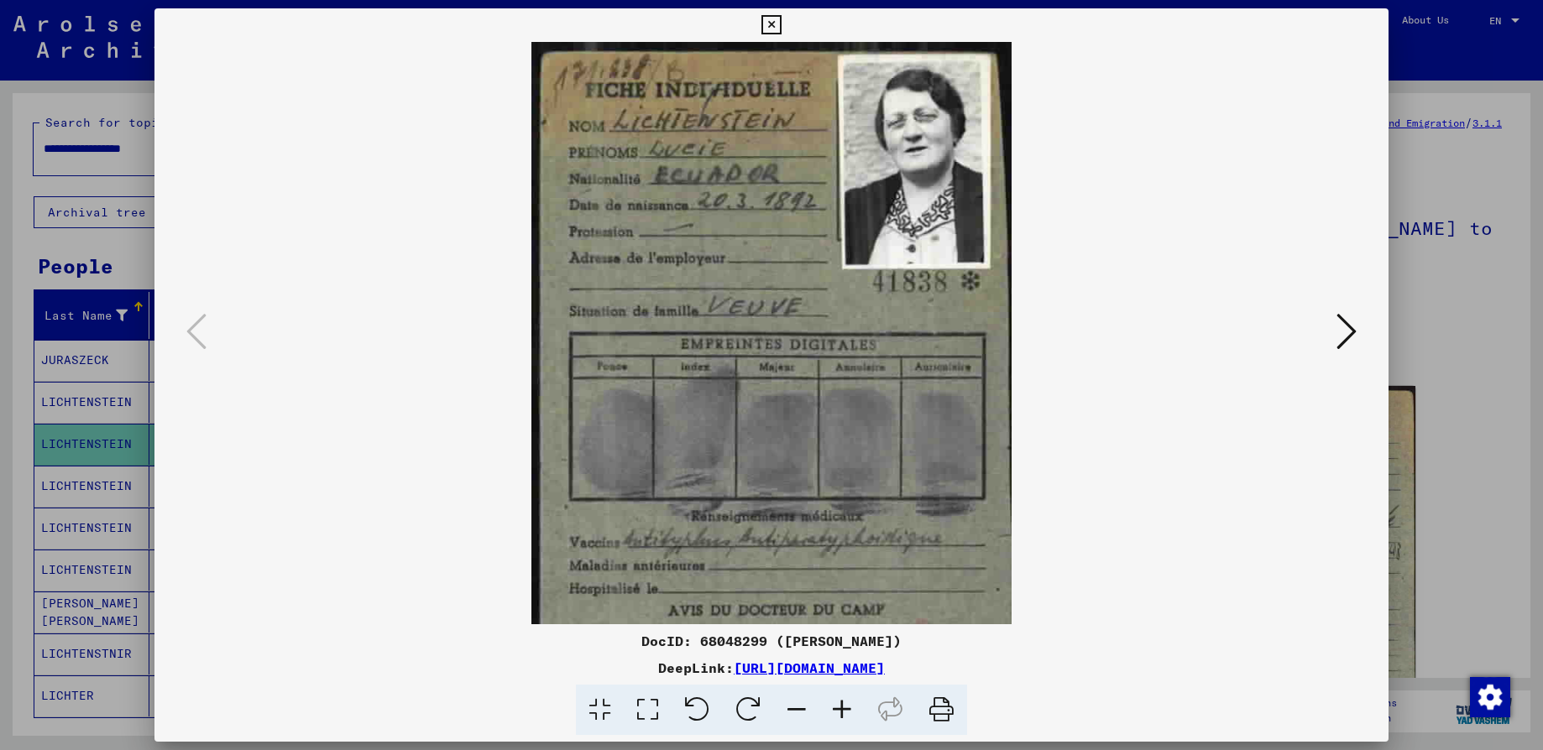
click at [837, 710] on icon at bounding box center [841, 710] width 45 height 51
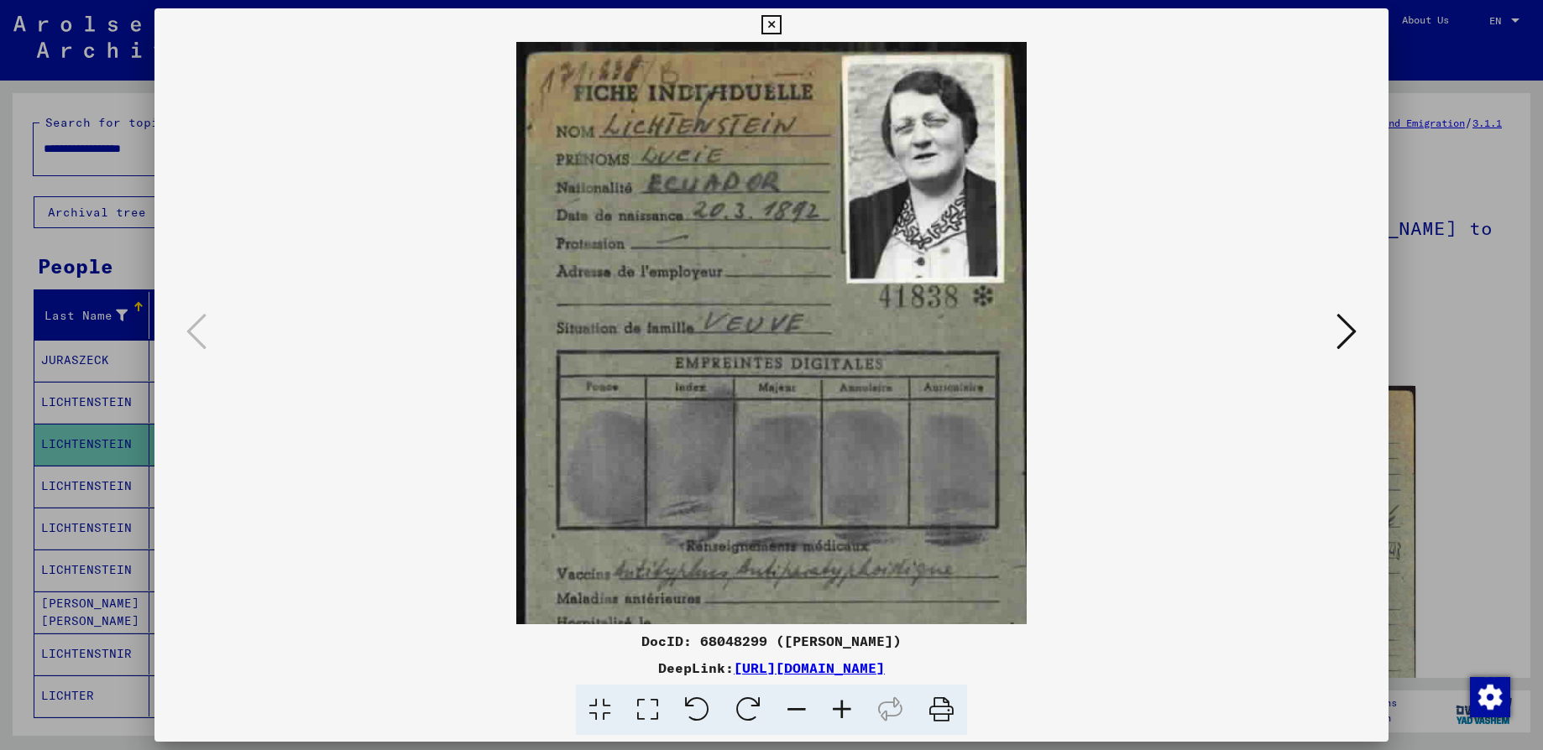
click at [837, 710] on icon at bounding box center [841, 710] width 45 height 51
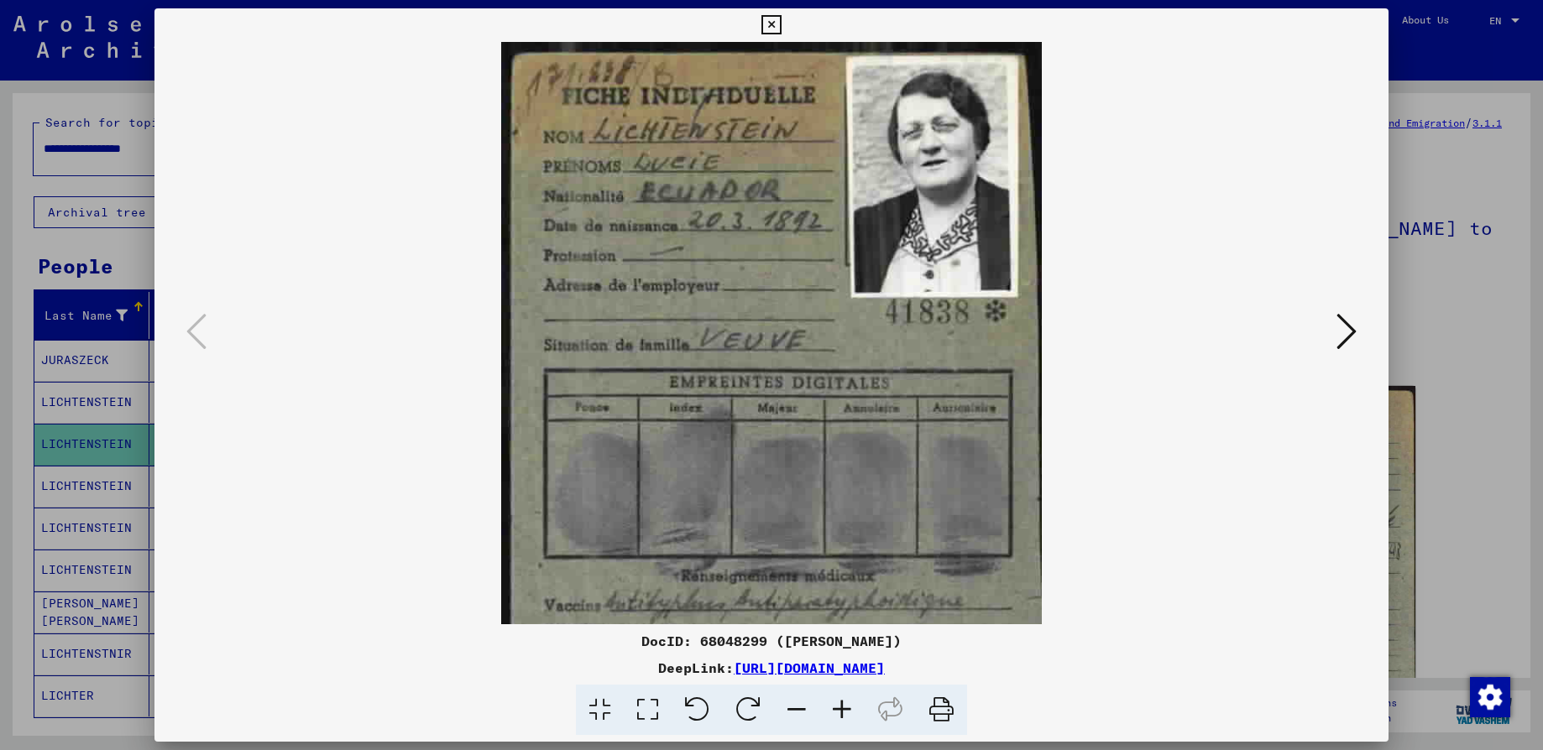
click at [837, 710] on icon at bounding box center [841, 710] width 45 height 51
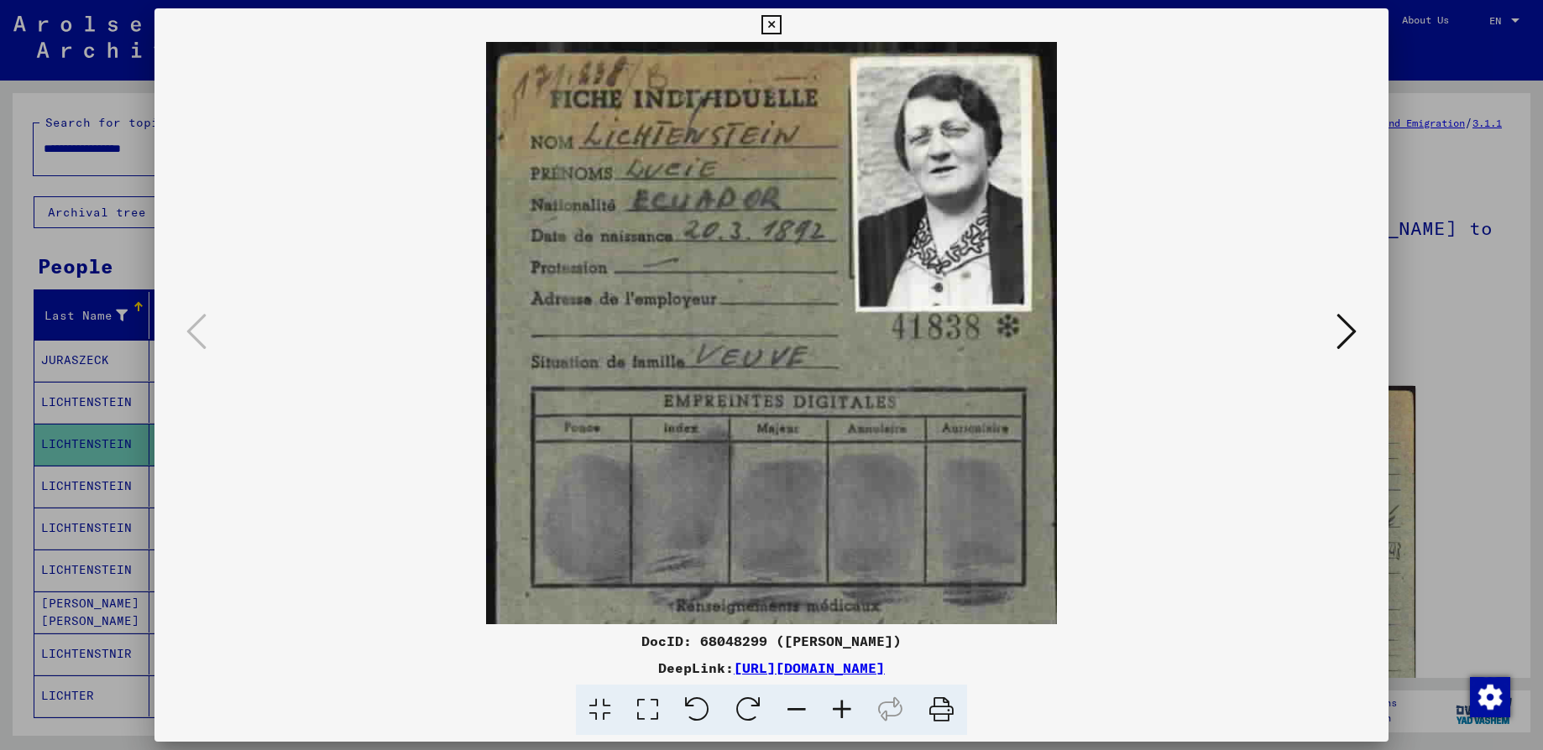
click at [837, 710] on icon at bounding box center [841, 710] width 45 height 51
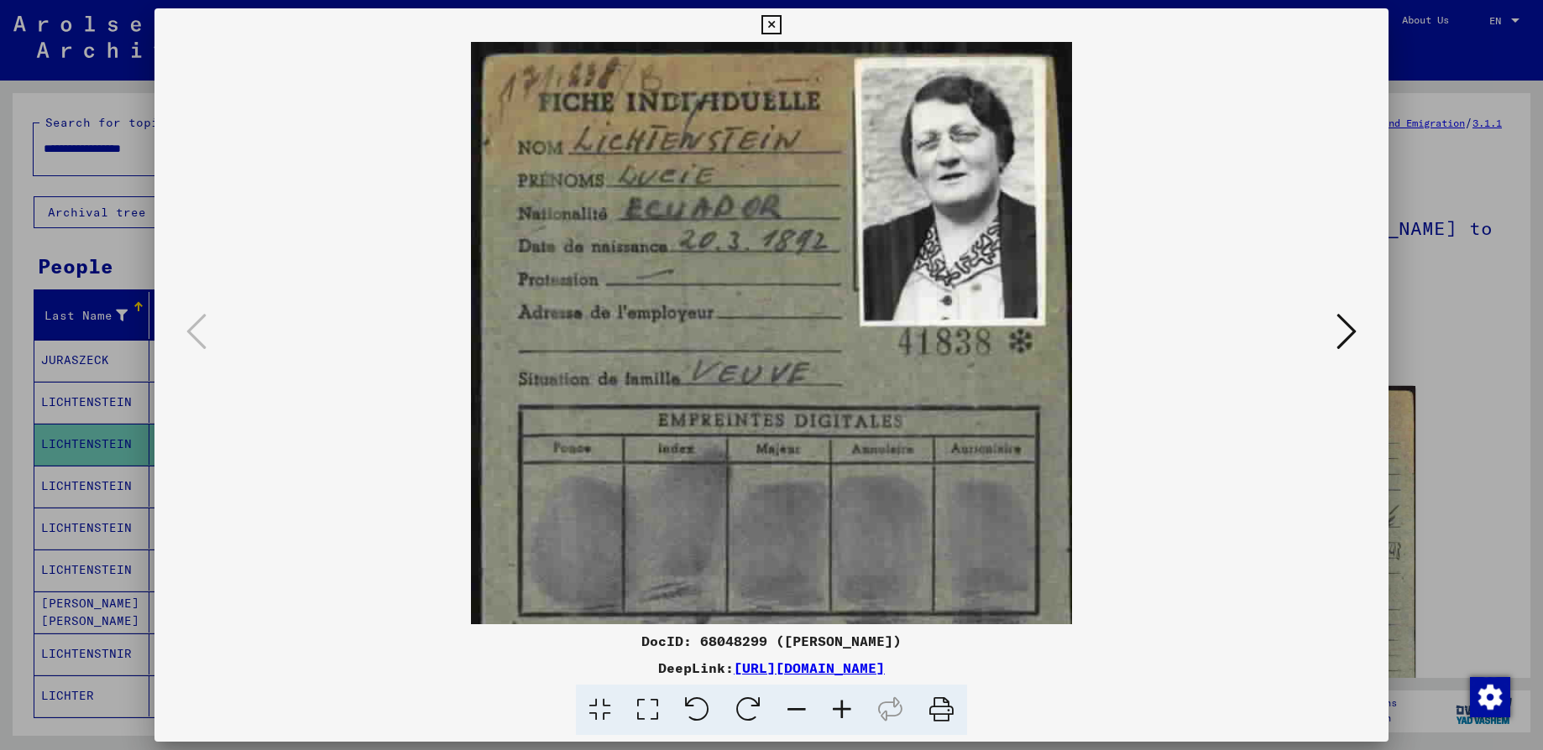
click at [837, 710] on icon at bounding box center [841, 710] width 45 height 51
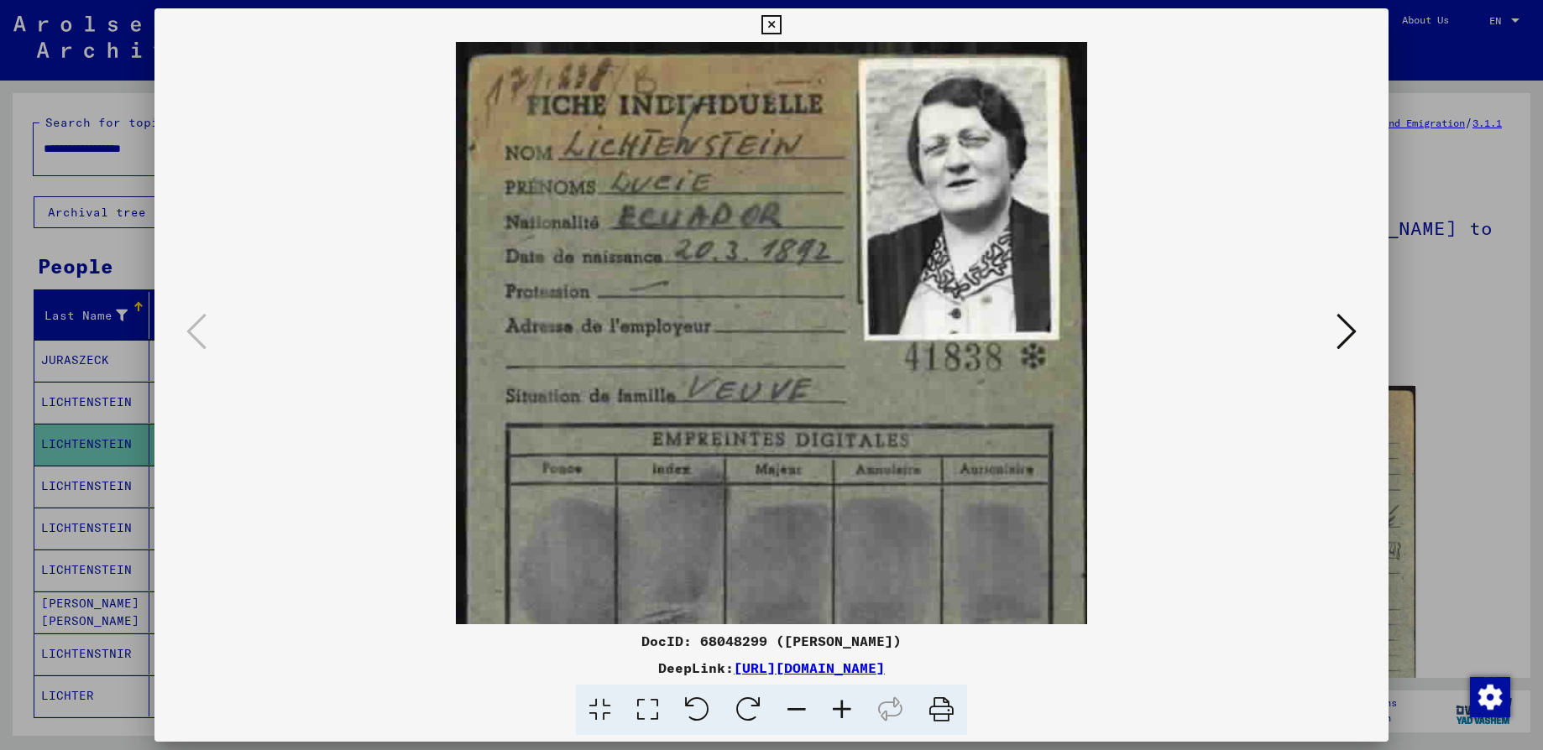
click at [837, 710] on icon at bounding box center [841, 710] width 45 height 51
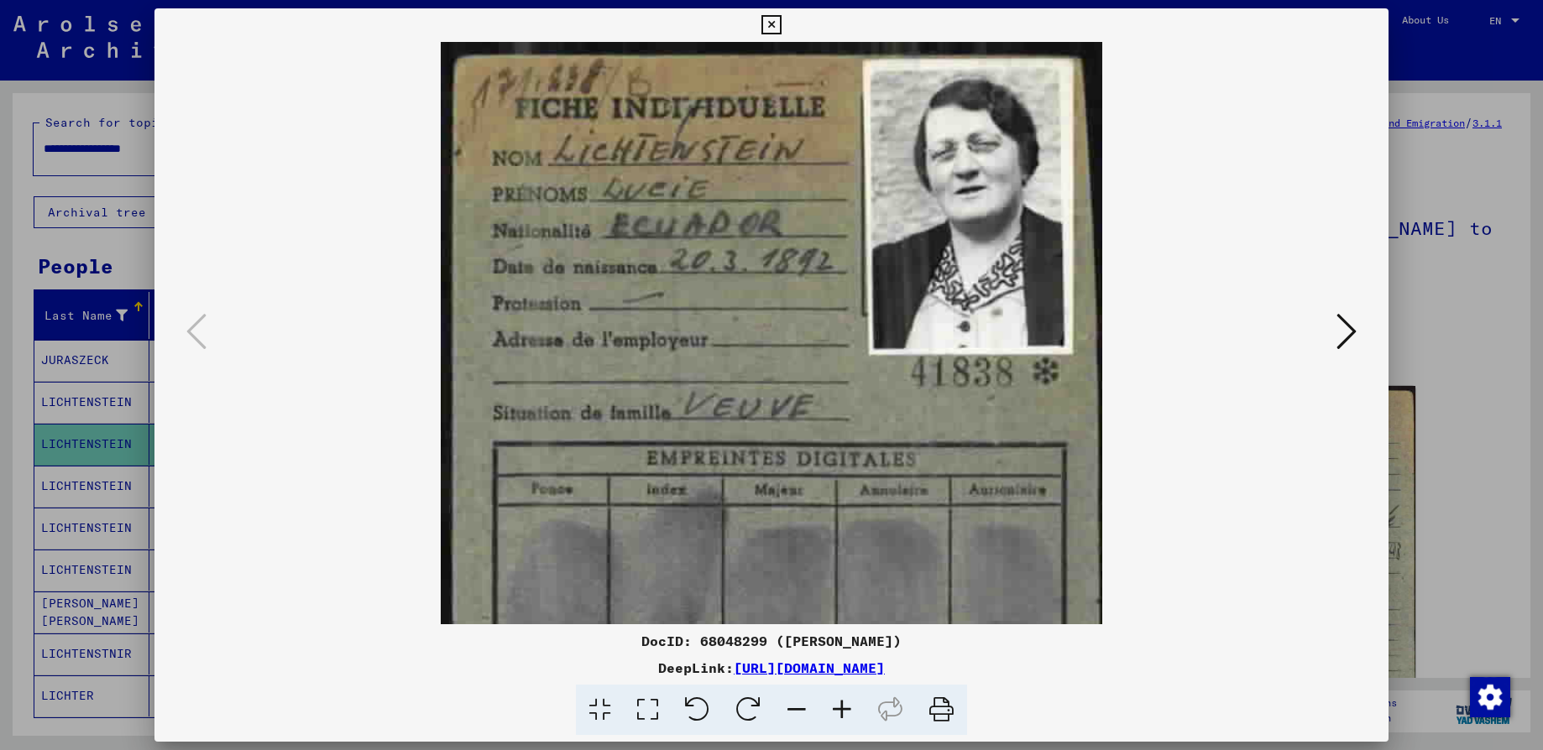
click at [837, 710] on icon at bounding box center [841, 710] width 45 height 51
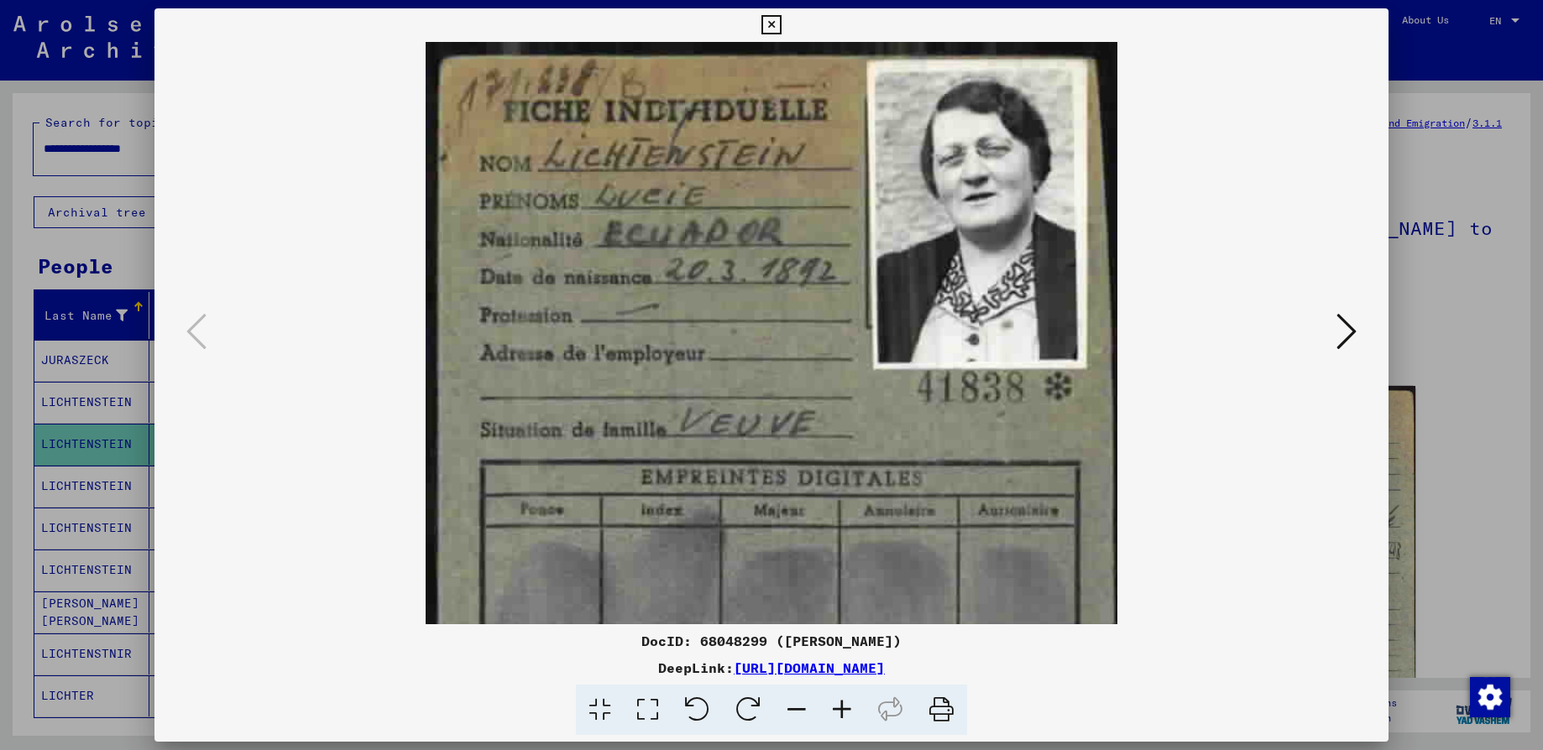
click at [837, 710] on icon at bounding box center [841, 710] width 45 height 51
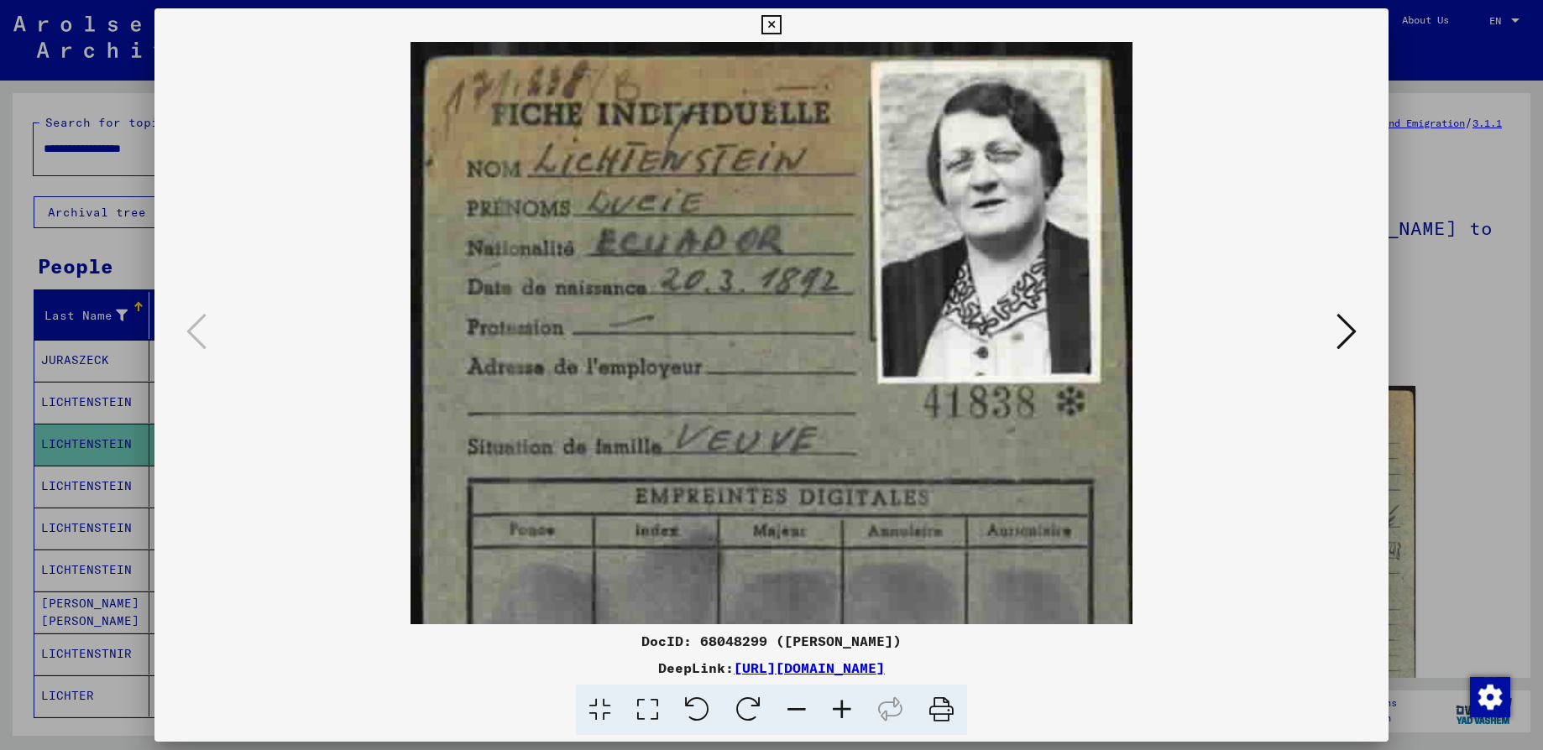
click at [837, 710] on icon at bounding box center [841, 710] width 45 height 51
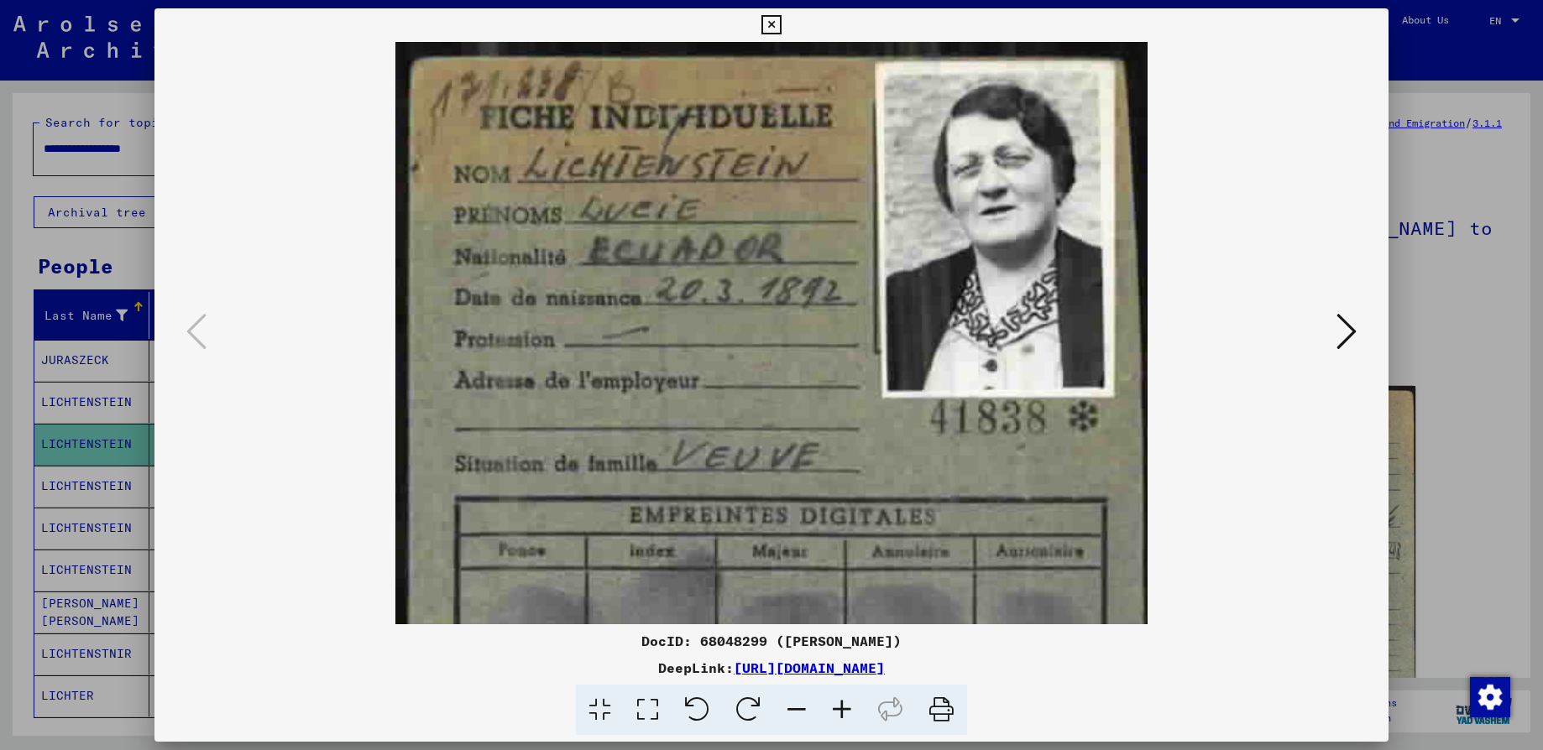
click at [837, 710] on icon at bounding box center [841, 710] width 45 height 51
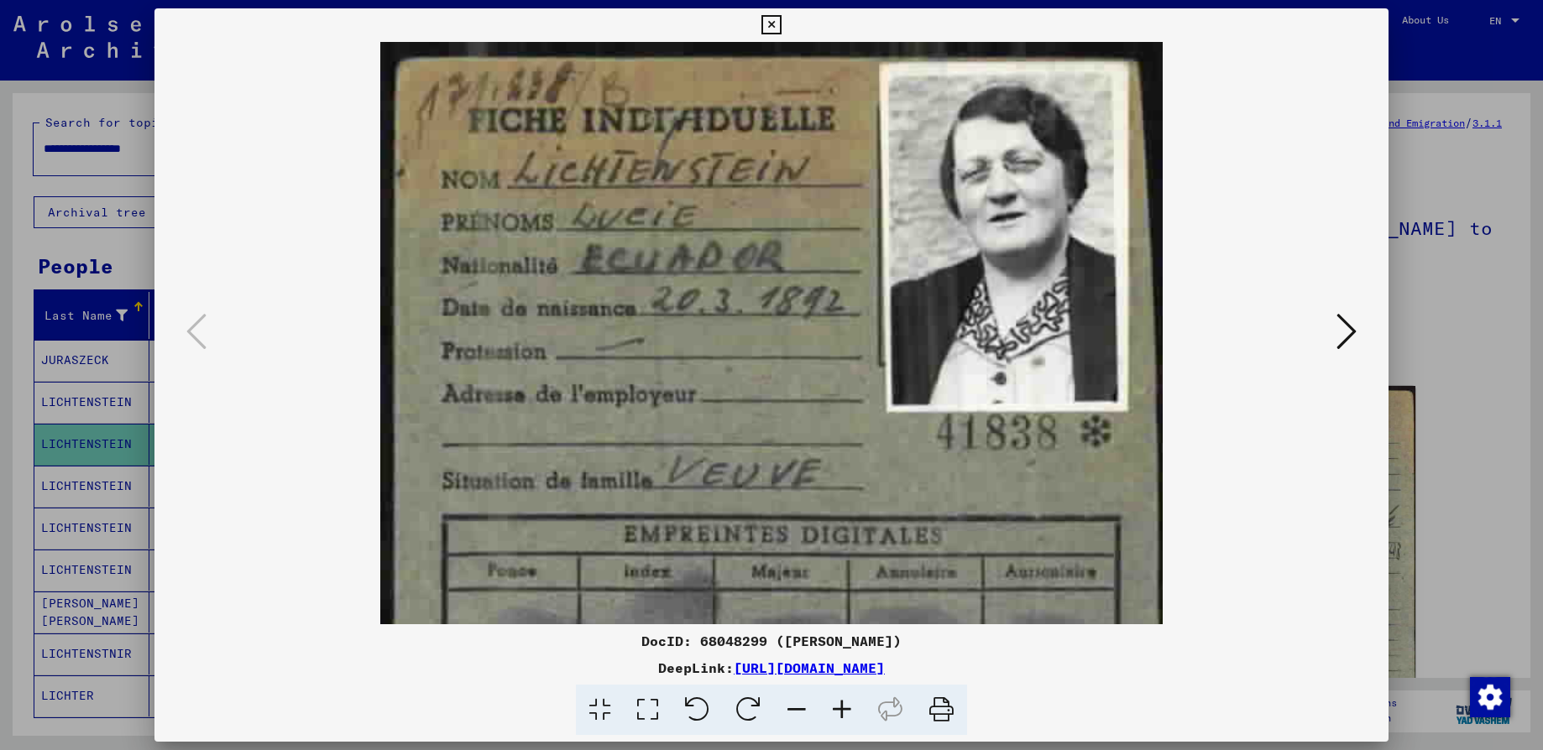
click at [837, 710] on icon at bounding box center [841, 710] width 45 height 51
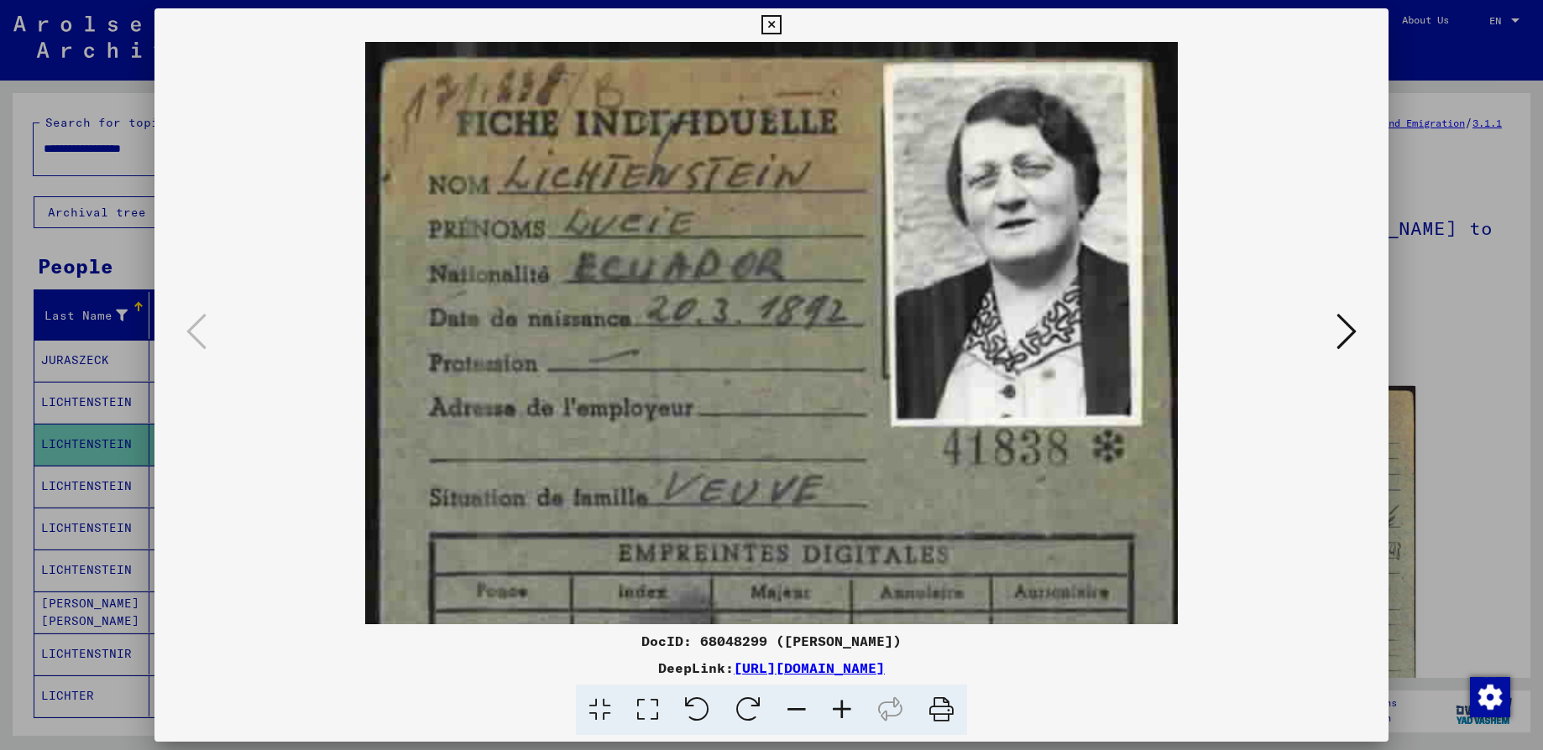
click at [837, 710] on icon at bounding box center [841, 710] width 45 height 51
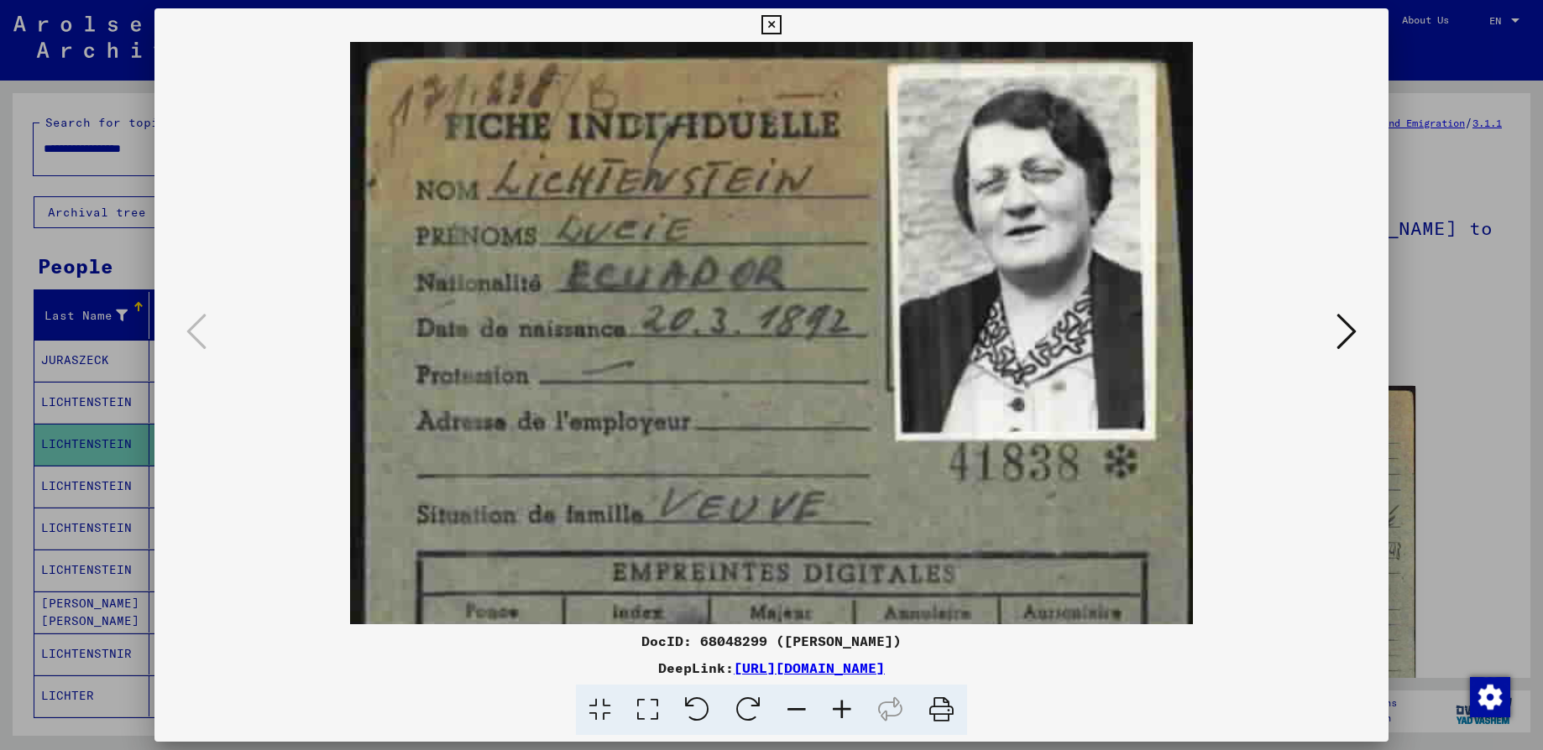
click at [837, 710] on icon at bounding box center [841, 710] width 45 height 51
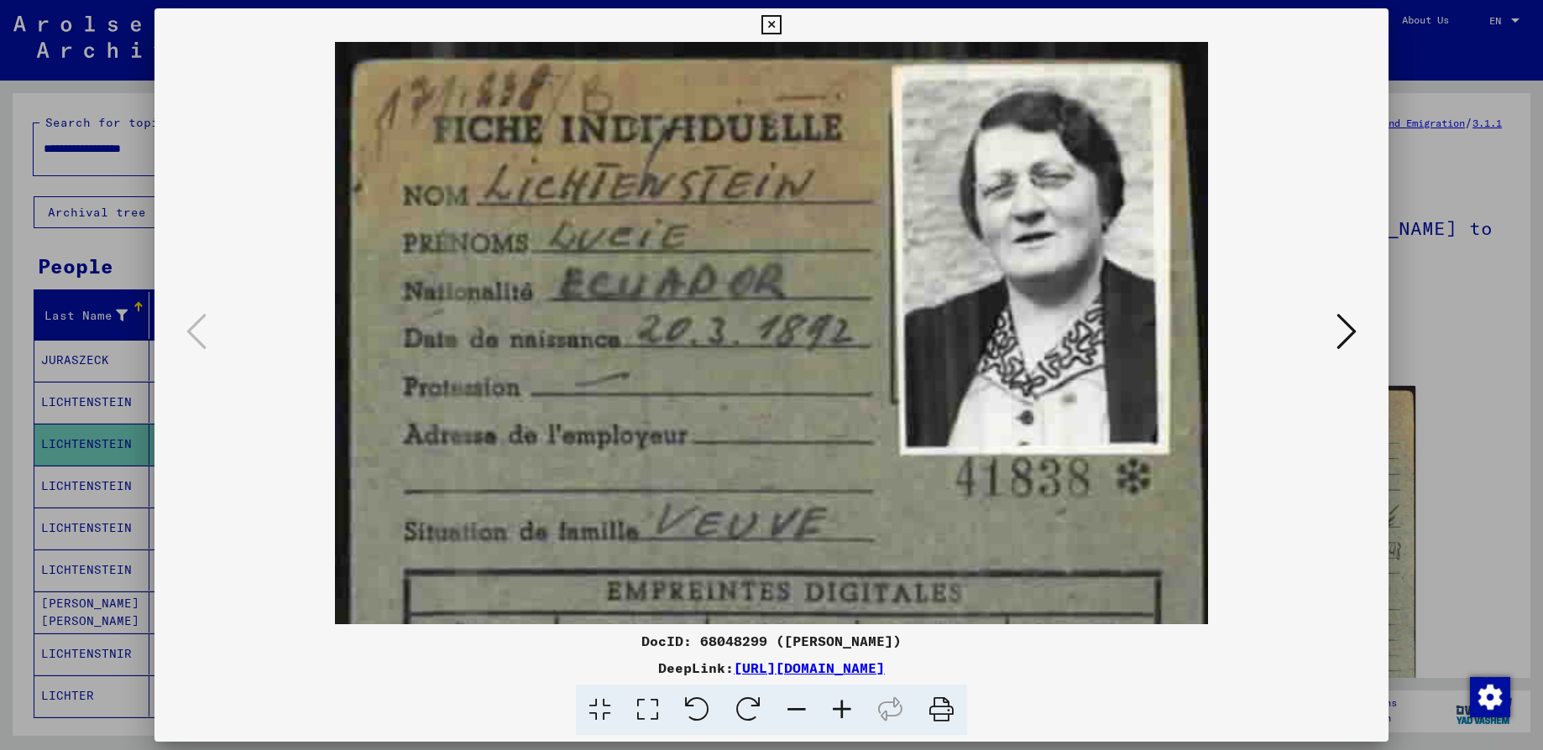
click at [837, 710] on icon at bounding box center [841, 710] width 45 height 51
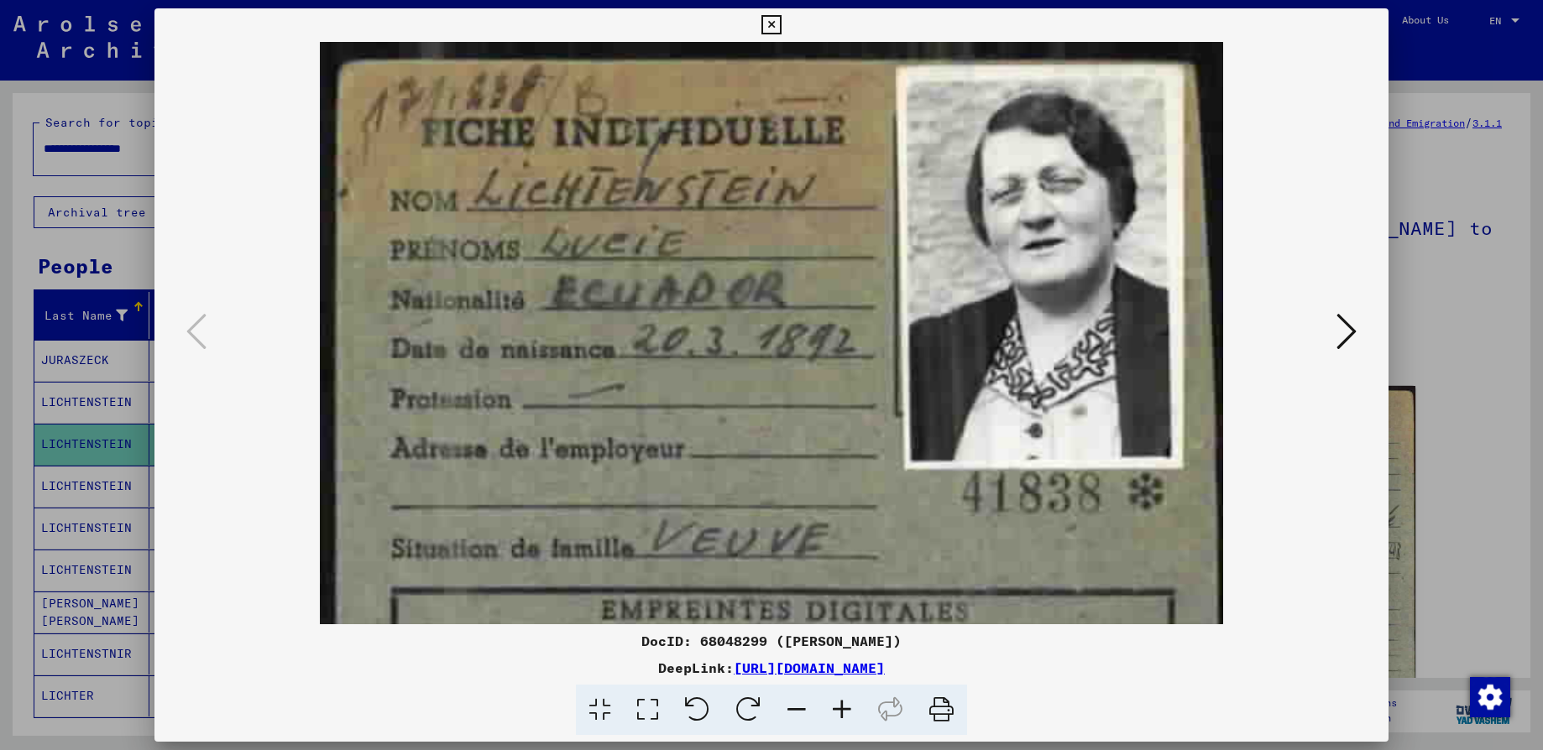
click at [837, 710] on icon at bounding box center [841, 710] width 45 height 51
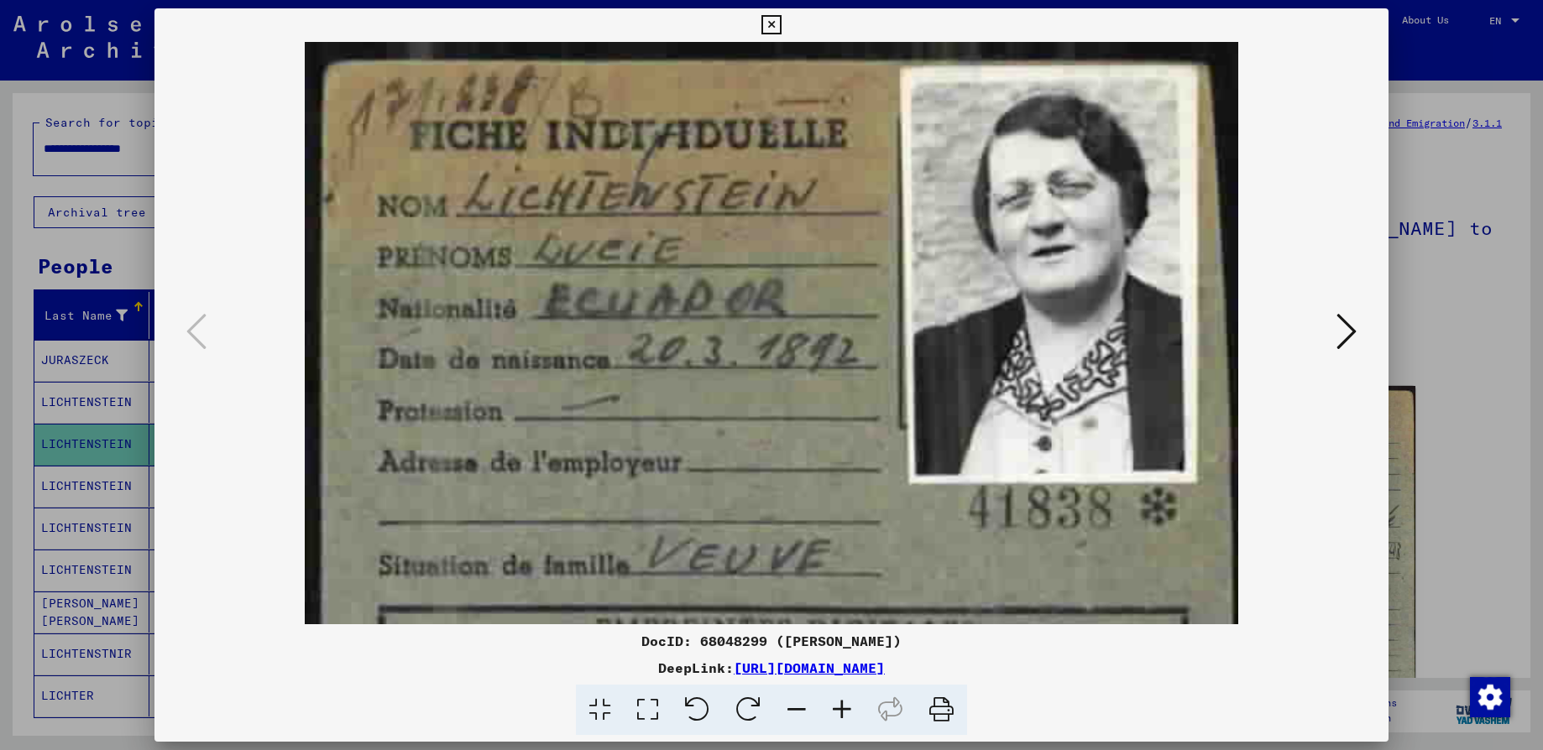
click at [837, 710] on icon at bounding box center [841, 710] width 45 height 51
click at [770, 18] on icon at bounding box center [770, 25] width 19 height 20
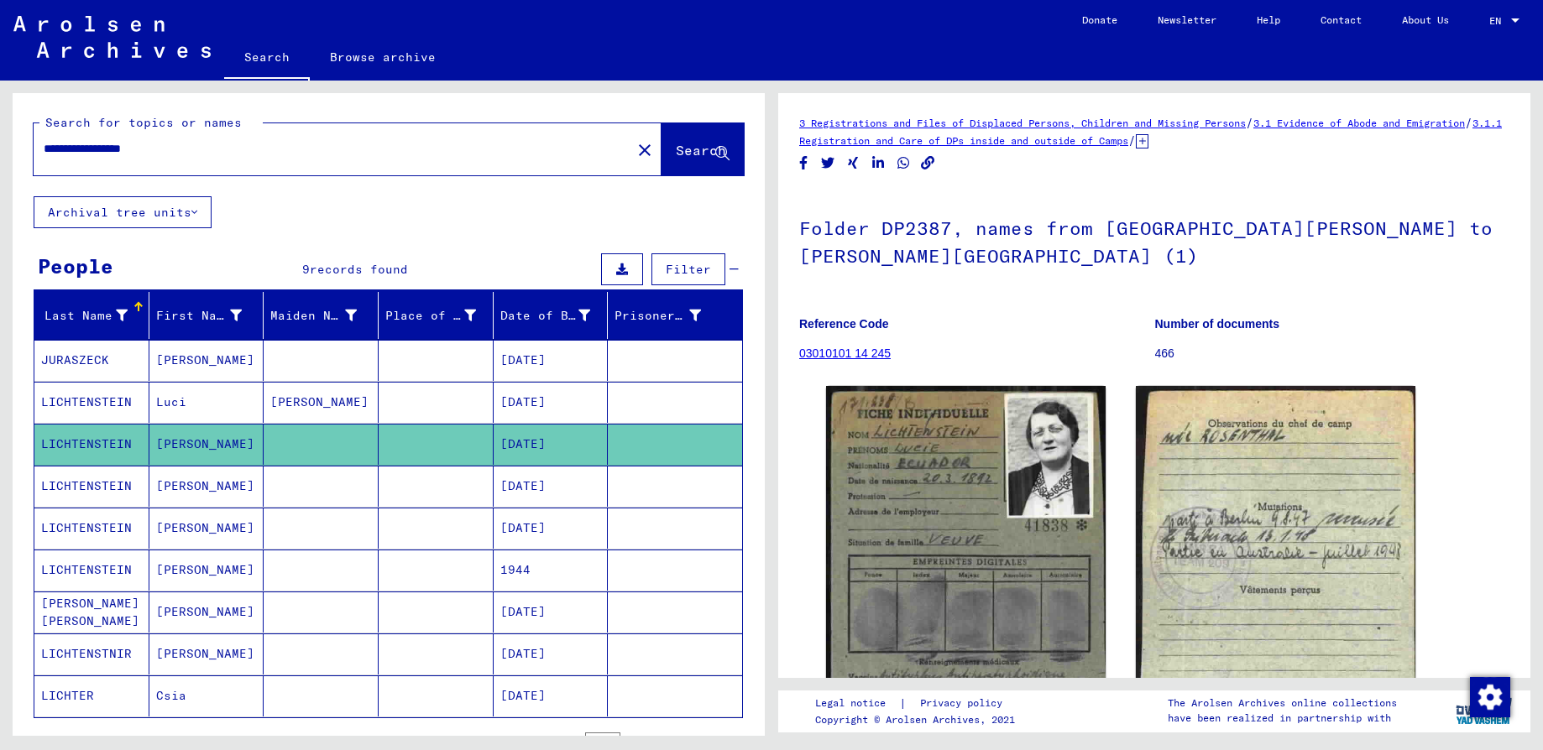
click at [516, 493] on mat-cell "[DATE]" at bounding box center [550, 486] width 115 height 41
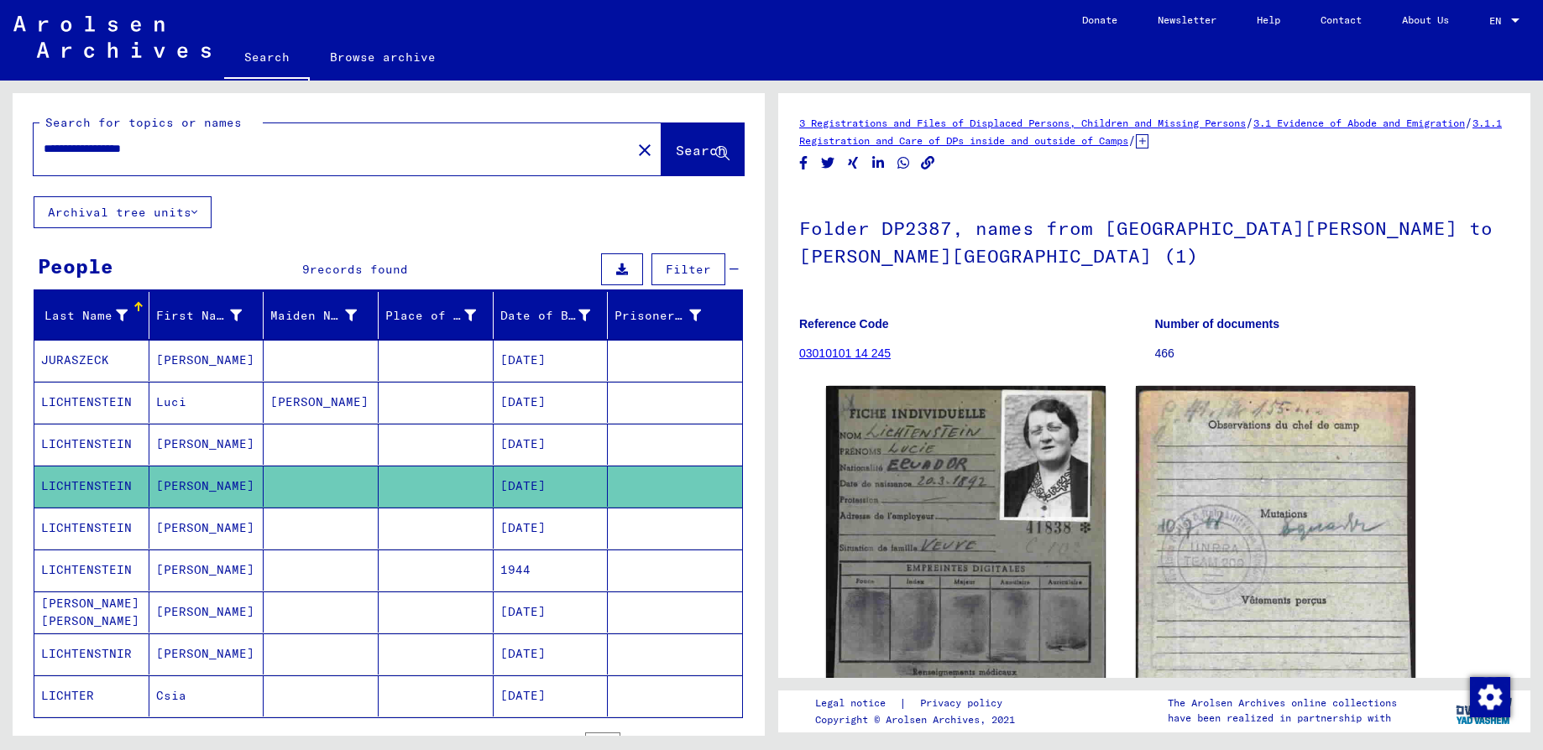
click at [525, 438] on mat-cell "[DATE]" at bounding box center [550, 444] width 115 height 41
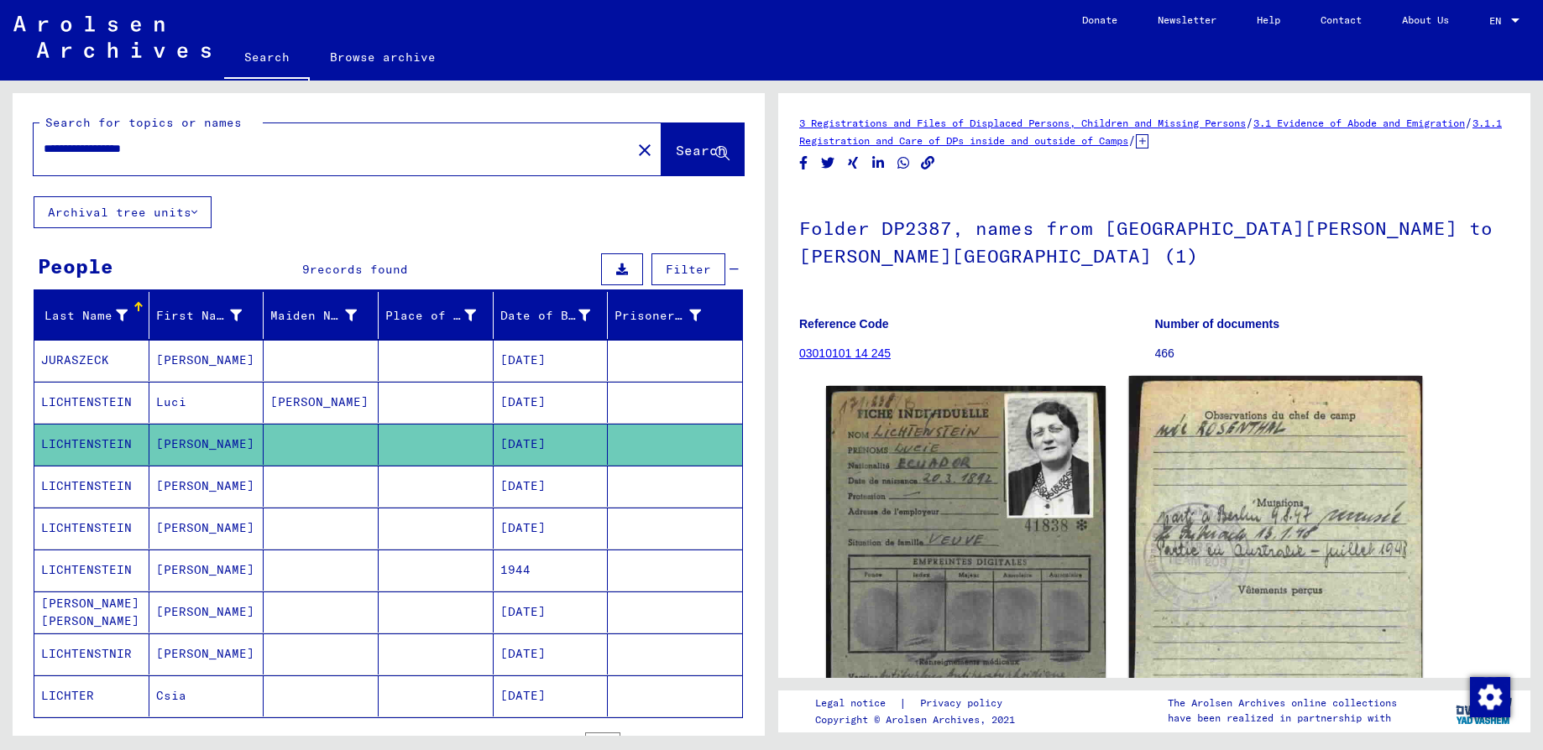
click at [1285, 574] on img at bounding box center [1276, 579] width 294 height 407
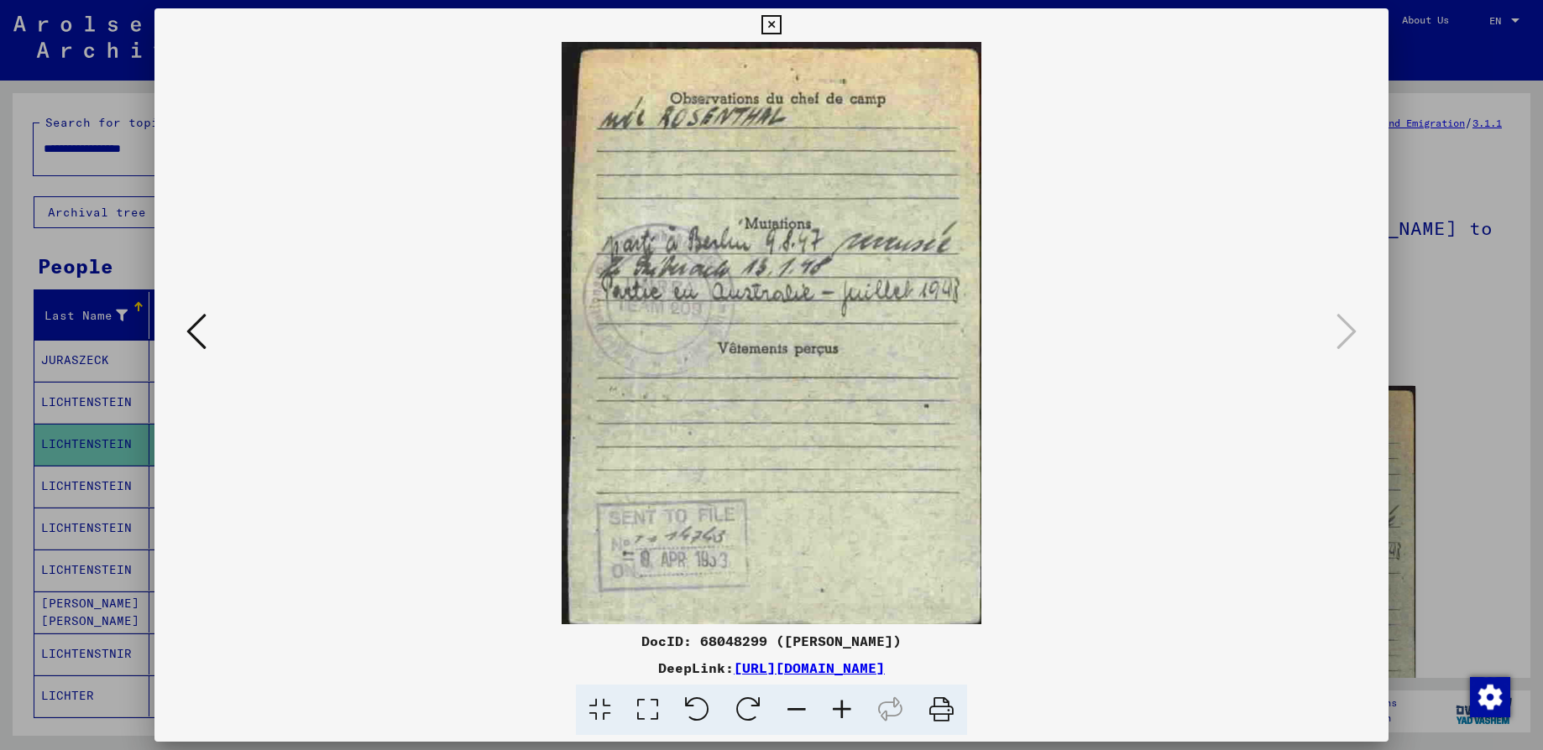
click at [775, 19] on icon at bounding box center [770, 25] width 19 height 20
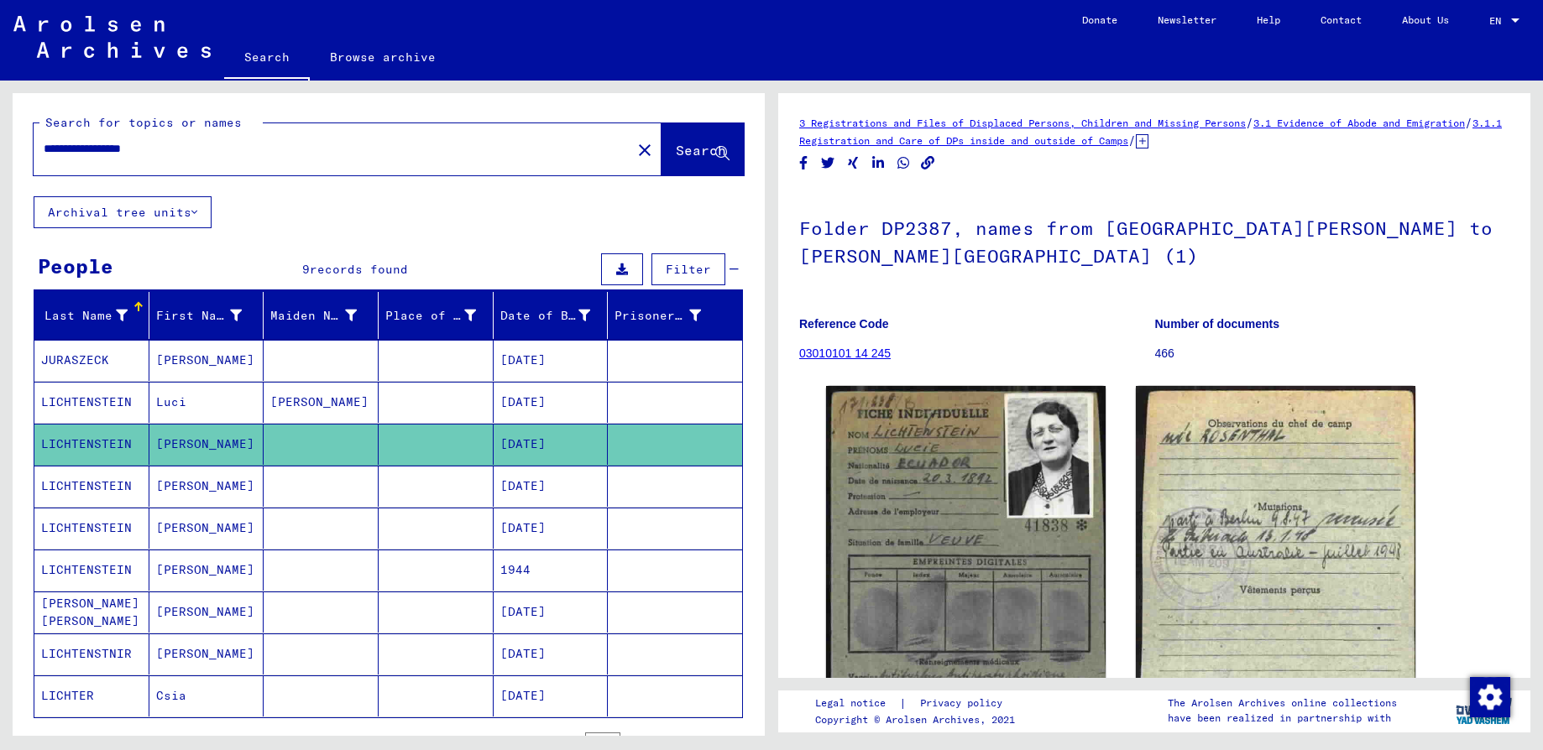
click at [518, 492] on mat-cell "[DATE]" at bounding box center [550, 486] width 115 height 41
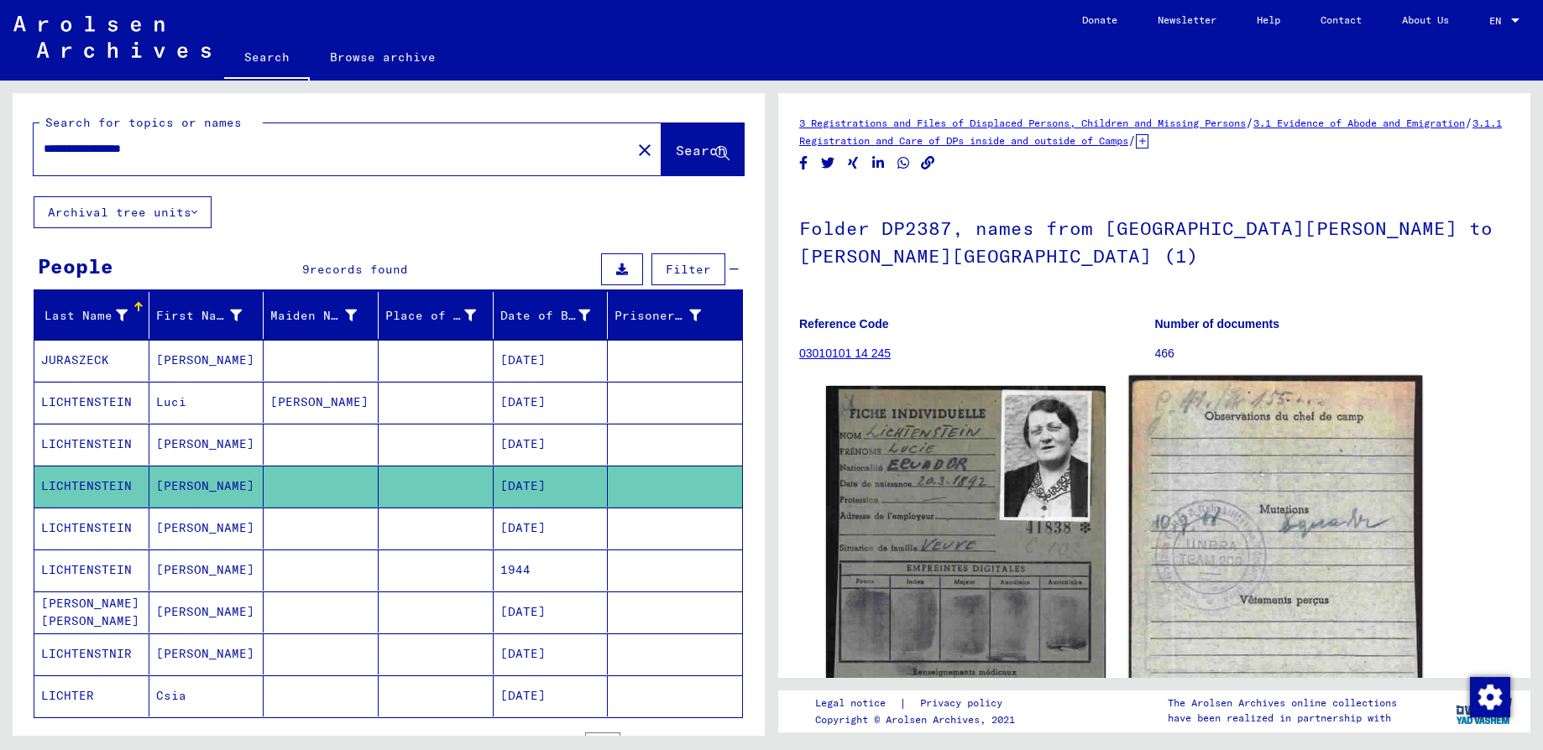
click at [1234, 563] on img at bounding box center [1276, 590] width 294 height 429
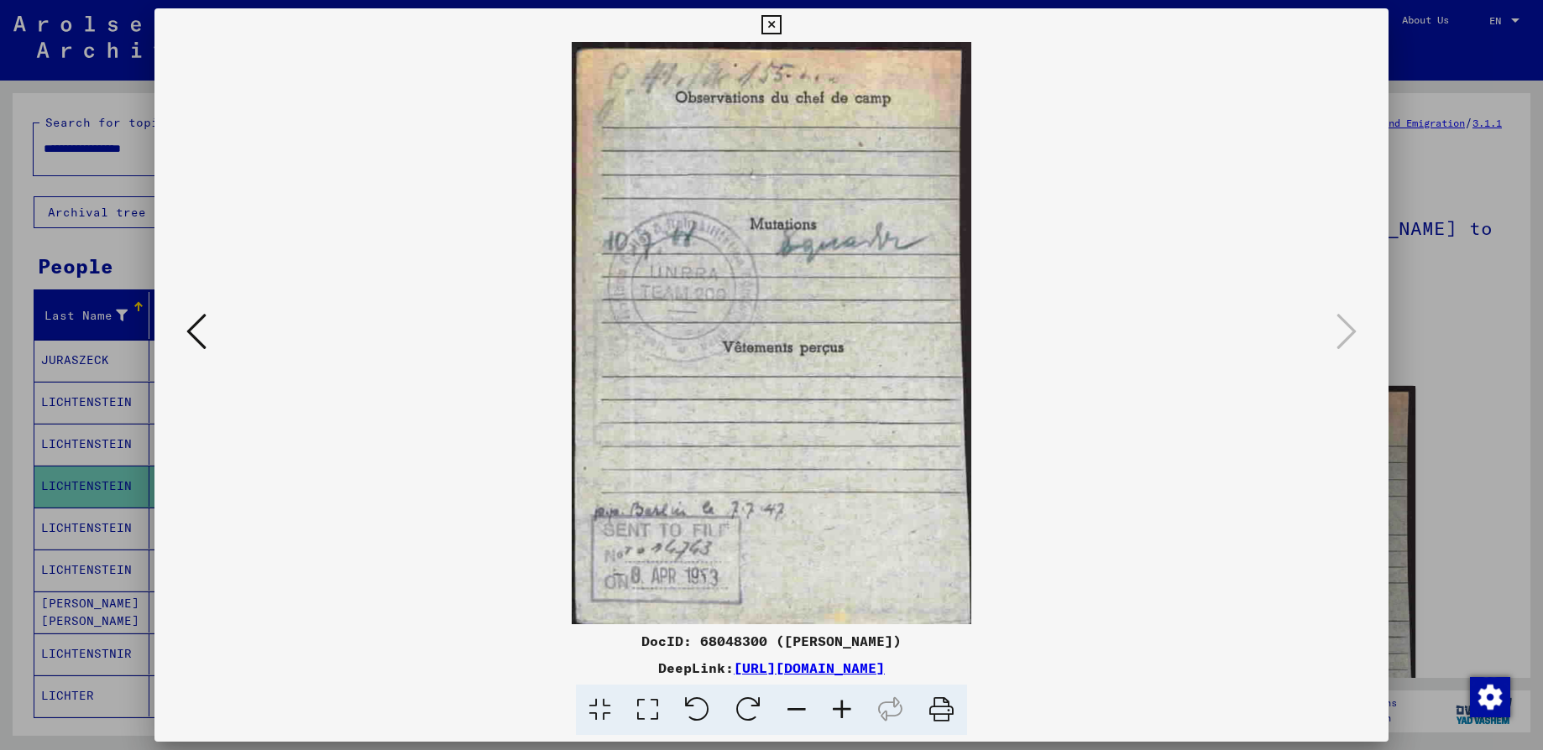
click at [767, 23] on icon at bounding box center [770, 25] width 19 height 20
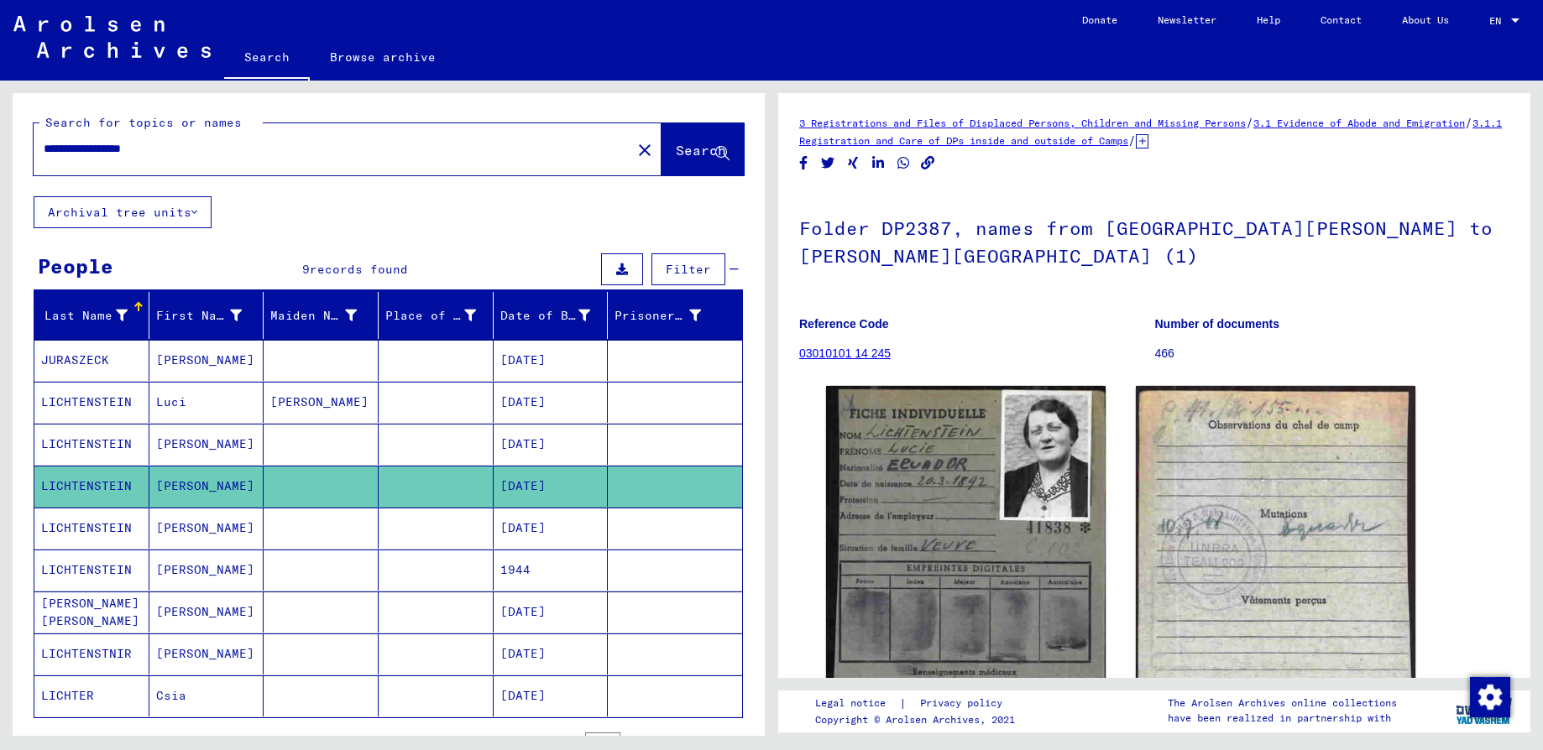
click at [494, 534] on mat-cell "[DATE]" at bounding box center [550, 528] width 115 height 41
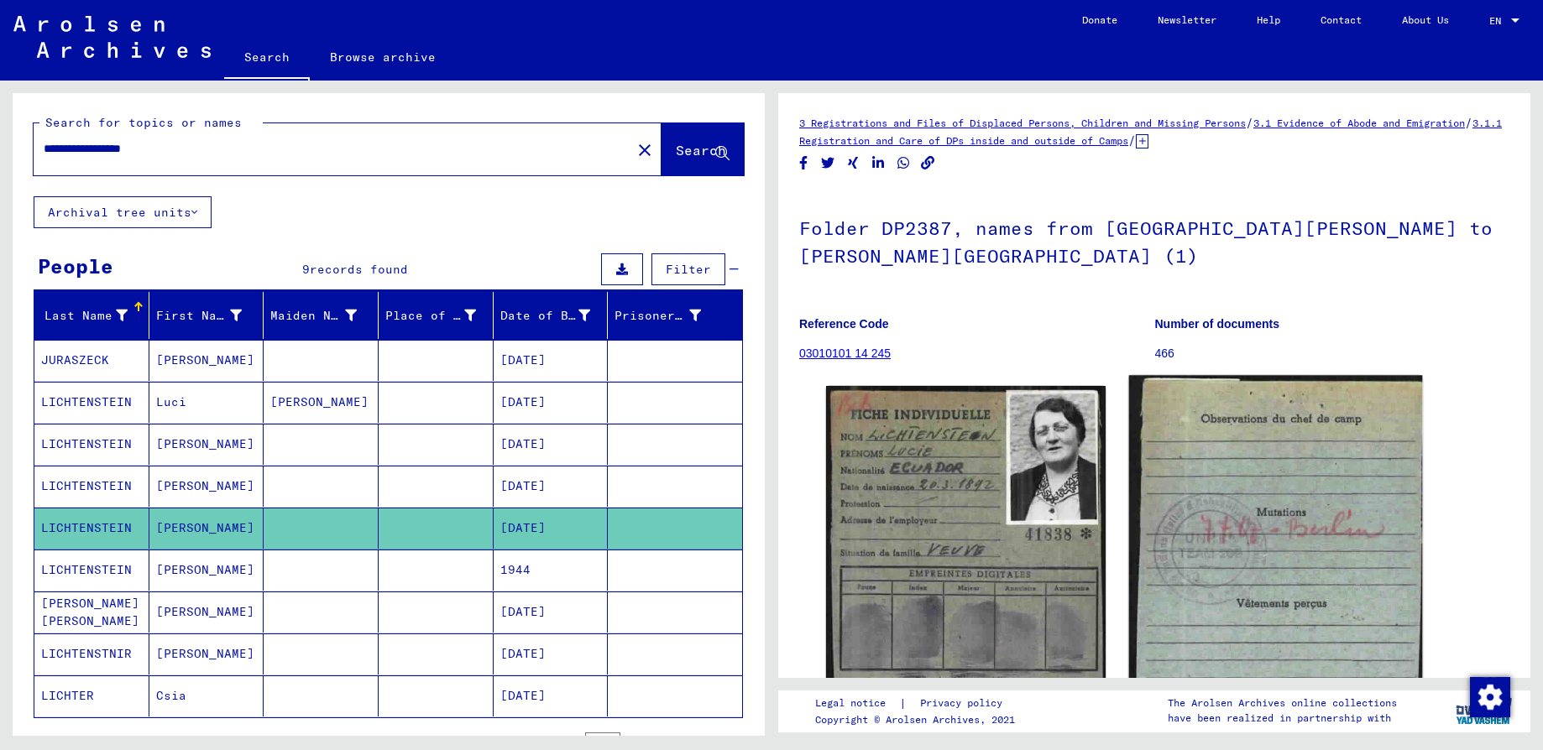
click at [1239, 614] on img at bounding box center [1276, 592] width 294 height 434
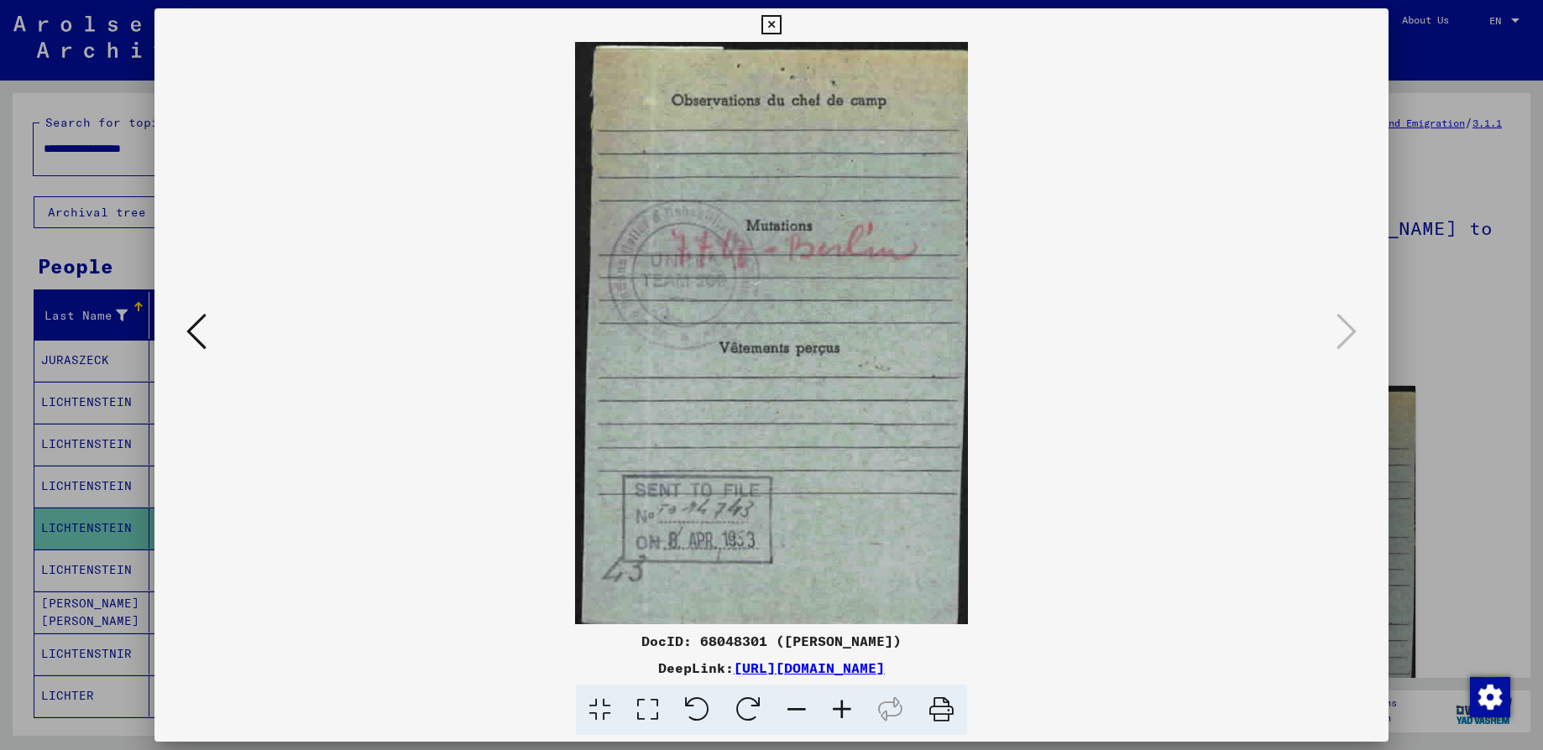
click at [770, 26] on icon at bounding box center [770, 25] width 19 height 20
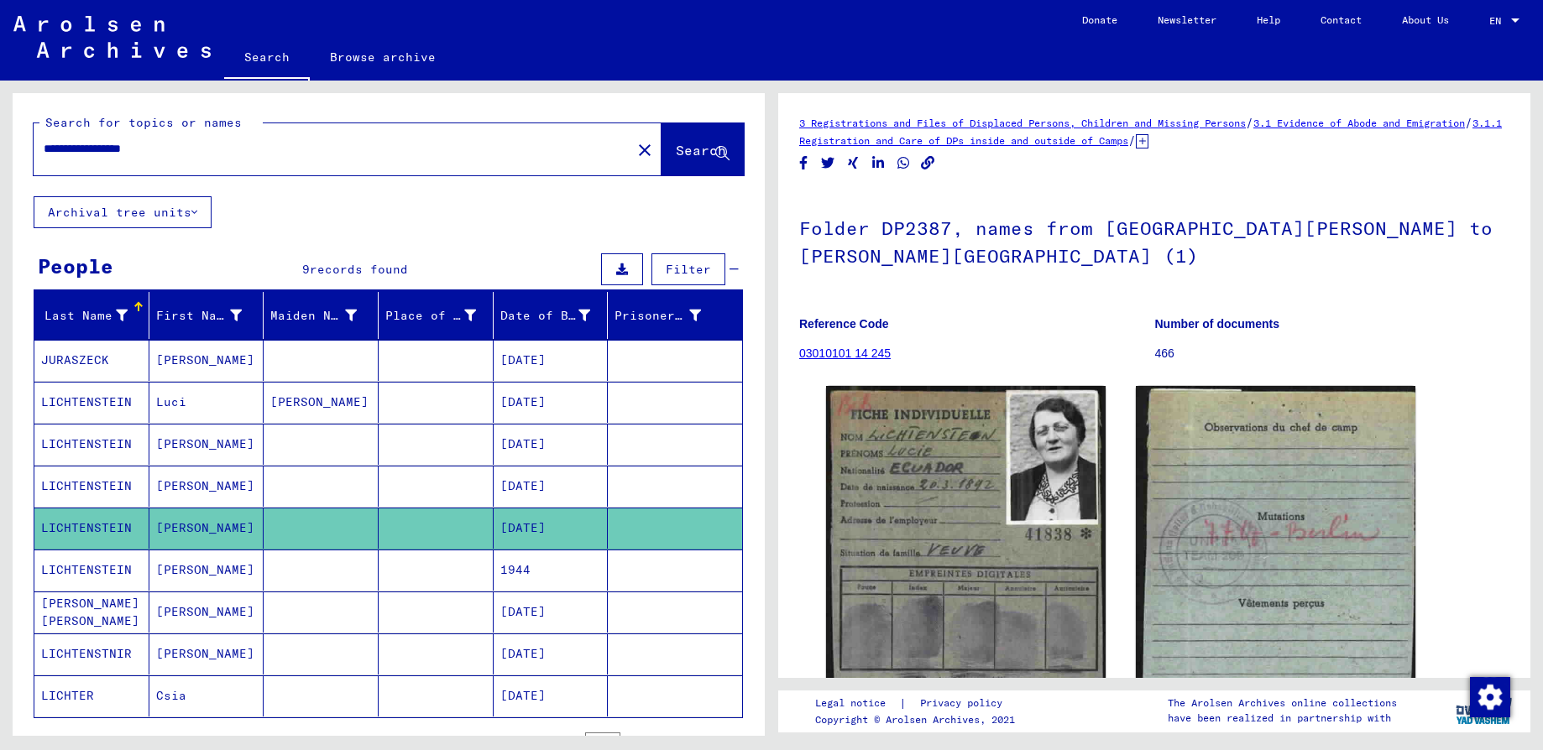
click at [511, 616] on mat-cell "[DATE]" at bounding box center [550, 612] width 115 height 41
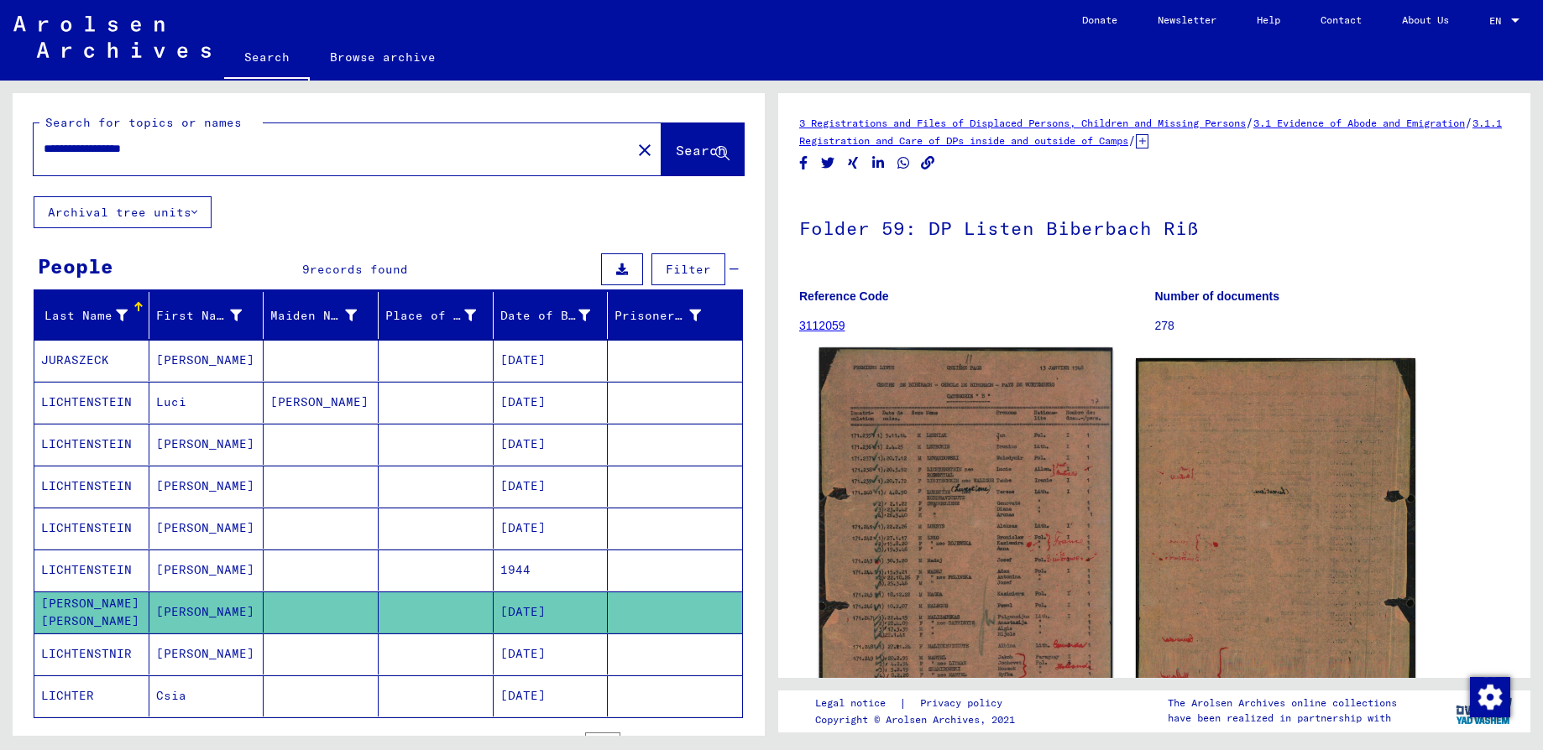
click at [970, 570] on img at bounding box center [966, 565] width 294 height 436
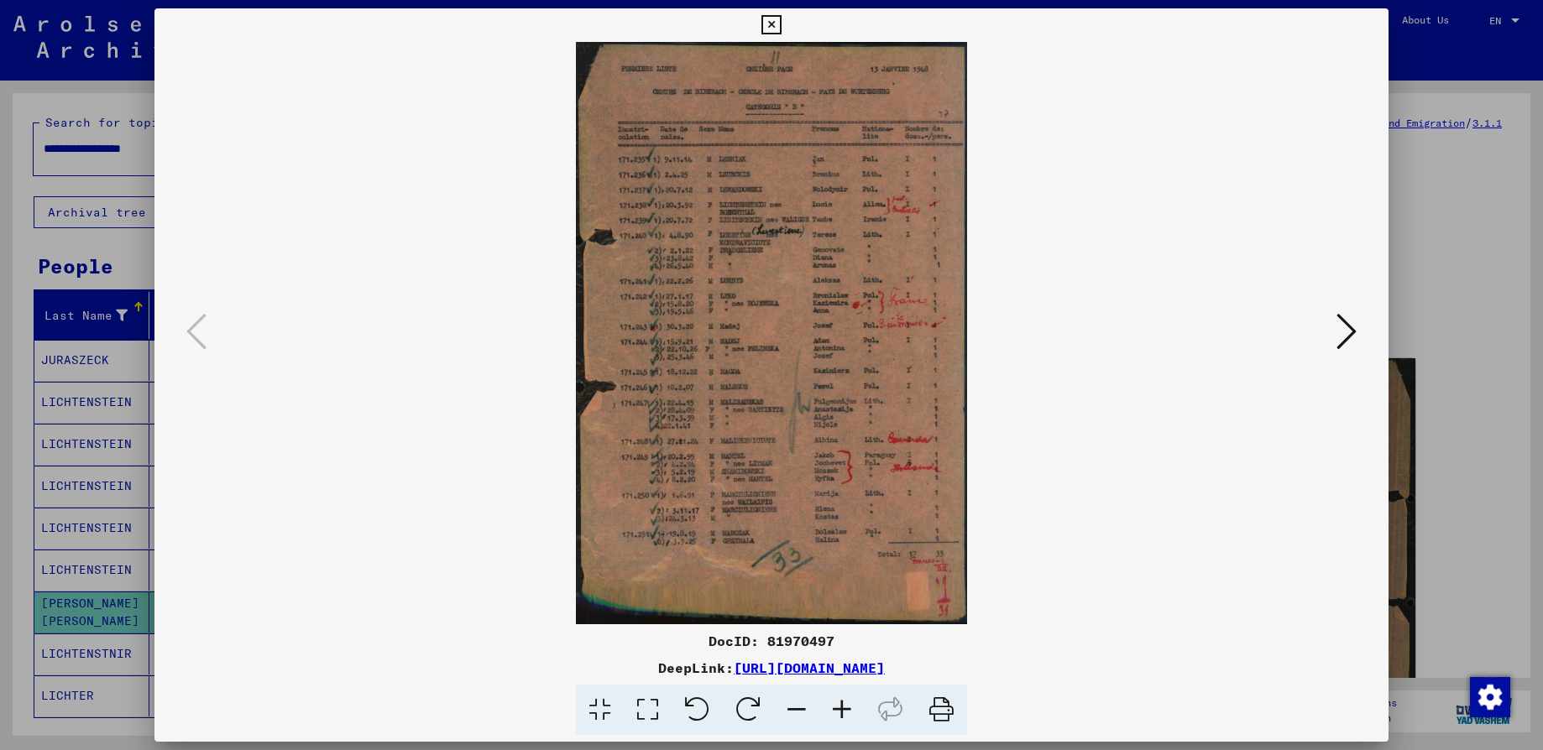
click at [843, 712] on icon at bounding box center [841, 710] width 45 height 51
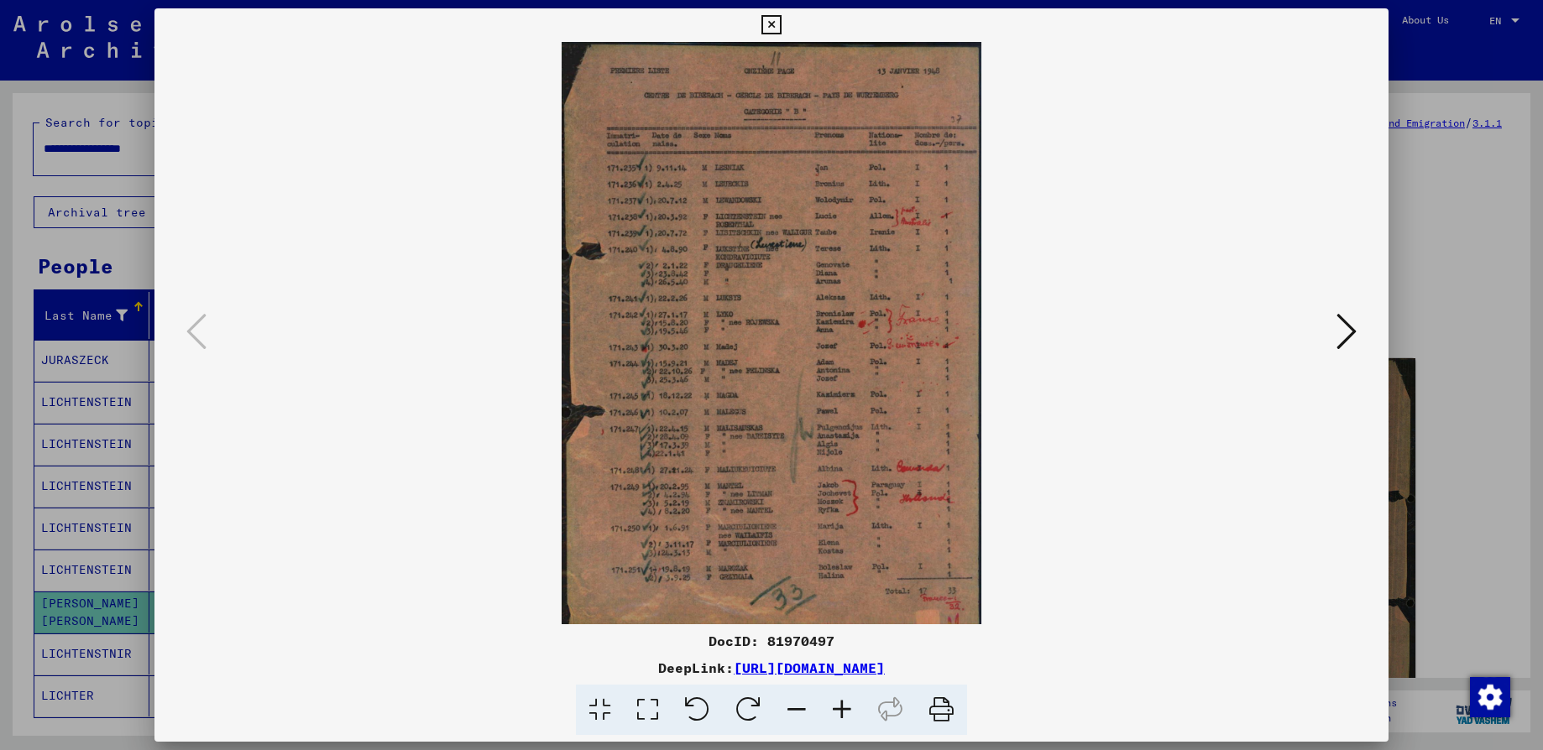
click at [843, 712] on icon at bounding box center [841, 710] width 45 height 51
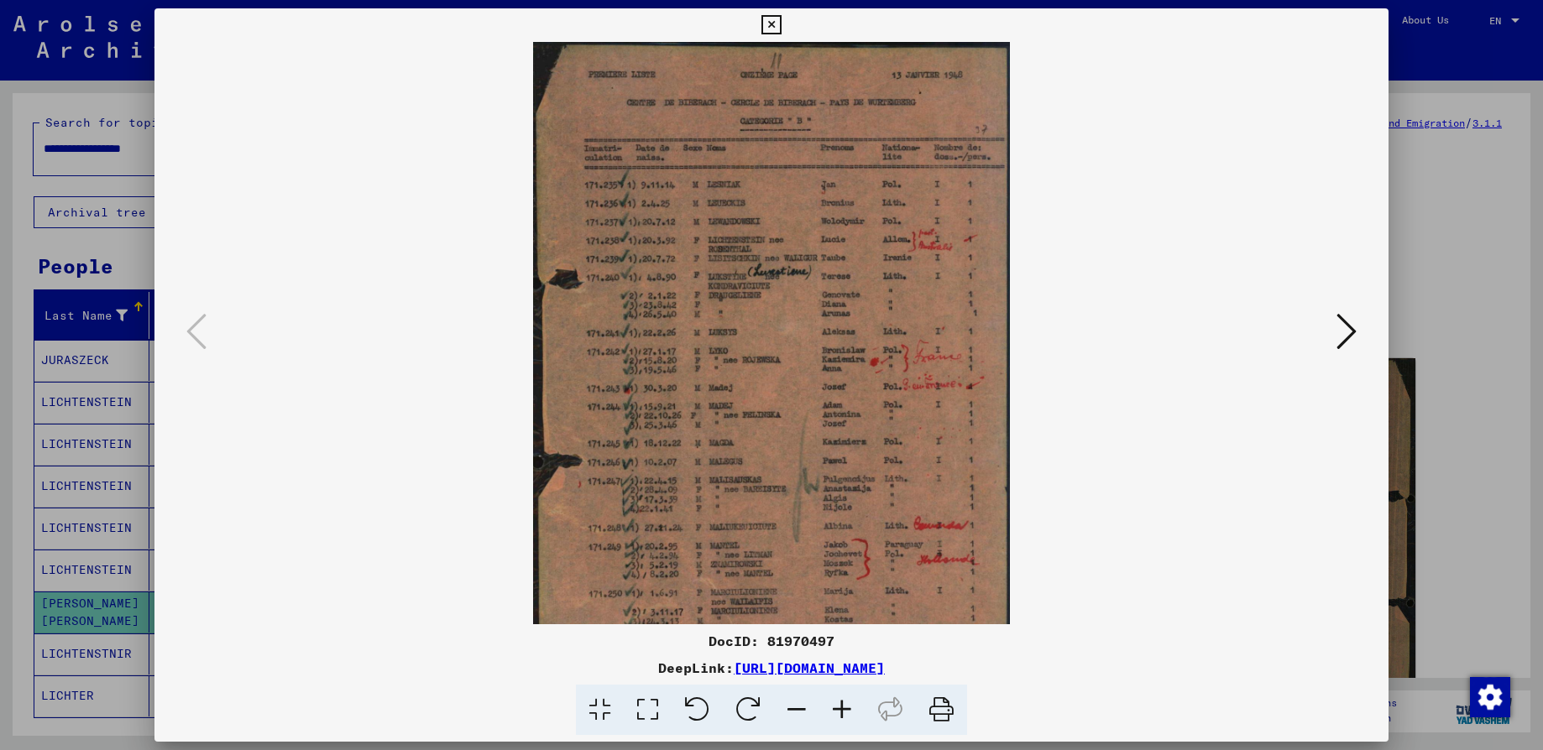
click at [843, 712] on icon at bounding box center [841, 710] width 45 height 51
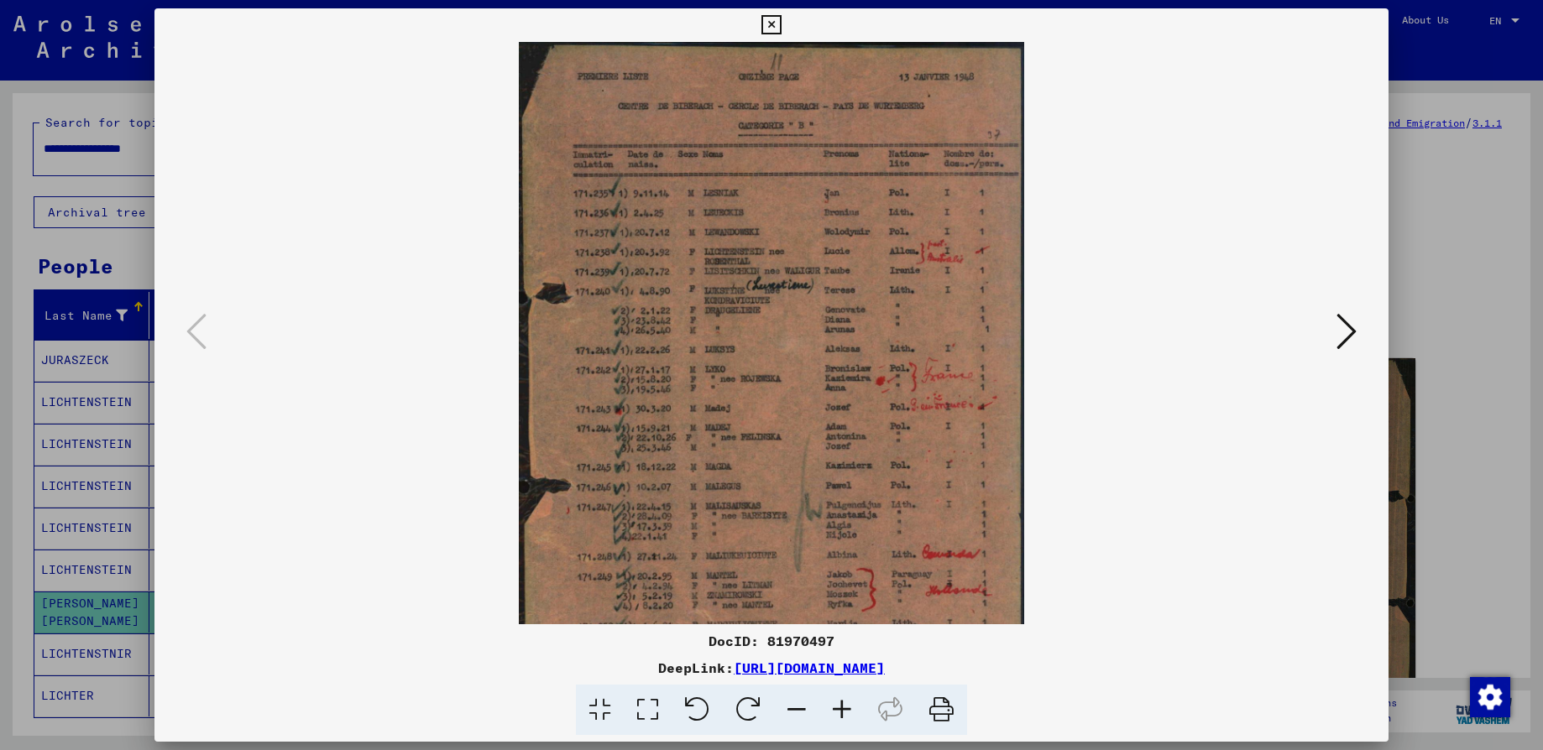
click at [843, 712] on icon at bounding box center [841, 710] width 45 height 51
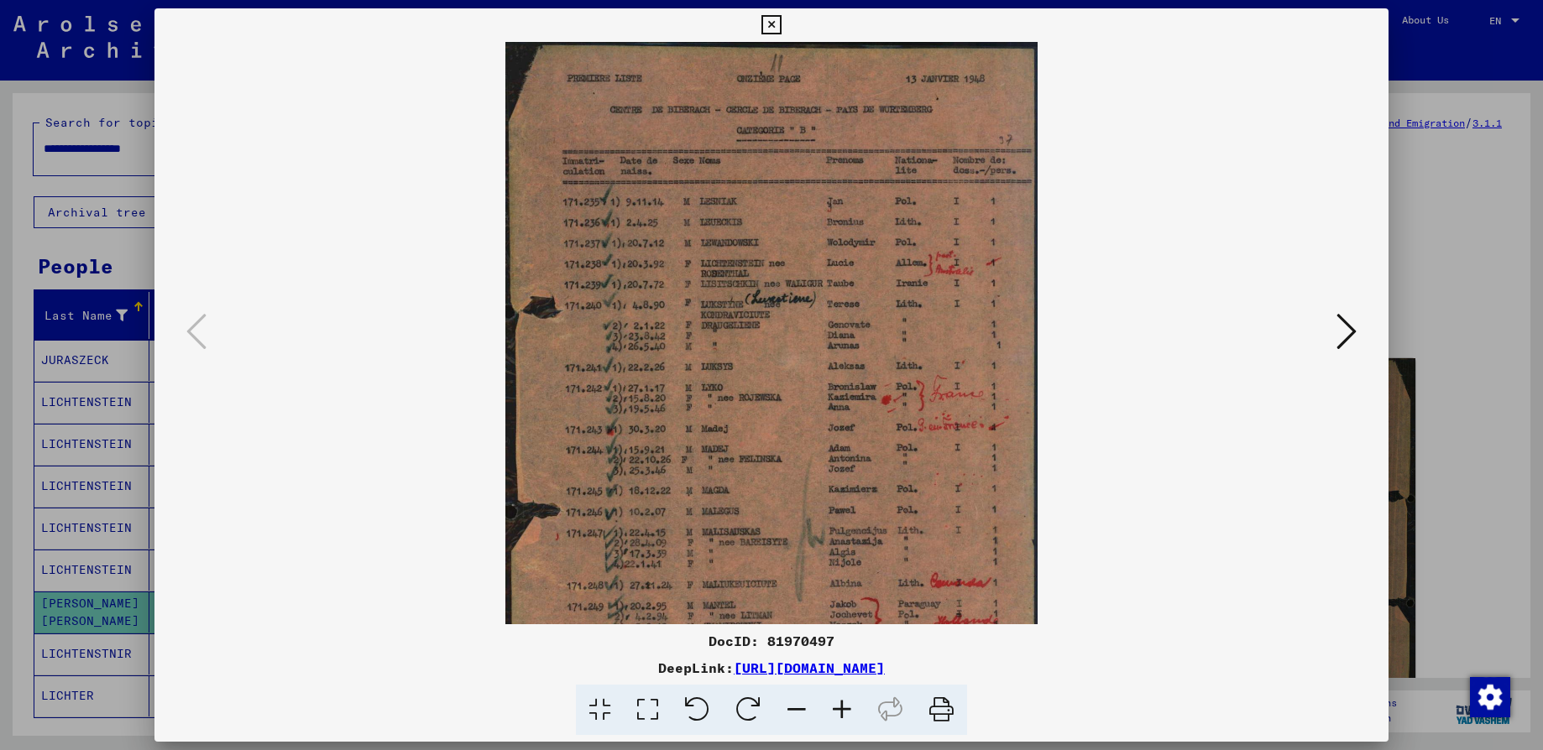
click at [843, 712] on icon at bounding box center [841, 710] width 45 height 51
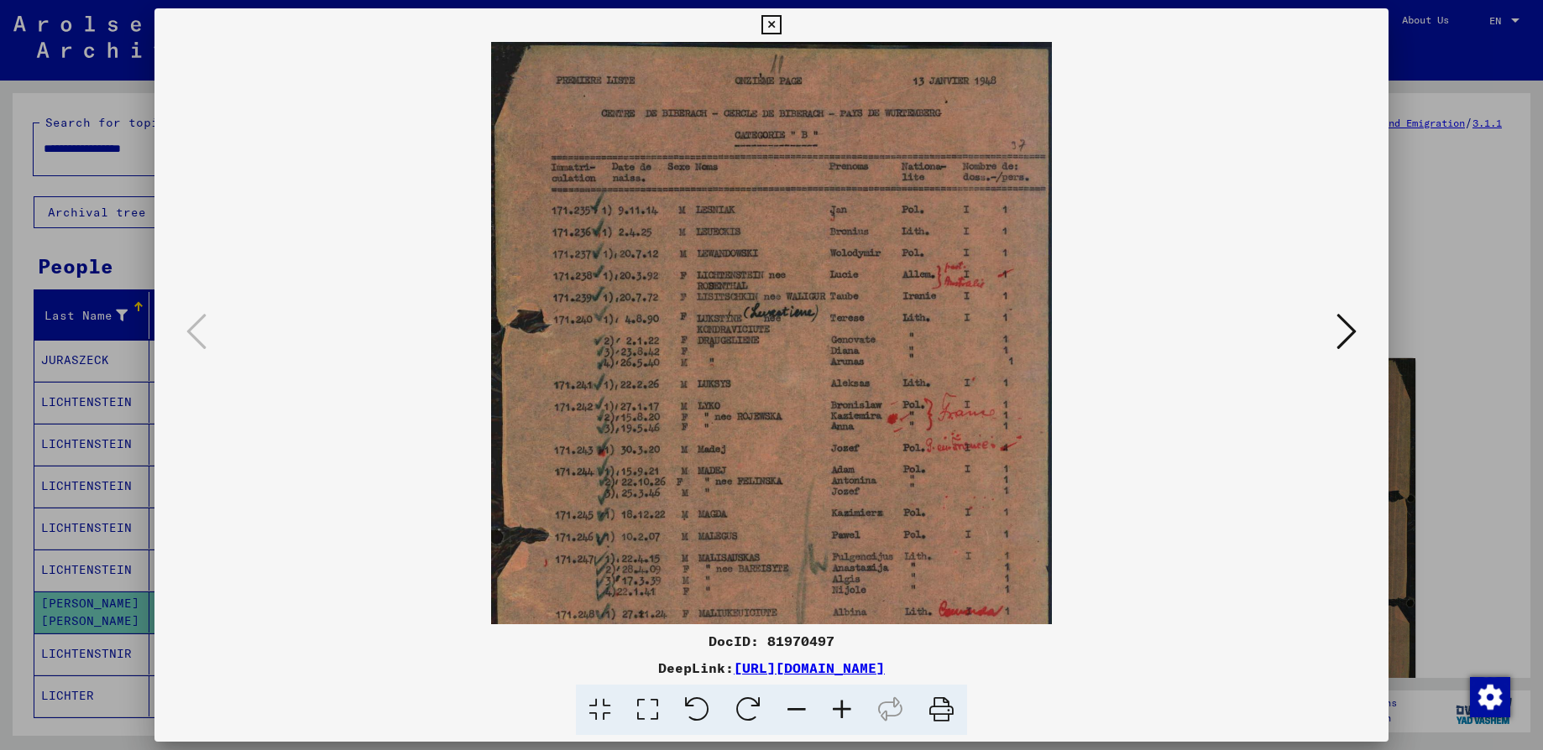
click at [843, 712] on icon at bounding box center [841, 710] width 45 height 51
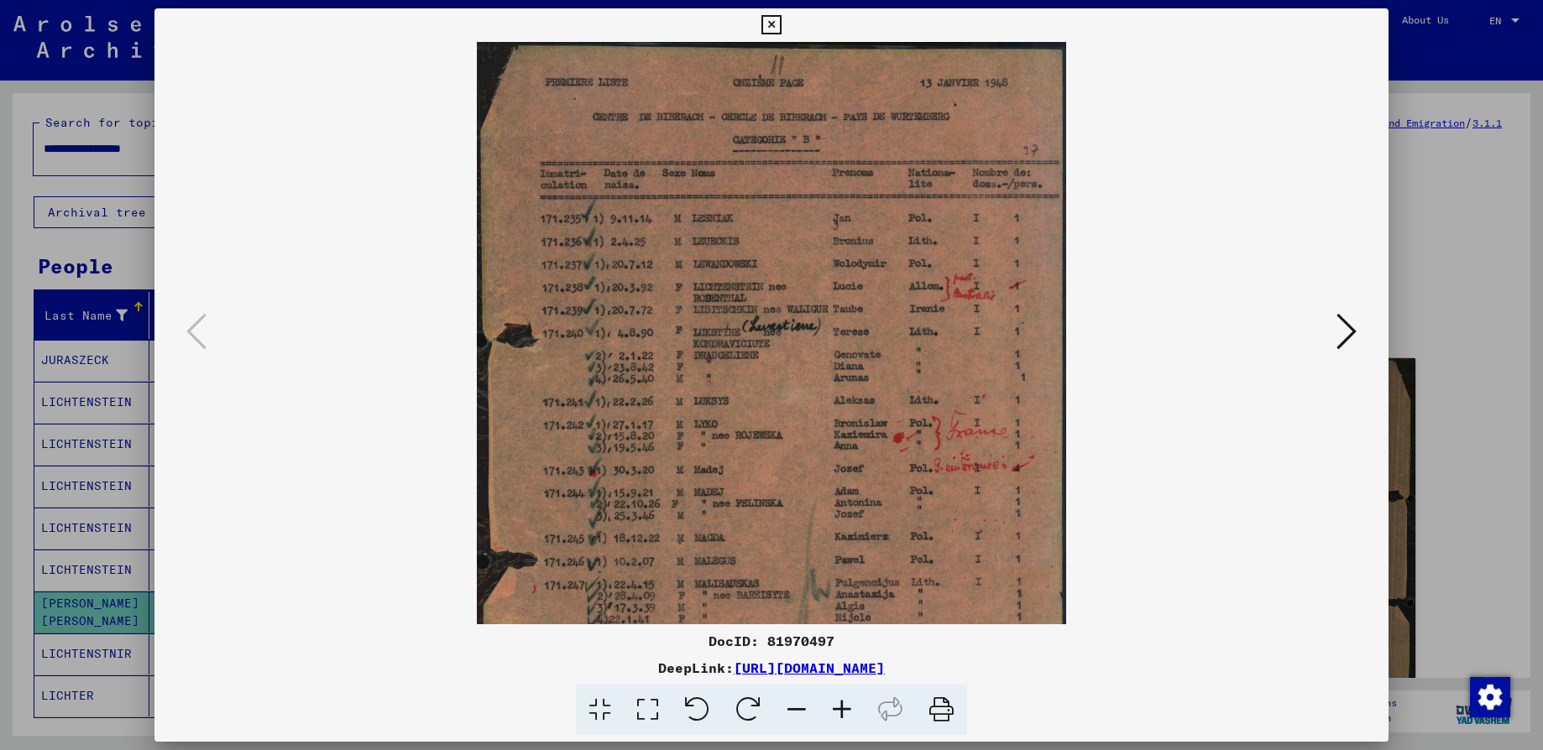
click at [843, 712] on icon at bounding box center [841, 710] width 45 height 51
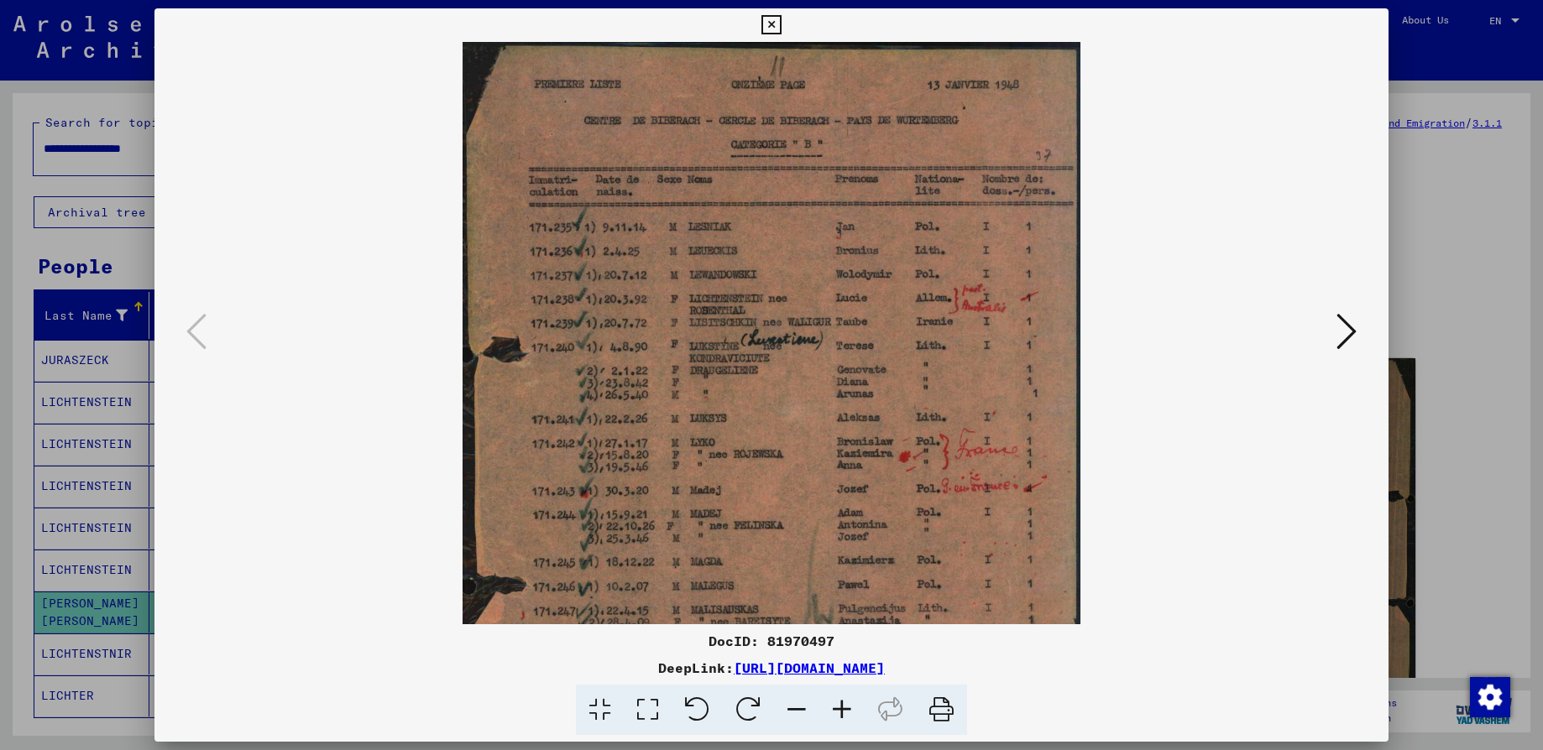
click at [843, 712] on icon at bounding box center [841, 710] width 45 height 51
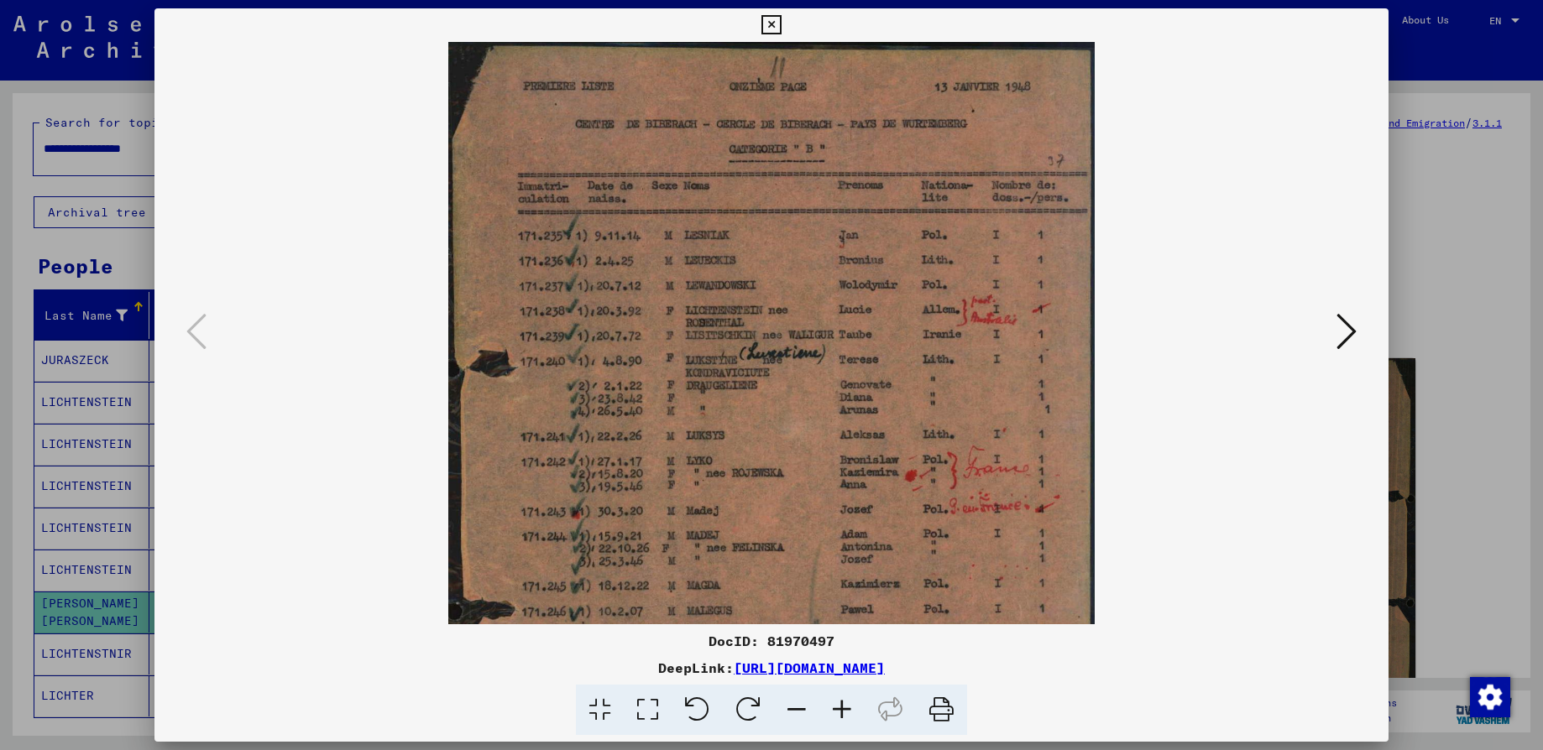
click at [843, 712] on icon at bounding box center [841, 710] width 45 height 51
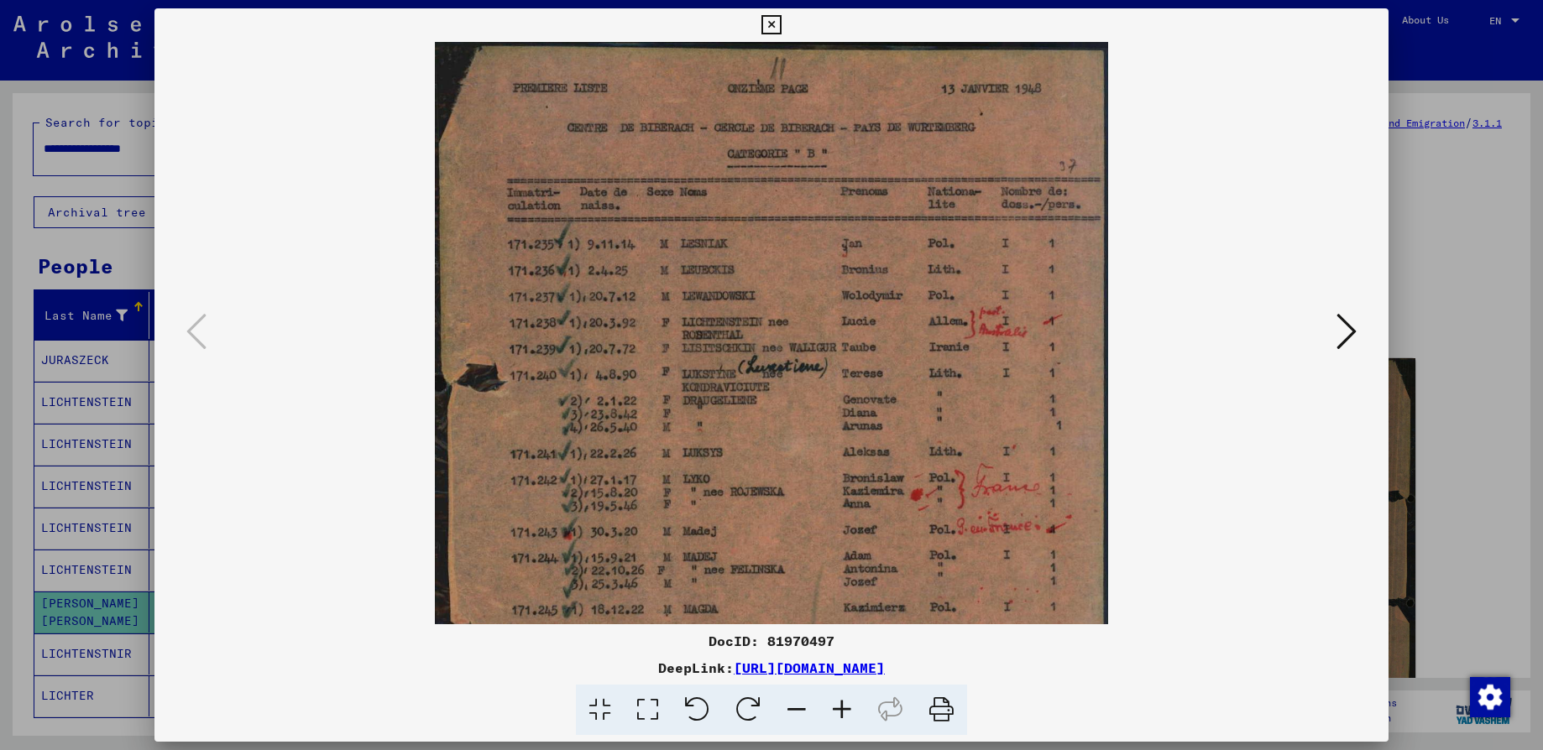
click at [843, 712] on icon at bounding box center [841, 710] width 45 height 51
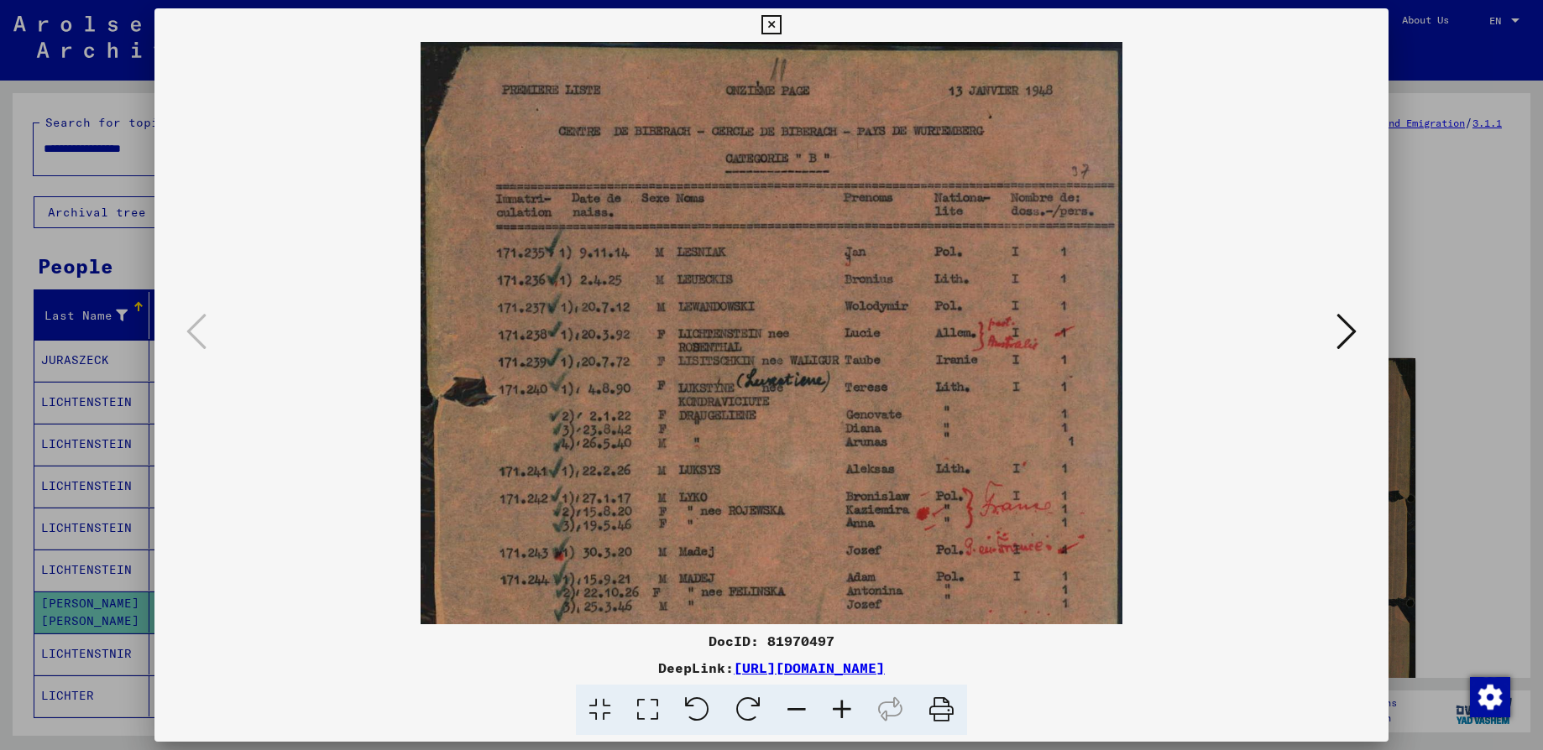
click at [843, 712] on icon at bounding box center [841, 710] width 45 height 51
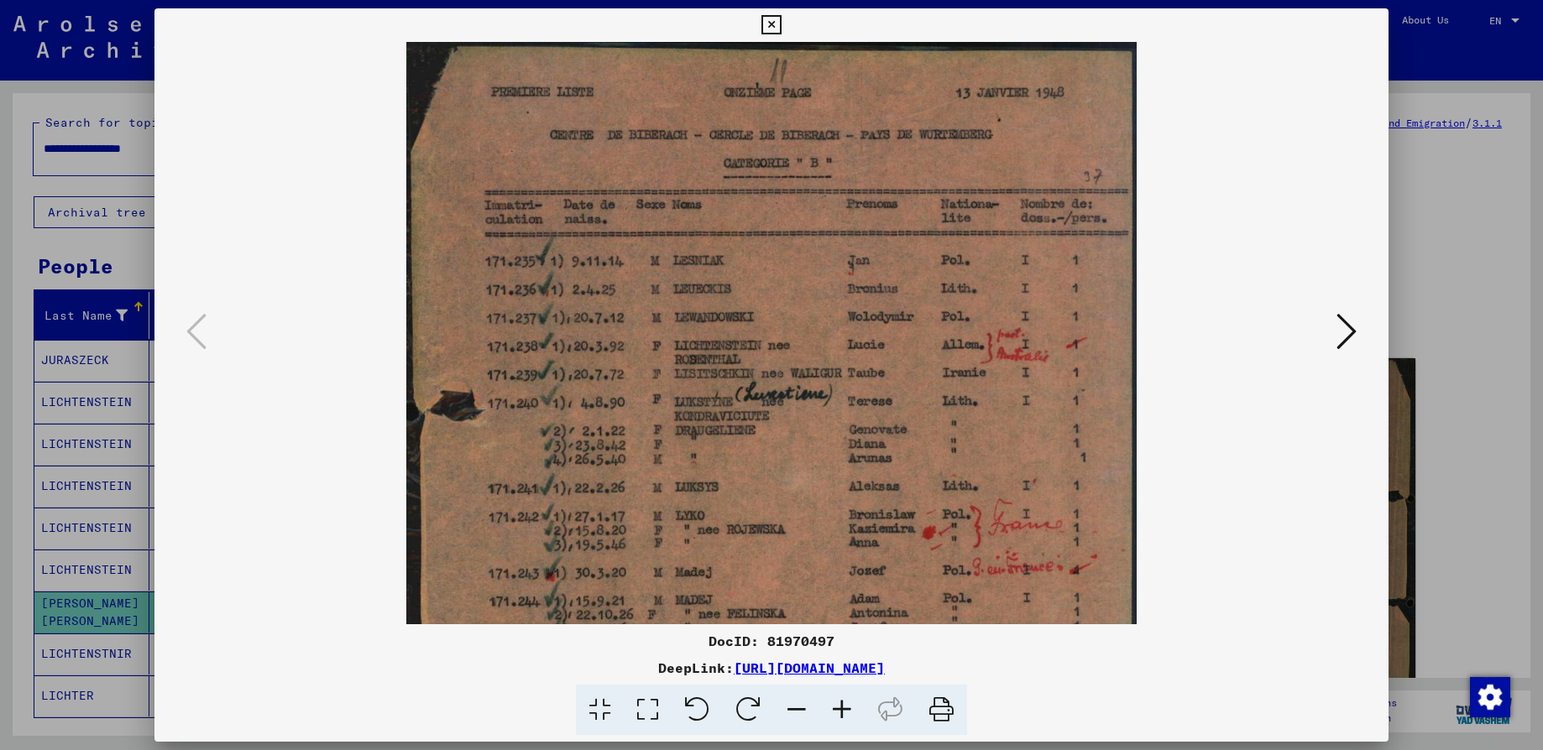
click at [843, 712] on icon at bounding box center [841, 710] width 45 height 51
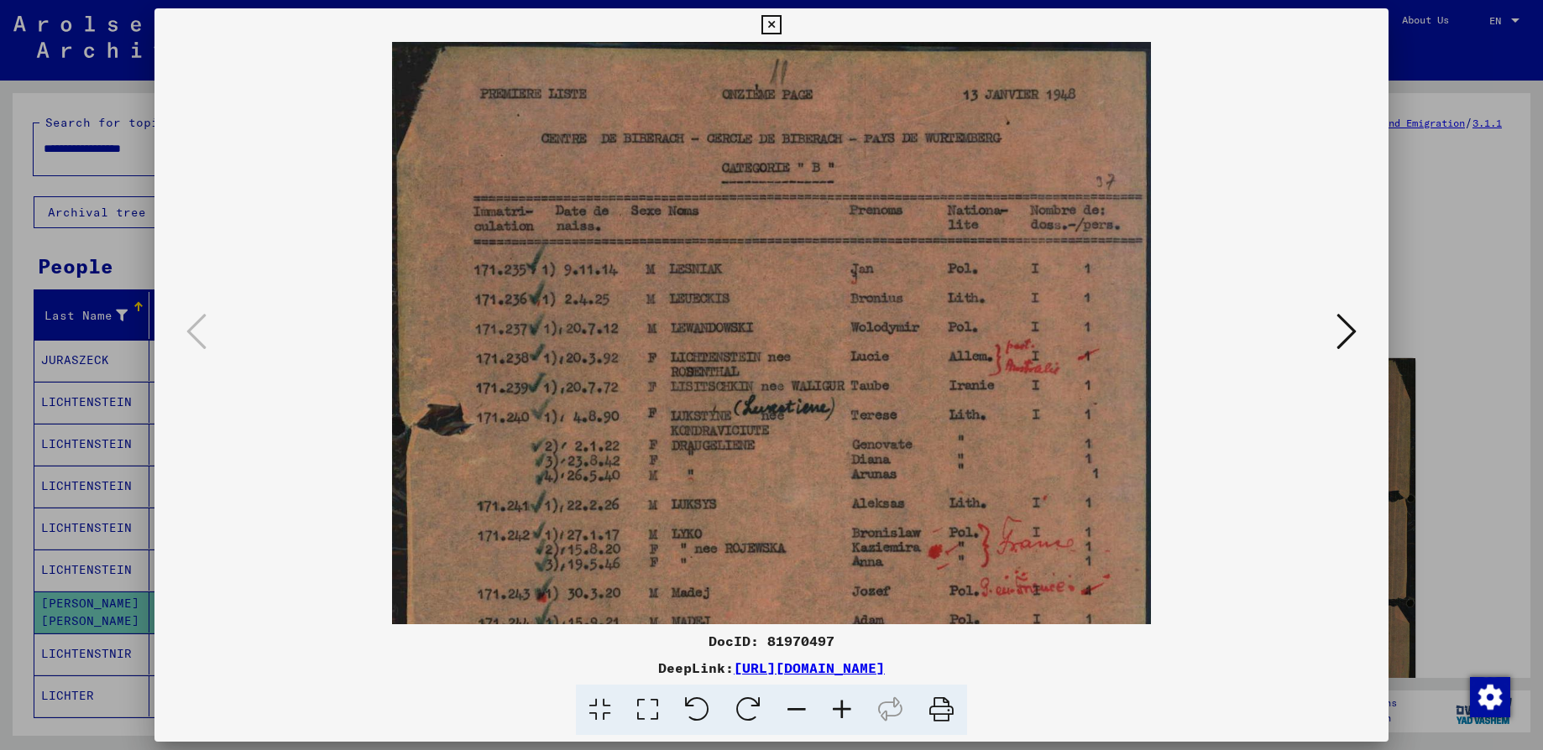
click at [667, 326] on img at bounding box center [771, 606] width 759 height 1128
click at [770, 19] on icon at bounding box center [770, 25] width 19 height 20
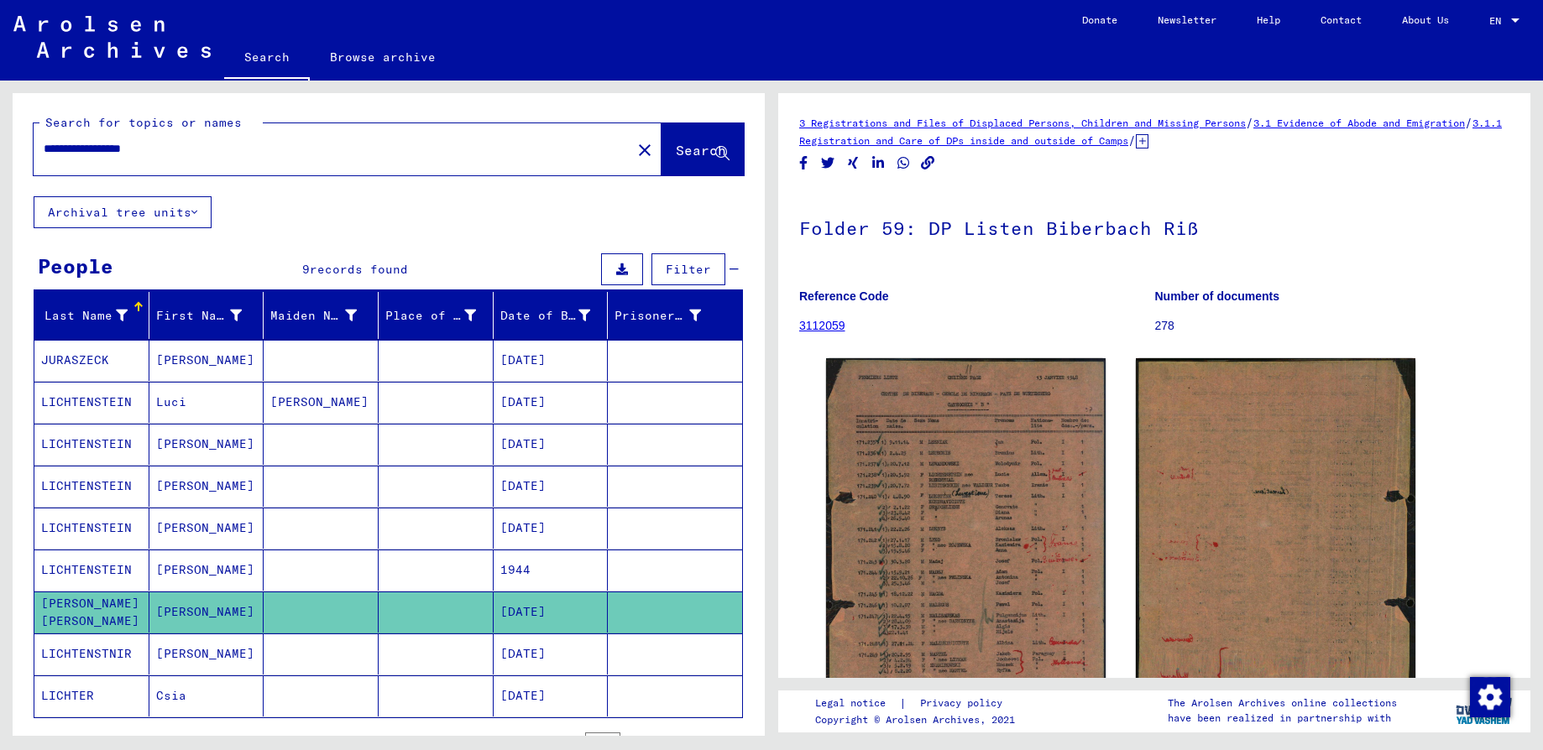
click at [518, 655] on mat-cell "[DATE]" at bounding box center [550, 654] width 115 height 41
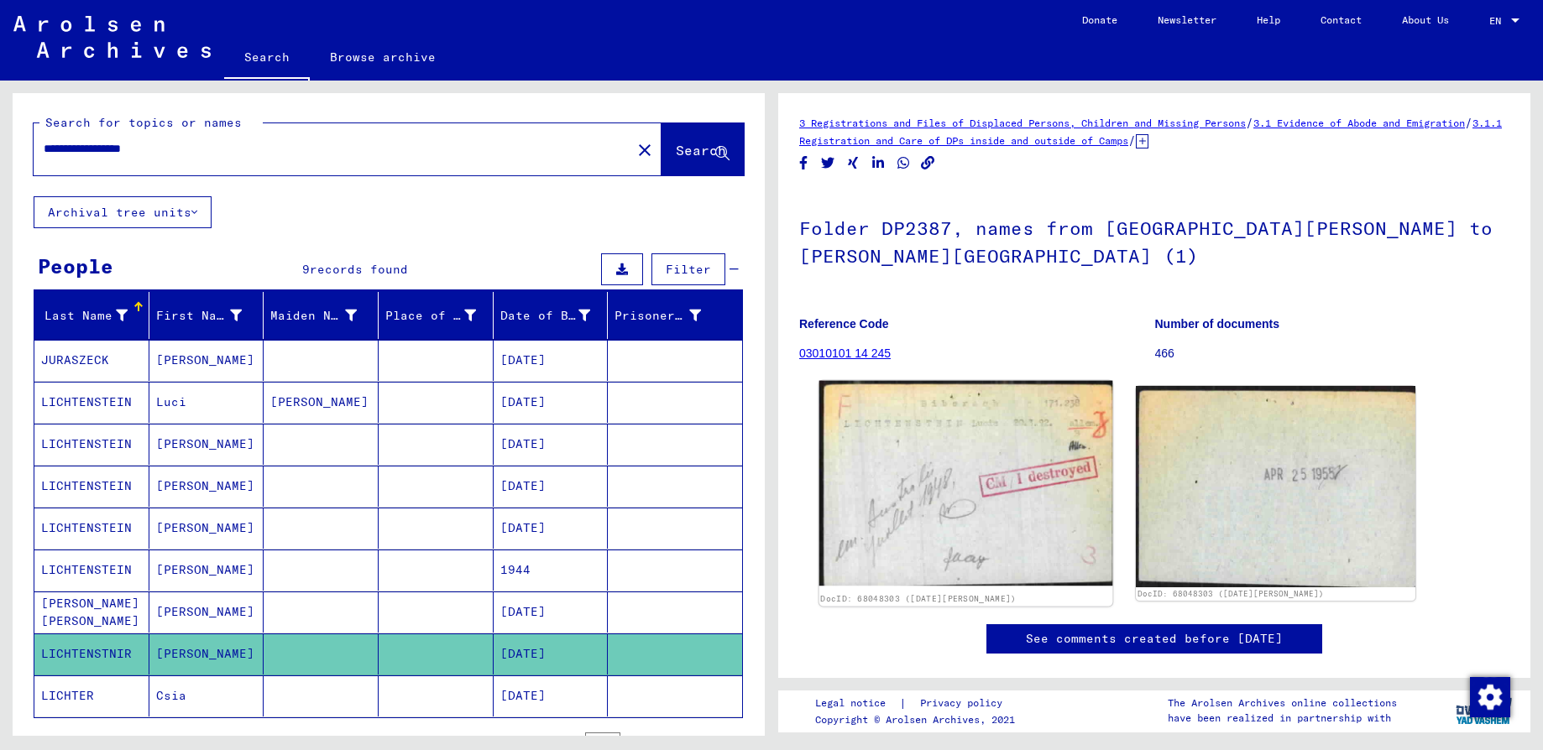
click at [984, 535] on img at bounding box center [966, 484] width 294 height 206
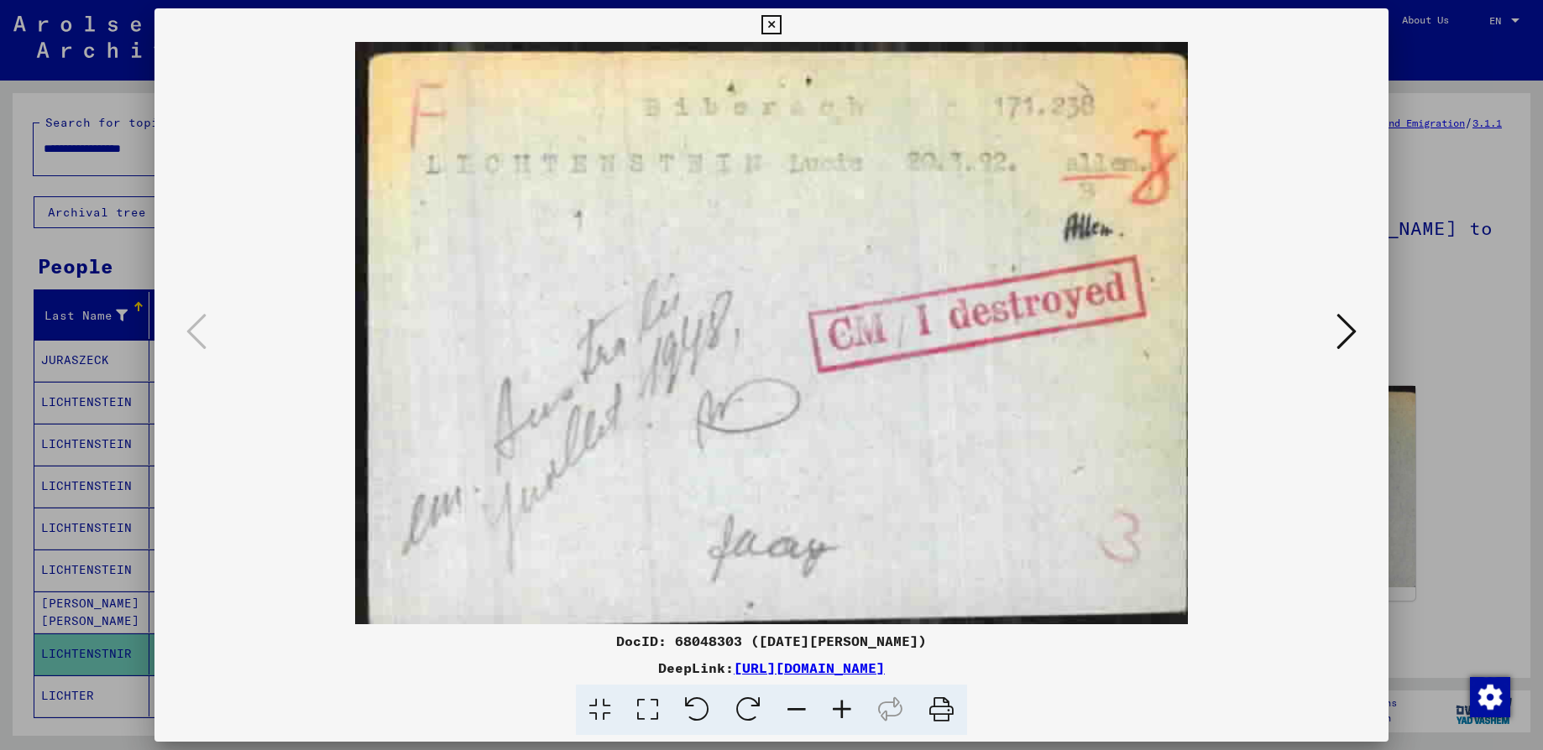
click at [857, 344] on img at bounding box center [771, 333] width 1120 height 582
click at [1342, 332] on icon at bounding box center [1346, 331] width 20 height 40
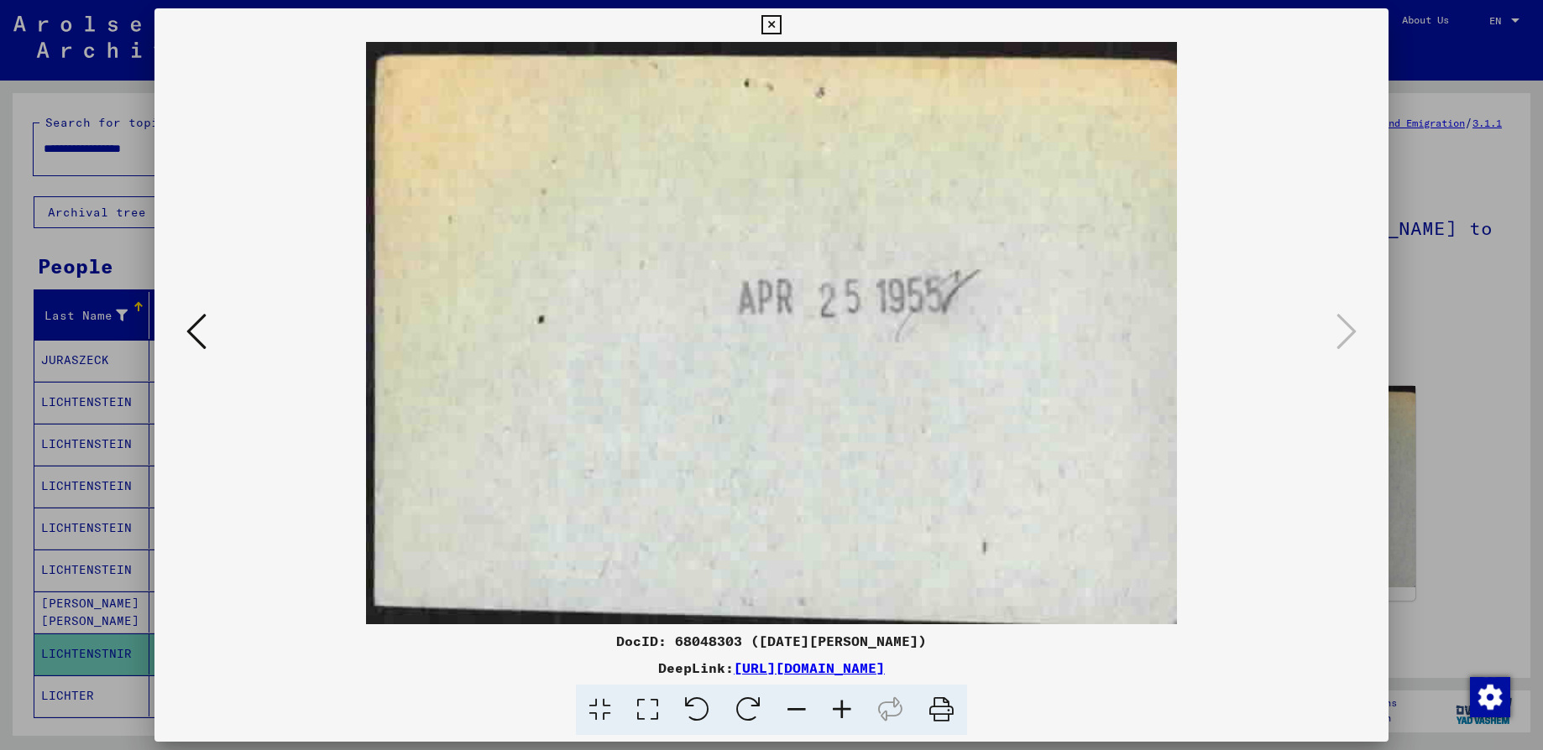
click at [777, 29] on icon at bounding box center [770, 25] width 19 height 20
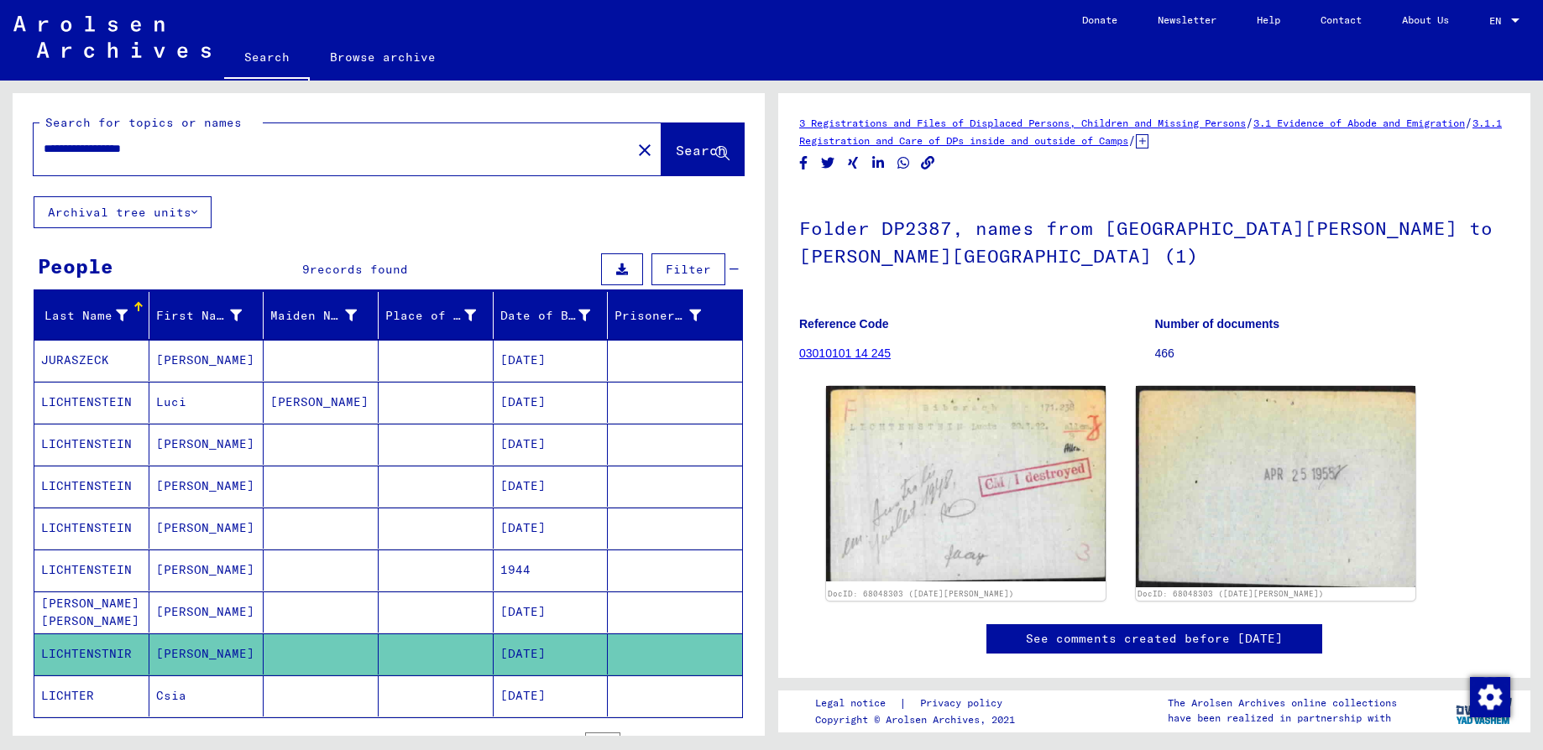
click at [676, 153] on span "Search" at bounding box center [701, 150] width 50 height 17
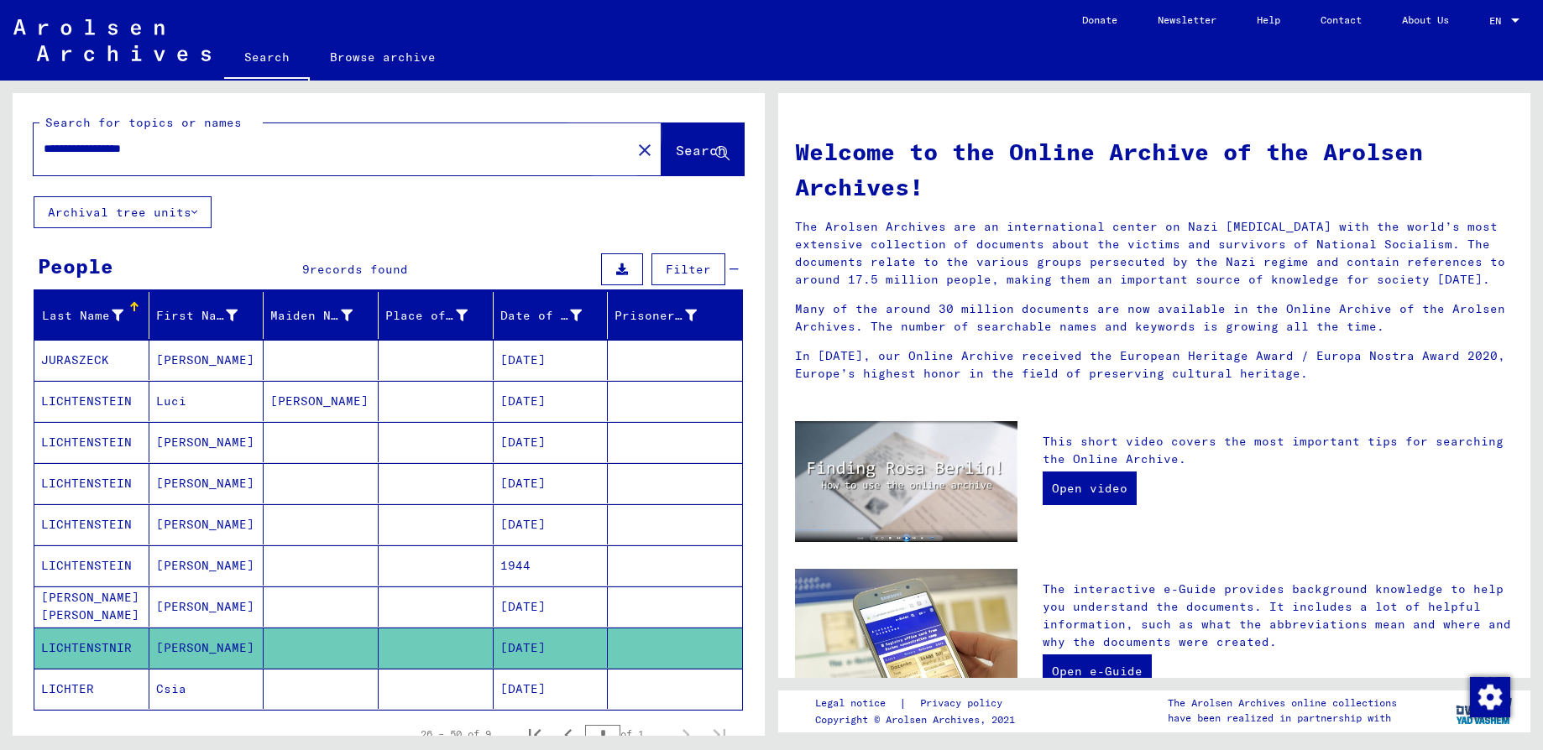
click at [676, 153] on span "Search" at bounding box center [701, 150] width 50 height 17
click at [189, 148] on input "**********" at bounding box center [327, 149] width 567 height 18
click at [676, 153] on span "Search" at bounding box center [701, 150] width 50 height 17
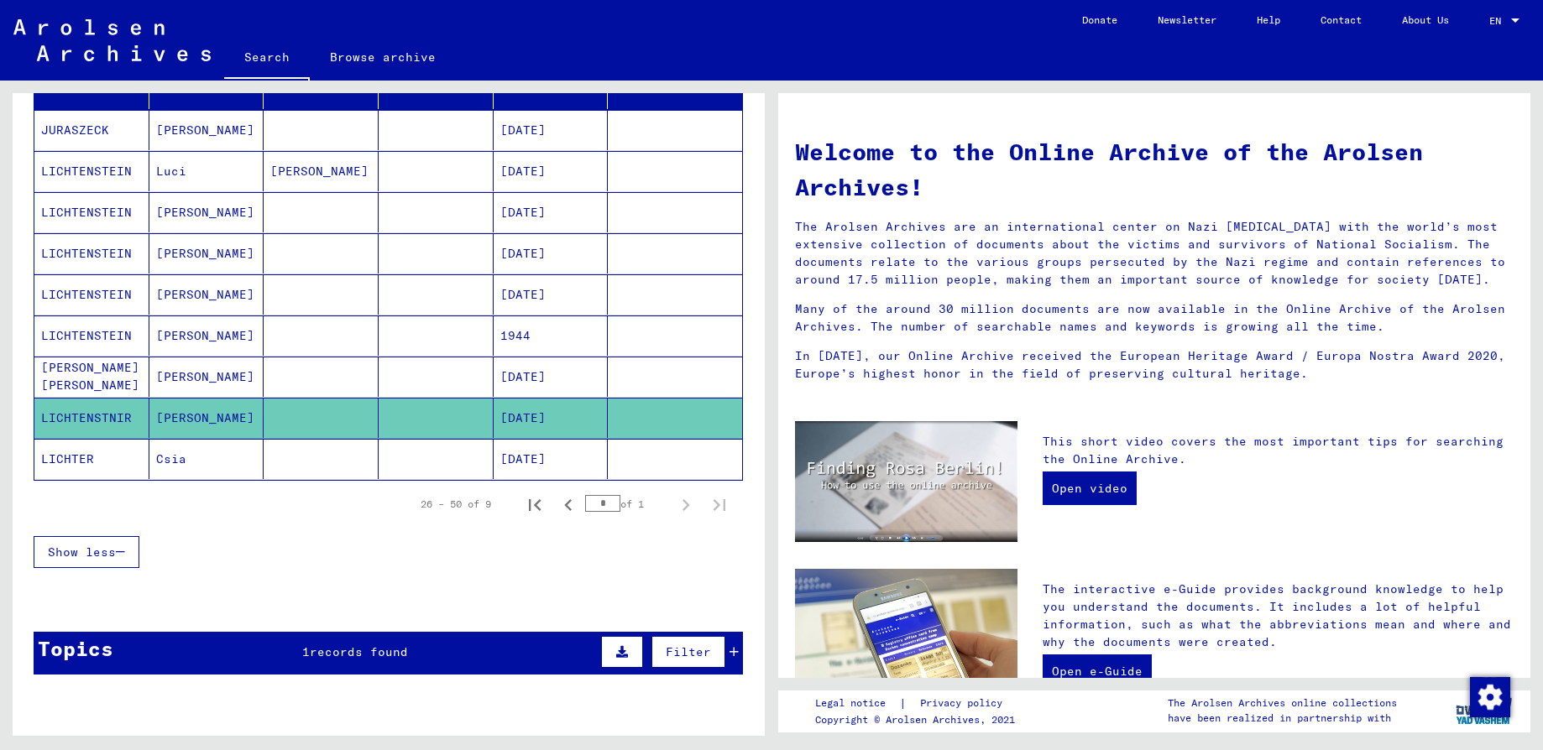
scroll to position [313, 0]
